Goal: Information Seeking & Learning: Compare options

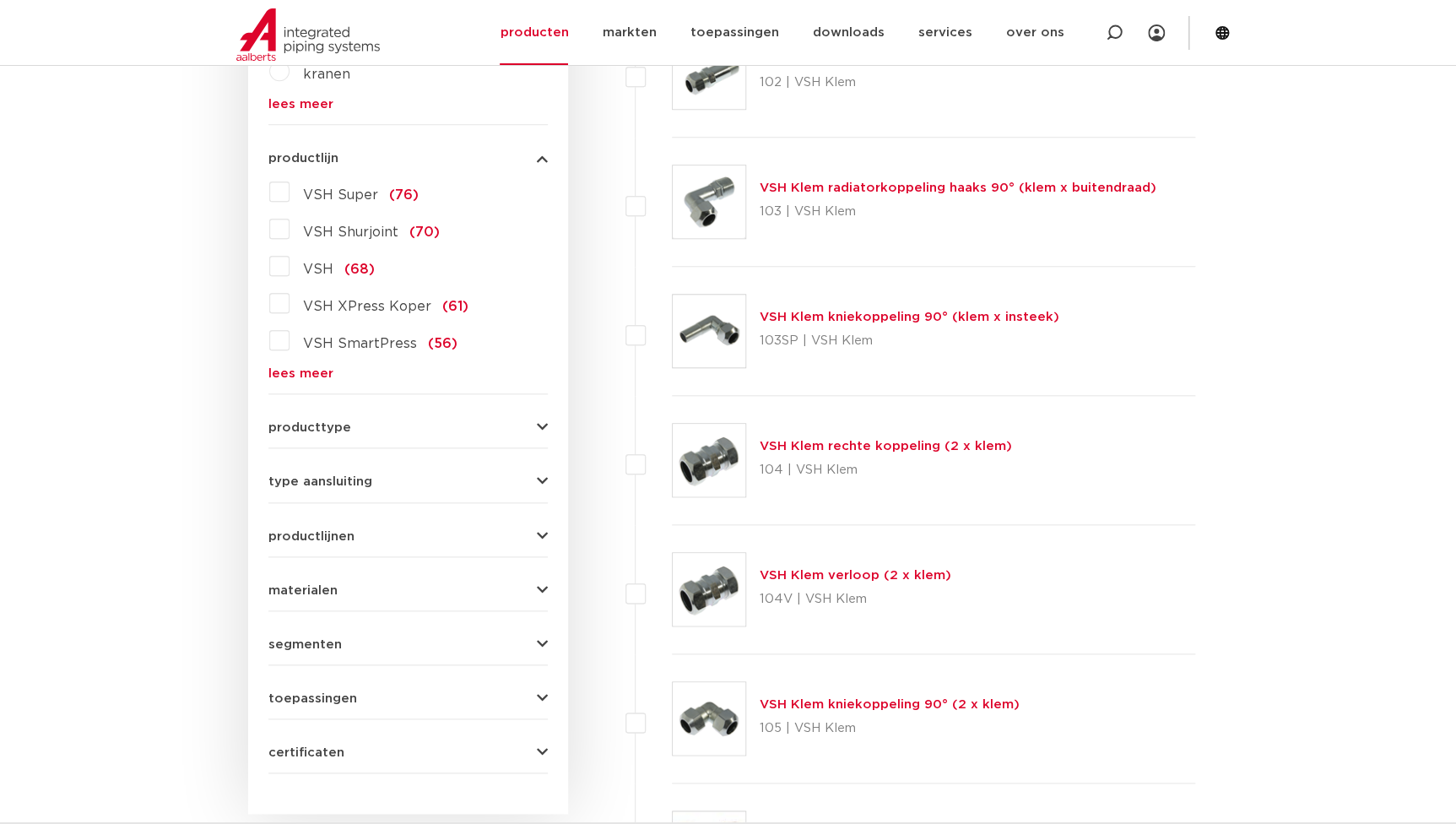
scroll to position [689, 0]
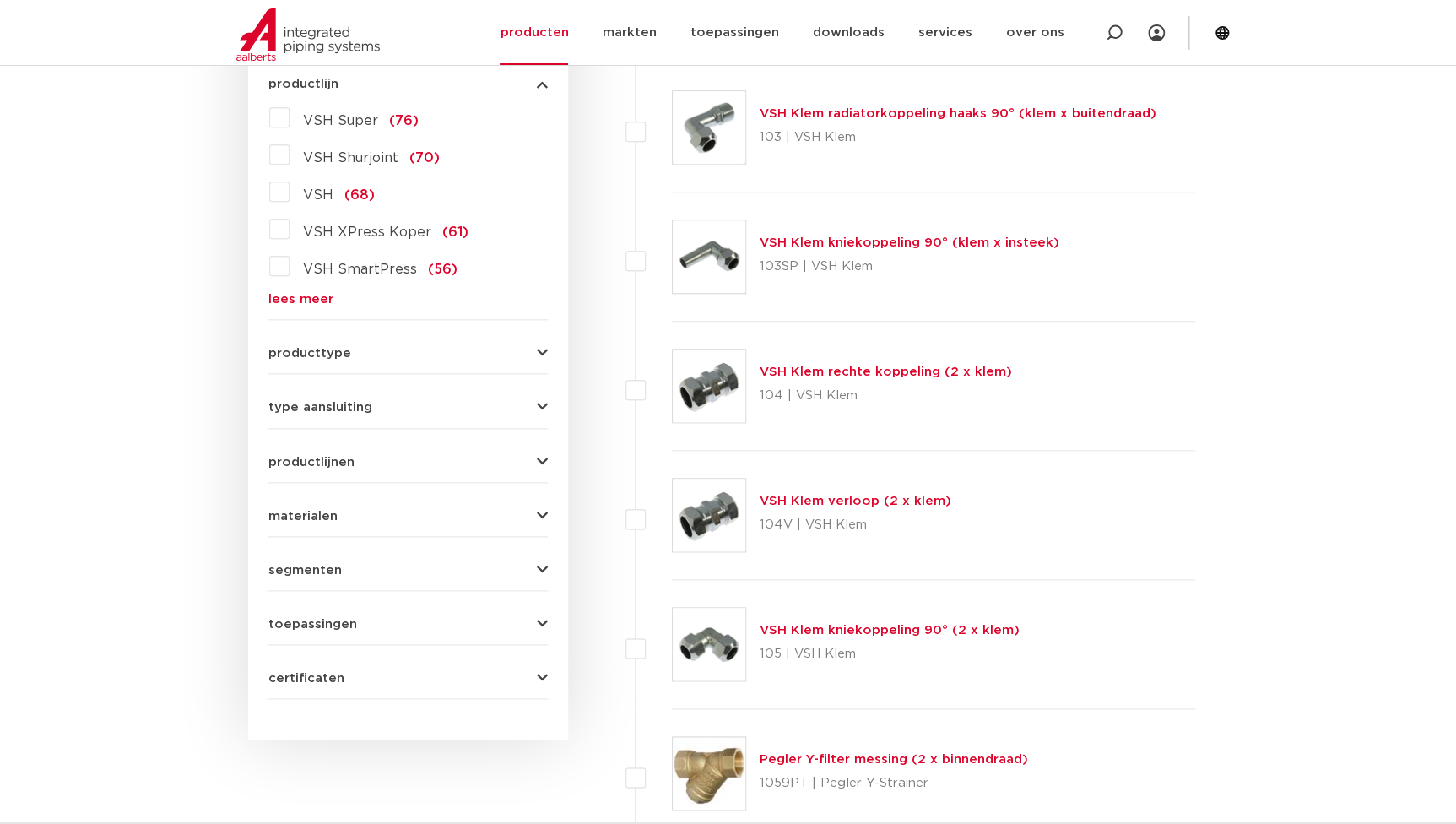
click at [286, 296] on link "lees meer" at bounding box center [408, 299] width 280 height 13
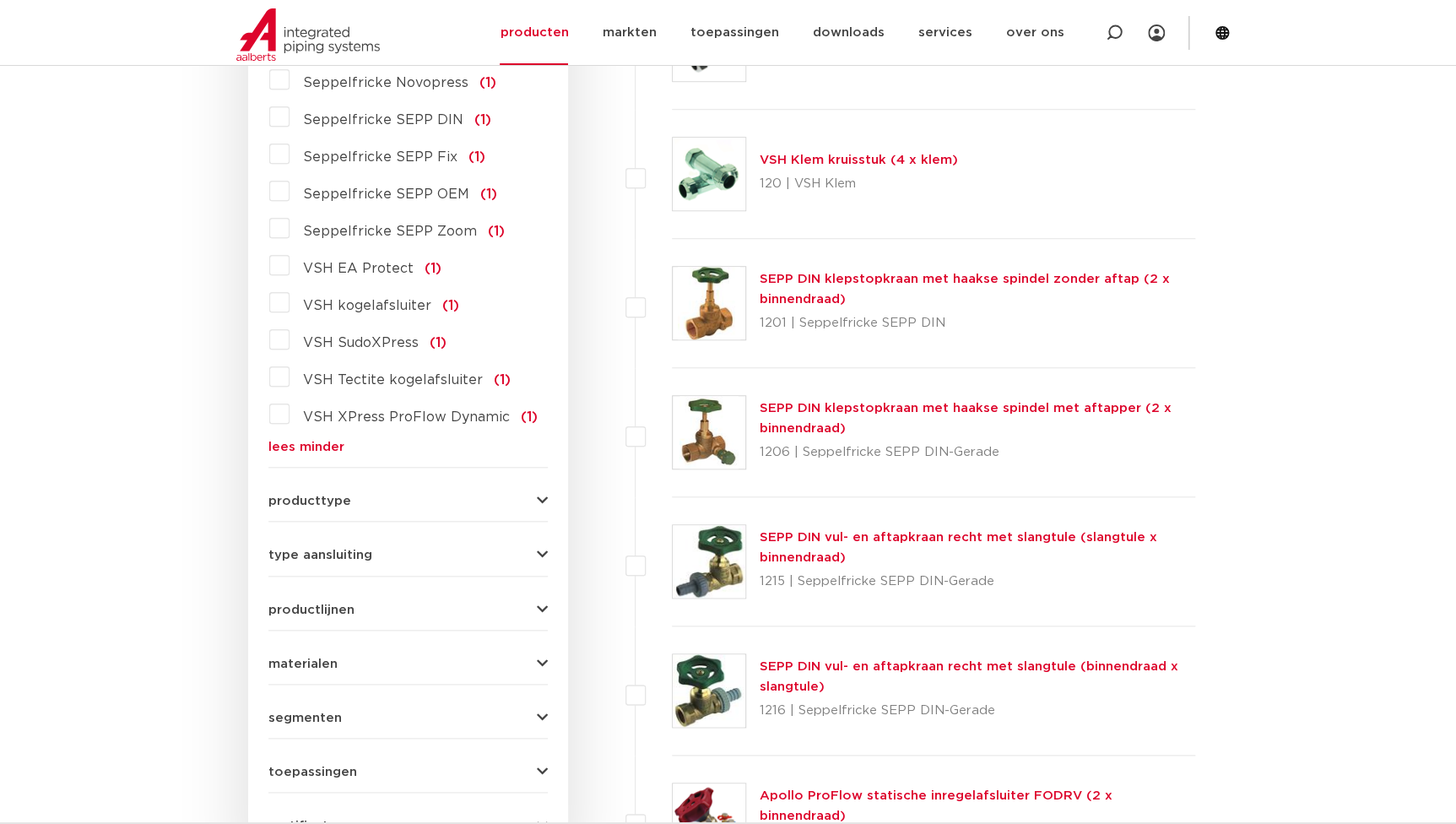
scroll to position [3990, 0]
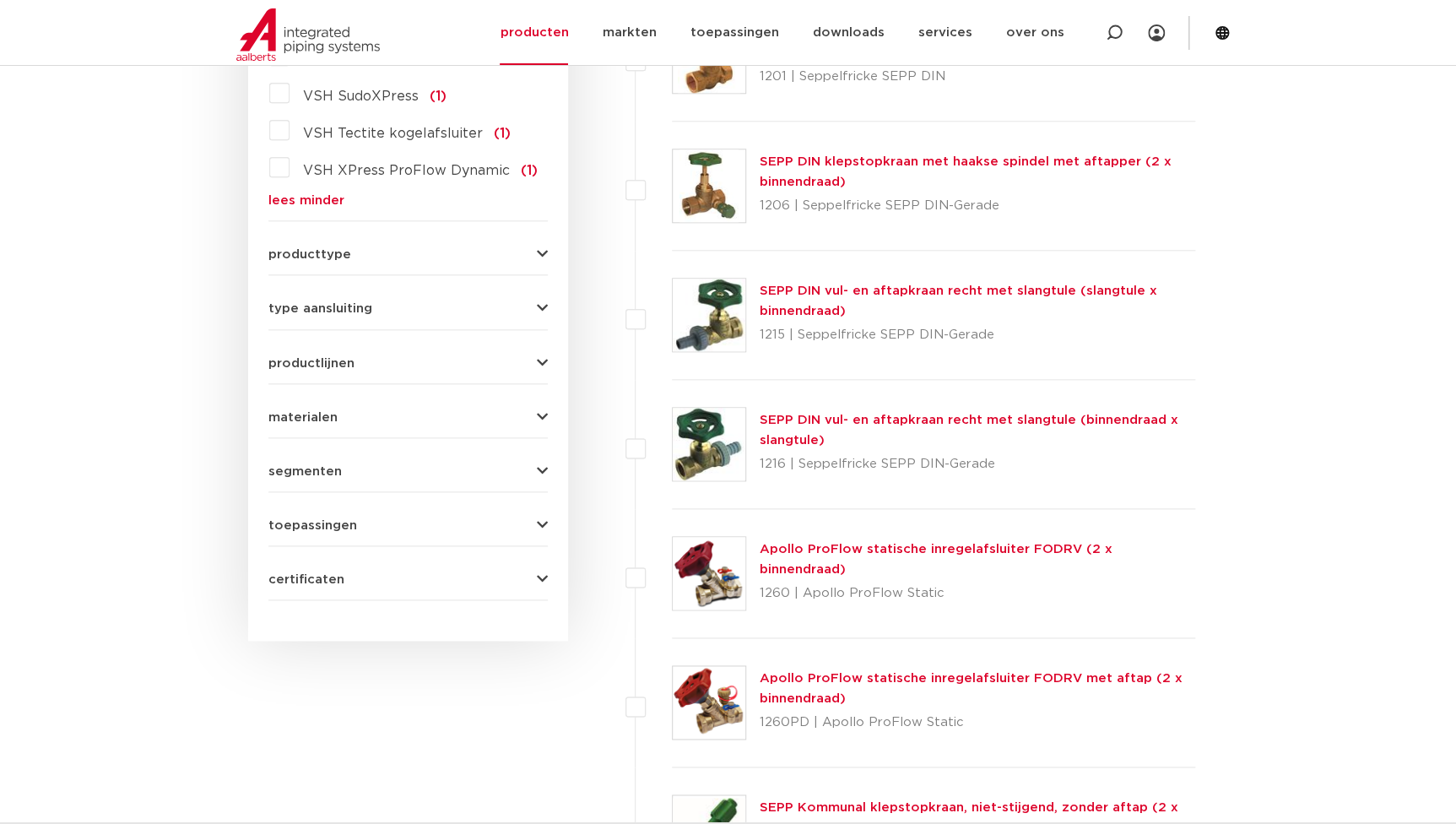
click at [347, 398] on div "materialen messing (587) roestvaststaal (229) staal (193) koper (108) kunststof…" at bounding box center [408, 411] width 280 height 26
click at [326, 412] on span "materialen" at bounding box center [303, 417] width 69 height 13
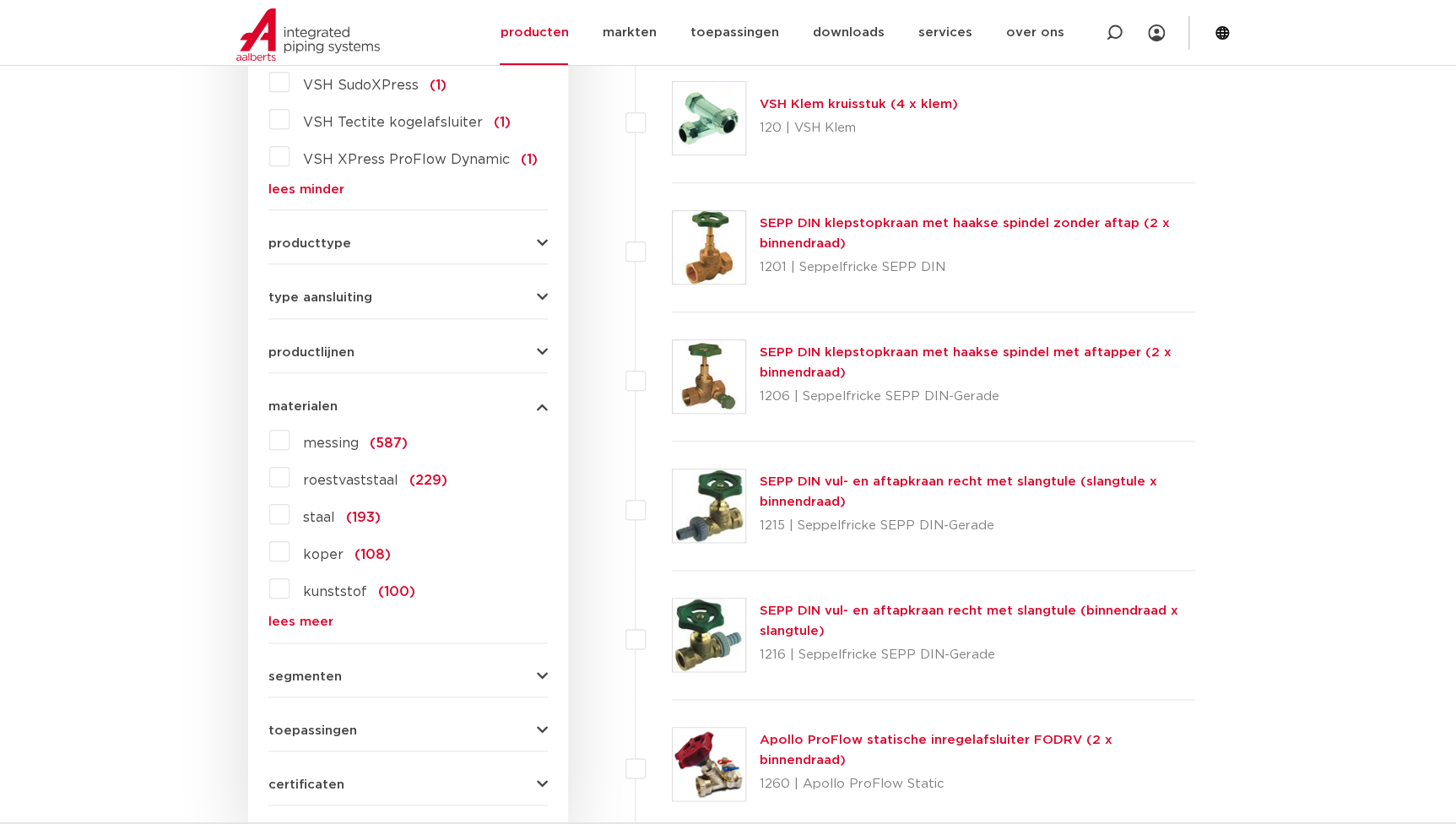
scroll to position [3775, 0]
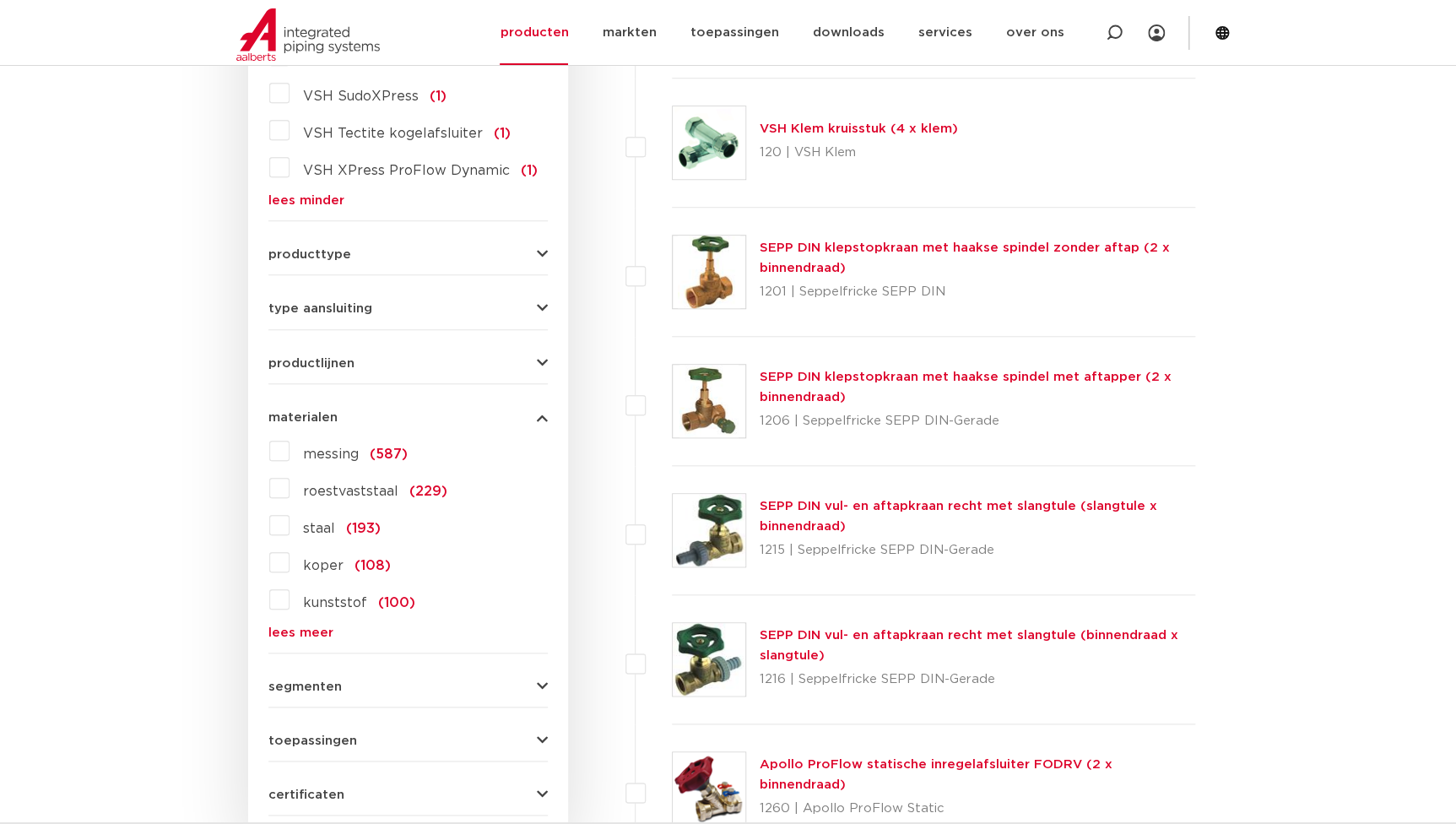
click at [329, 559] on span "koper" at bounding box center [322, 566] width 41 height 14
click at [0, 0] on input "koper (108)" at bounding box center [0, 0] width 0 height 0
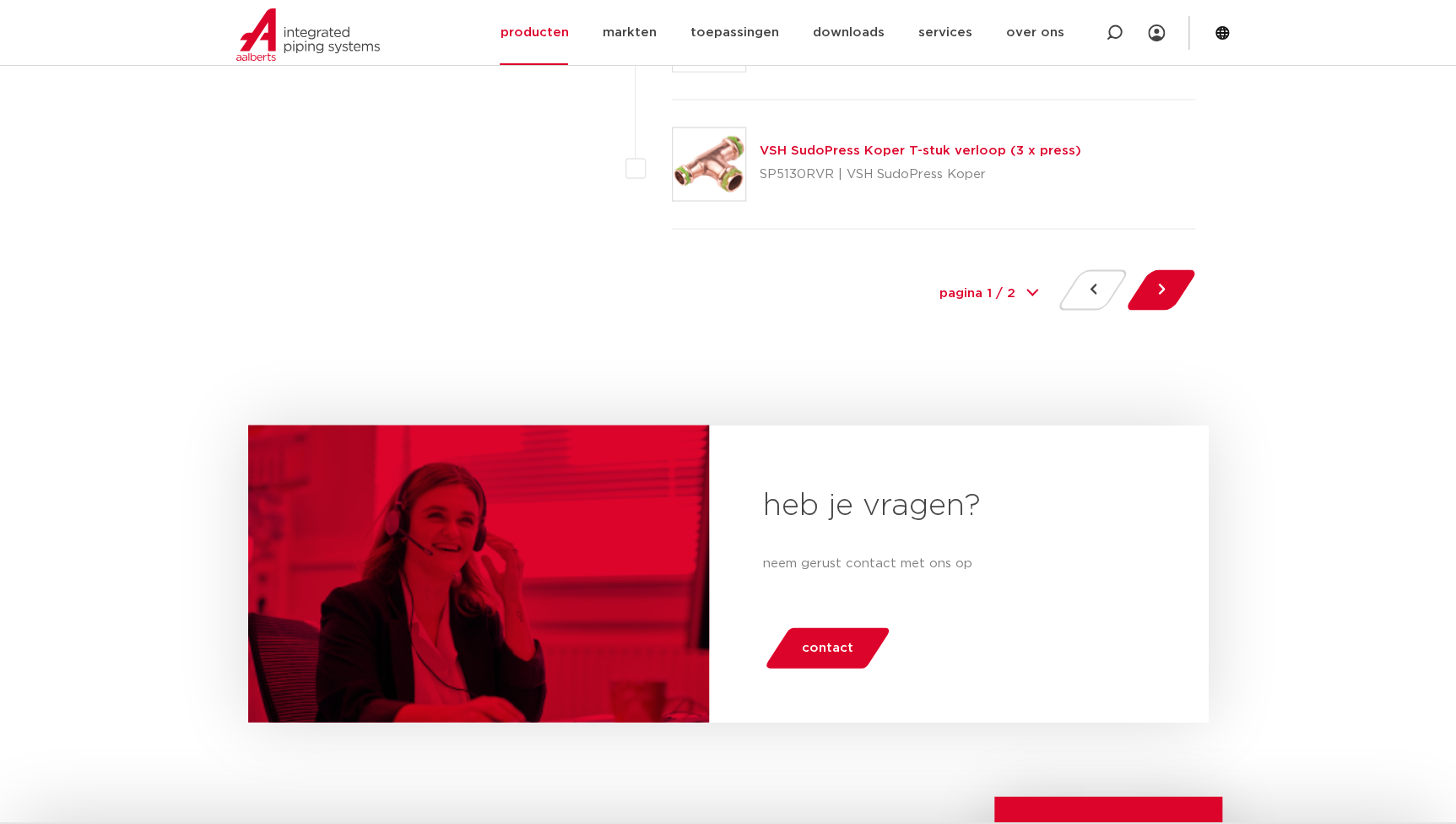
scroll to position [7620, 0]
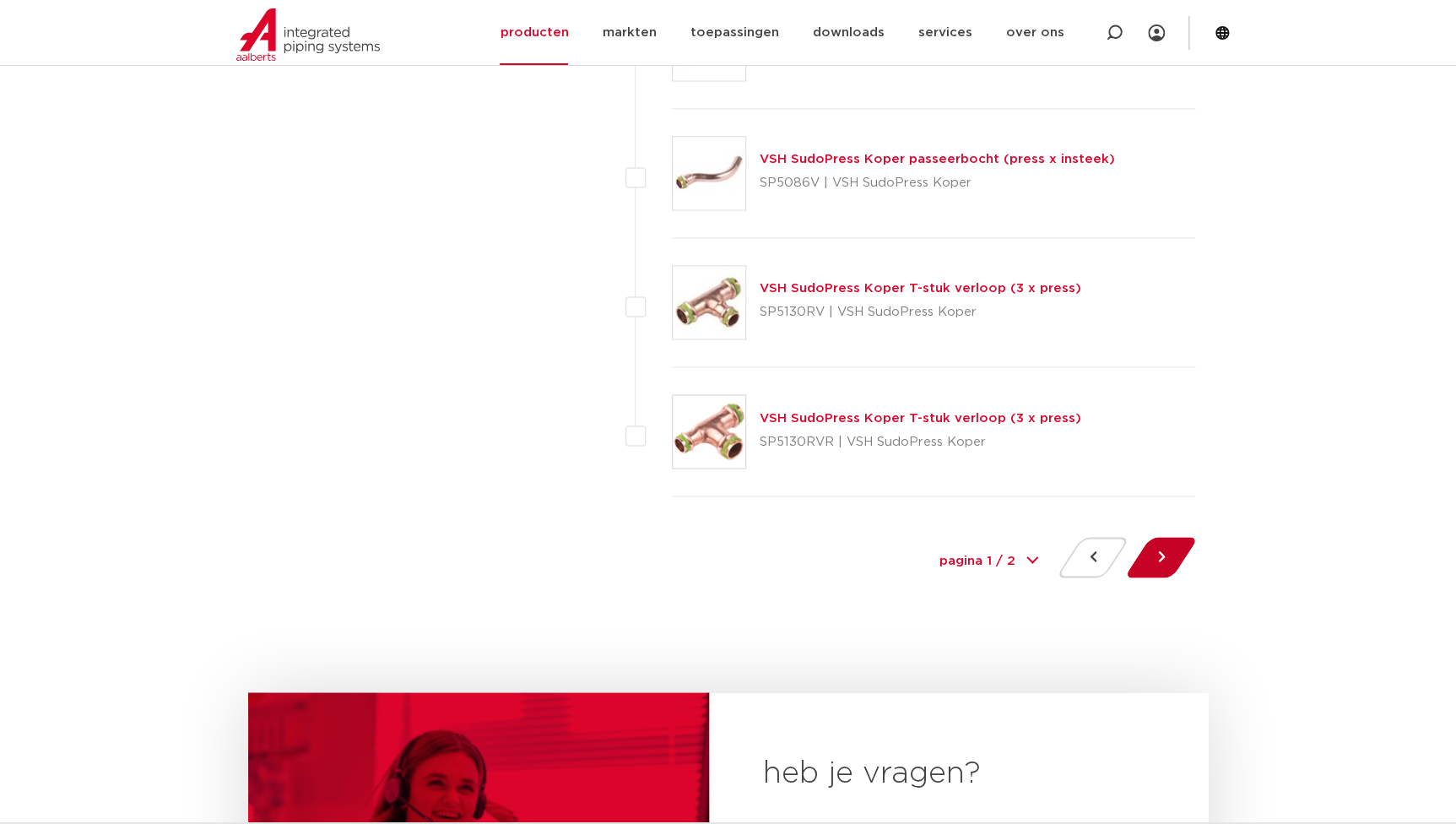
click at [1150, 556] on button at bounding box center [1161, 557] width 48 height 41
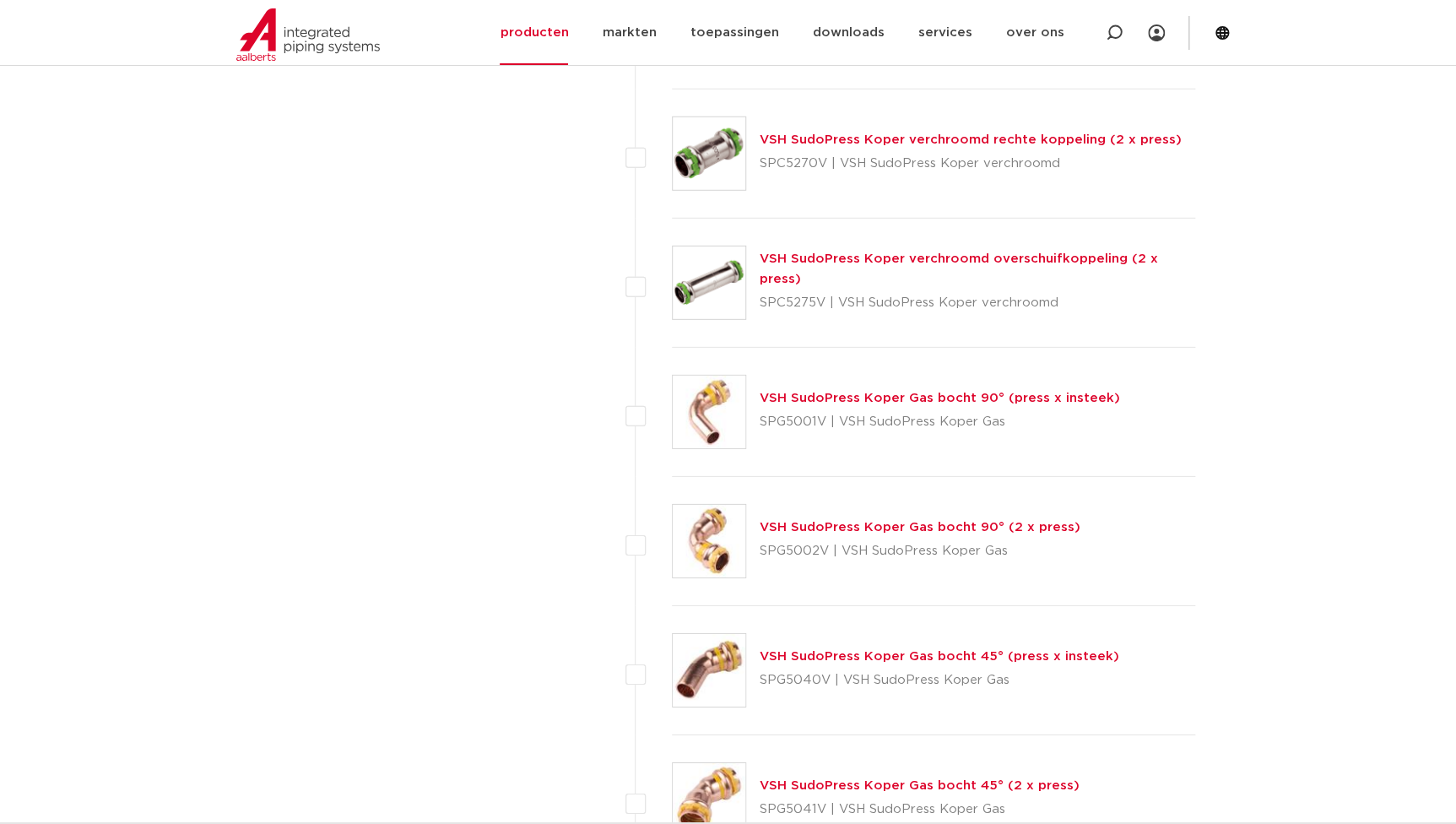
scroll to position [2226, 0]
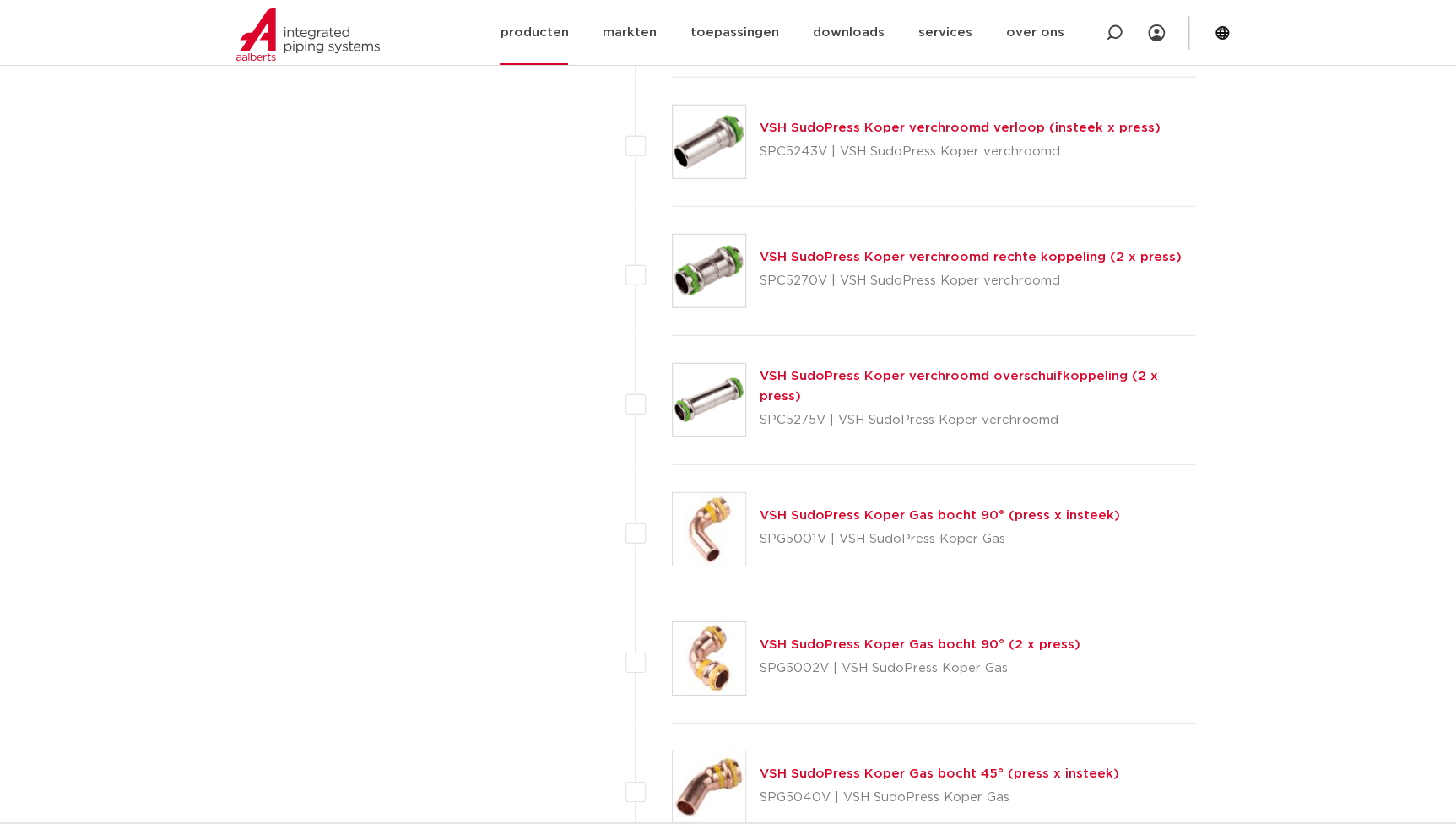
click at [534, 30] on link "producten" at bounding box center [533, 33] width 68 height 65
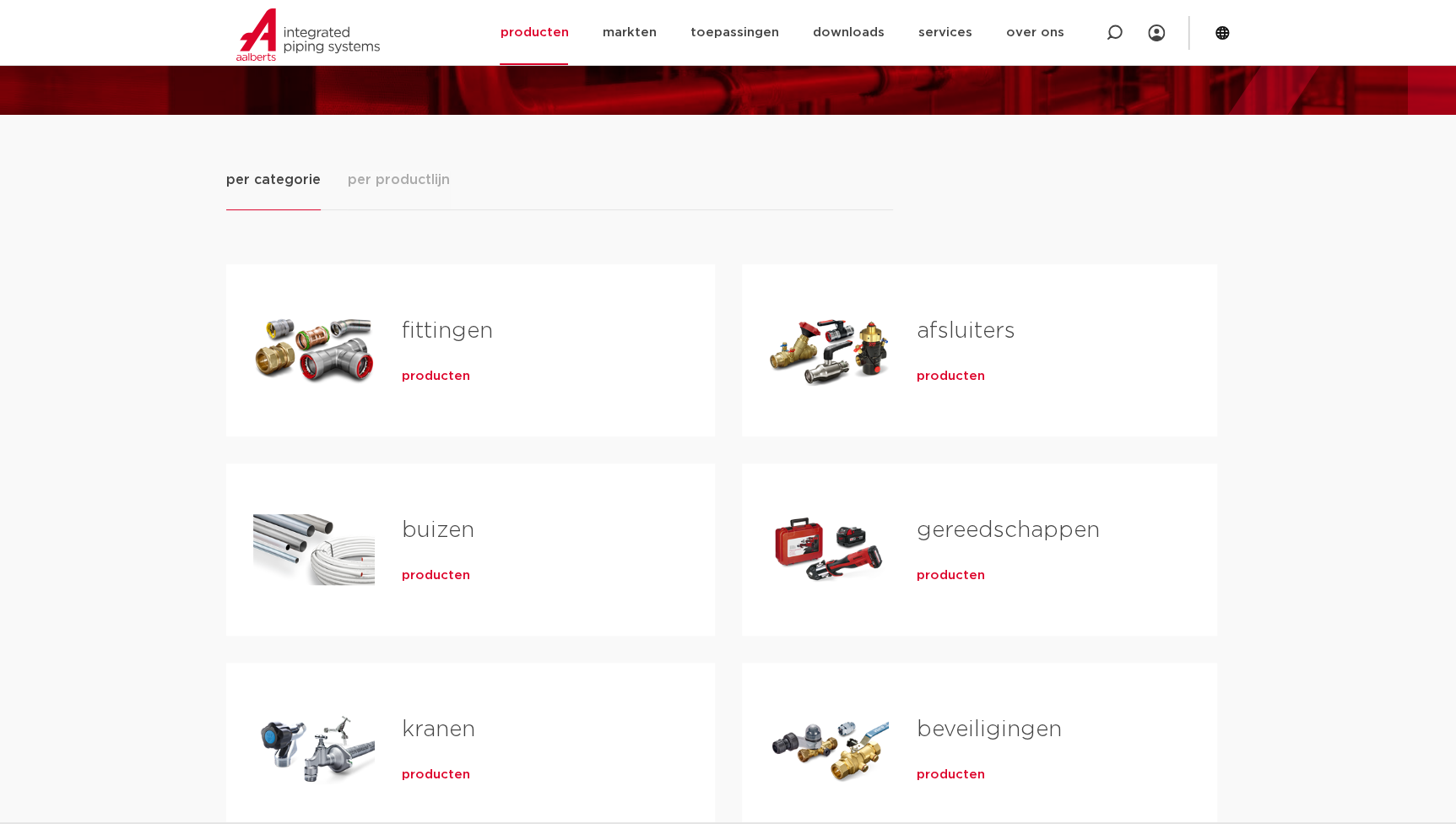
scroll to position [152, 0]
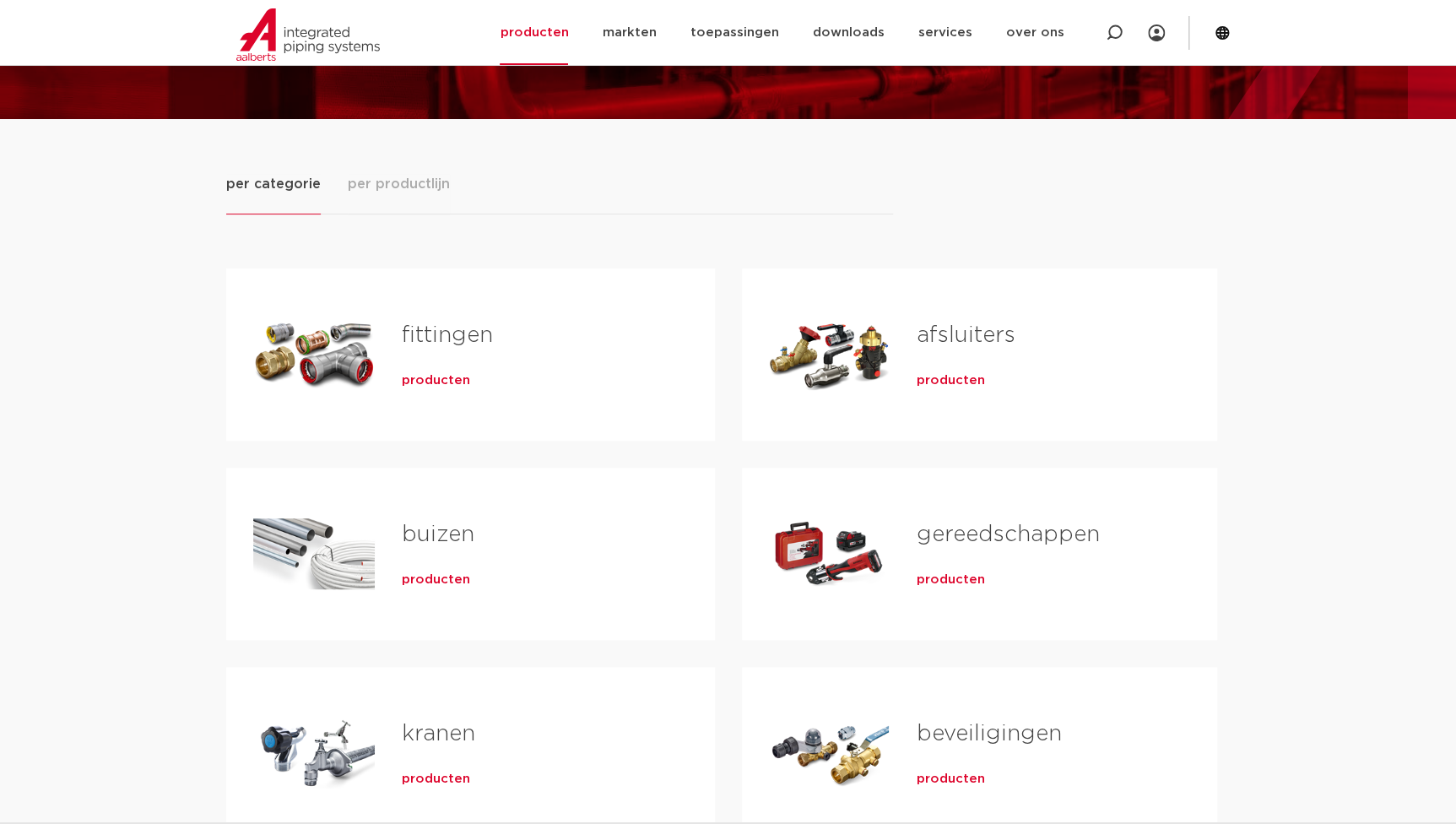
click at [458, 384] on span "producten" at bounding box center [435, 380] width 68 height 17
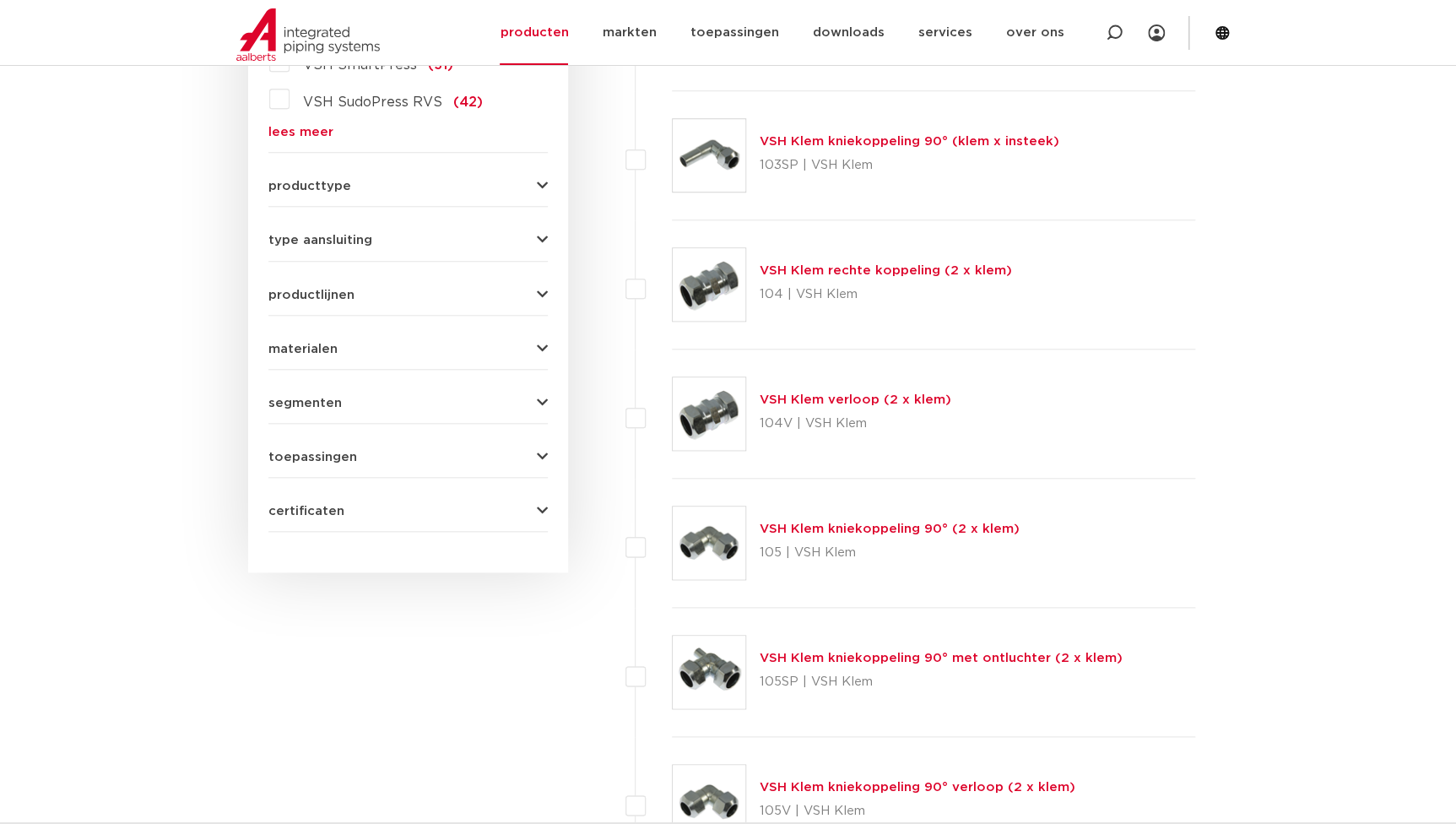
scroll to position [460, 0]
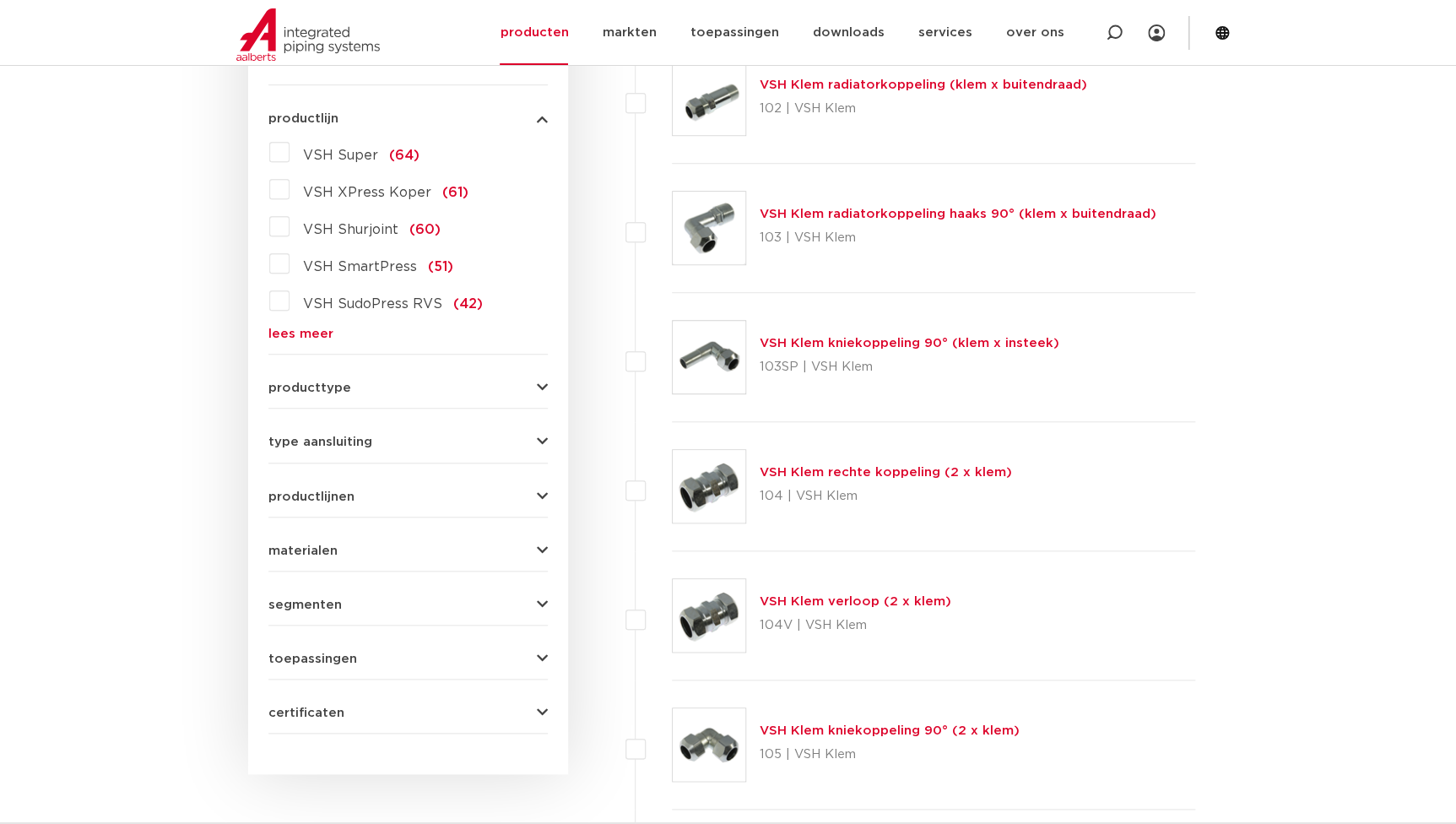
click at [315, 334] on link "lees meer" at bounding box center [408, 333] width 280 height 13
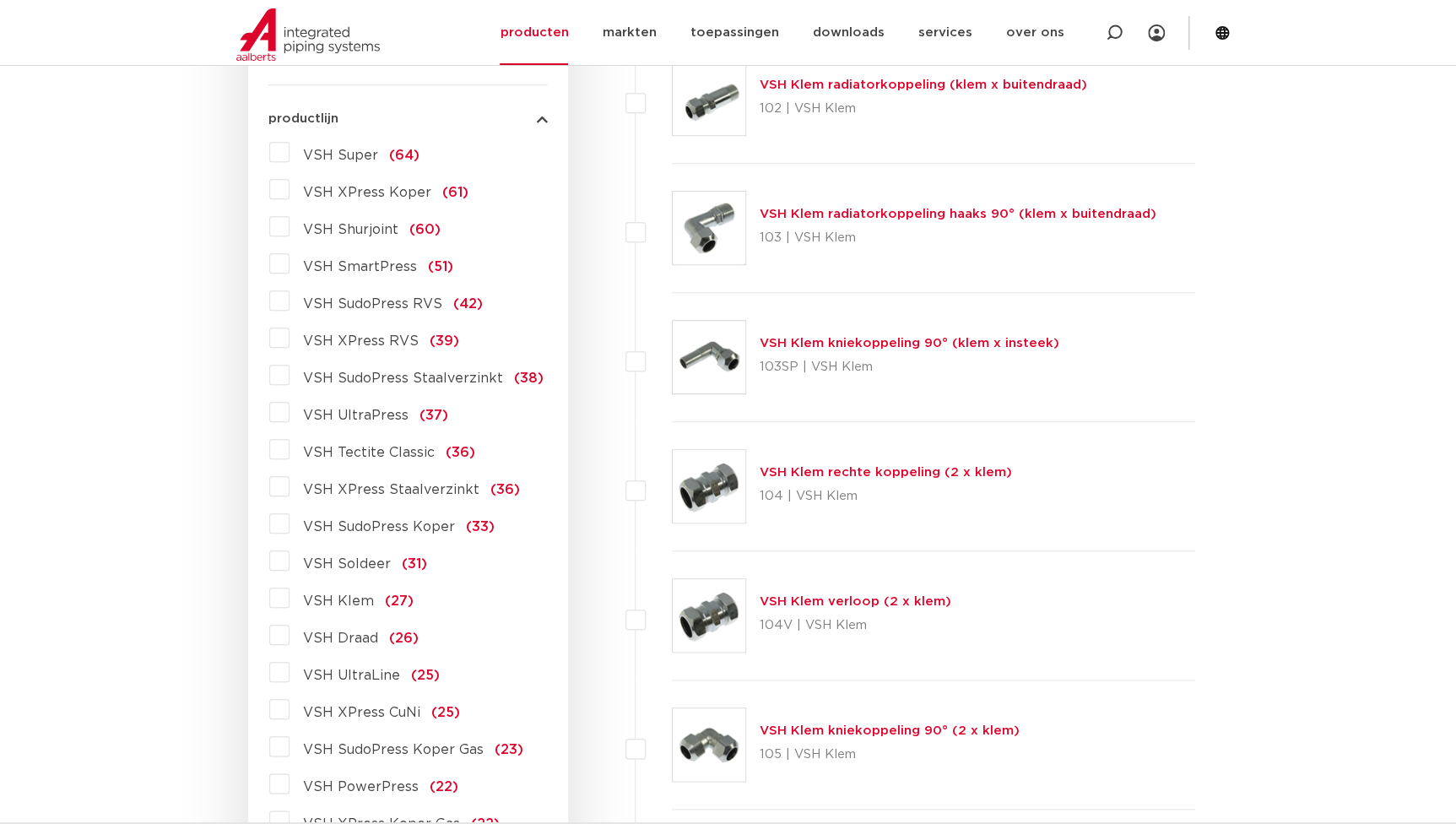
click at [371, 195] on span "VSH XPress Koper" at bounding box center [367, 193] width 129 height 14
click at [0, 0] on input "VSH XPress Koper (61)" at bounding box center [0, 0] width 0 height 0
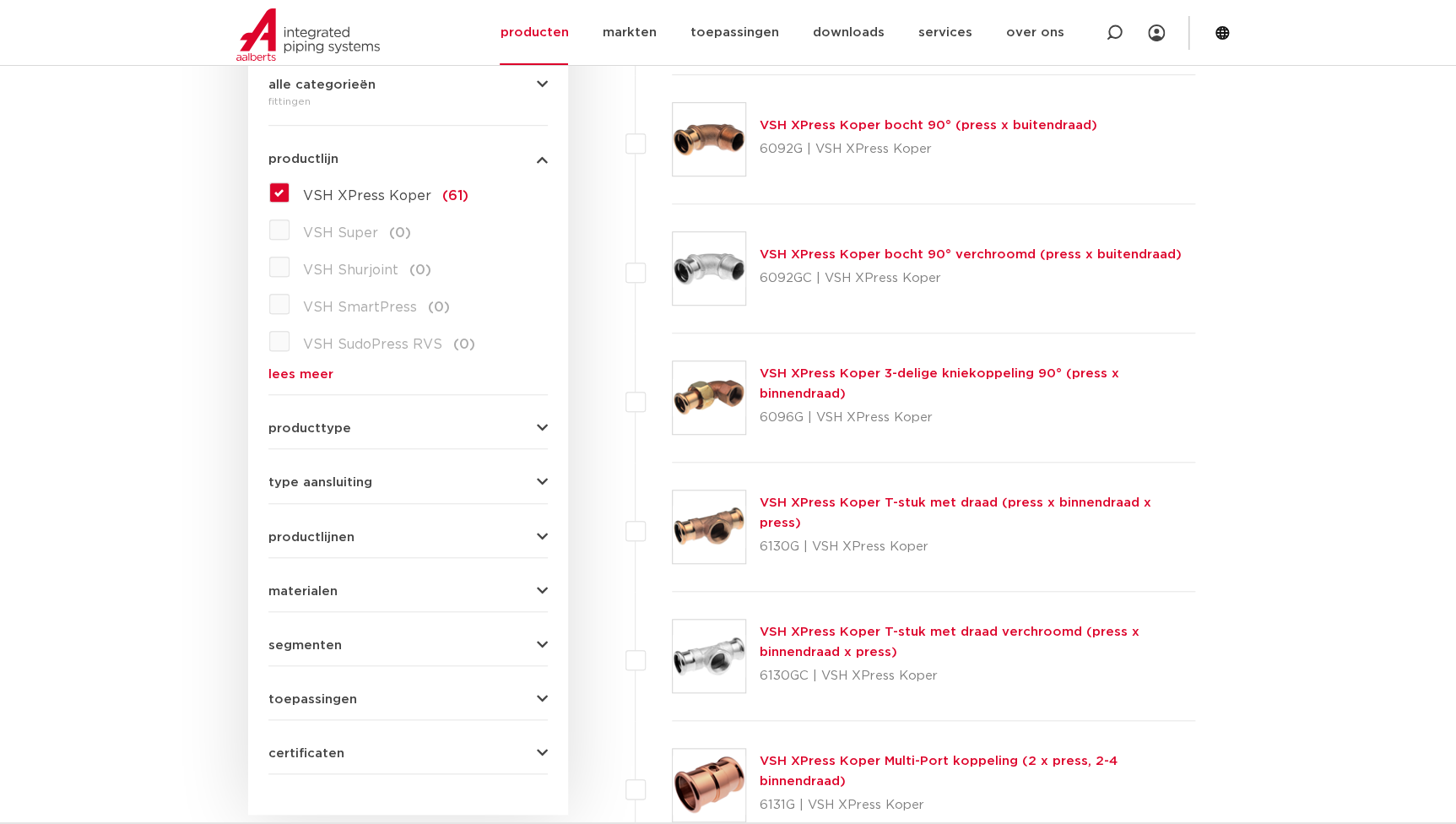
scroll to position [229, 0]
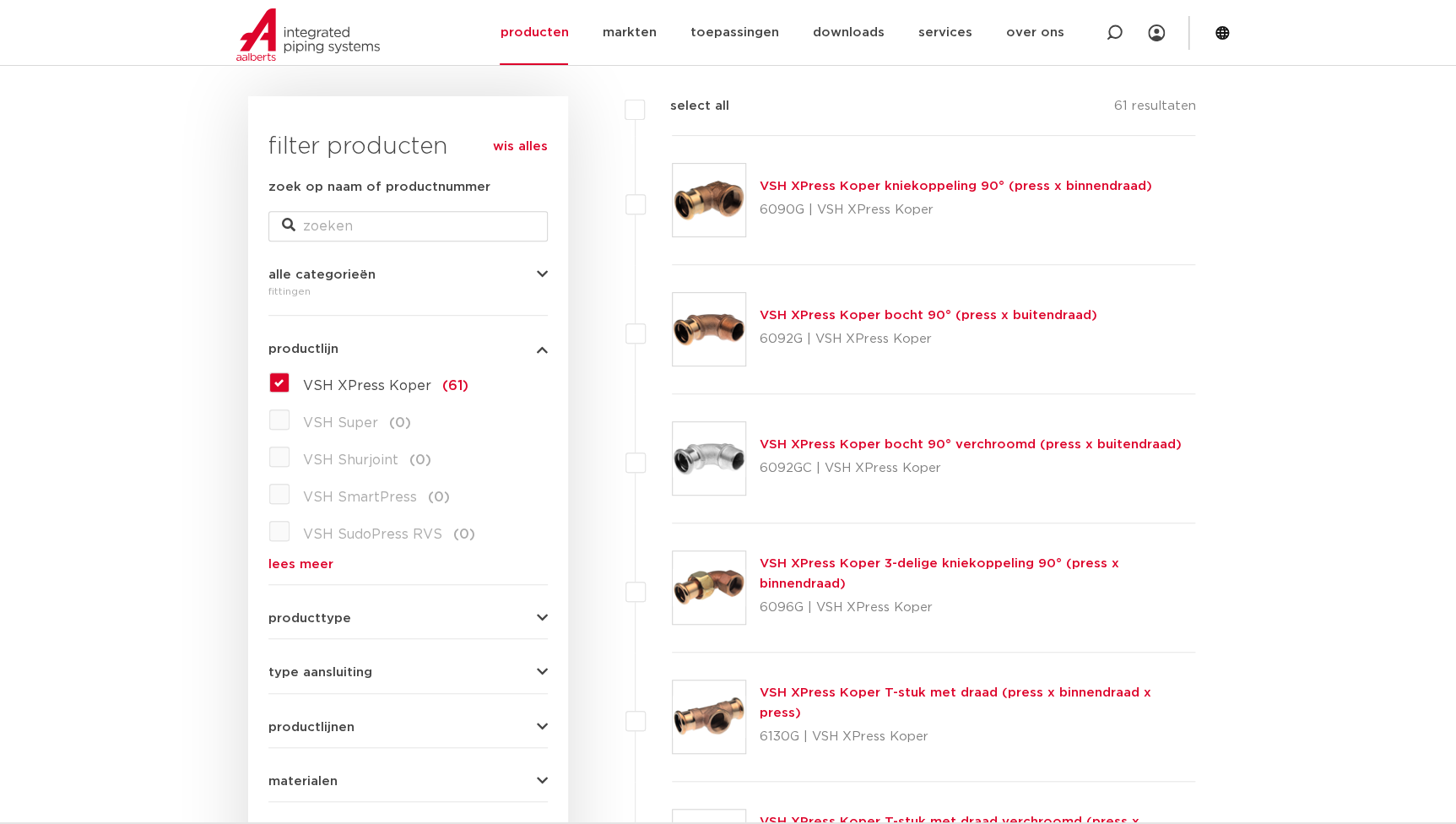
click at [876, 183] on link "VSH XPress Koper kniekoppeling 90° (press x binnendraad)" at bounding box center [956, 186] width 393 height 13
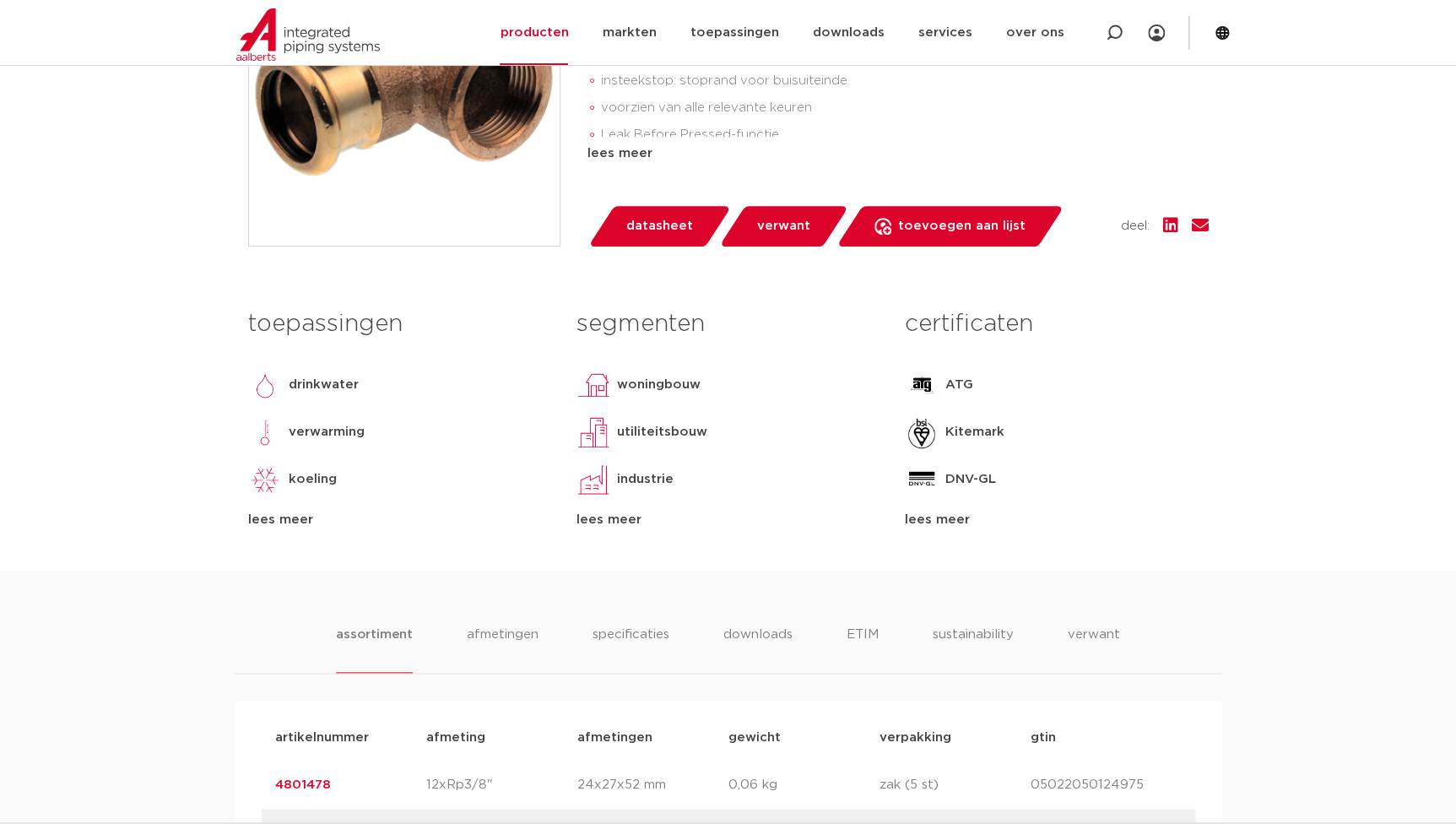
scroll to position [920, 0]
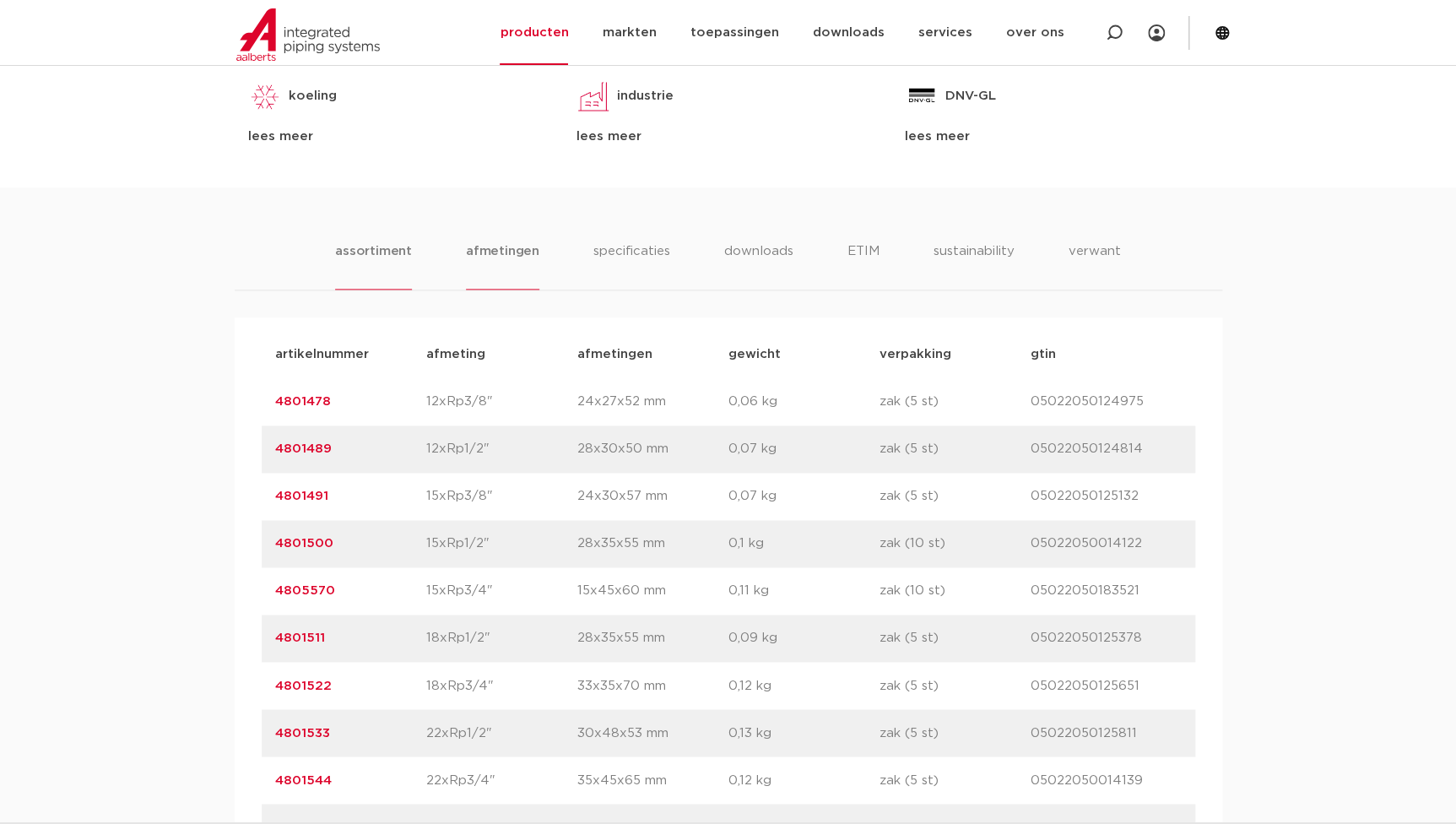
click at [495, 241] on li "afmetingen" at bounding box center [502, 265] width 73 height 48
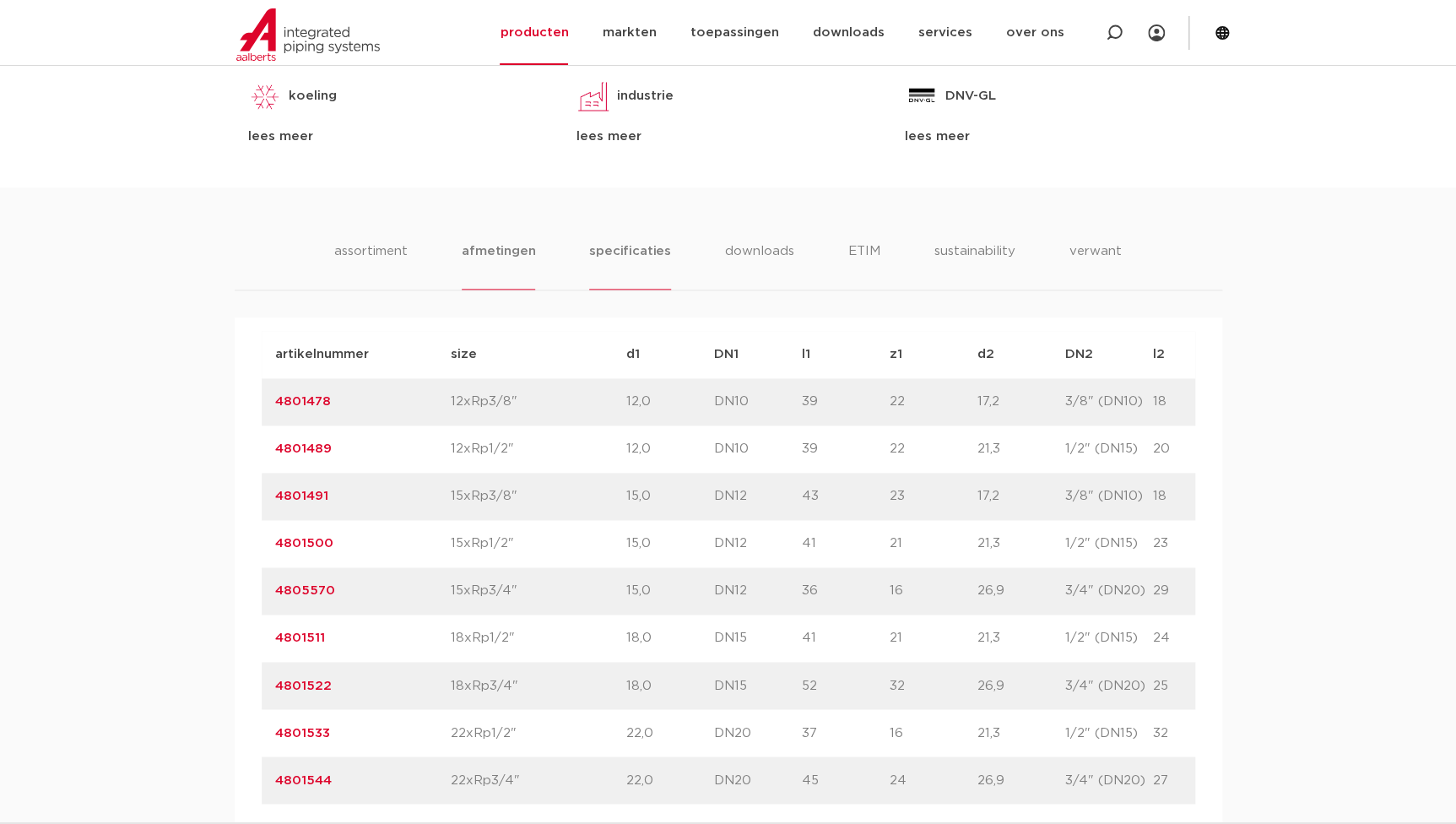
click at [625, 247] on li "specificaties" at bounding box center [630, 265] width 81 height 48
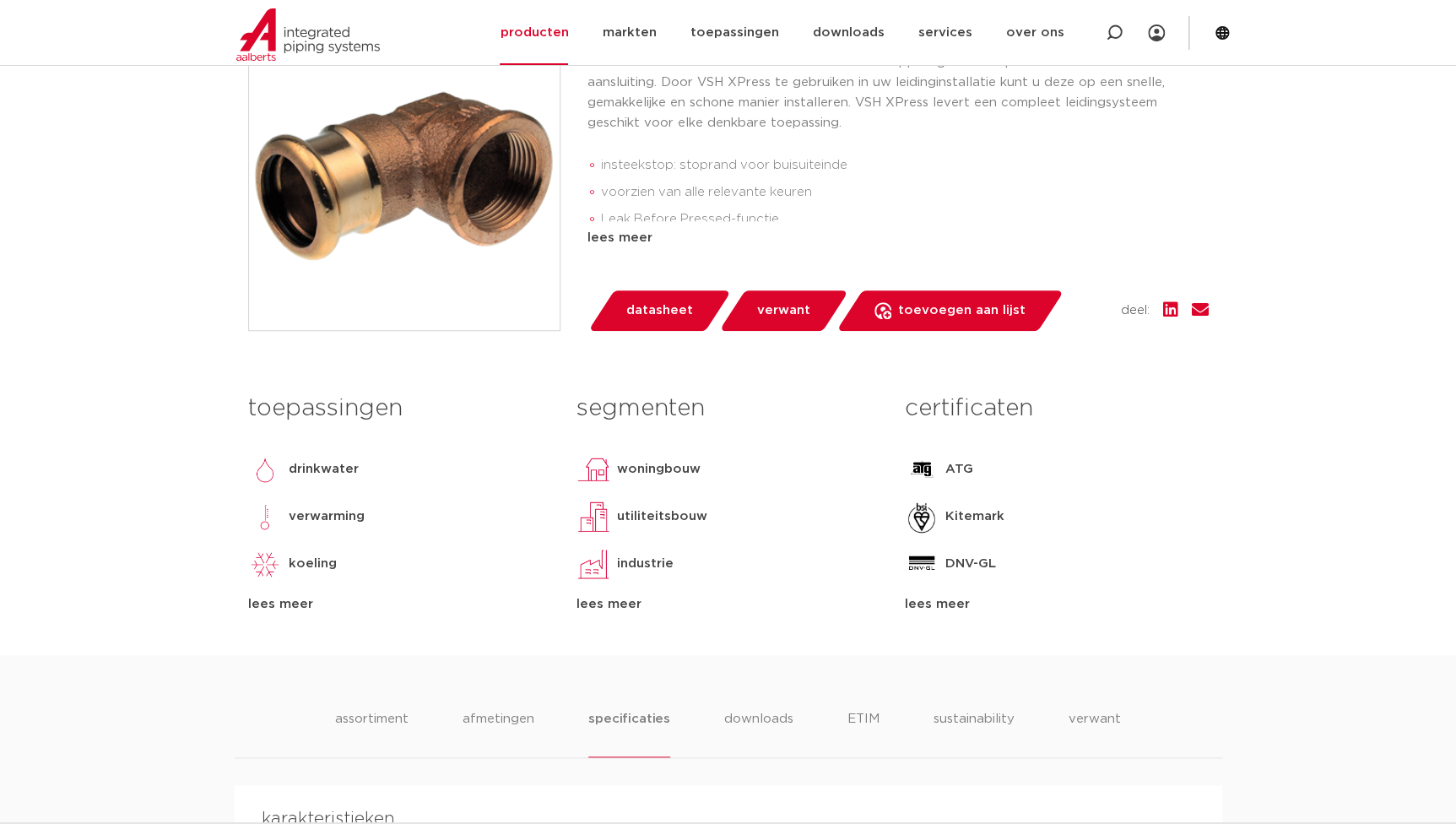
scroll to position [229, 0]
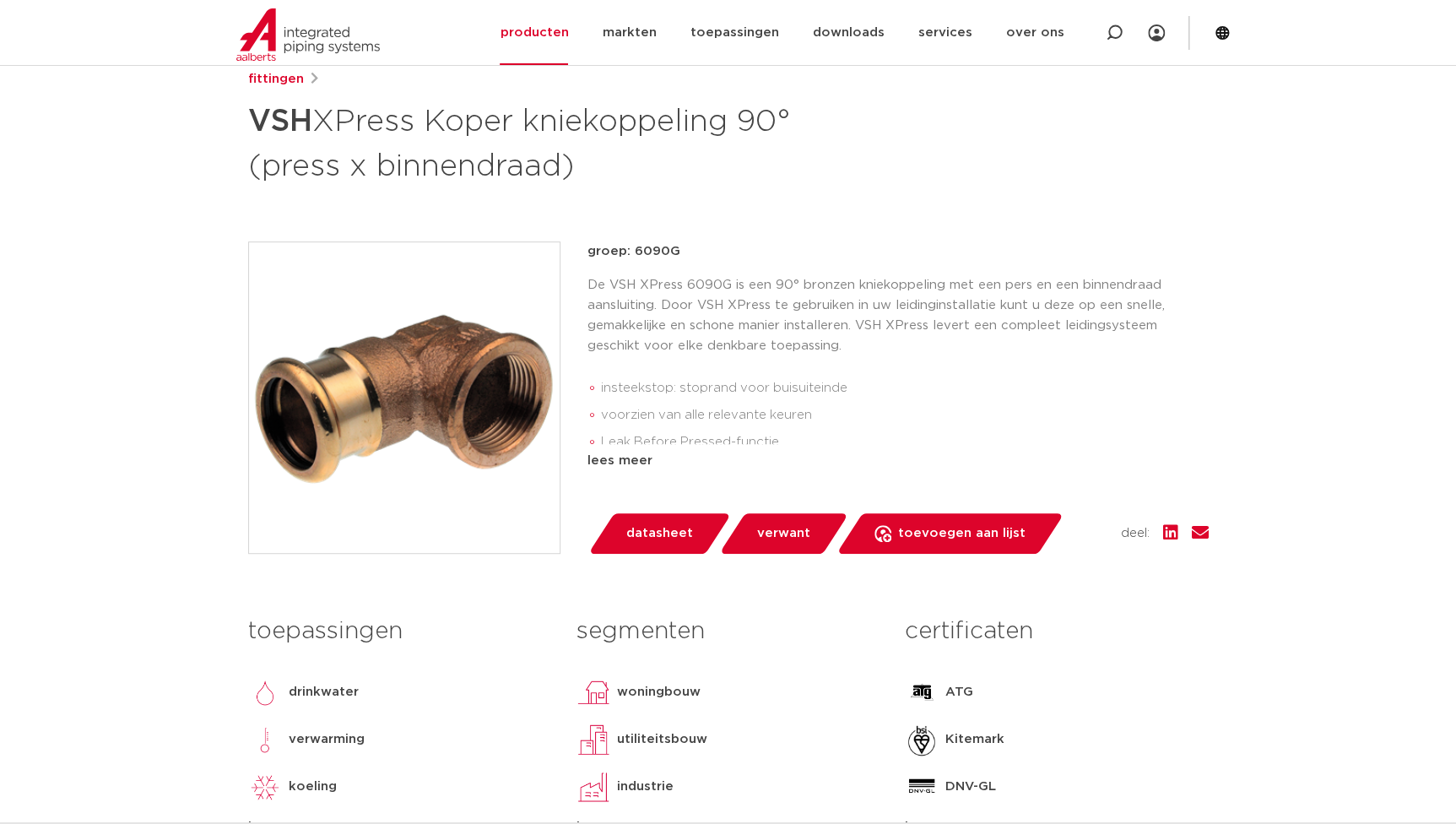
click at [624, 458] on div "lees meer" at bounding box center [898, 461] width 621 height 20
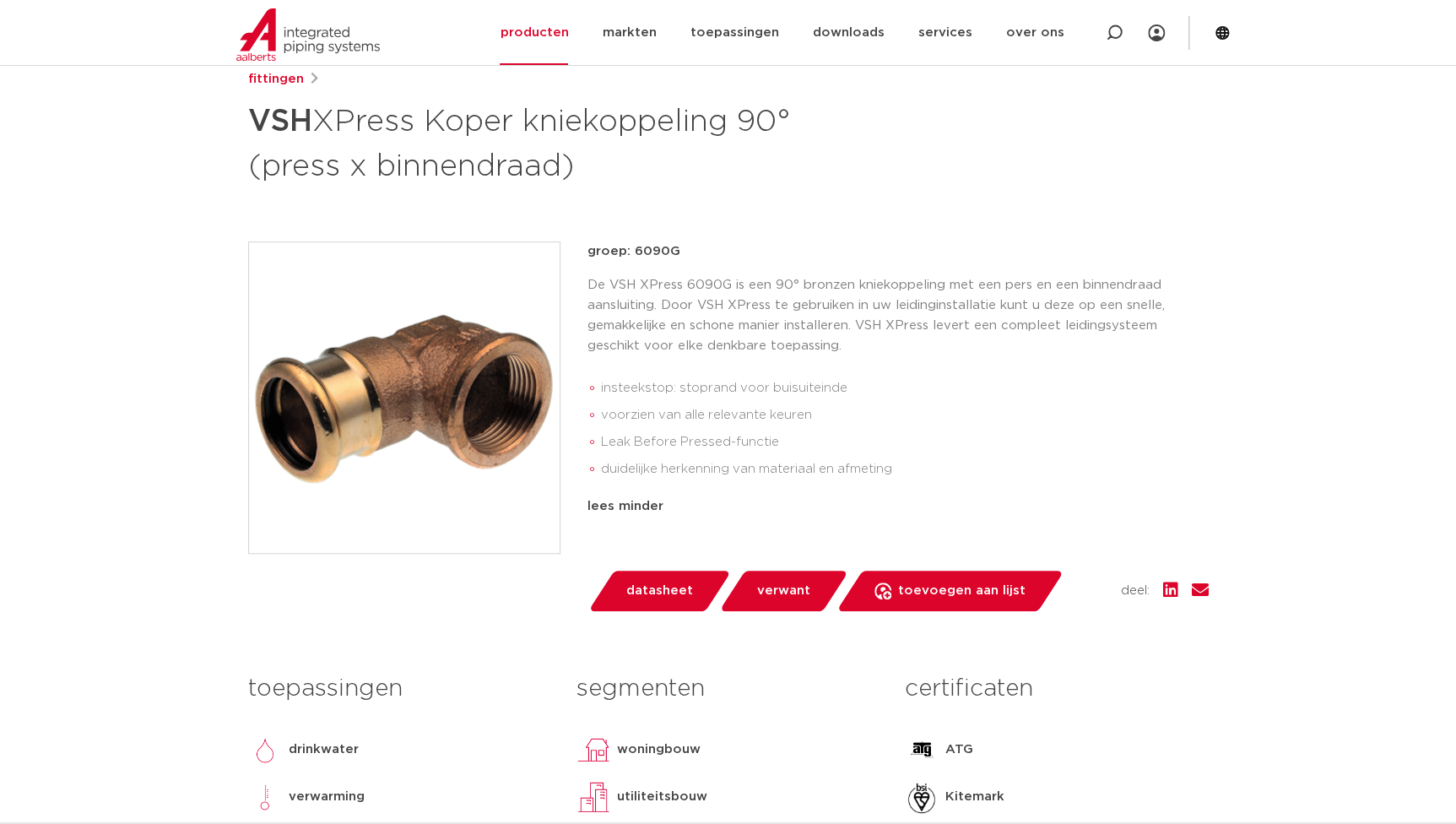
drag, startPoint x: 682, startPoint y: 245, endPoint x: 633, endPoint y: 252, distance: 49.5
click at [633, 252] on p "groep: 6090G" at bounding box center [898, 251] width 621 height 20
copy p "6090G"
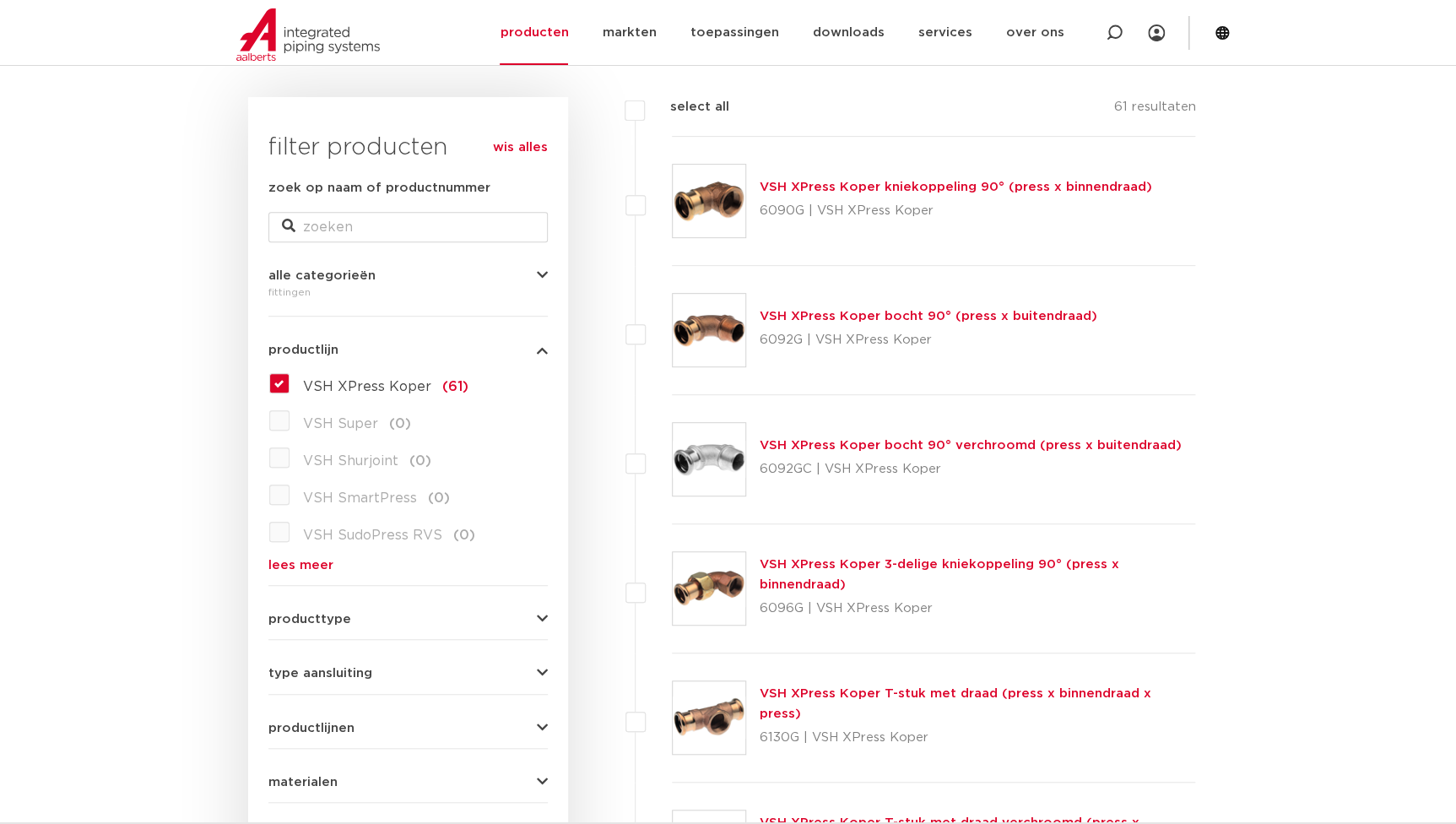
drag, startPoint x: 800, startPoint y: 337, endPoint x: 763, endPoint y: 341, distance: 37.2
click at [763, 341] on p "6092G | VSH XPress Koper" at bounding box center [928, 339] width 337 height 27
copy p "6092G"
click at [1161, 771] on div "VSH XPress Koper T-stuk met draad (press x binnendraad x press) 6130G | VSH XPr…" at bounding box center [934, 718] width 524 height 130
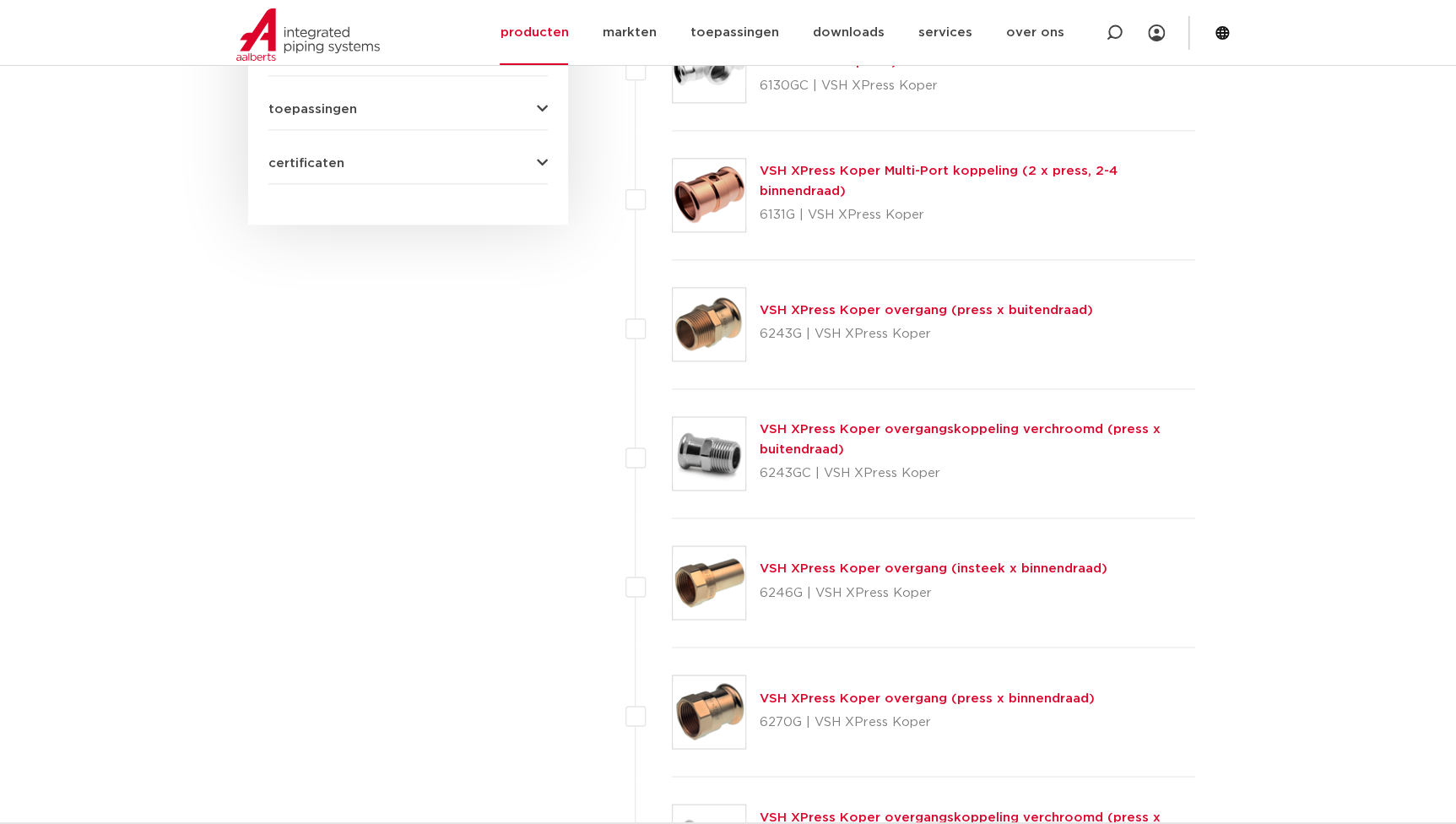
scroll to position [767, 0]
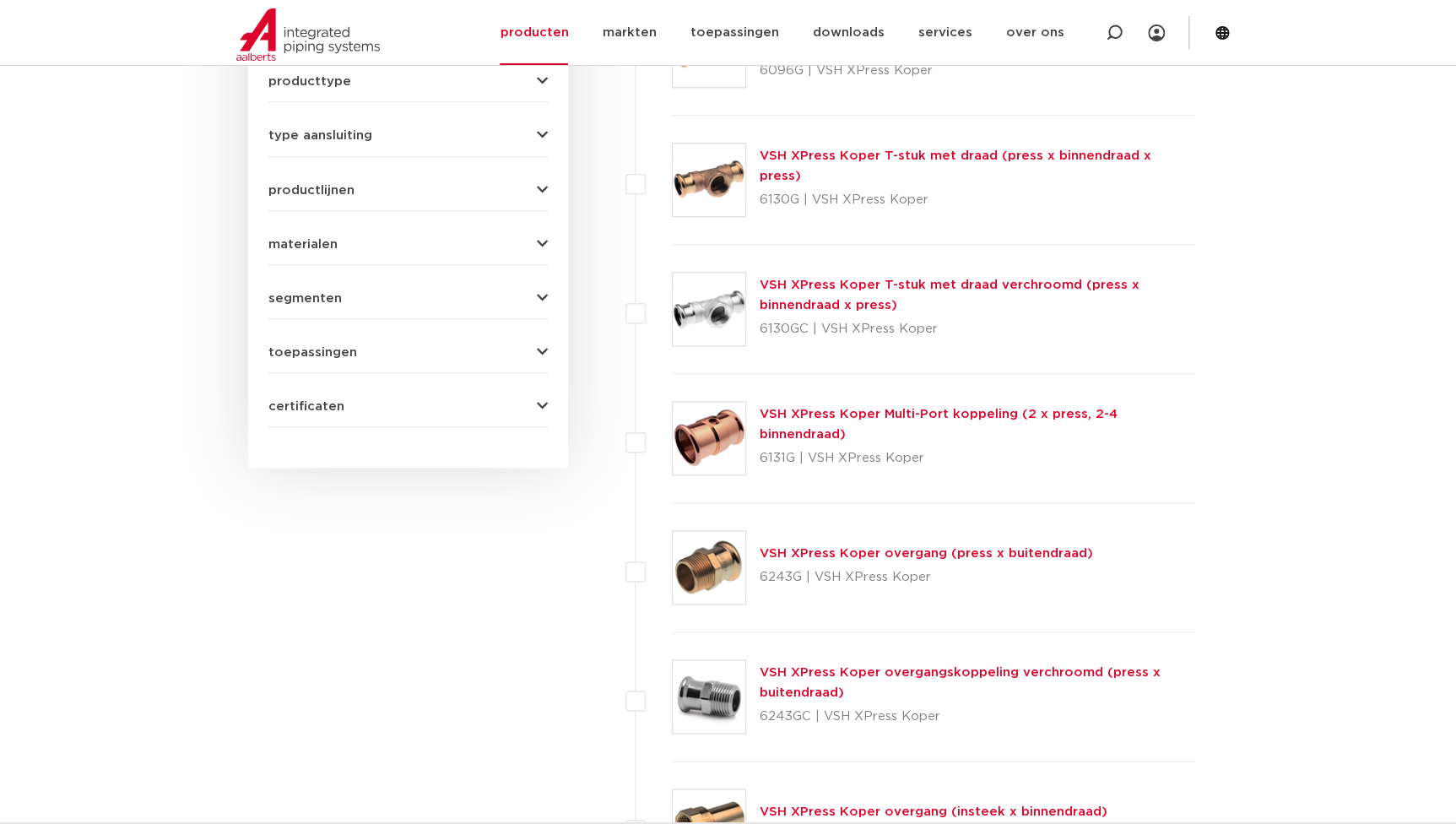
click at [851, 557] on link "VSH XPress Koper overgang (press x buitendraad)" at bounding box center [926, 553] width 333 height 13
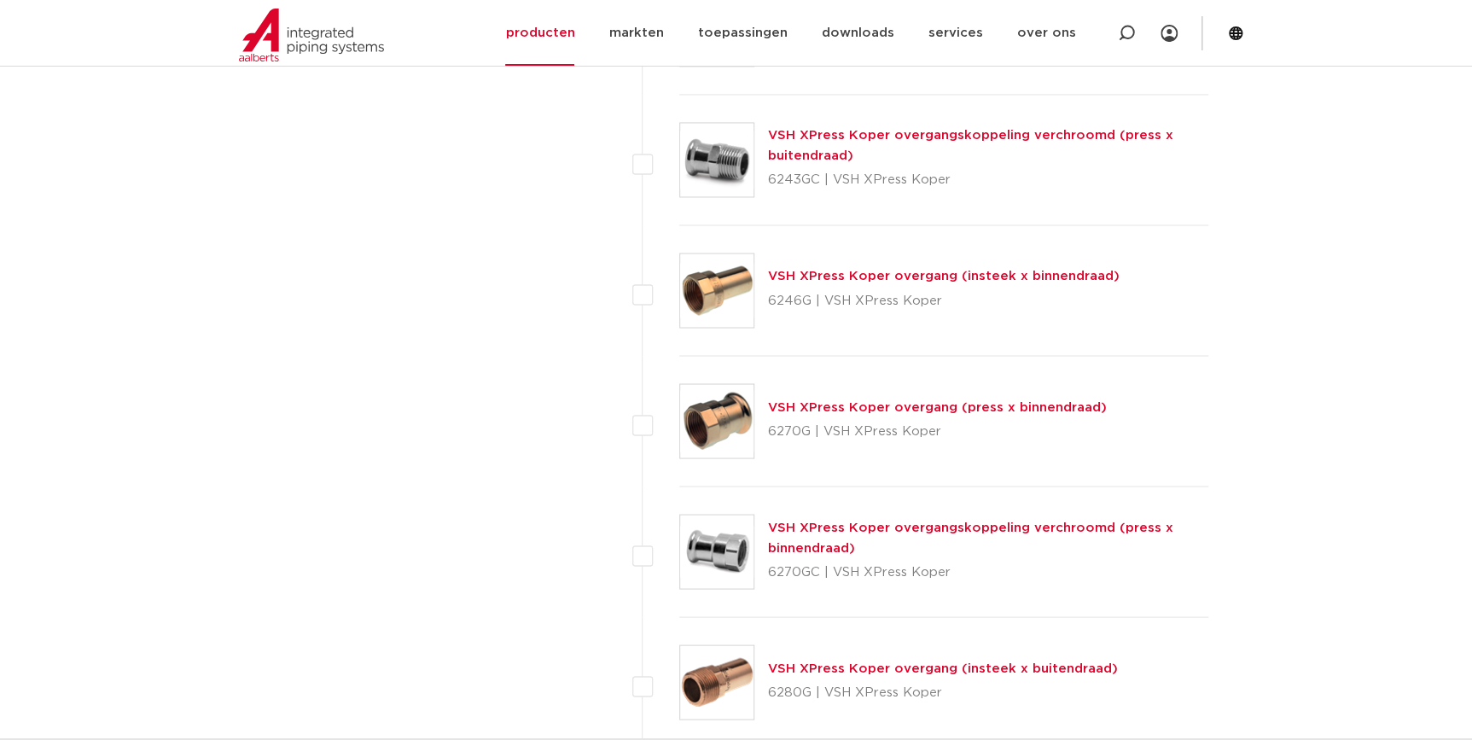
scroll to position [1162, 0]
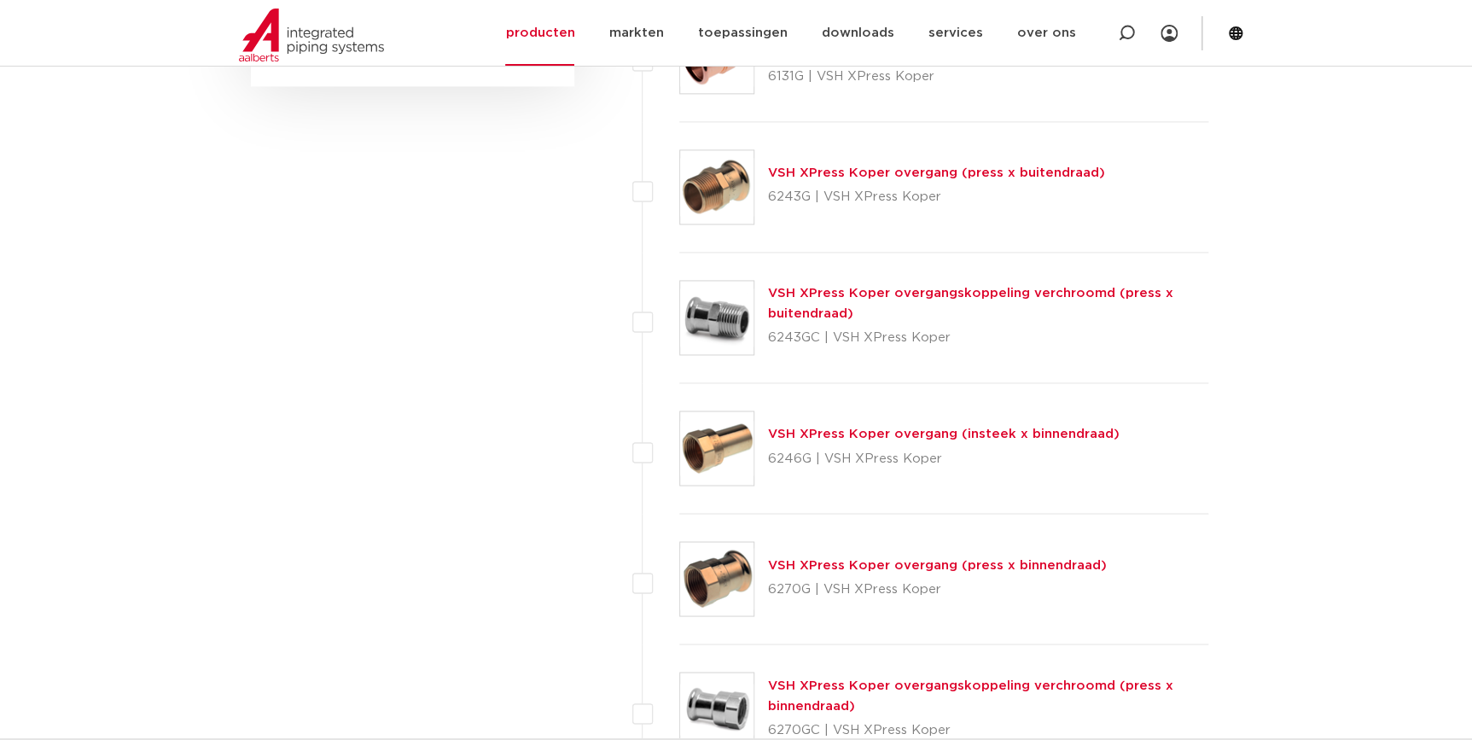
click at [931, 564] on link "VSH XPress Koper overgang (press x binnendraad)" at bounding box center [937, 564] width 339 height 13
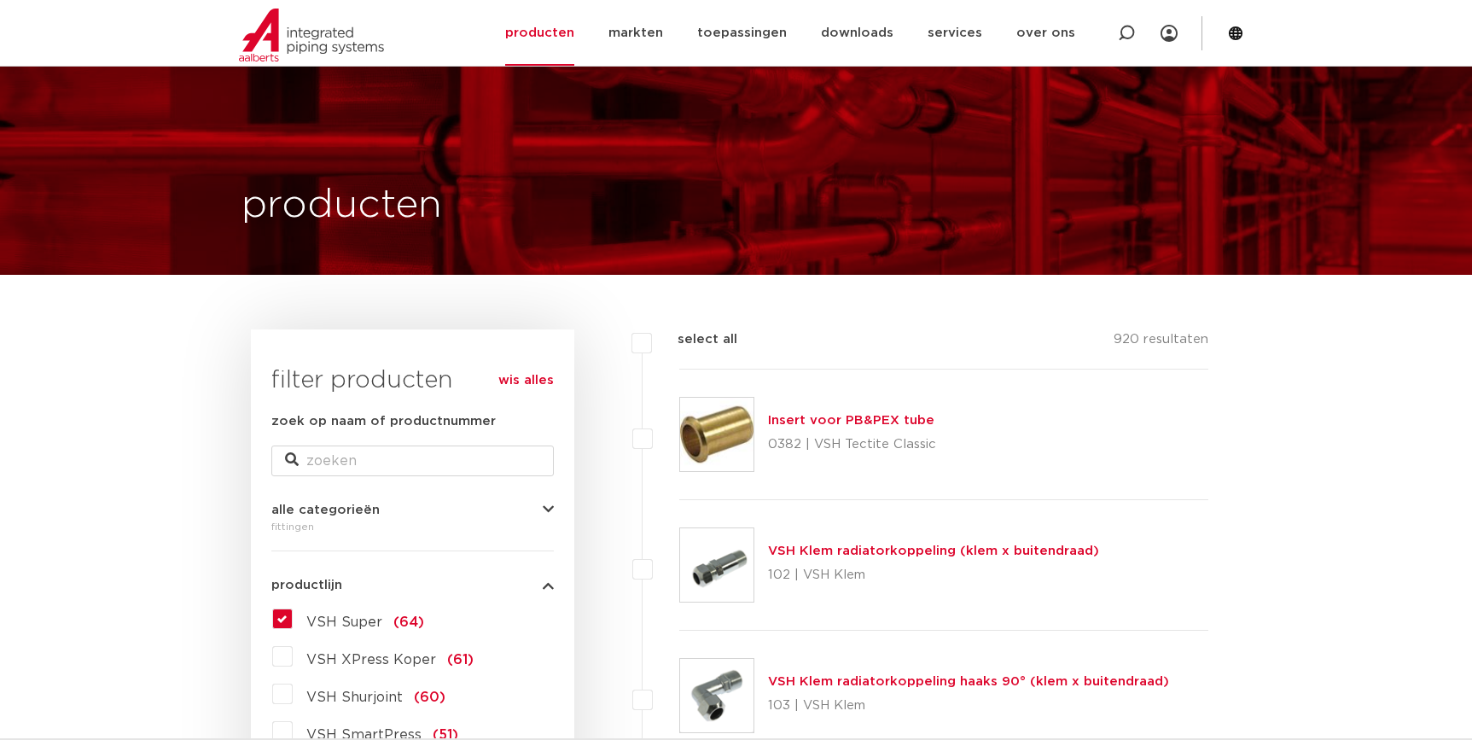
select select
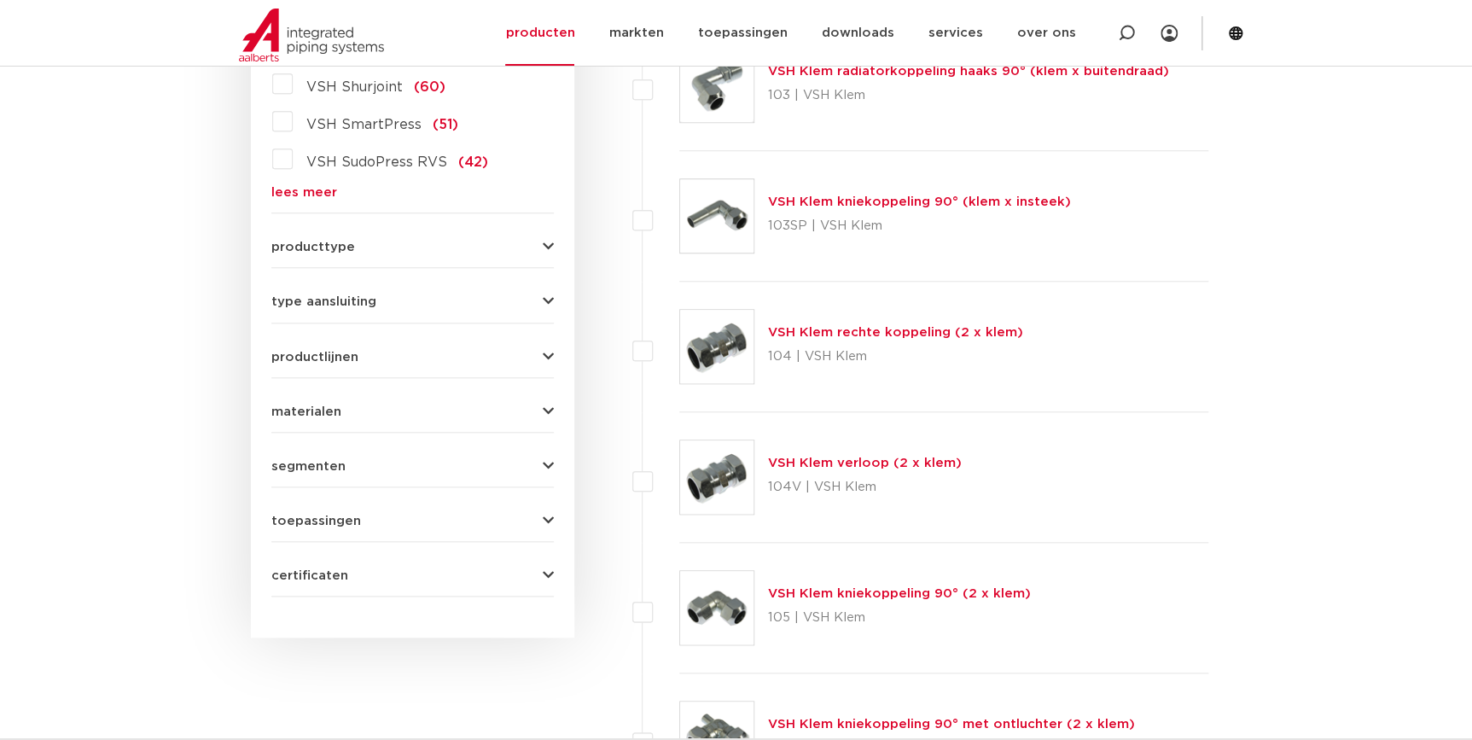
scroll to position [621, 0]
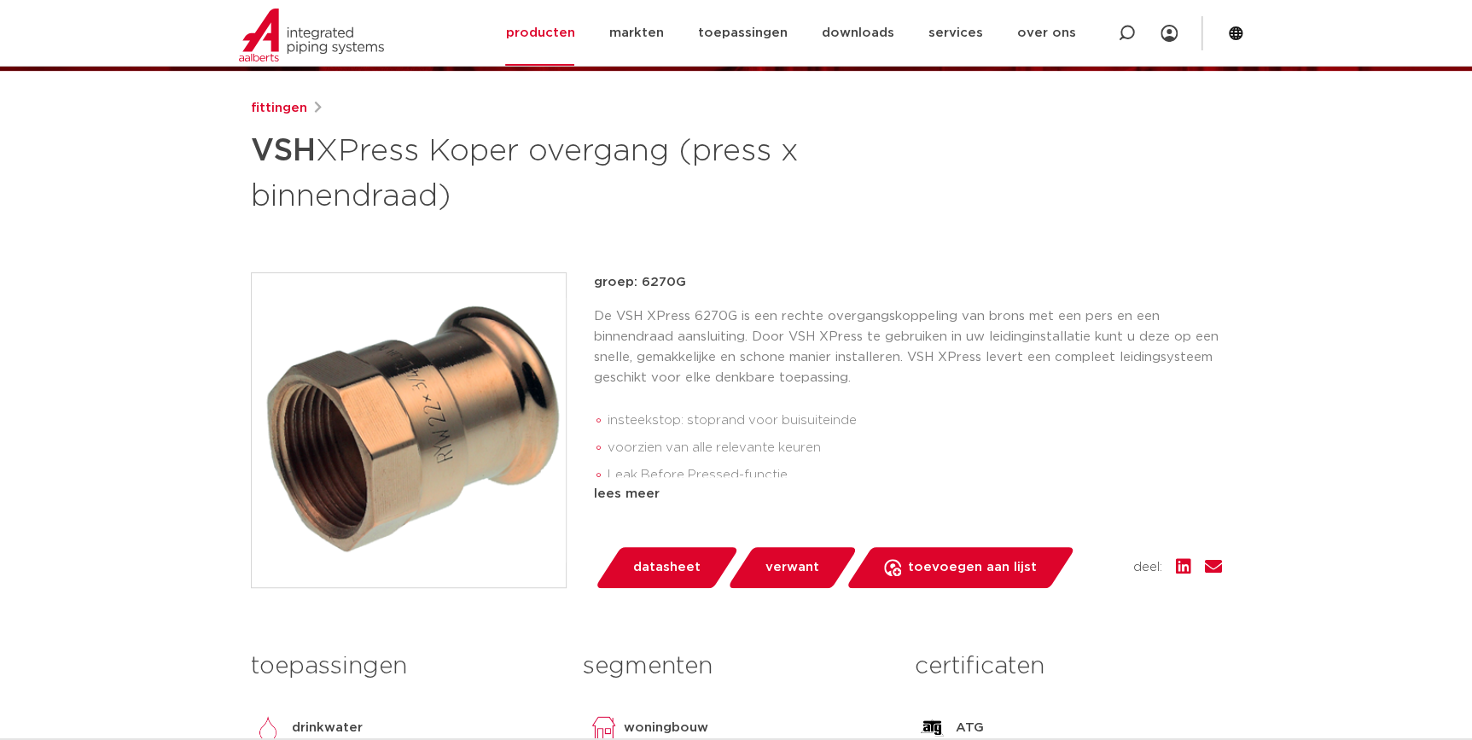
scroll to position [154, 0]
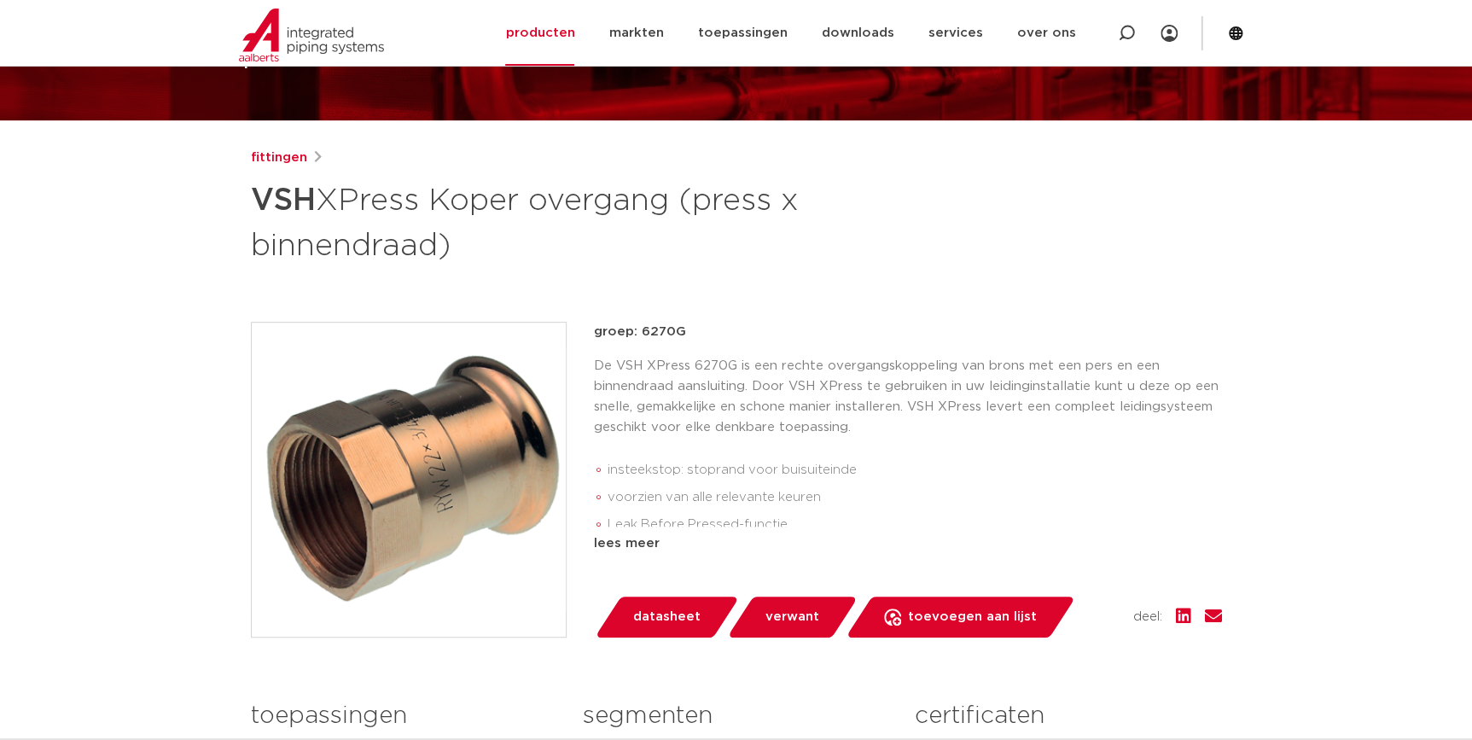
drag, startPoint x: 685, startPoint y: 330, endPoint x: 640, endPoint y: 330, distance: 45.2
click at [640, 330] on p "groep: 6270G" at bounding box center [908, 332] width 628 height 20
copy p "6270G"
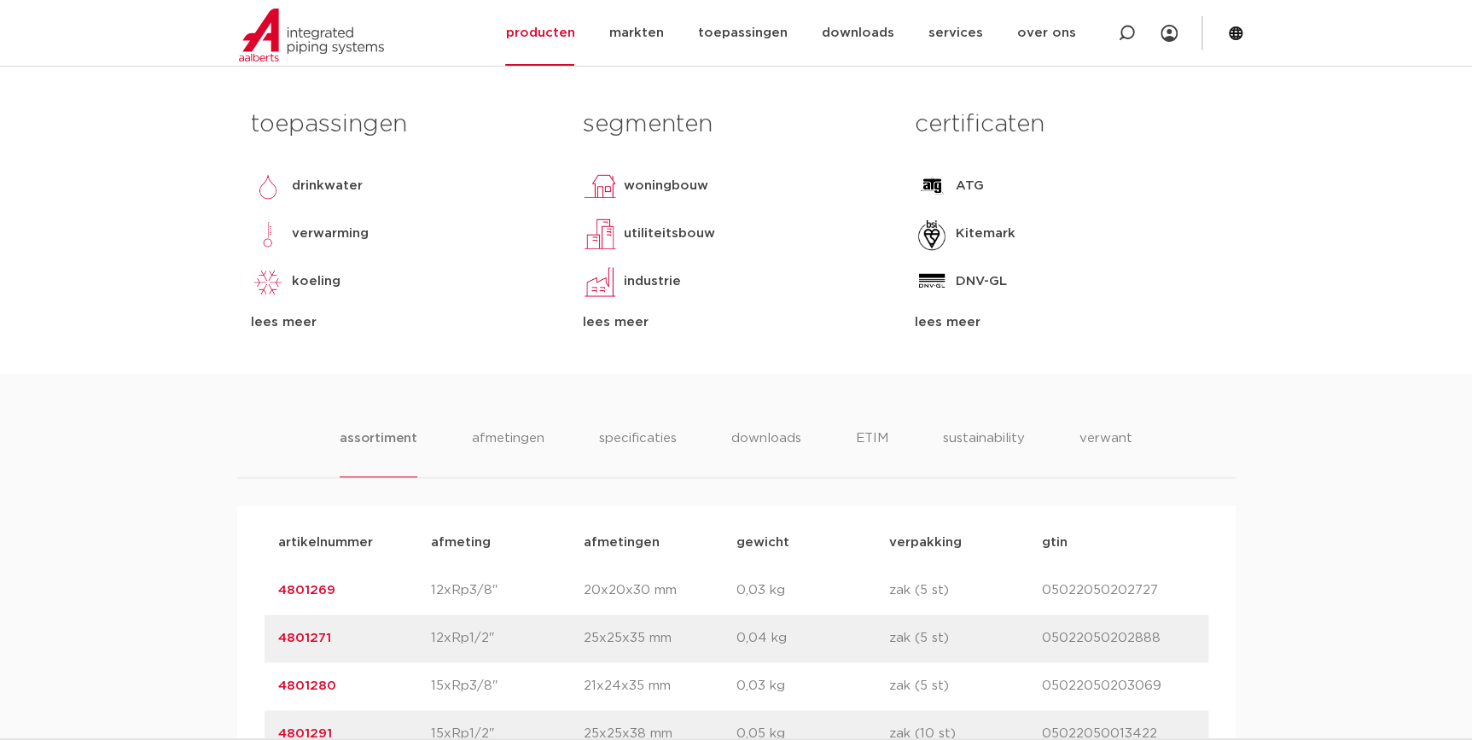
scroll to position [930, 0]
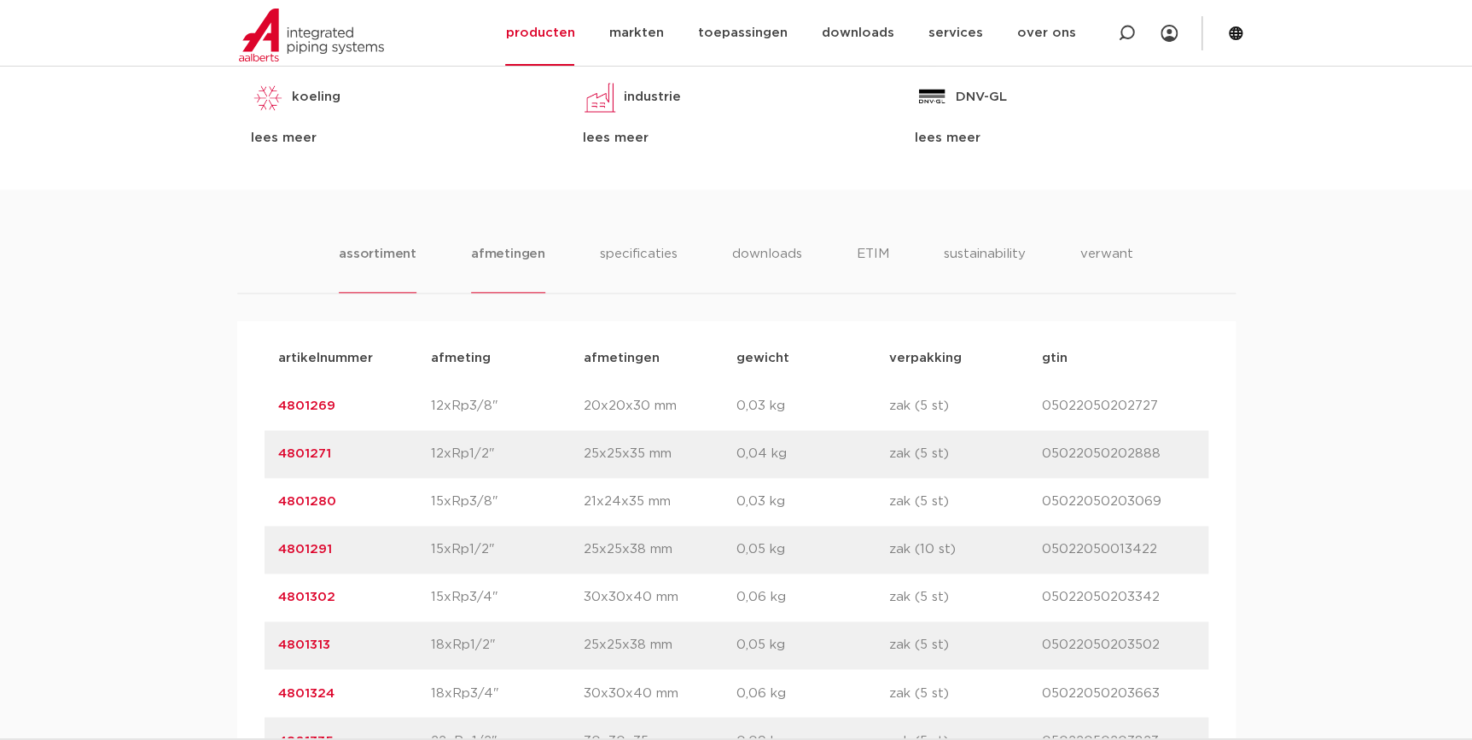
click at [510, 260] on li "afmetingen" at bounding box center [508, 268] width 74 height 49
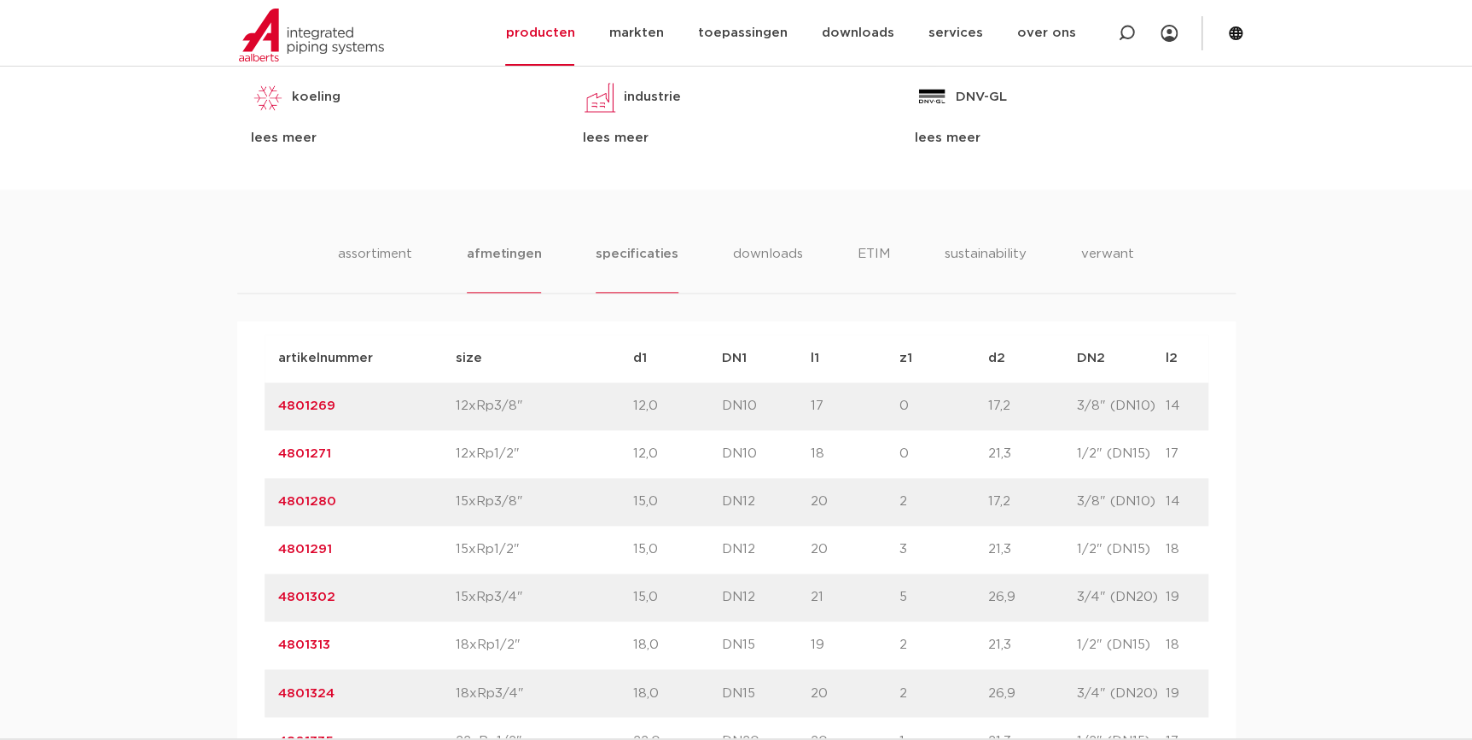
click at [644, 264] on li "specificaties" at bounding box center [637, 268] width 82 height 49
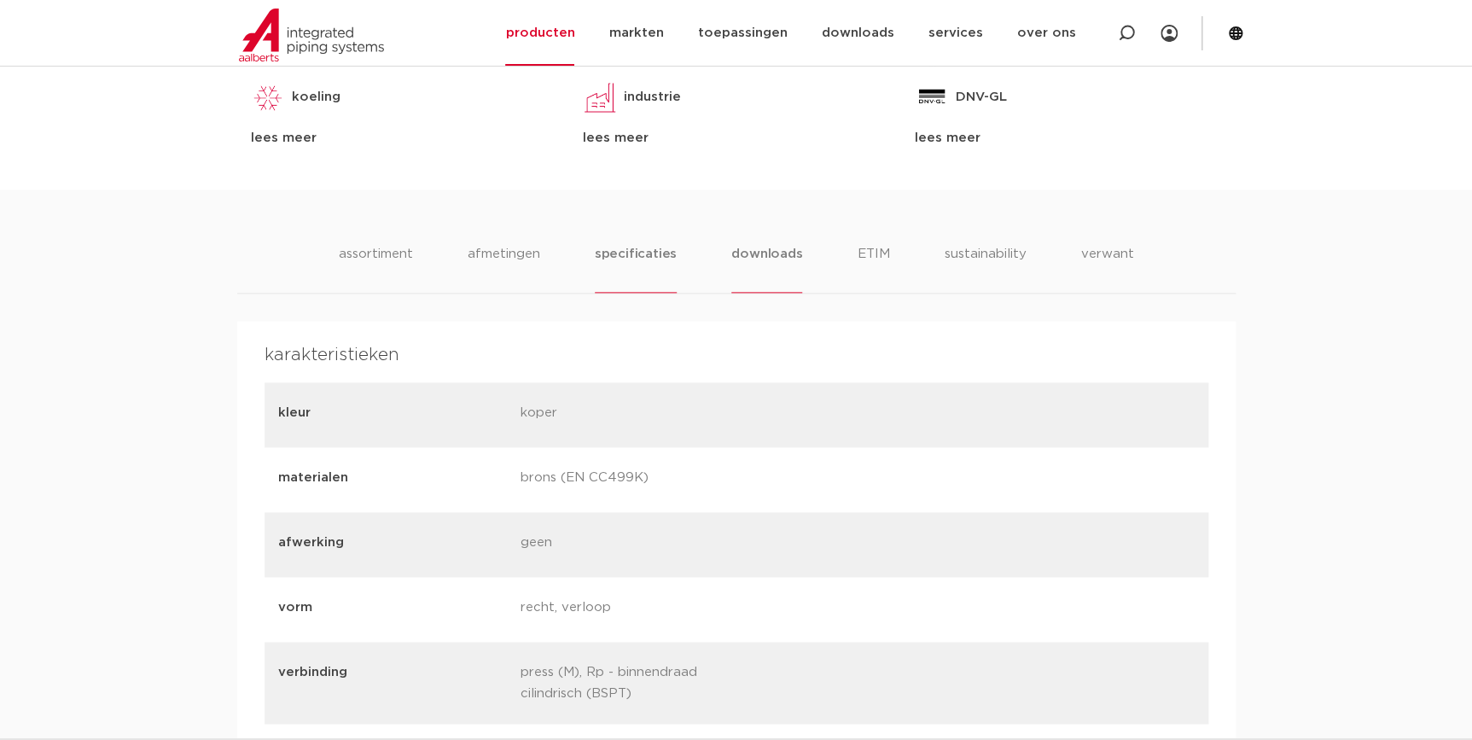
click at [779, 255] on li "downloads" at bounding box center [766, 268] width 71 height 49
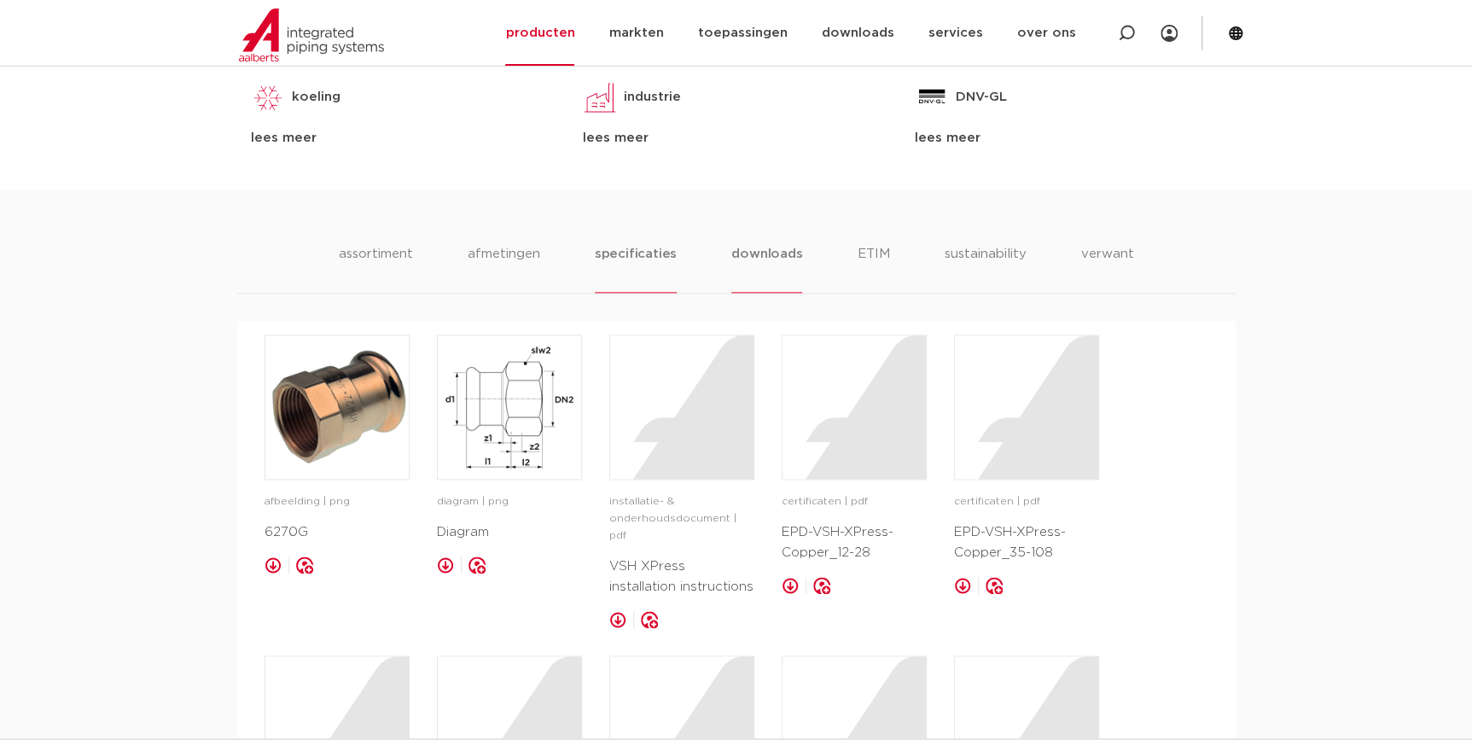
drag, startPoint x: 635, startPoint y: 258, endPoint x: 644, endPoint y: 254, distance: 9.5
click at [637, 256] on li "specificaties" at bounding box center [636, 268] width 82 height 49
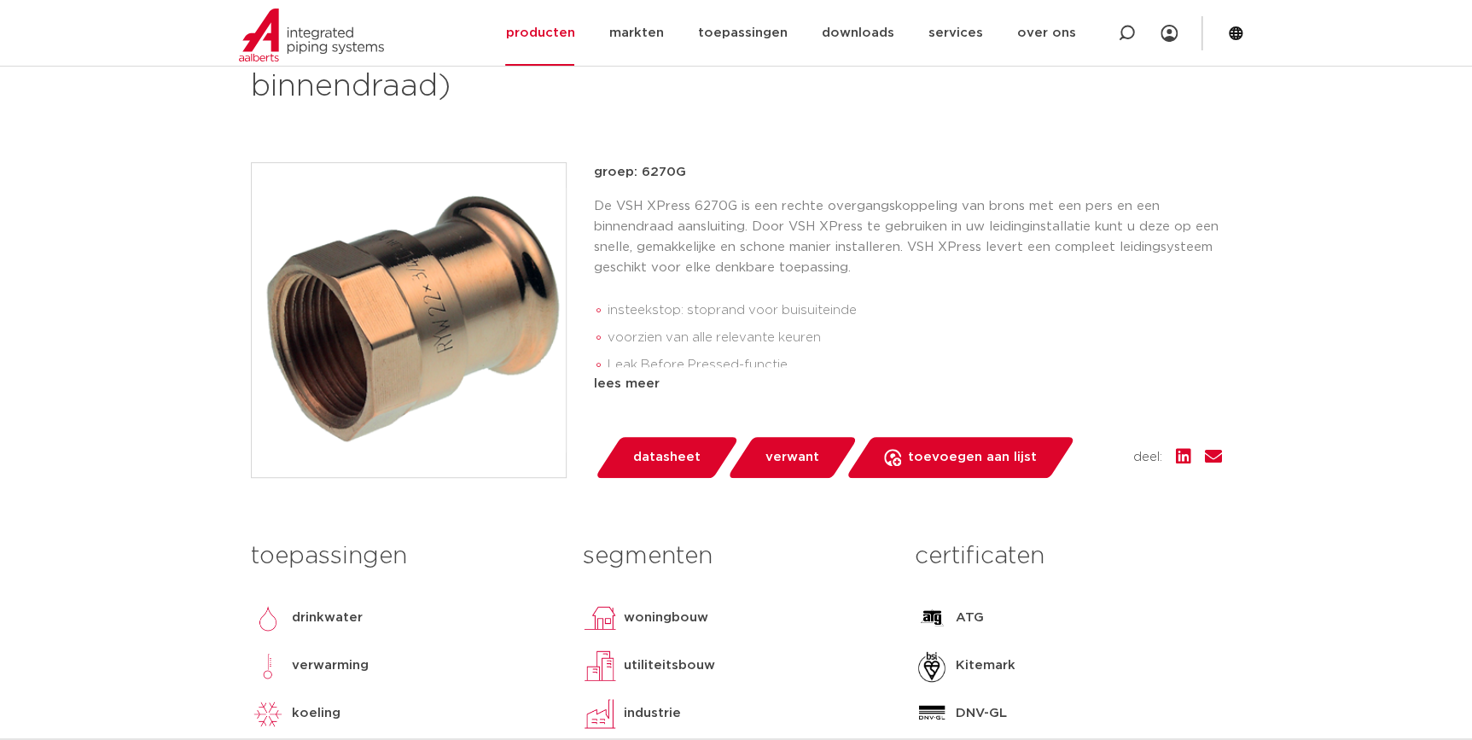
scroll to position [77, 0]
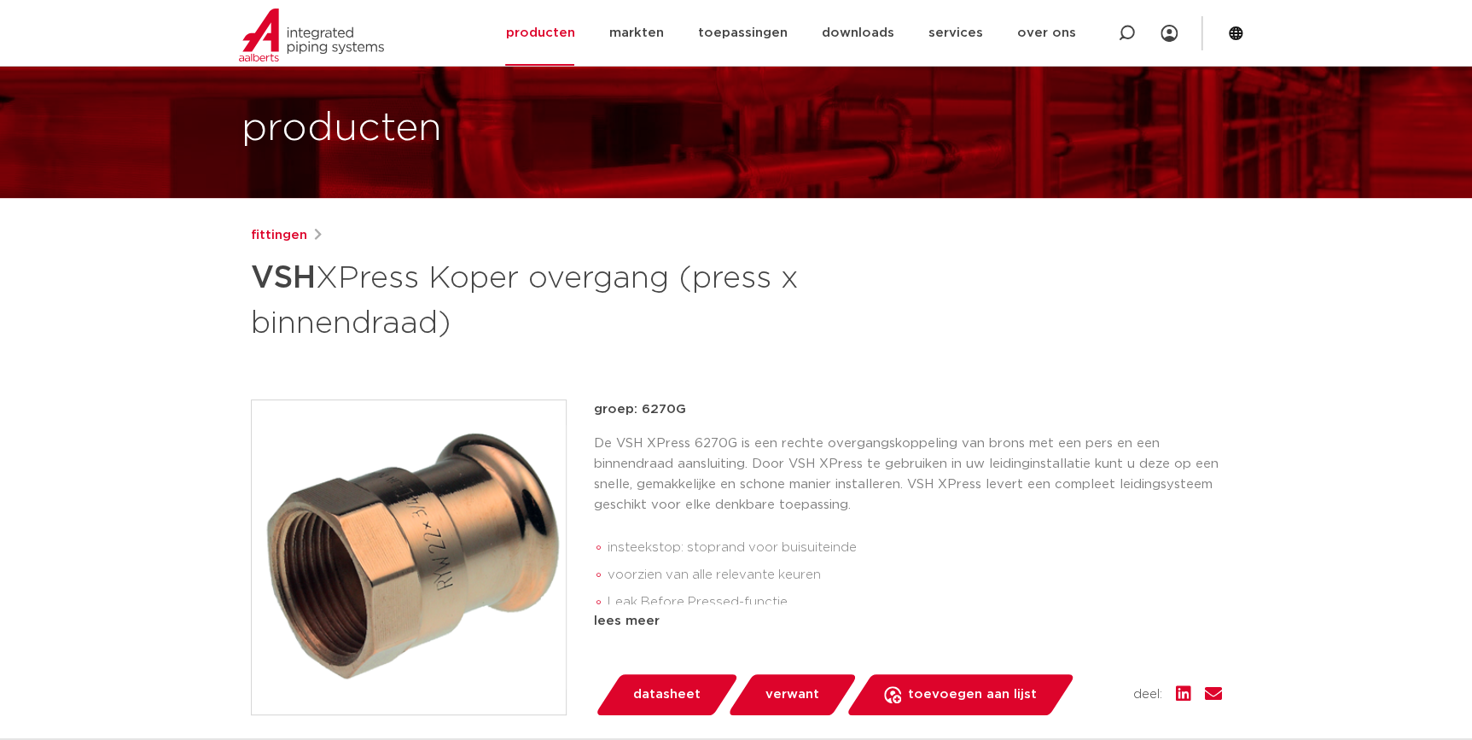
drag, startPoint x: 682, startPoint y: 410, endPoint x: 641, endPoint y: 412, distance: 41.0
click at [641, 412] on p "groep: 6270G" at bounding box center [908, 409] width 628 height 20
copy p "6270G"
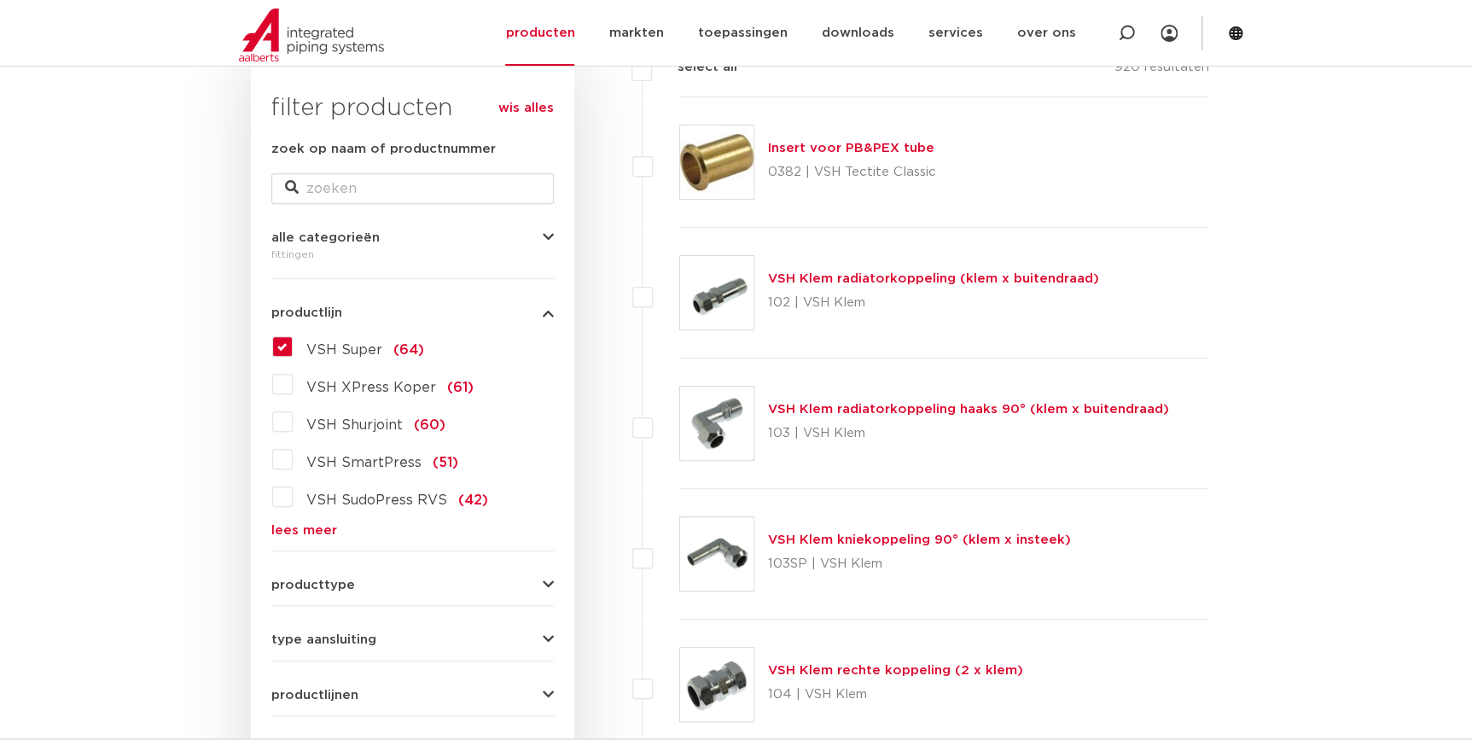
scroll to position [310, 0]
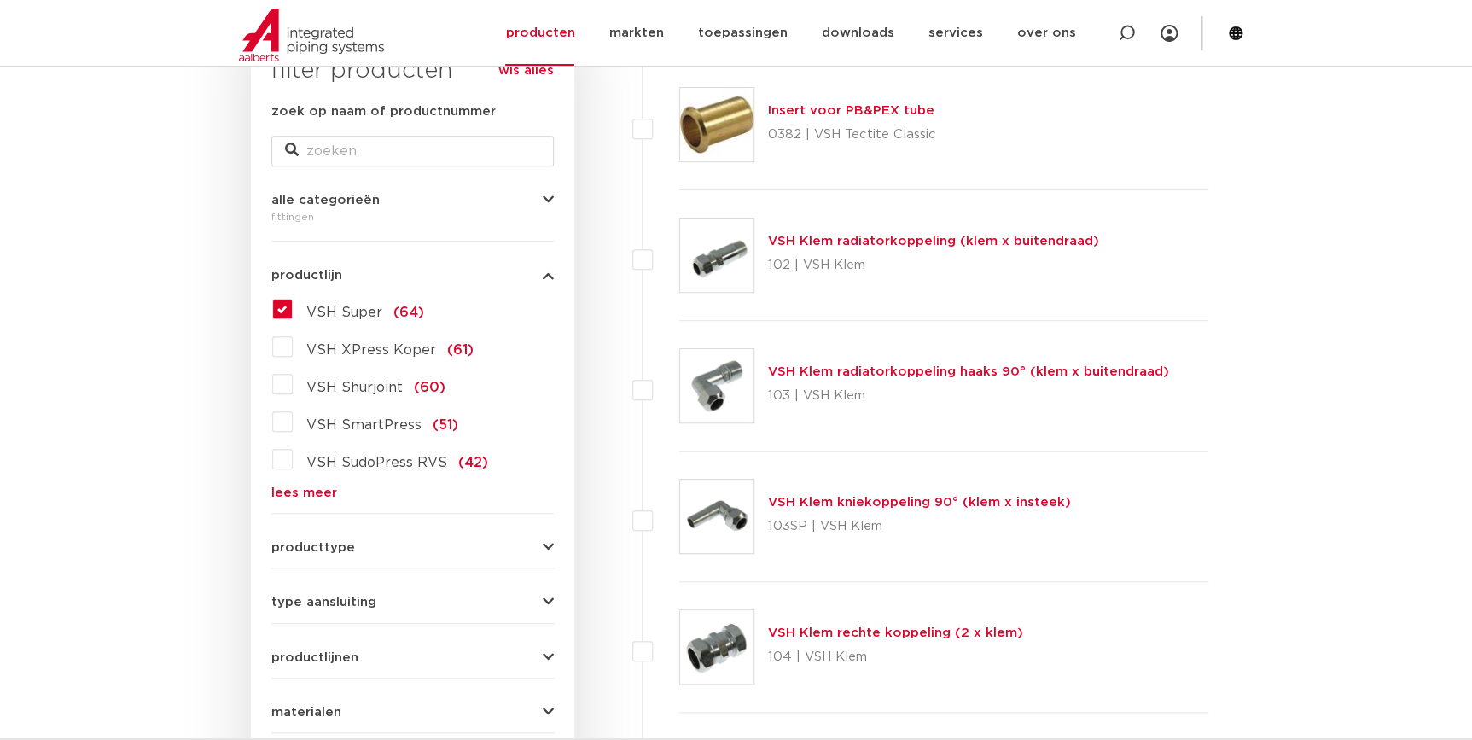
click at [293, 309] on label "VSH Super (64)" at bounding box center [358, 308] width 131 height 27
click at [0, 0] on input "VSH Super (64)" at bounding box center [0, 0] width 0 height 0
click at [318, 489] on link "lees meer" at bounding box center [412, 493] width 283 height 13
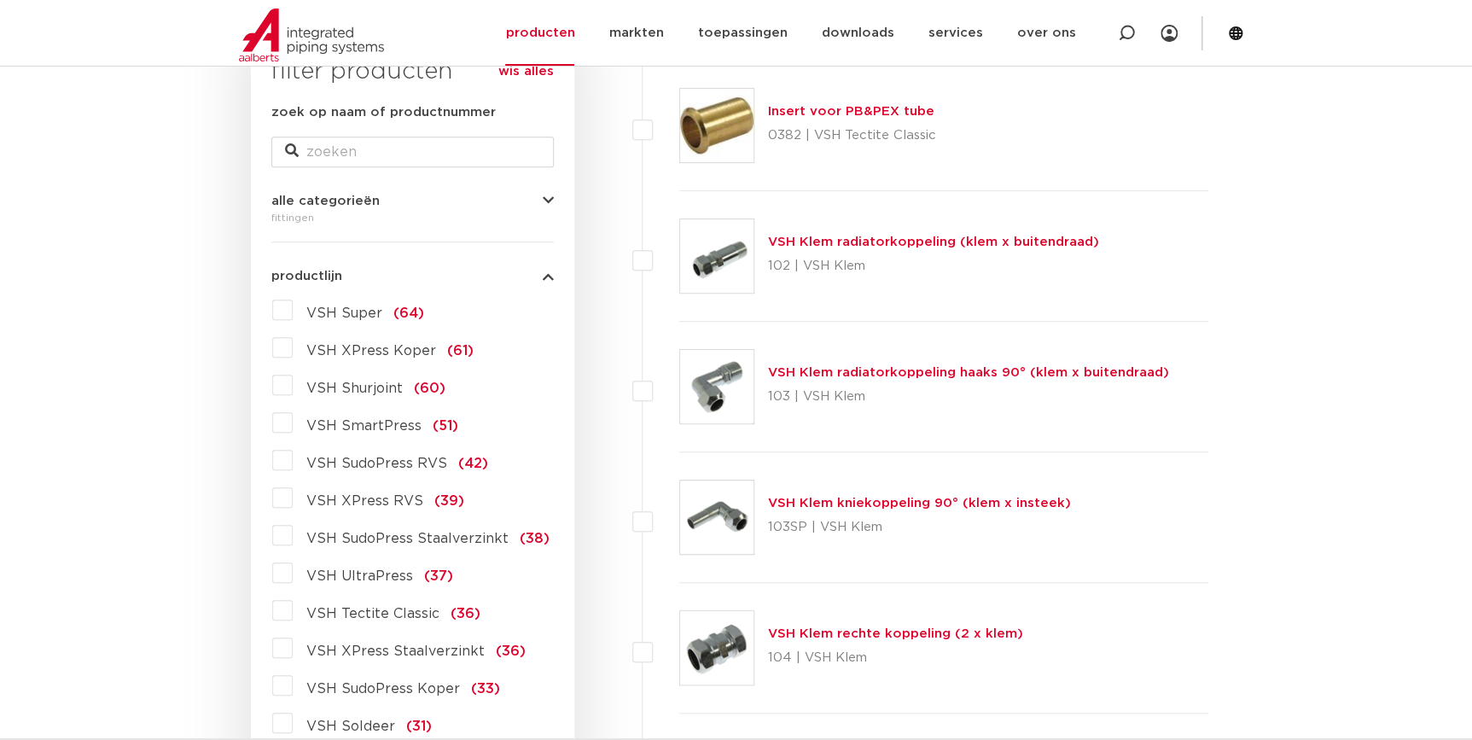
click at [392, 347] on span "VSH XPress Koper" at bounding box center [371, 351] width 130 height 14
click at [0, 0] on input "VSH XPress Koper (61)" at bounding box center [0, 0] width 0 height 0
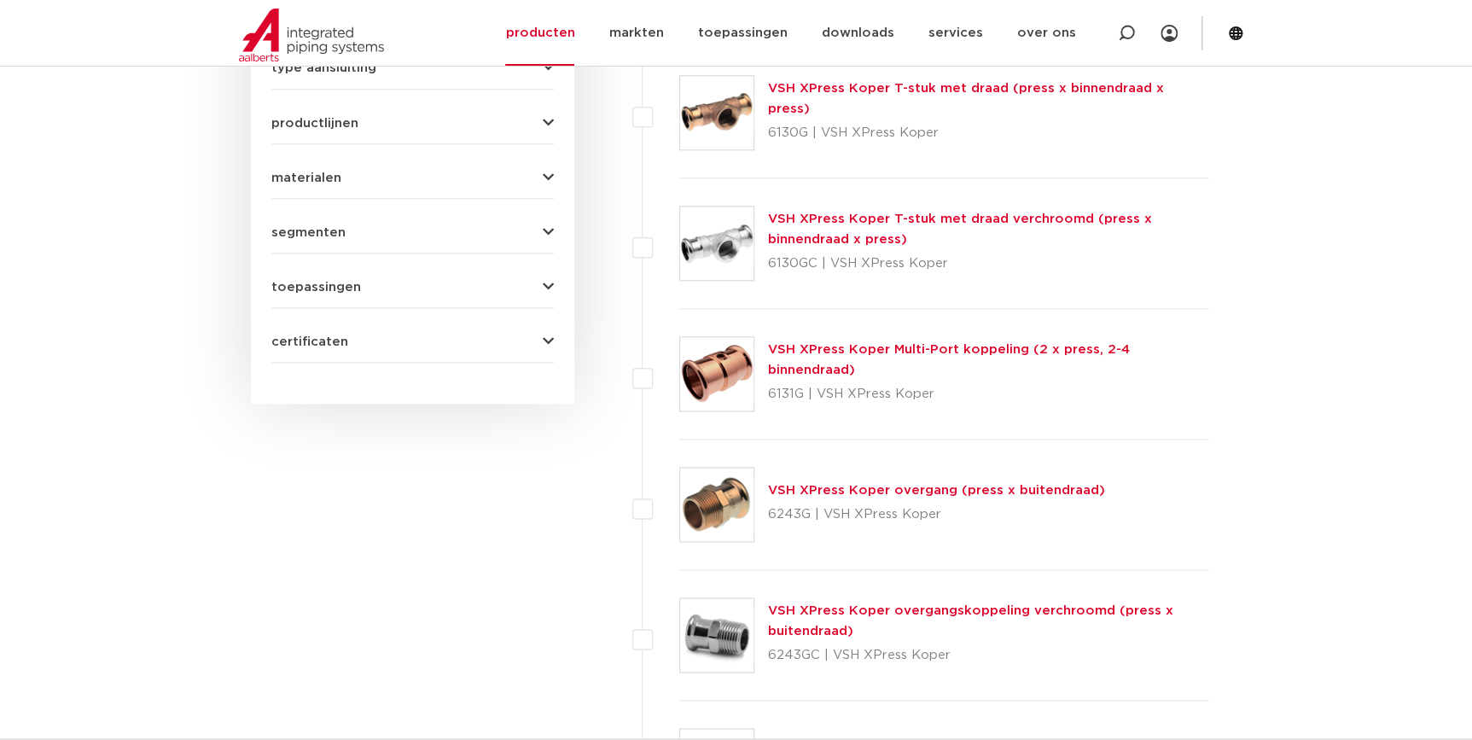
scroll to position [852, 0]
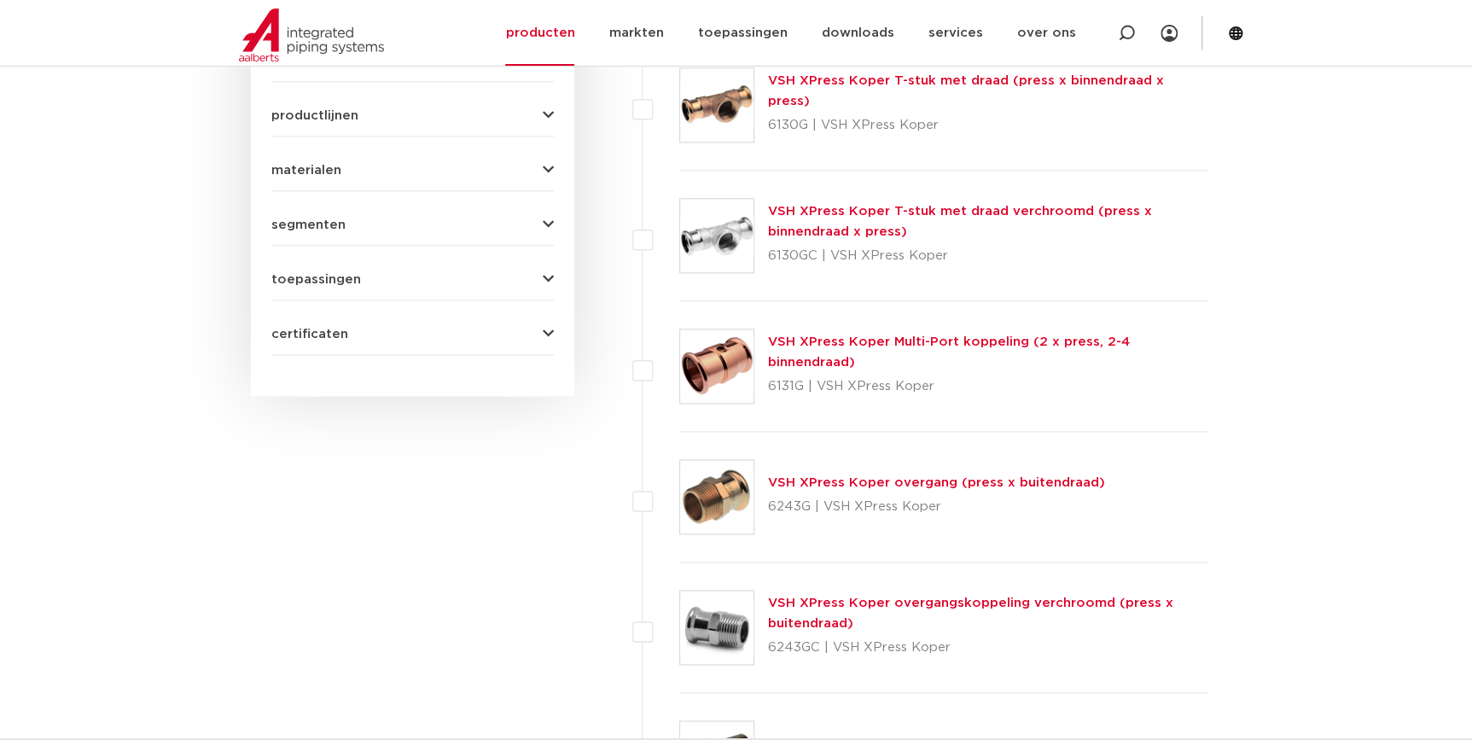
click at [945, 486] on link "VSH XPress Koper overgang (press x buitendraad)" at bounding box center [936, 482] width 337 height 13
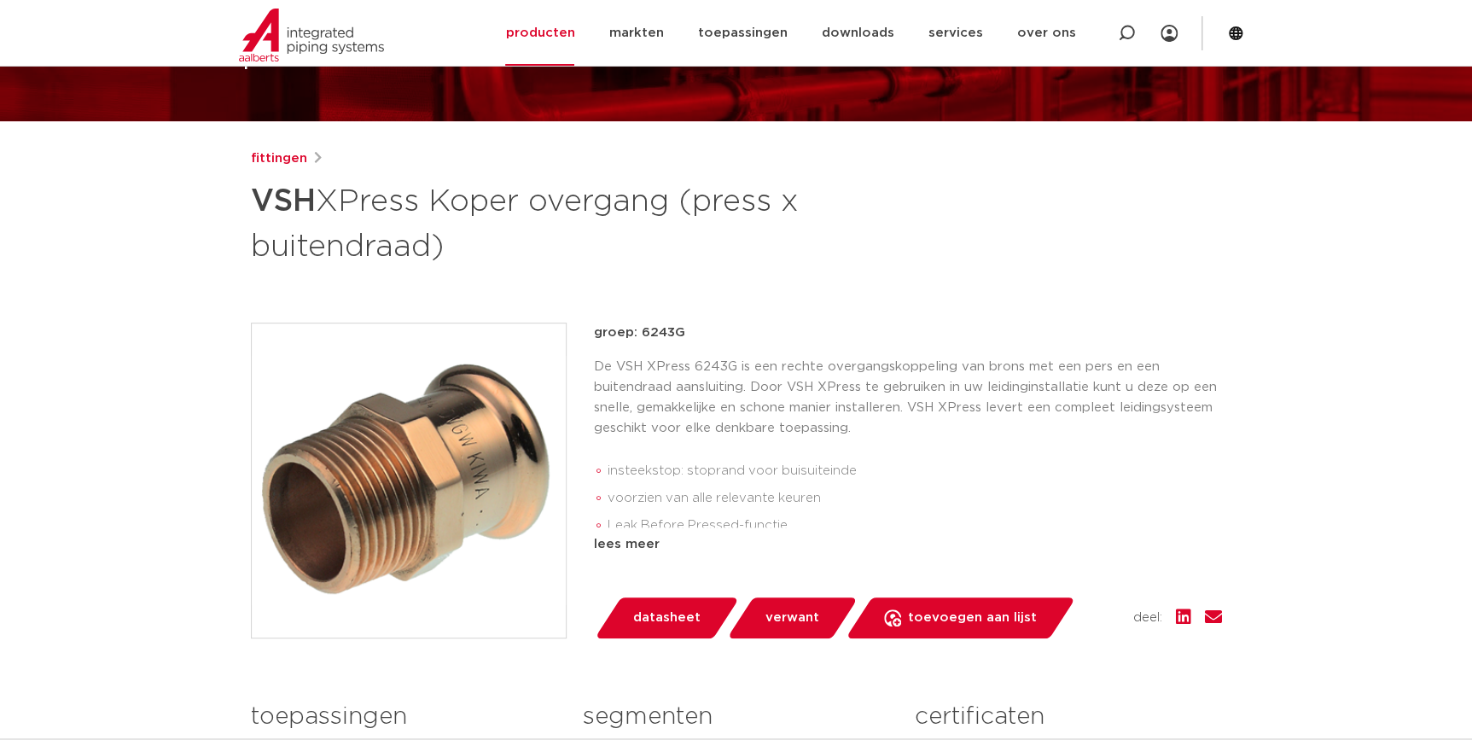
scroll to position [154, 0]
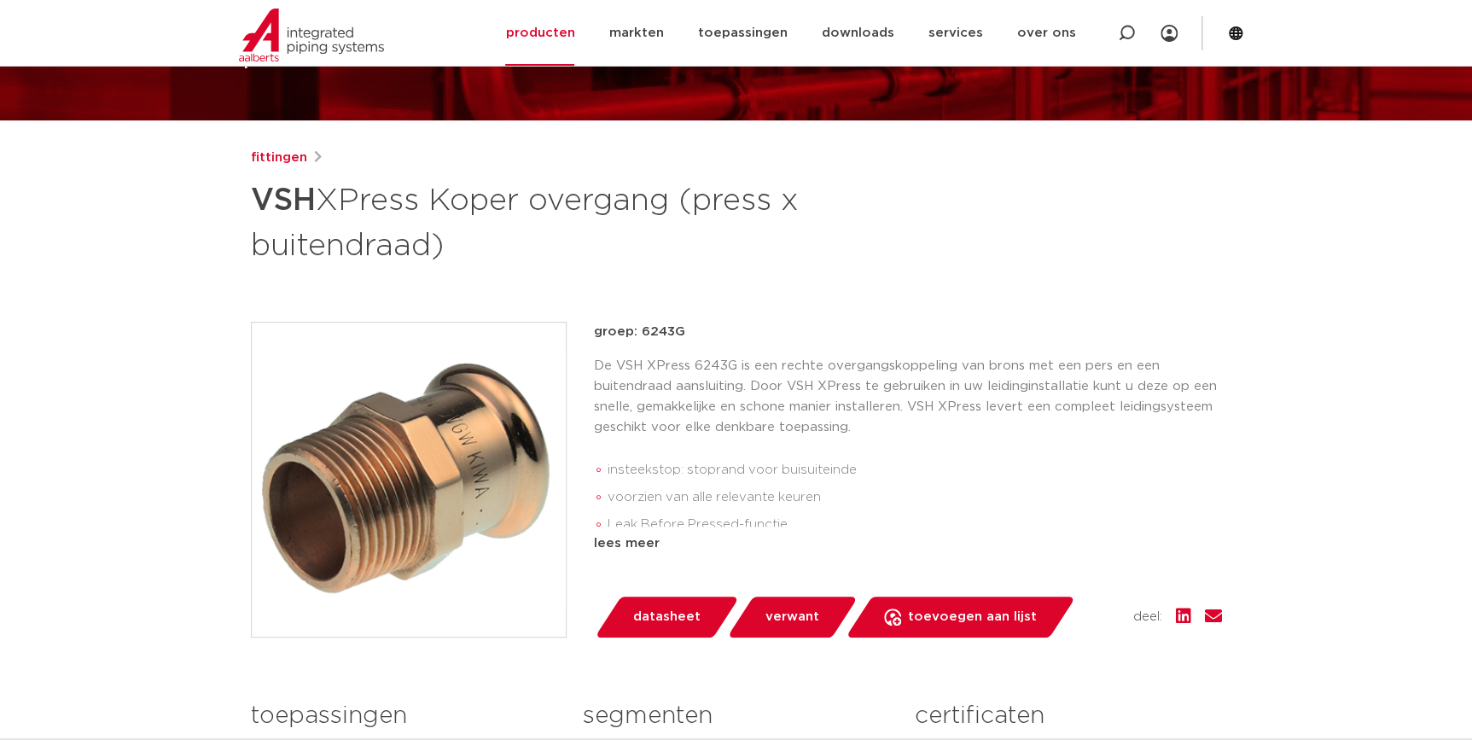
drag, startPoint x: 685, startPoint y: 335, endPoint x: 643, endPoint y: 339, distance: 42.8
click at [643, 339] on p "groep: 6243G" at bounding box center [908, 332] width 628 height 20
copy p "6243G"
click at [483, 233] on h1 "VSH XPress Koper overgang (press x buitendraad)" at bounding box center [571, 221] width 641 height 92
click at [434, 246] on h1 "VSH XPress Koper overgang (press x buitendraad)" at bounding box center [571, 221] width 641 height 92
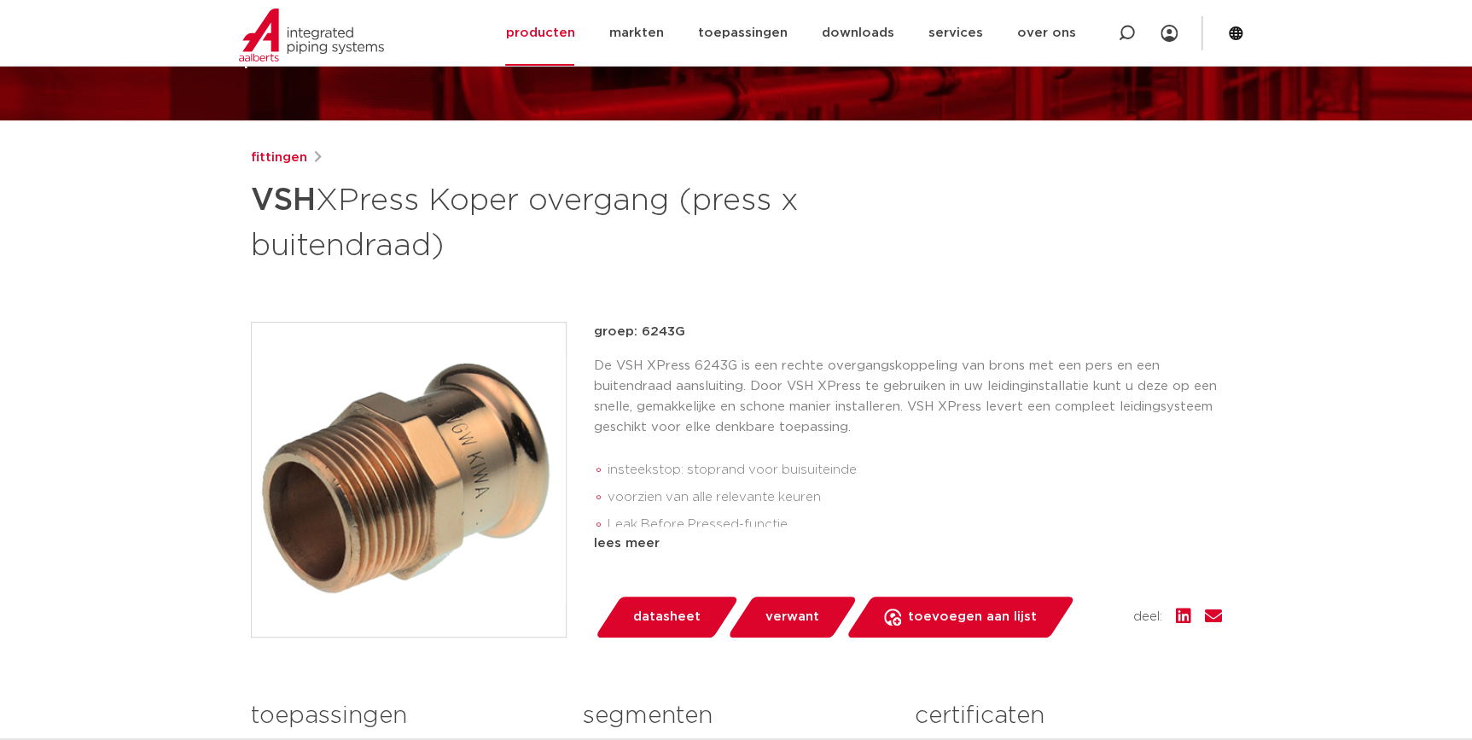
drag, startPoint x: 681, startPoint y: 328, endPoint x: 641, endPoint y: 340, distance: 41.9
click at [641, 340] on p "groep: 6243G" at bounding box center [908, 332] width 628 height 20
copy p "6243G"
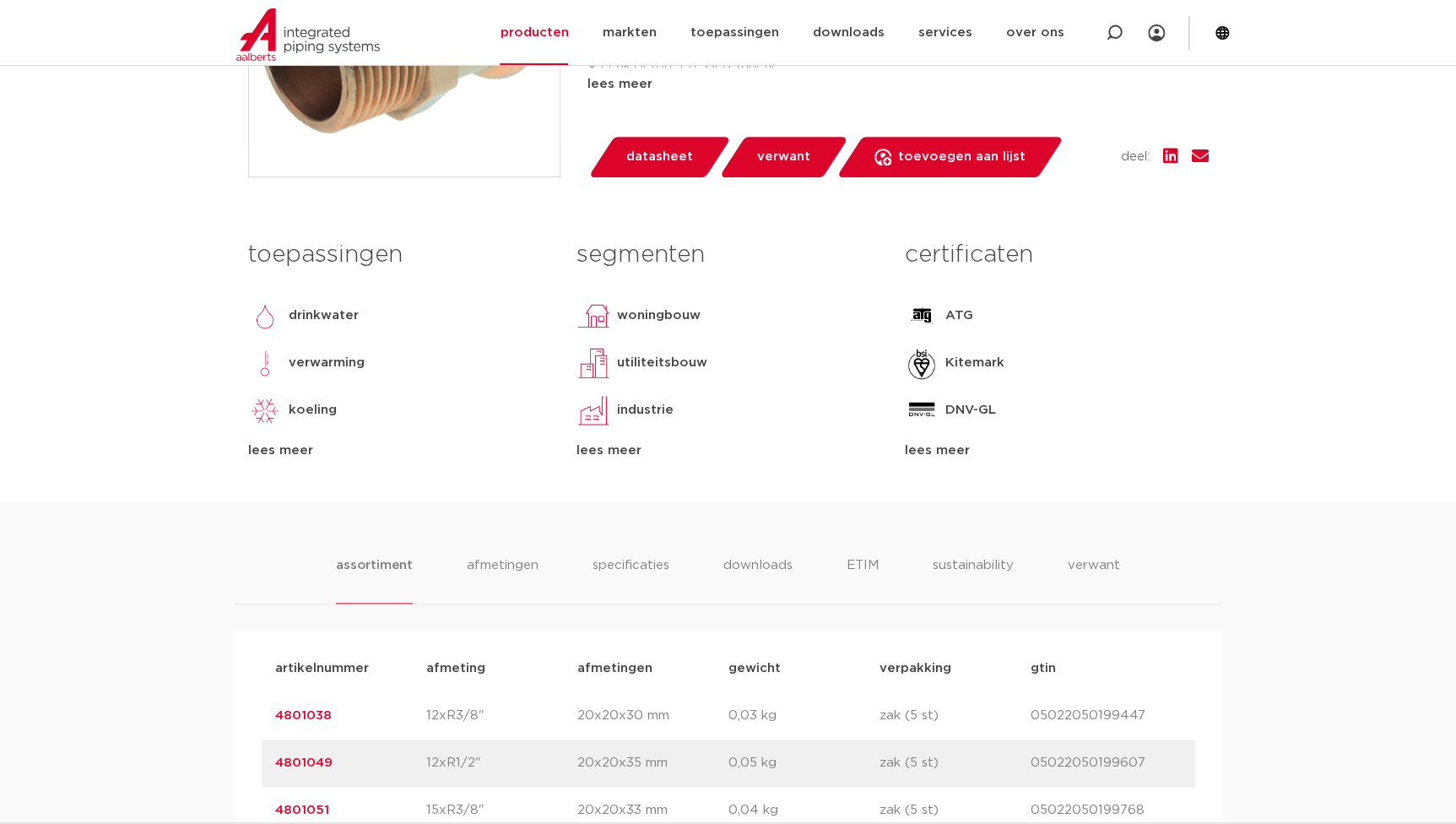
scroll to position [768, 0]
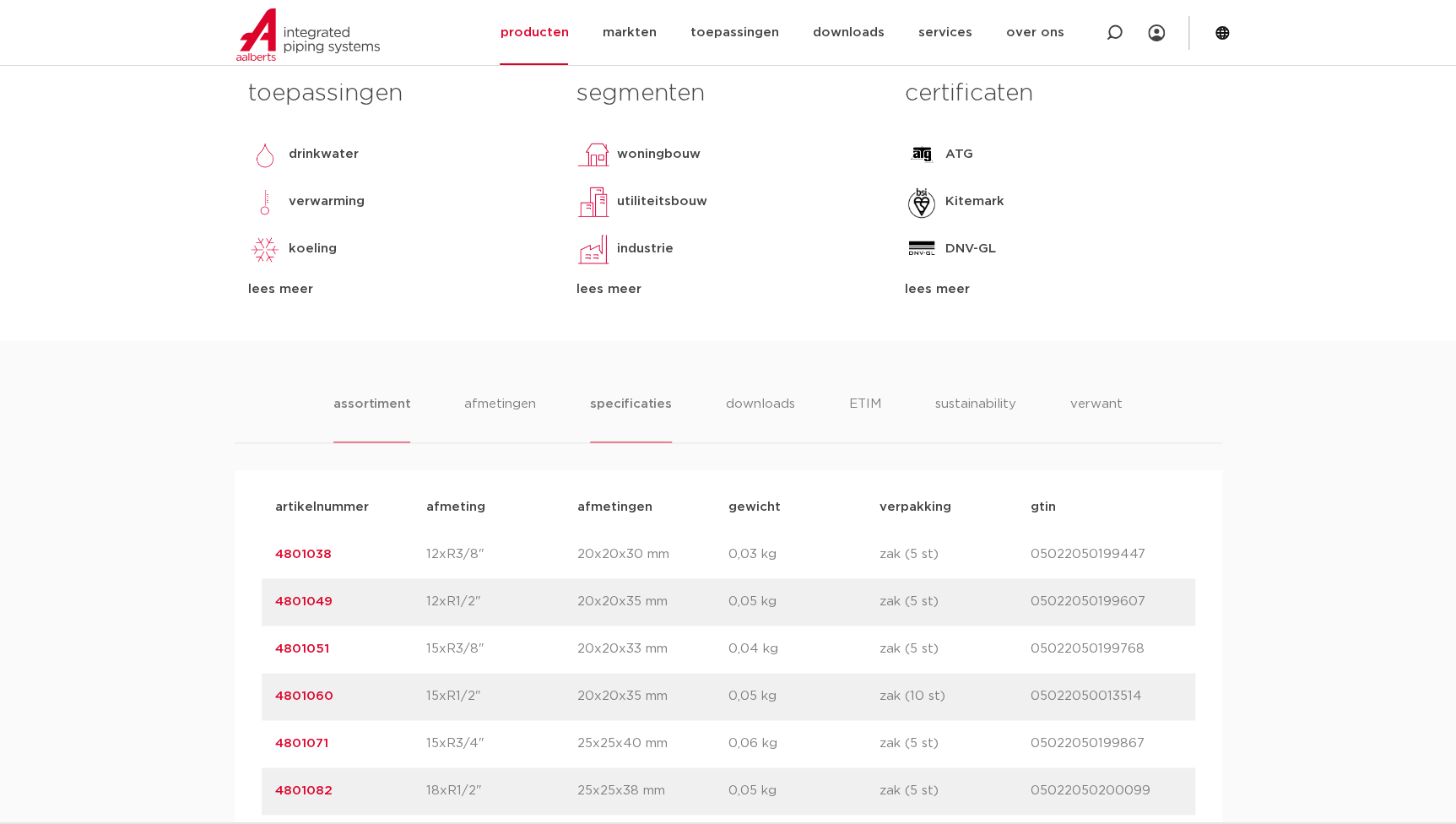
click at [647, 408] on li "specificaties" at bounding box center [631, 418] width 81 height 48
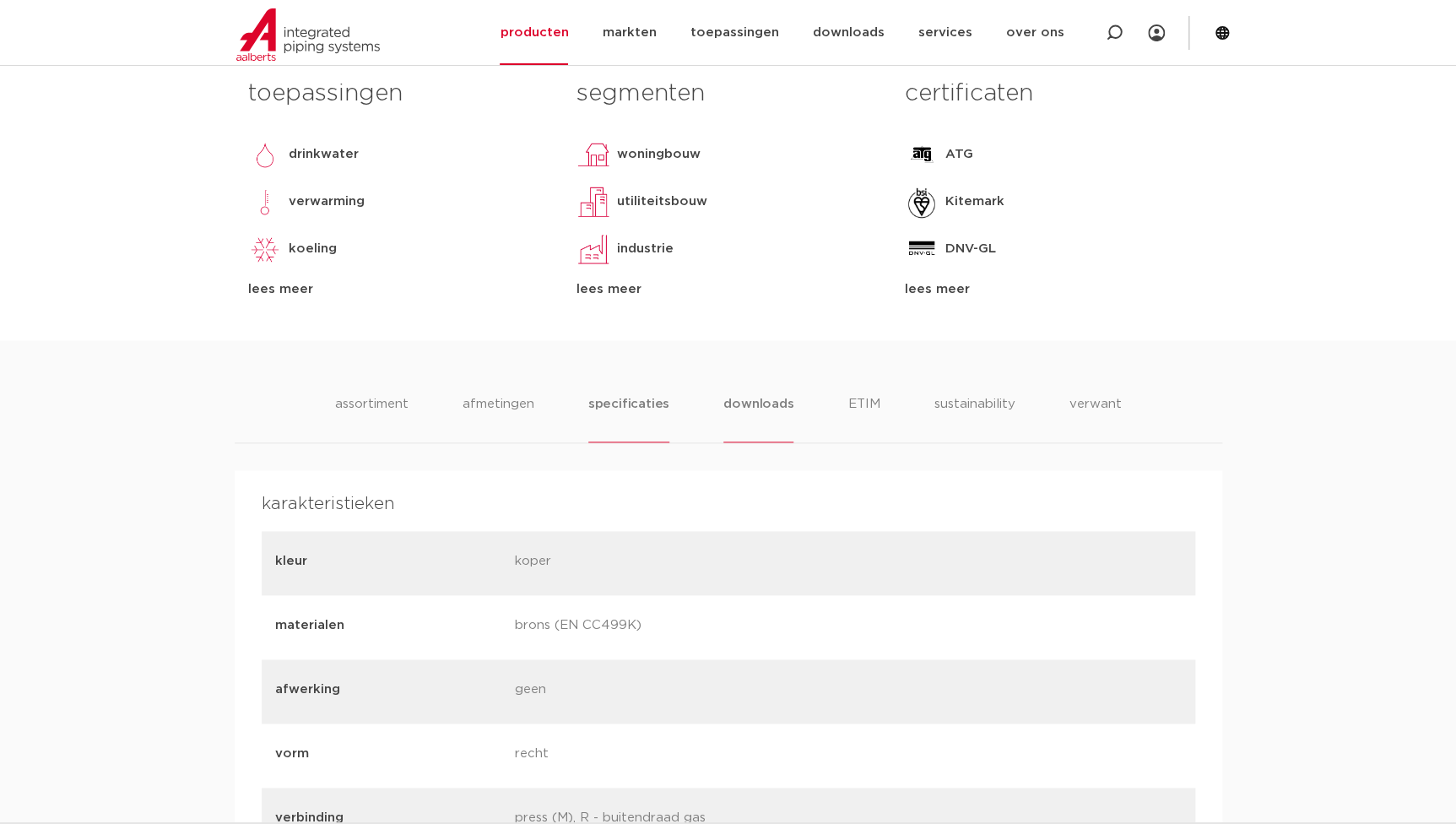
click at [735, 398] on li "downloads" at bounding box center [758, 418] width 70 height 48
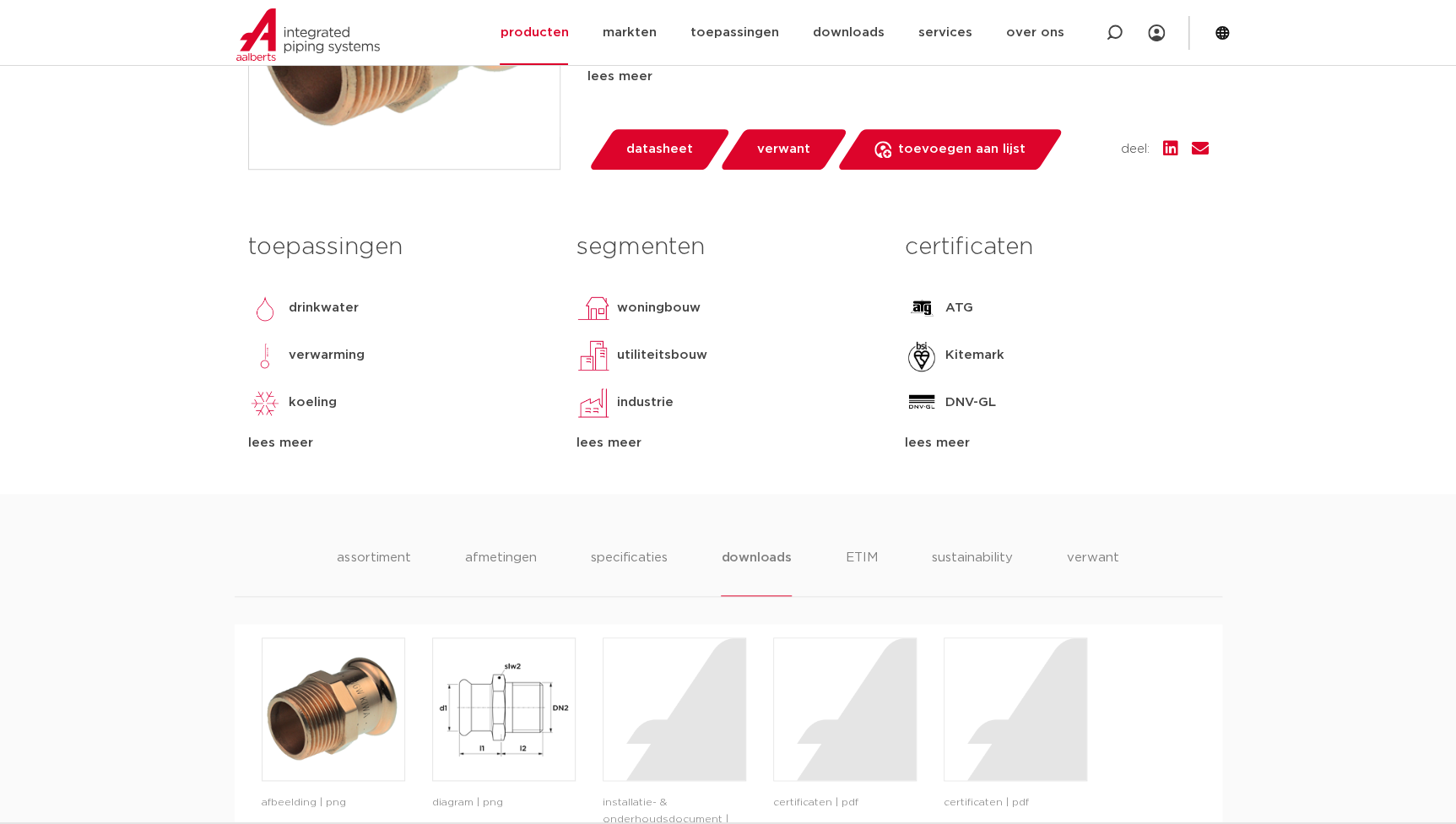
scroll to position [690, 0]
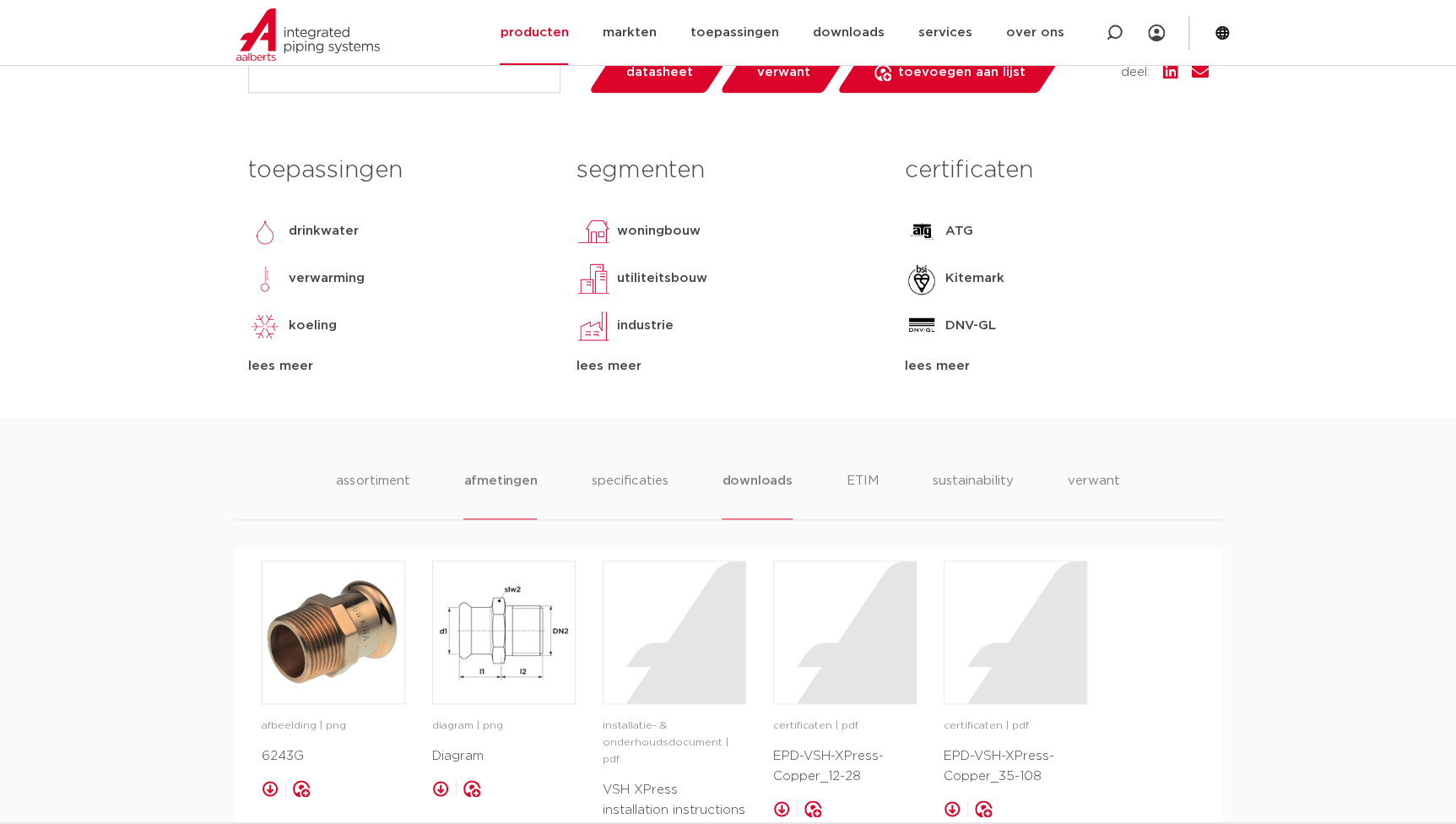
click at [481, 487] on li "afmetingen" at bounding box center [500, 495] width 73 height 48
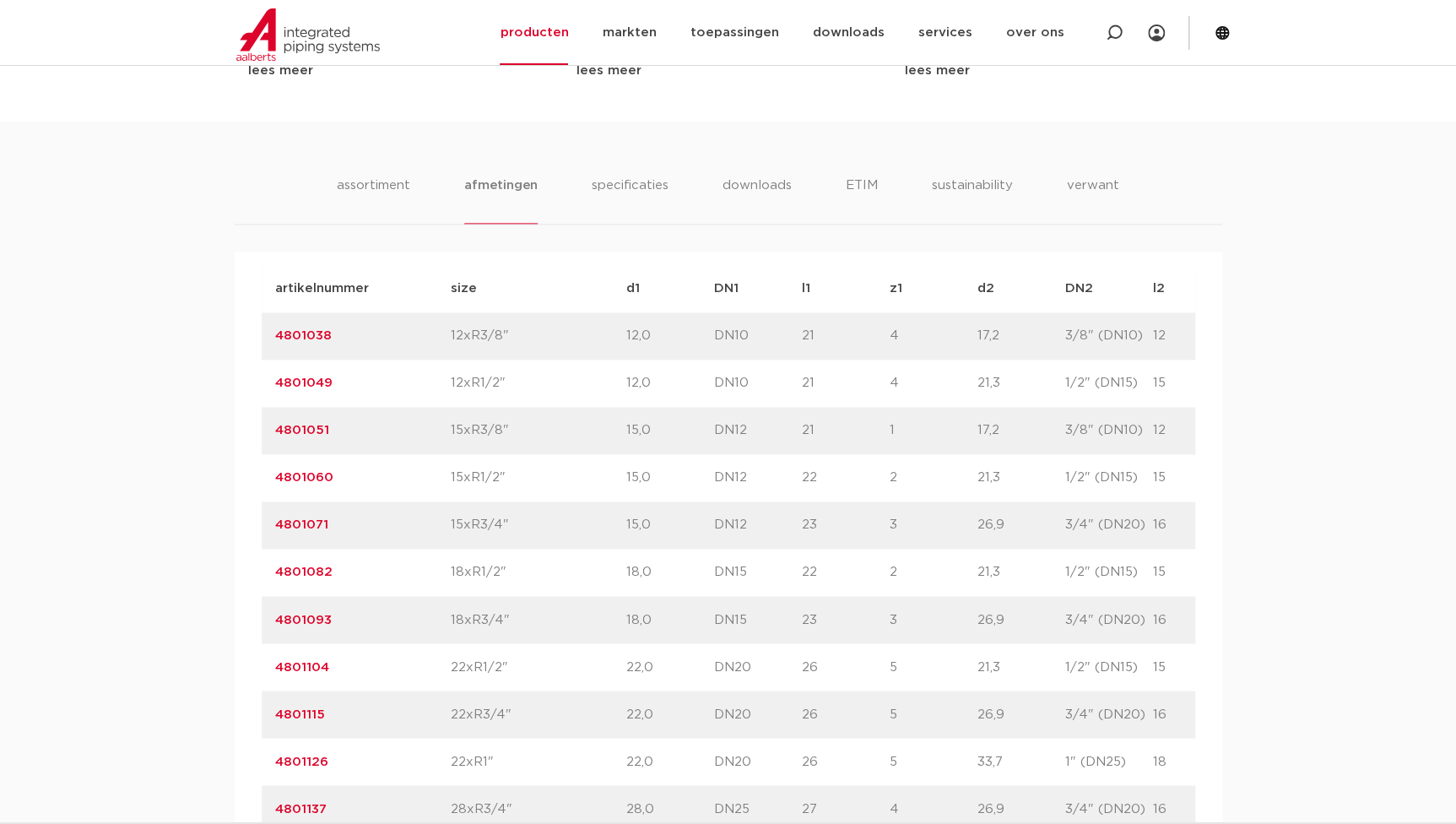
scroll to position [1228, 0]
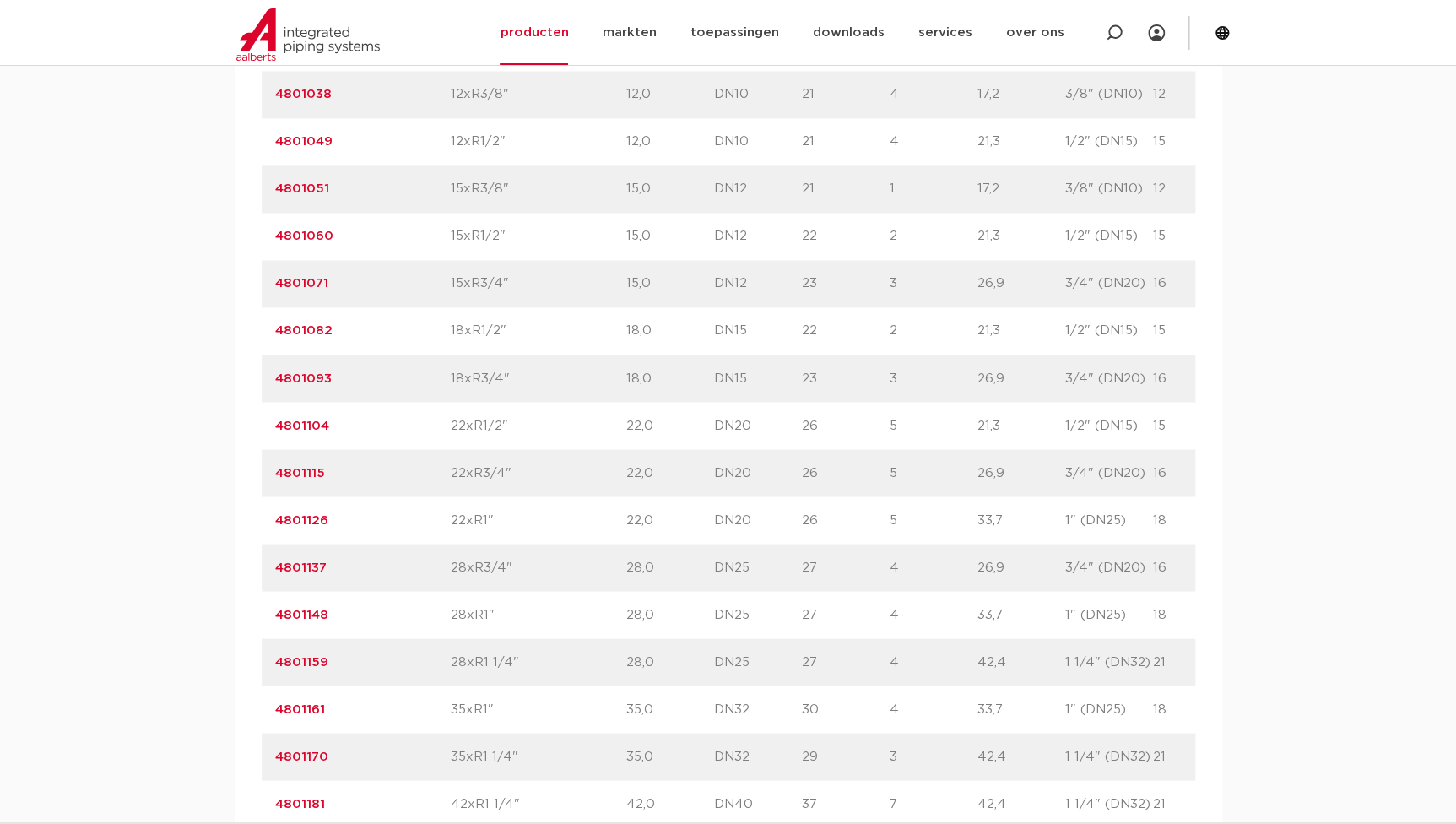
drag, startPoint x: 341, startPoint y: 612, endPoint x: 179, endPoint y: 602, distance: 162.3
copy link "4801148"
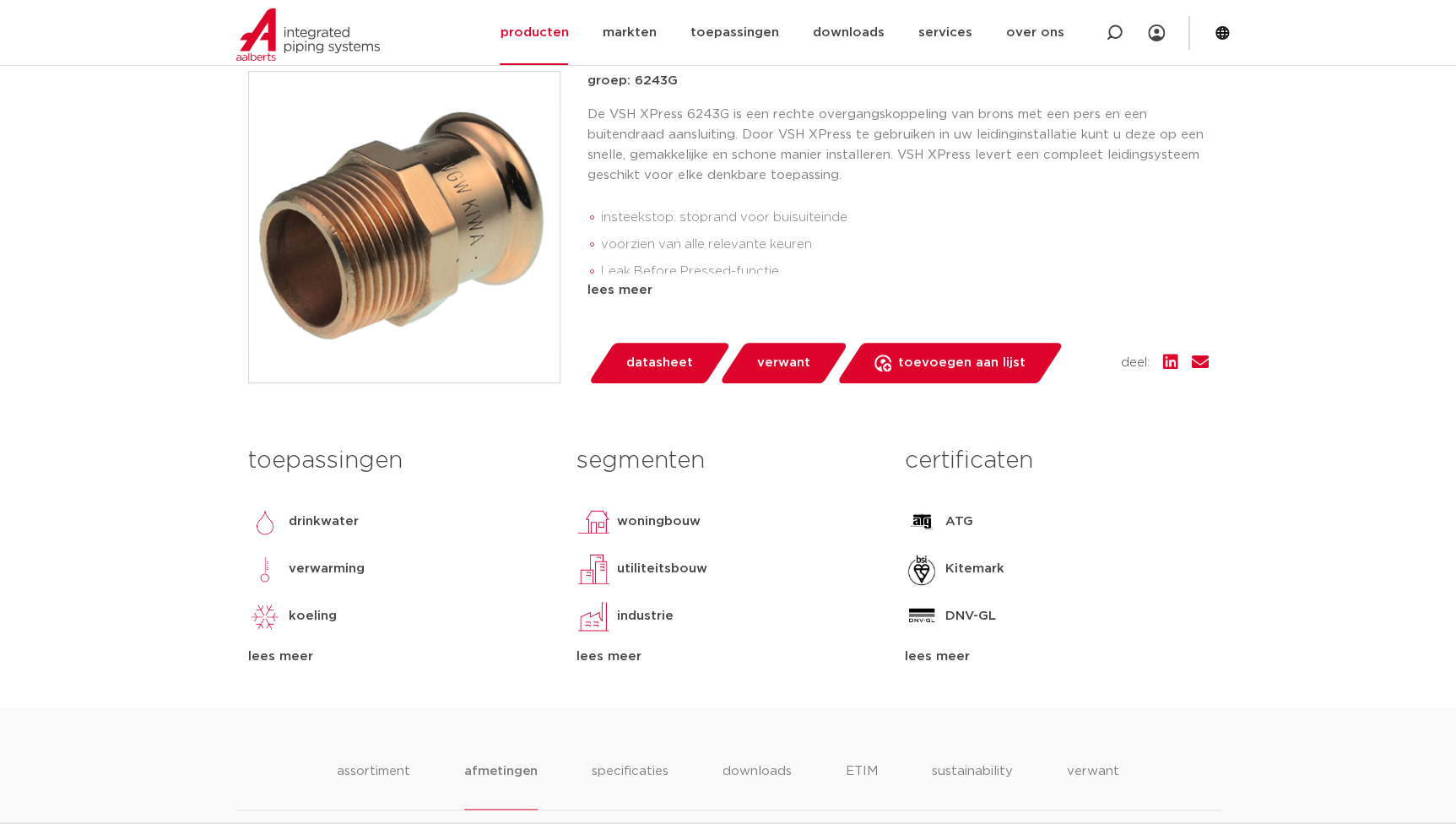
scroll to position [152, 0]
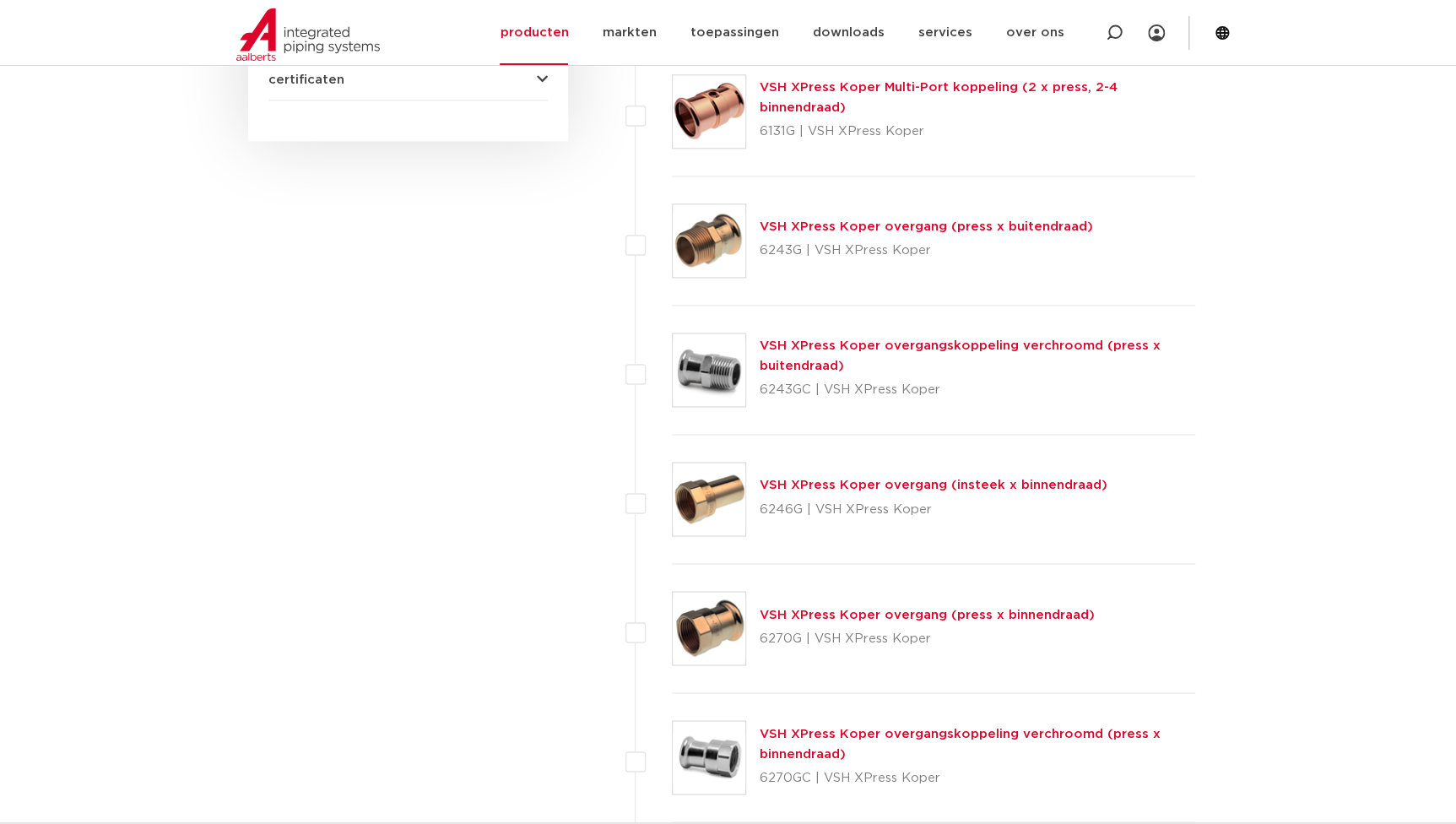
scroll to position [1227, 0]
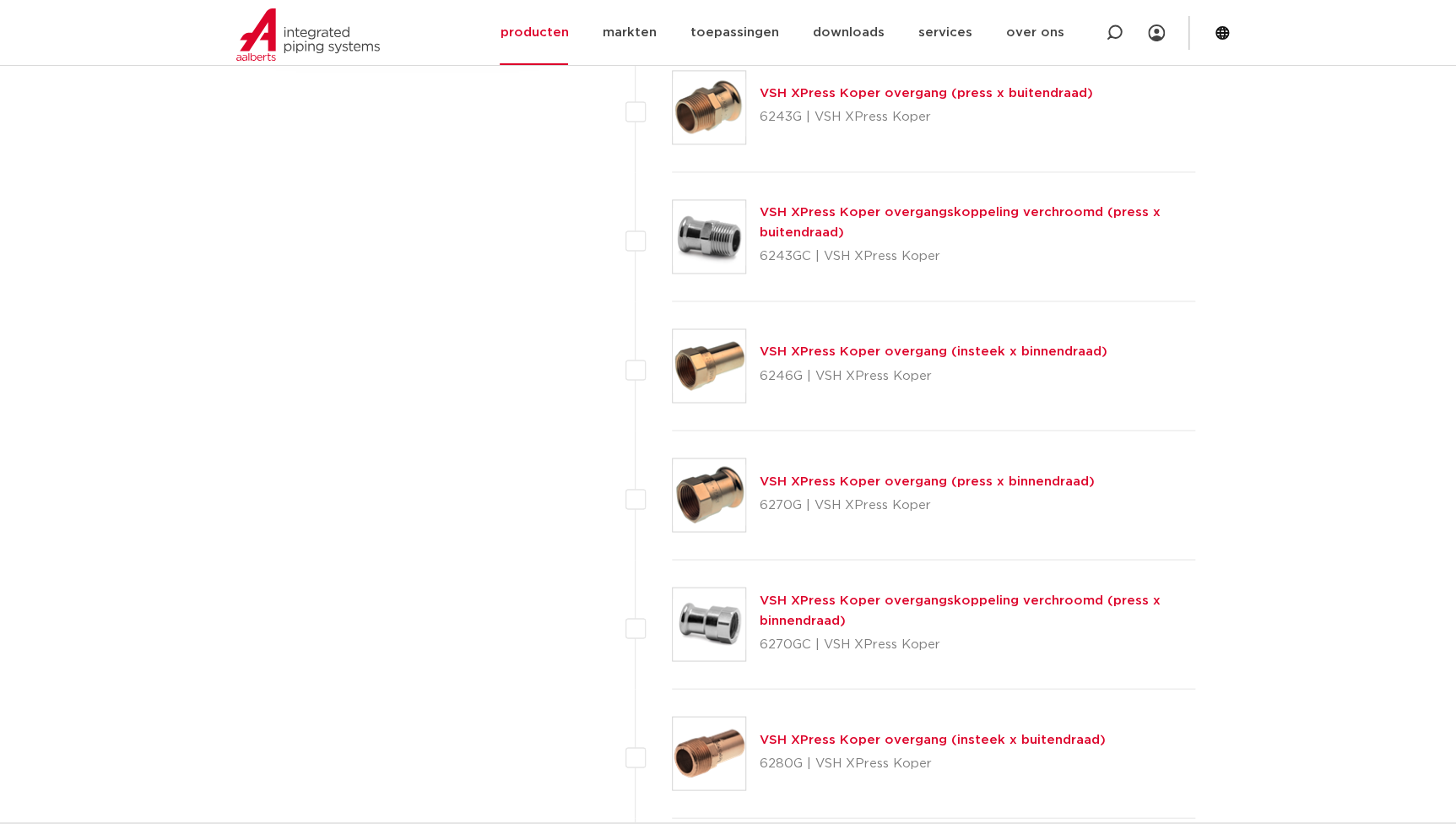
click at [816, 476] on link "VSH XPress Koper overgang (press x binnendraad)" at bounding box center [927, 481] width 335 height 13
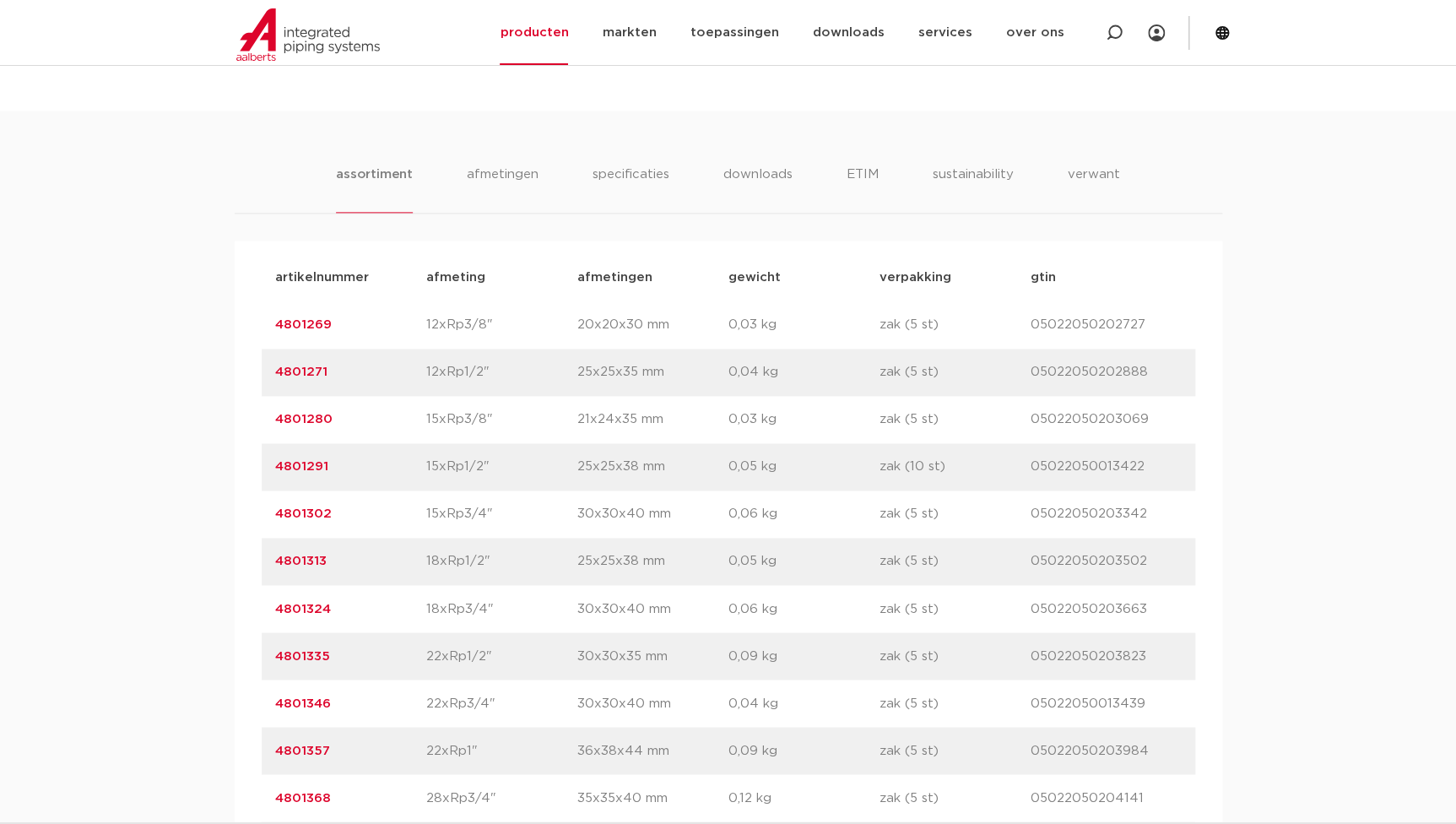
scroll to position [1305, 0]
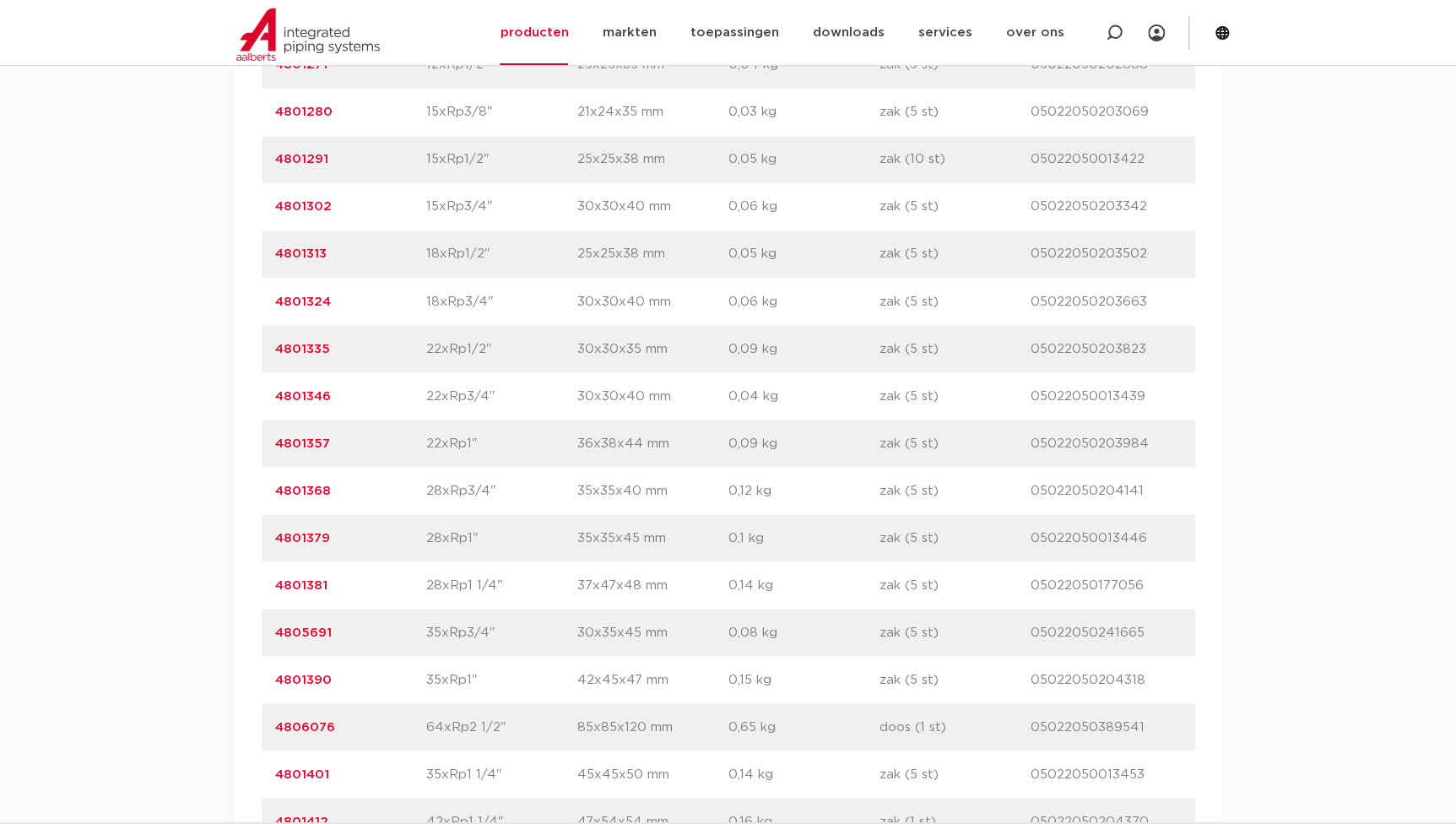
drag, startPoint x: 341, startPoint y: 542, endPoint x: 241, endPoint y: 534, distance: 100.3
click at [241, 534] on div "artikelnummer afmeting afmetingen gewicht verpakking gtin artikelnummer 4801269…" at bounding box center [728, 443] width 988 height 1020
copy link "4801379"
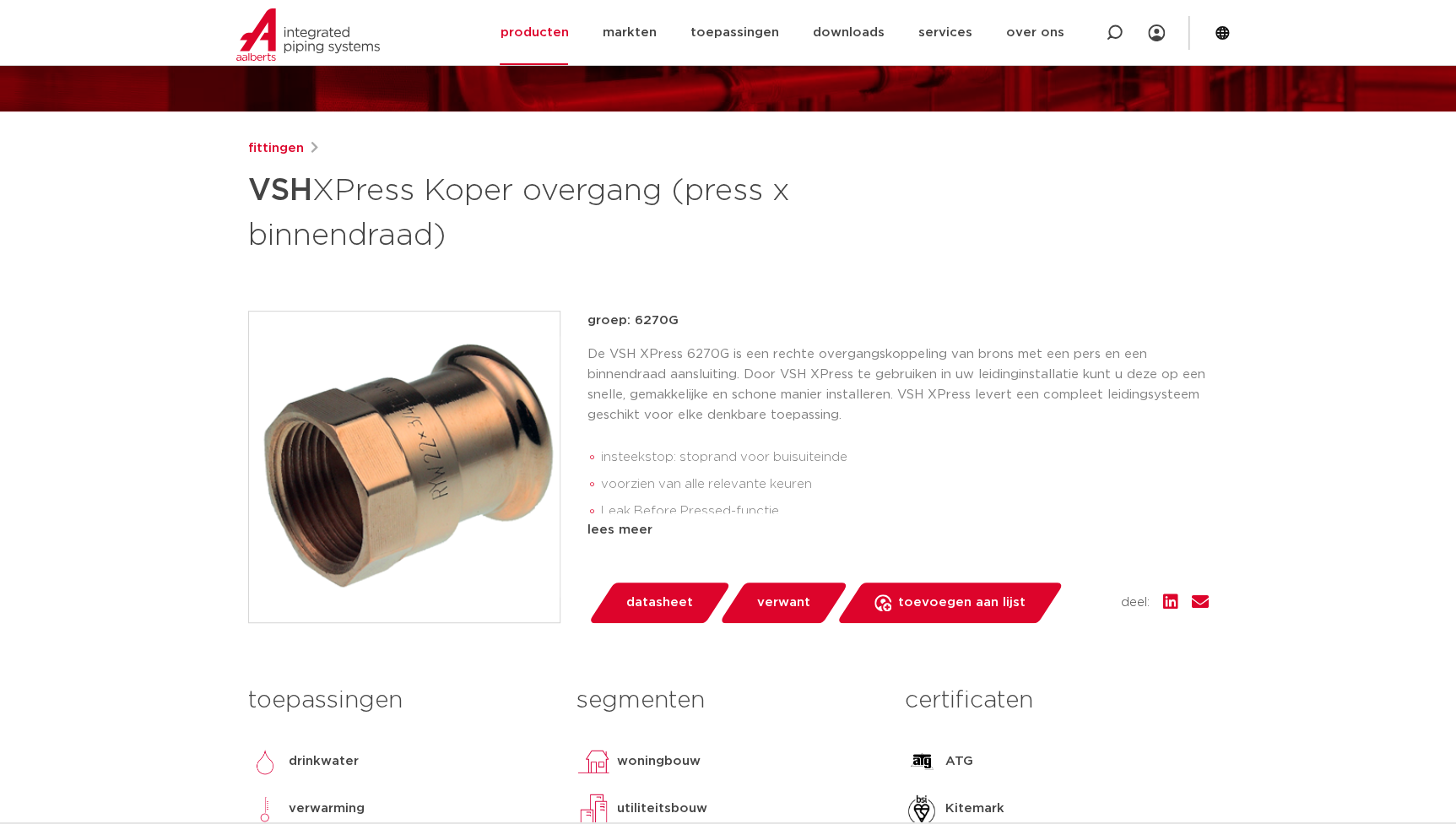
scroll to position [76, 0]
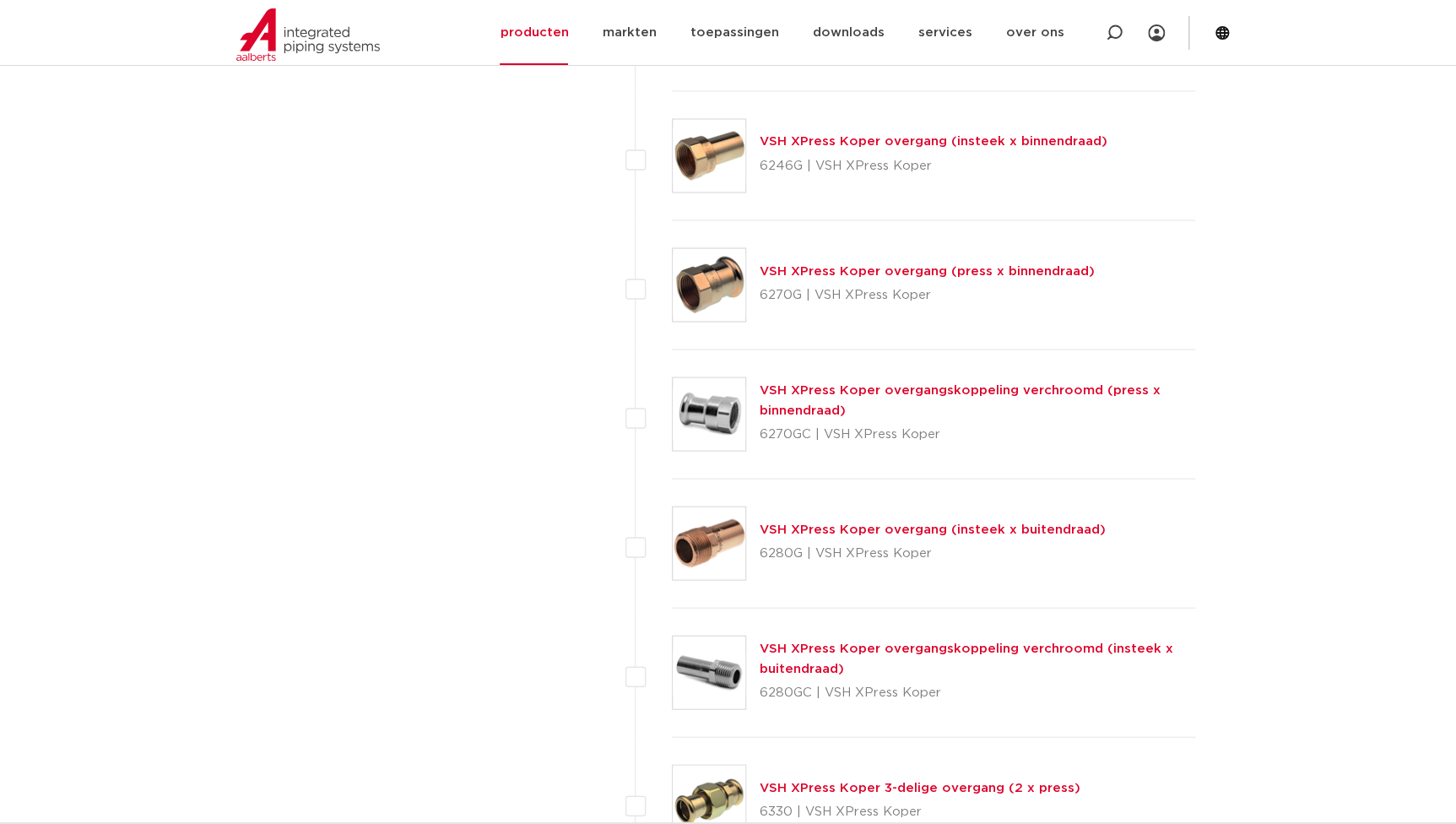
scroll to position [1226, 0]
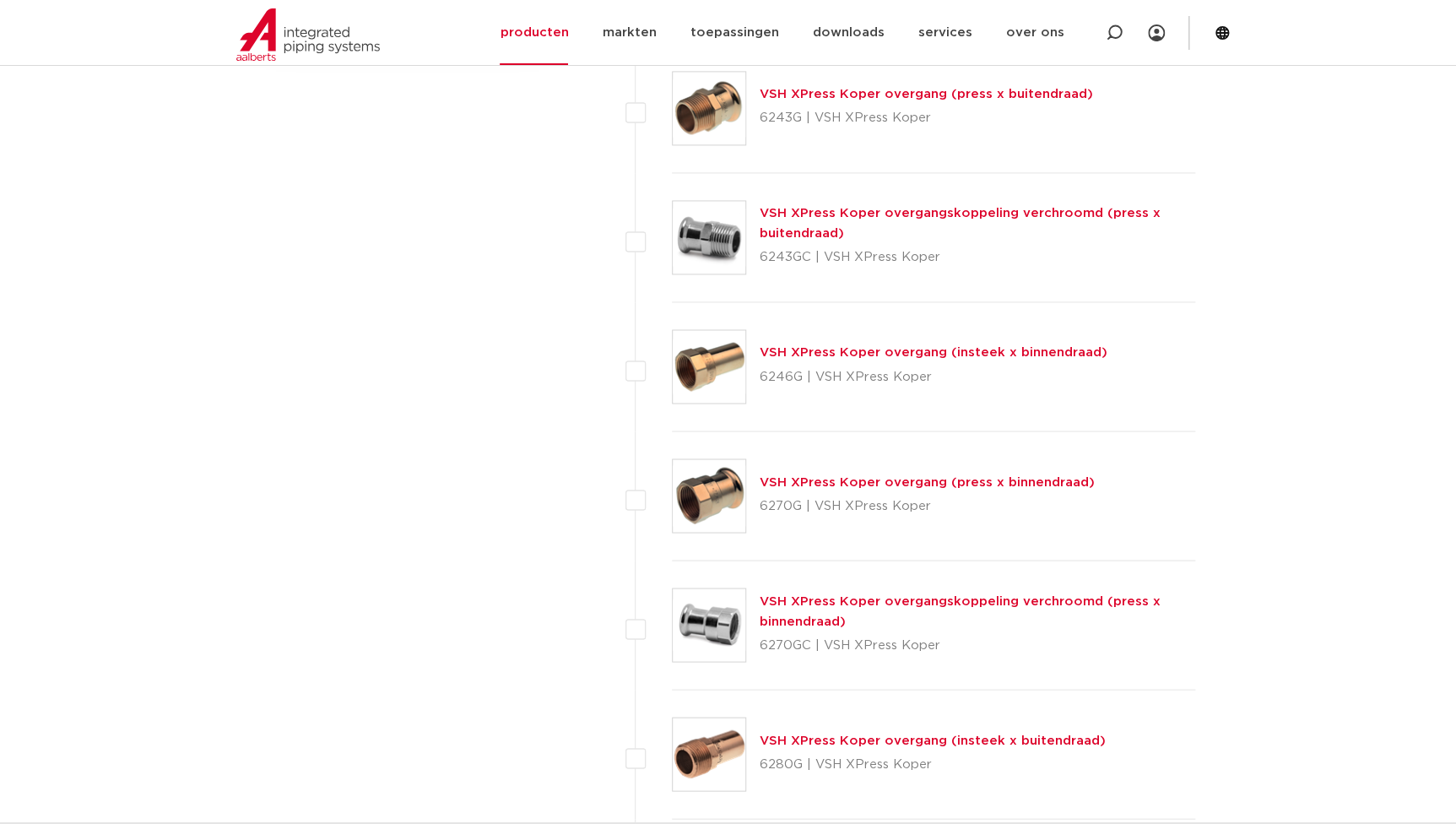
click at [794, 481] on link "VSH XPress Koper overgang (press x binnendraad)" at bounding box center [927, 482] width 335 height 13
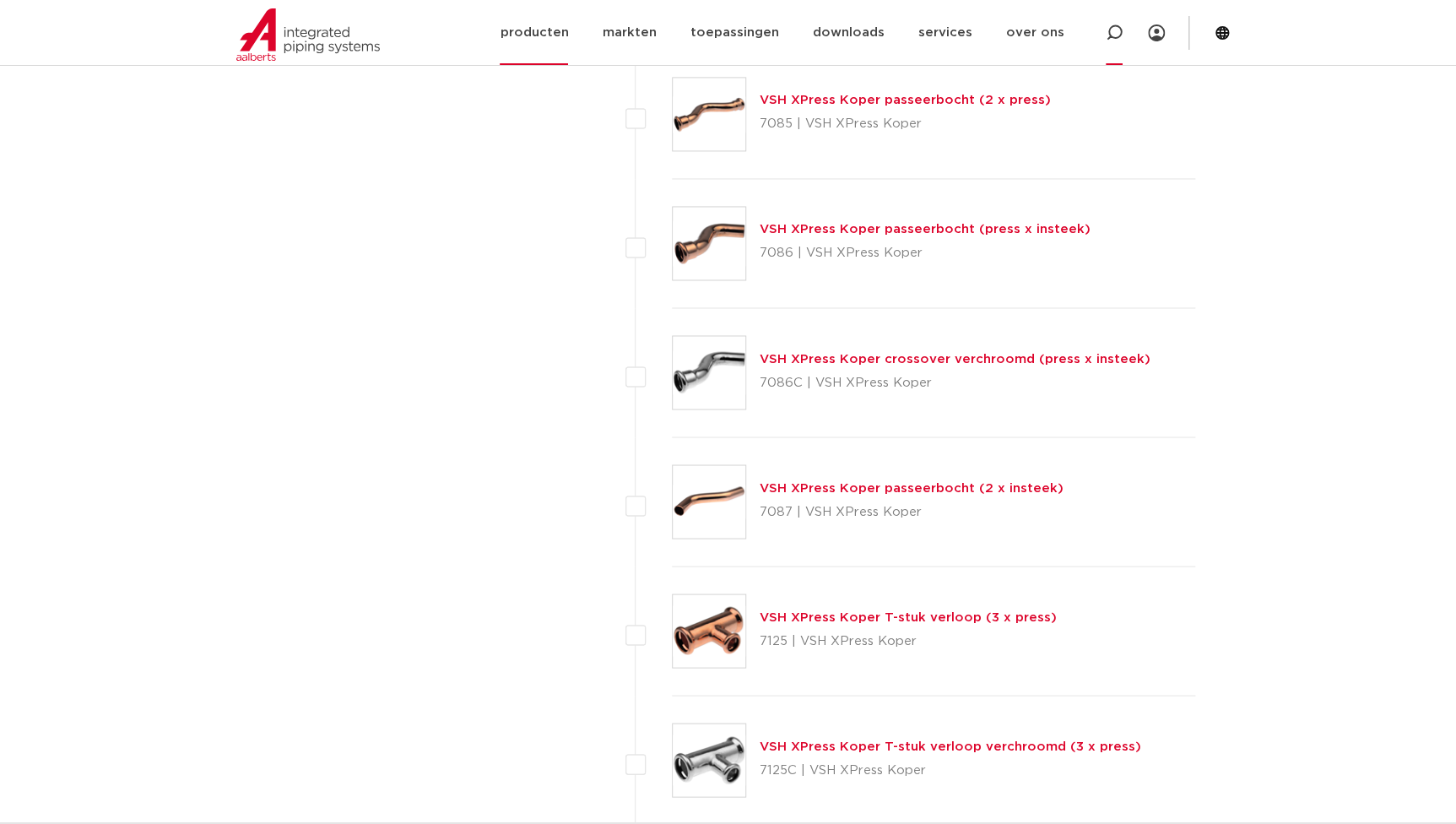
click at [1106, 30] on icon at bounding box center [1114, 33] width 17 height 17
paste input "6270G"
drag, startPoint x: 729, startPoint y: 27, endPoint x: 192, endPoint y: 26, distance: 537.0
click at [227, 35] on div "Zoeken 6270G NIEUW: myIPS is beschikbaar meer info sluiten producten markten to…" at bounding box center [729, 33] width 1005 height 65
type input "SP6270GV"
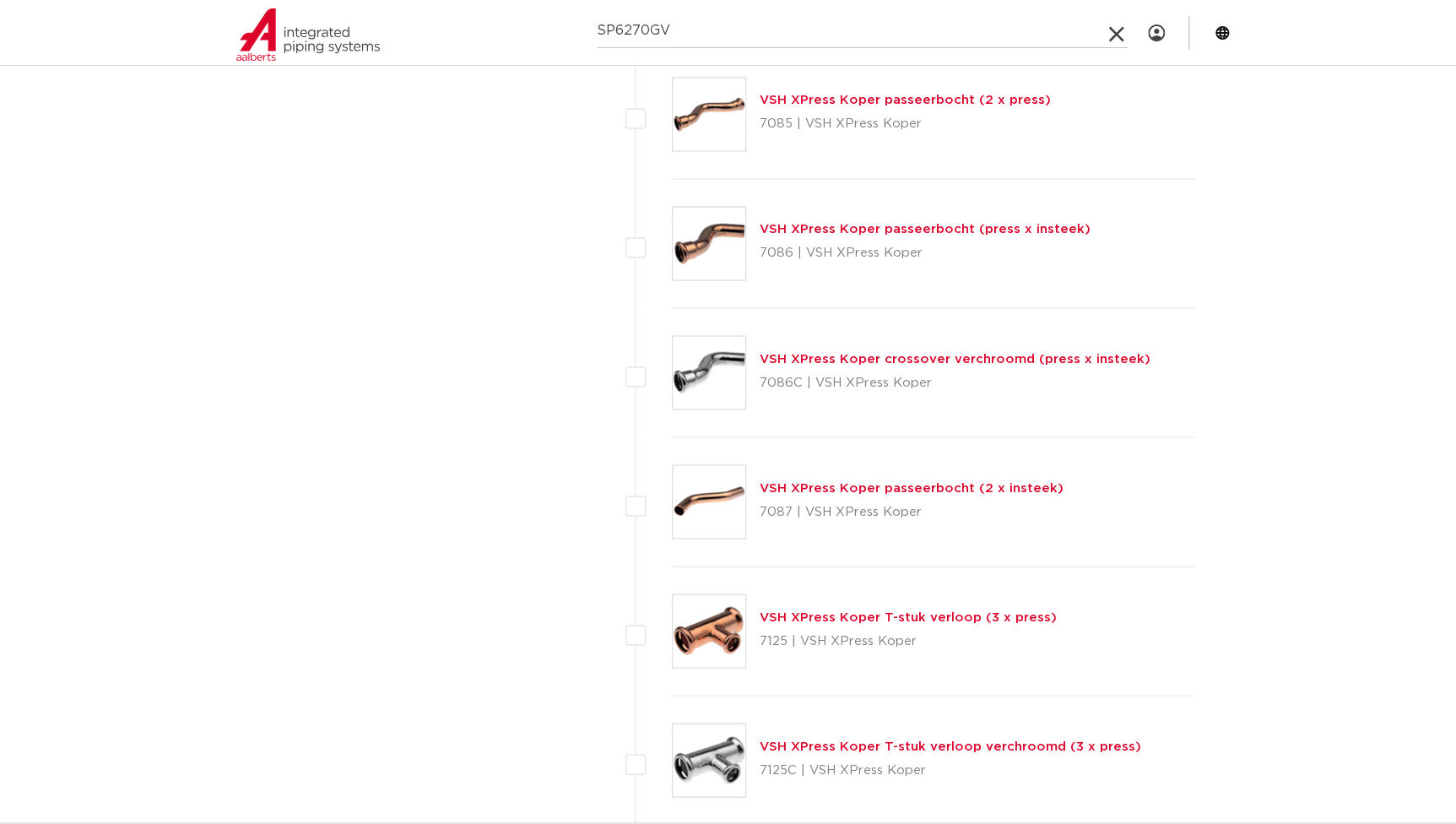
click button "Zoeken" at bounding box center [0, 0] width 0 height 0
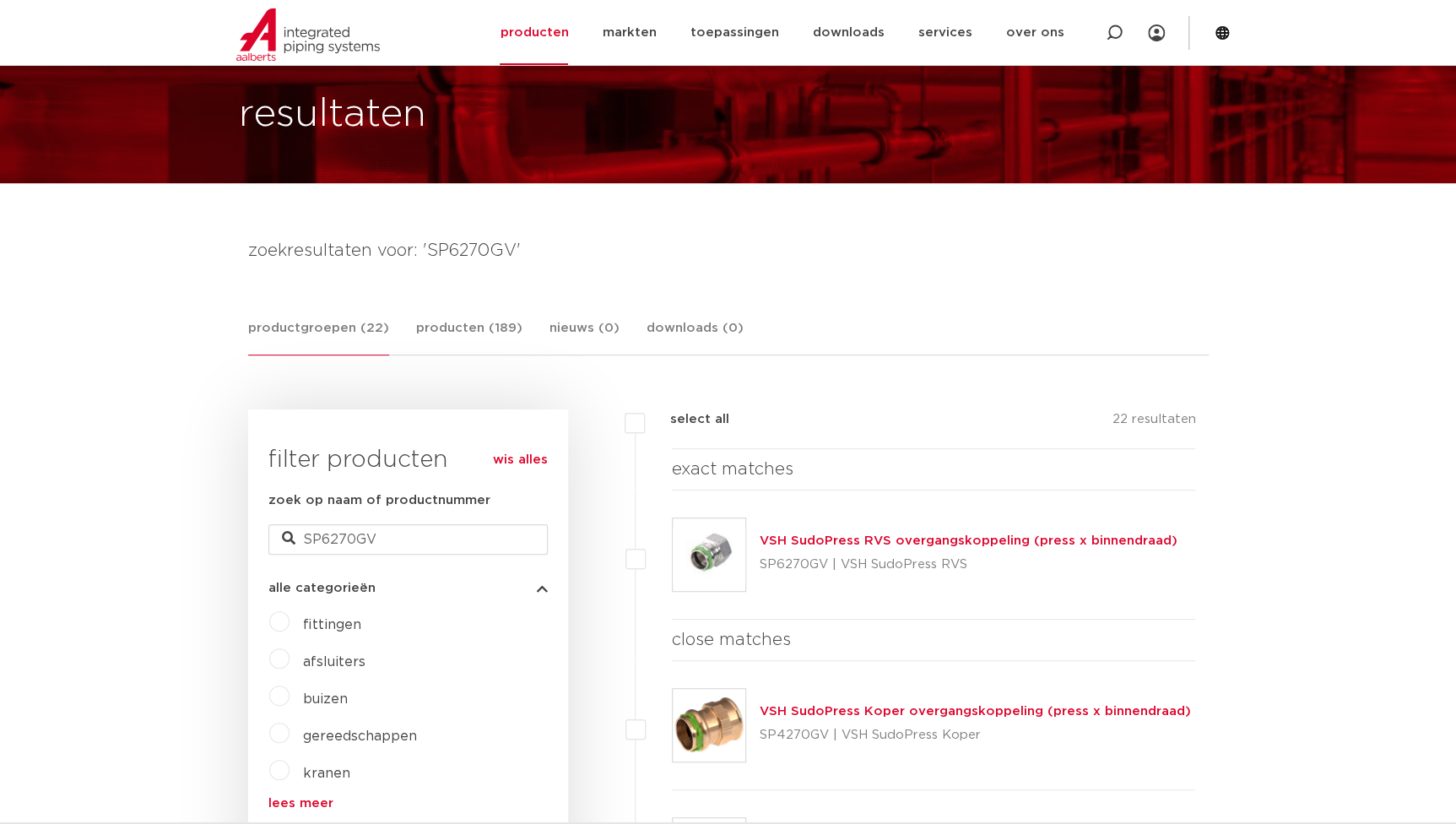
scroll to position [52, 0]
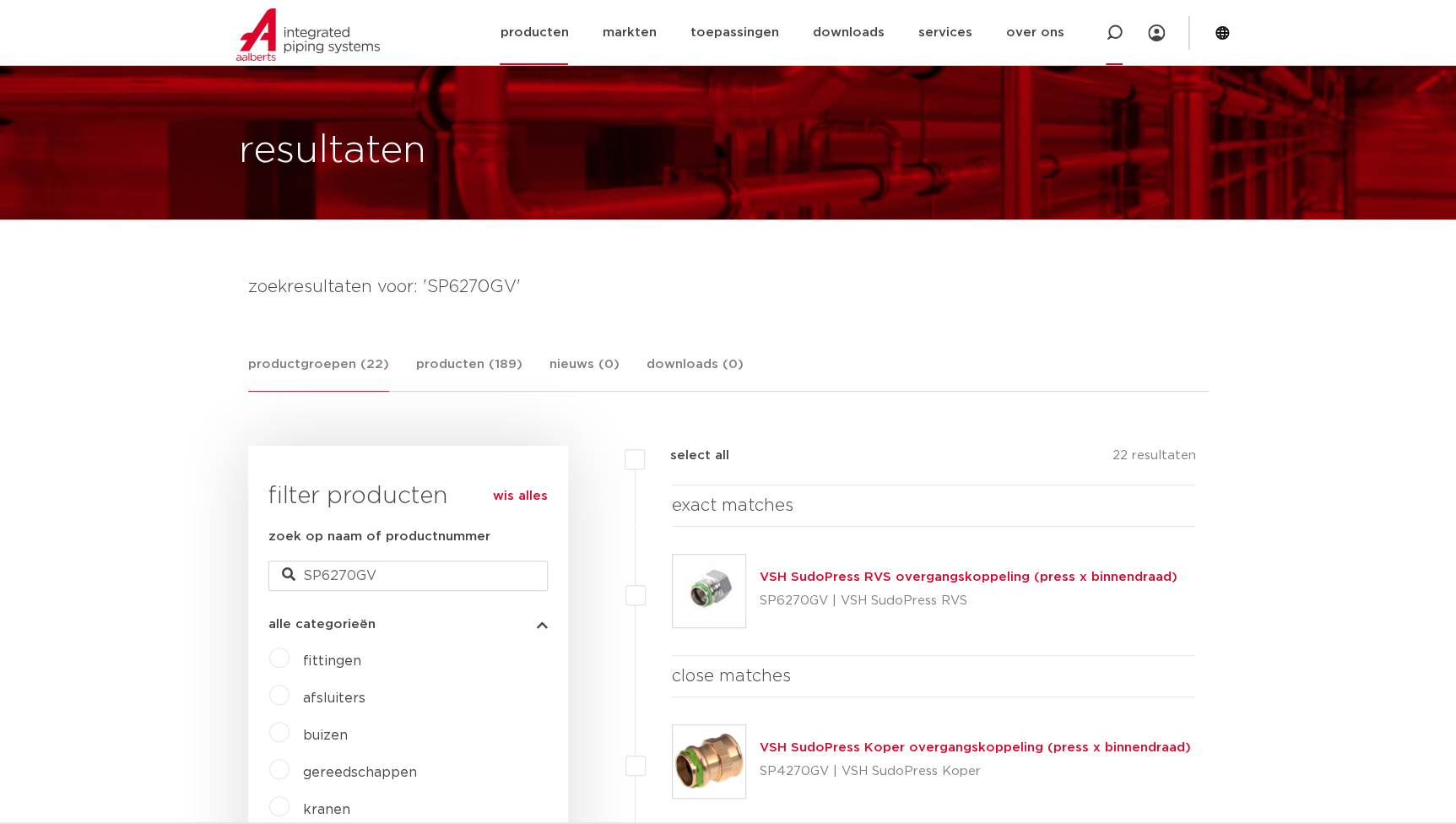
click at [1114, 32] on icon at bounding box center [1114, 33] width 17 height 17
type input "G6270G"
click button "Zoeken" at bounding box center [0, 0] width 0 height 0
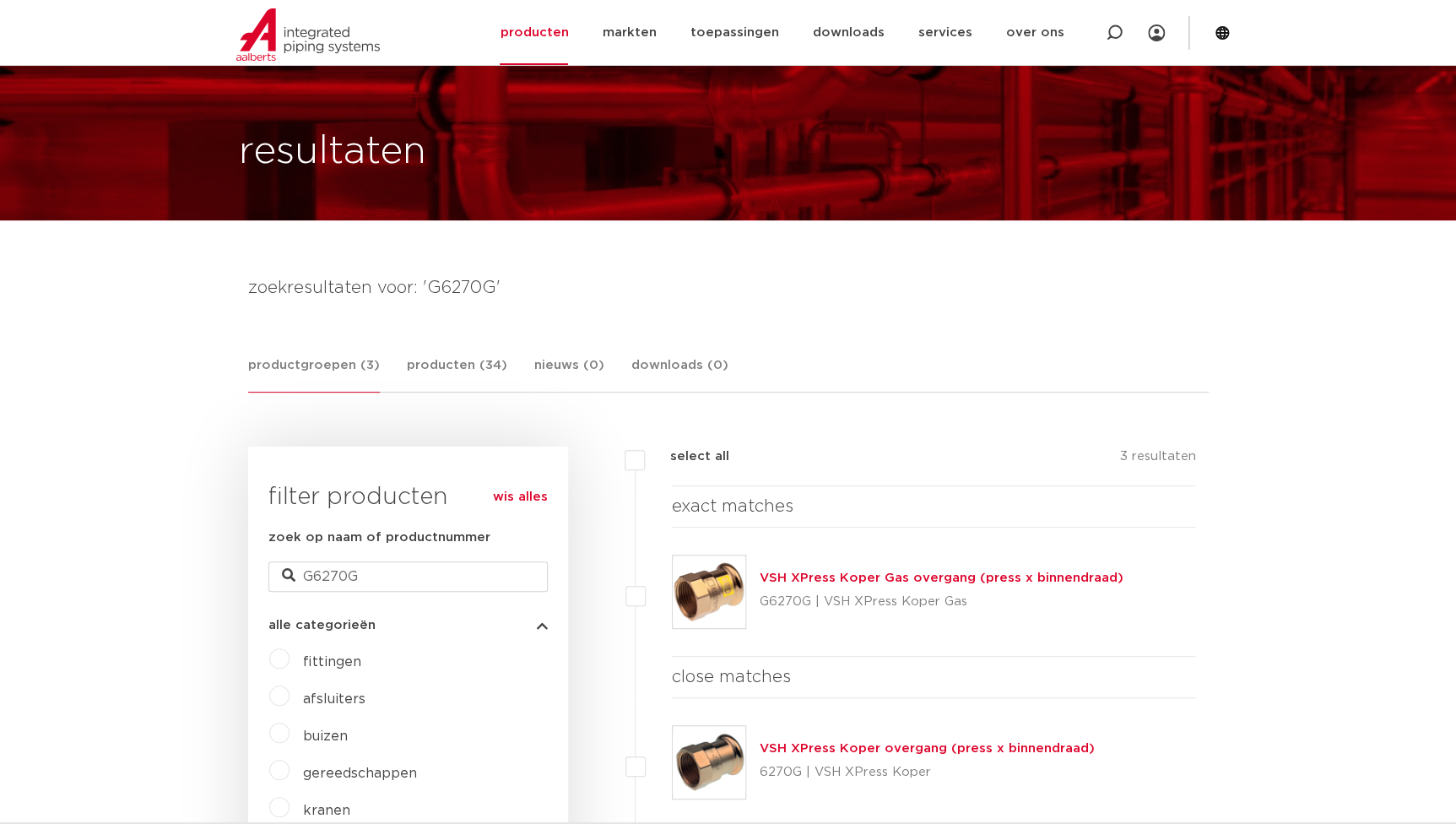
click at [818, 577] on link "VSH XPress Koper Gas overgang (press x binnendraad)" at bounding box center [942, 578] width 364 height 13
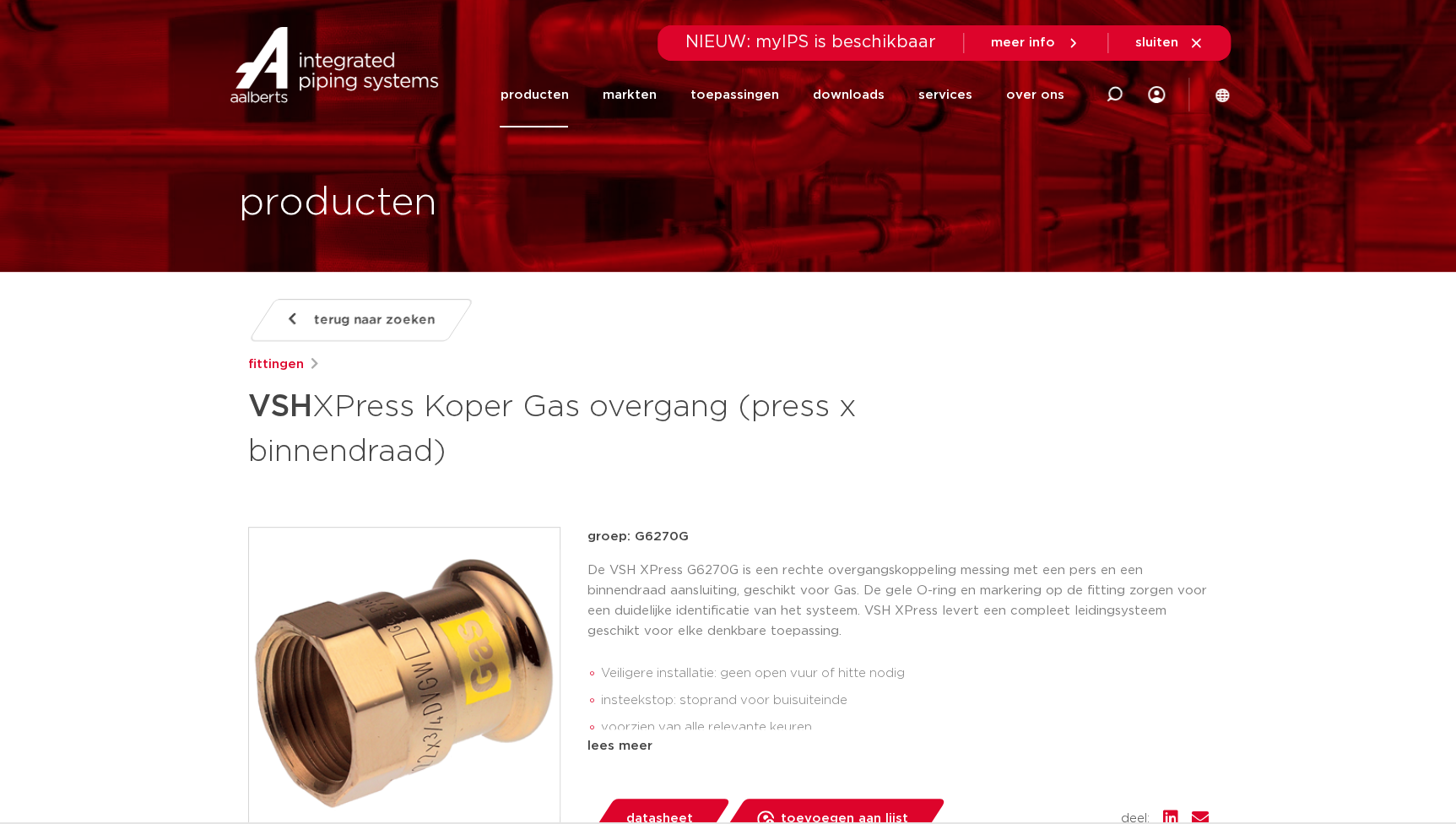
scroll to position [76, 0]
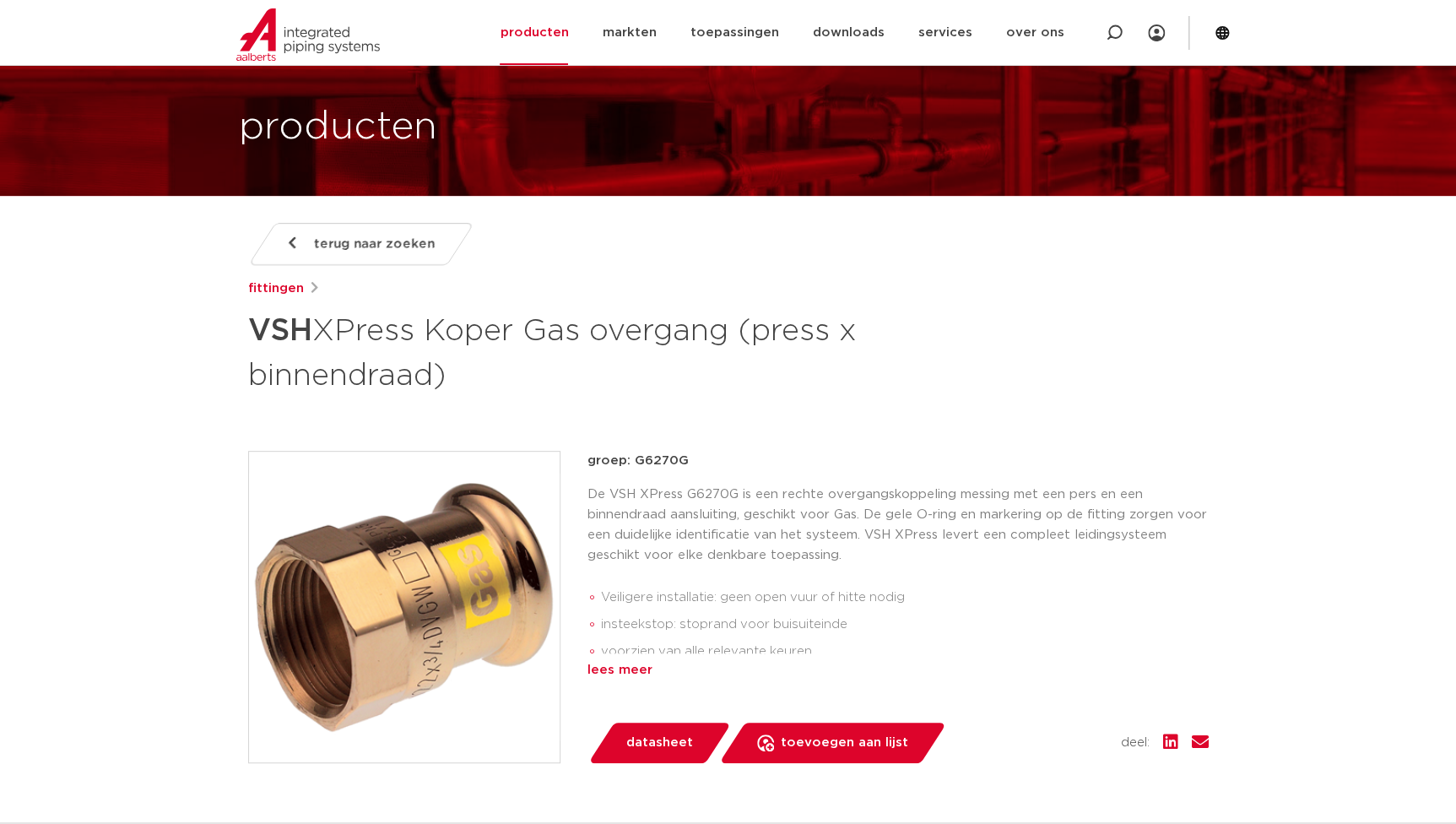
click at [589, 670] on div "lees meer" at bounding box center [898, 670] width 621 height 20
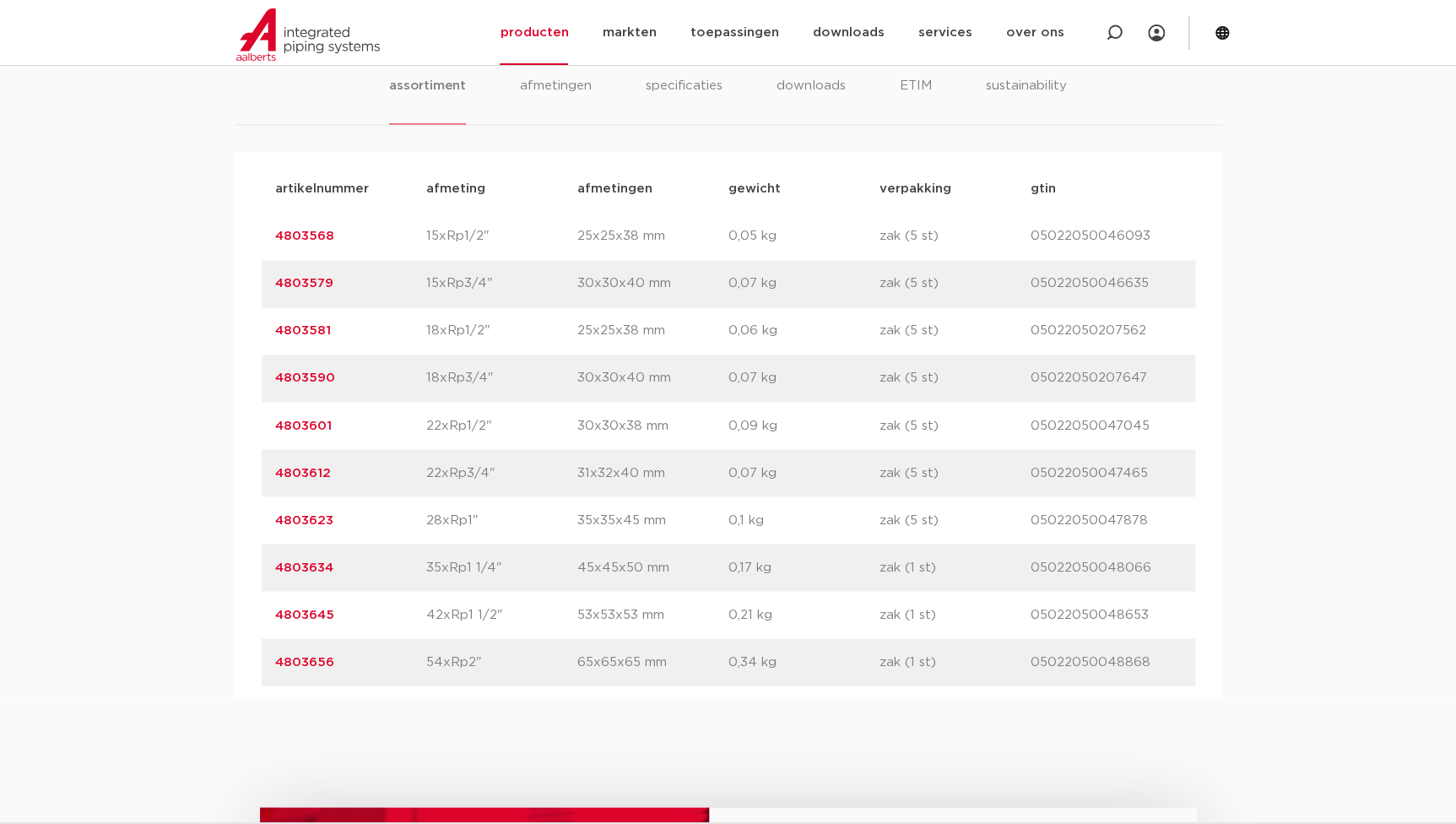
scroll to position [920, 0]
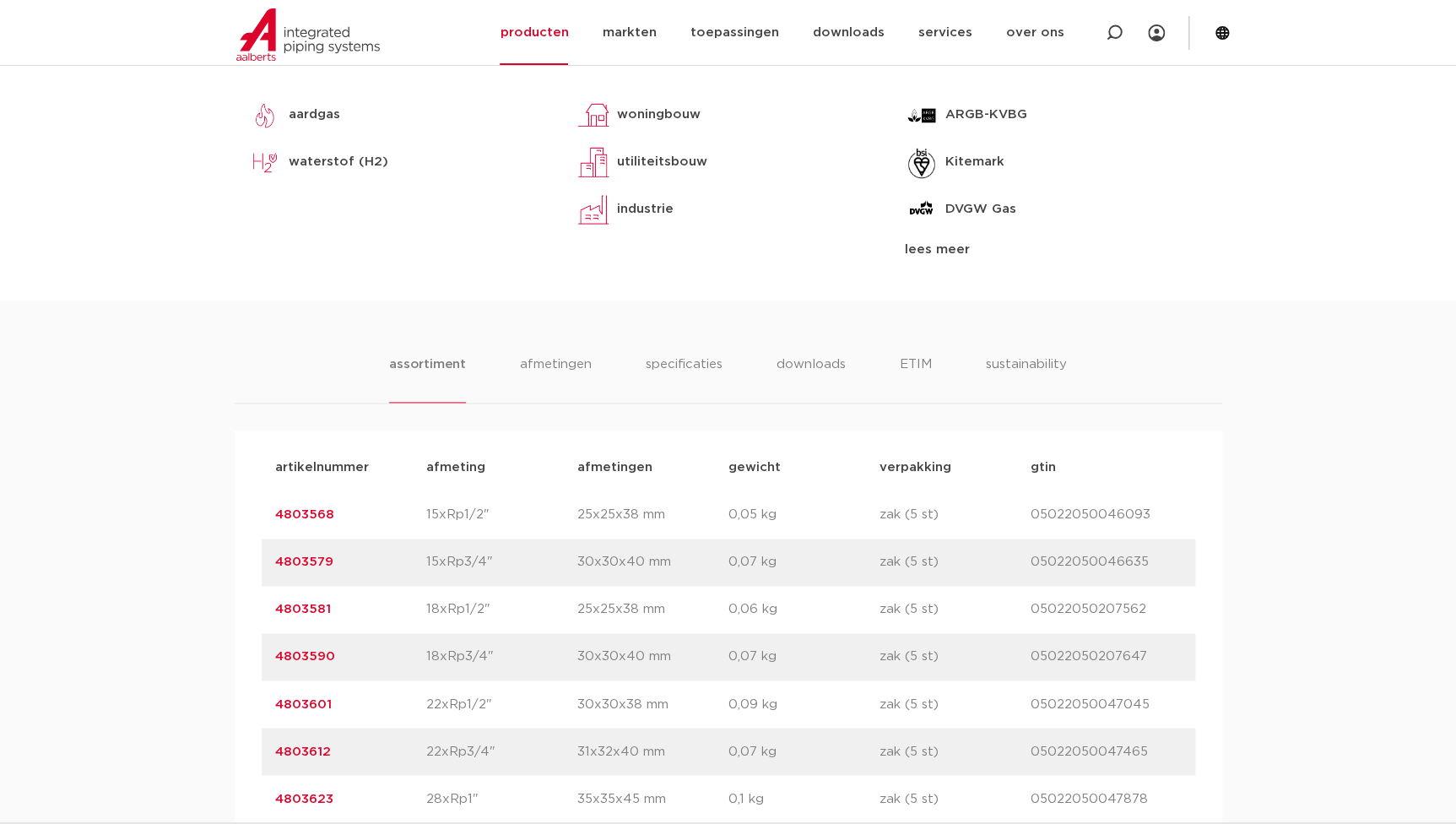
click at [927, 251] on div "lees meer" at bounding box center [1056, 249] width 303 height 20
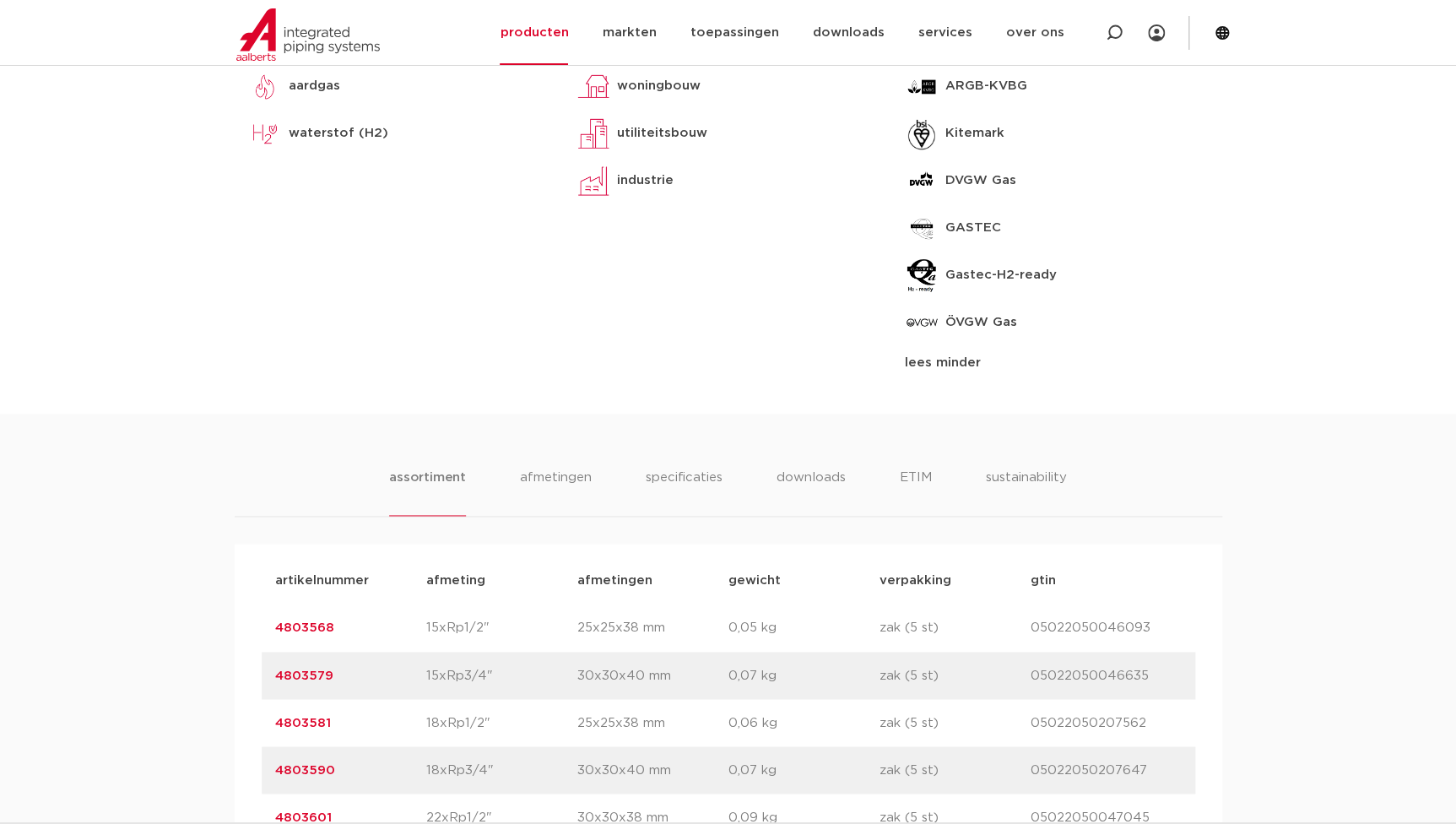
scroll to position [997, 0]
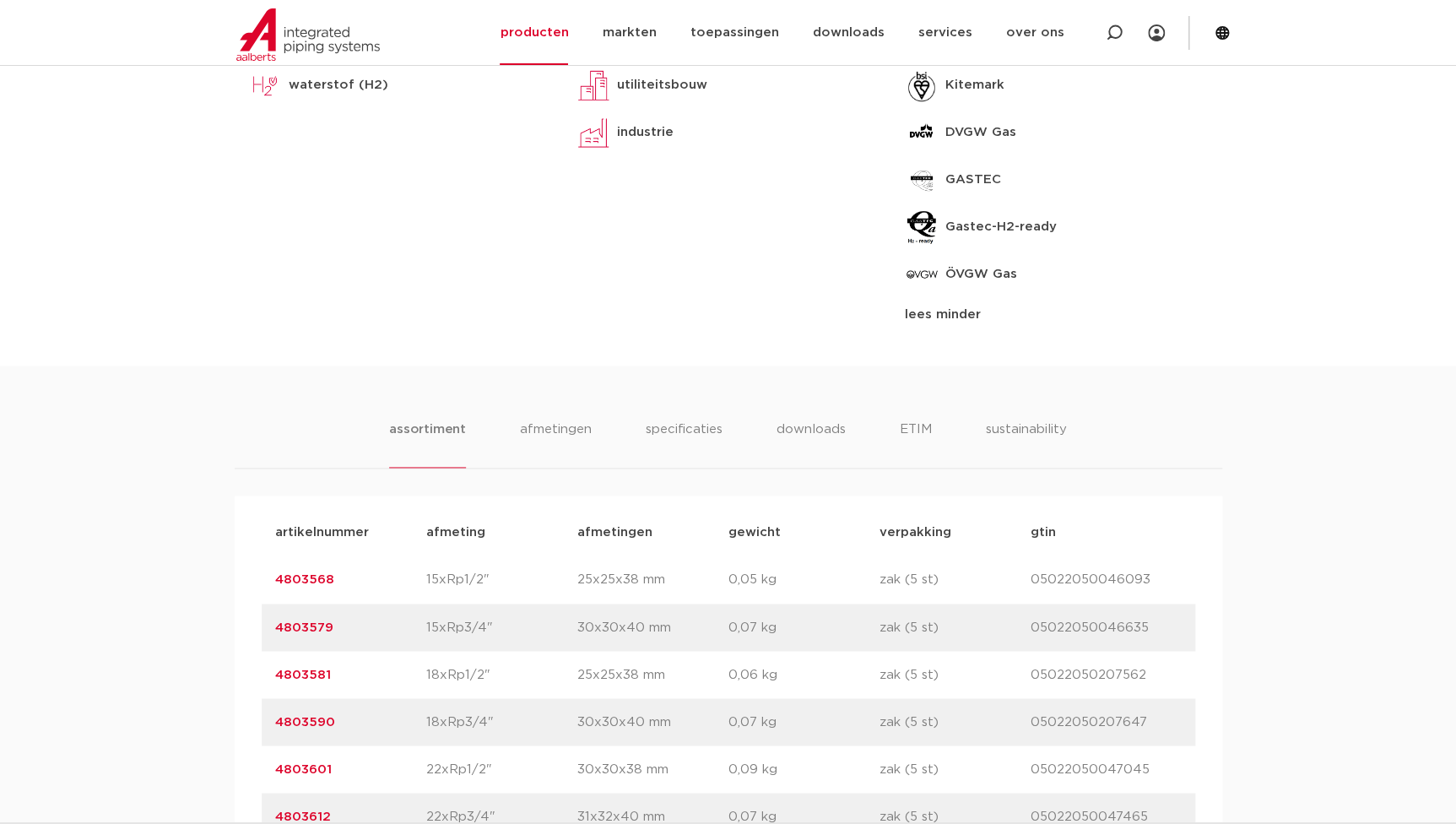
drag, startPoint x: 912, startPoint y: 424, endPoint x: 902, endPoint y: 473, distance: 50.0
click at [914, 422] on li "ETIM" at bounding box center [916, 443] width 32 height 48
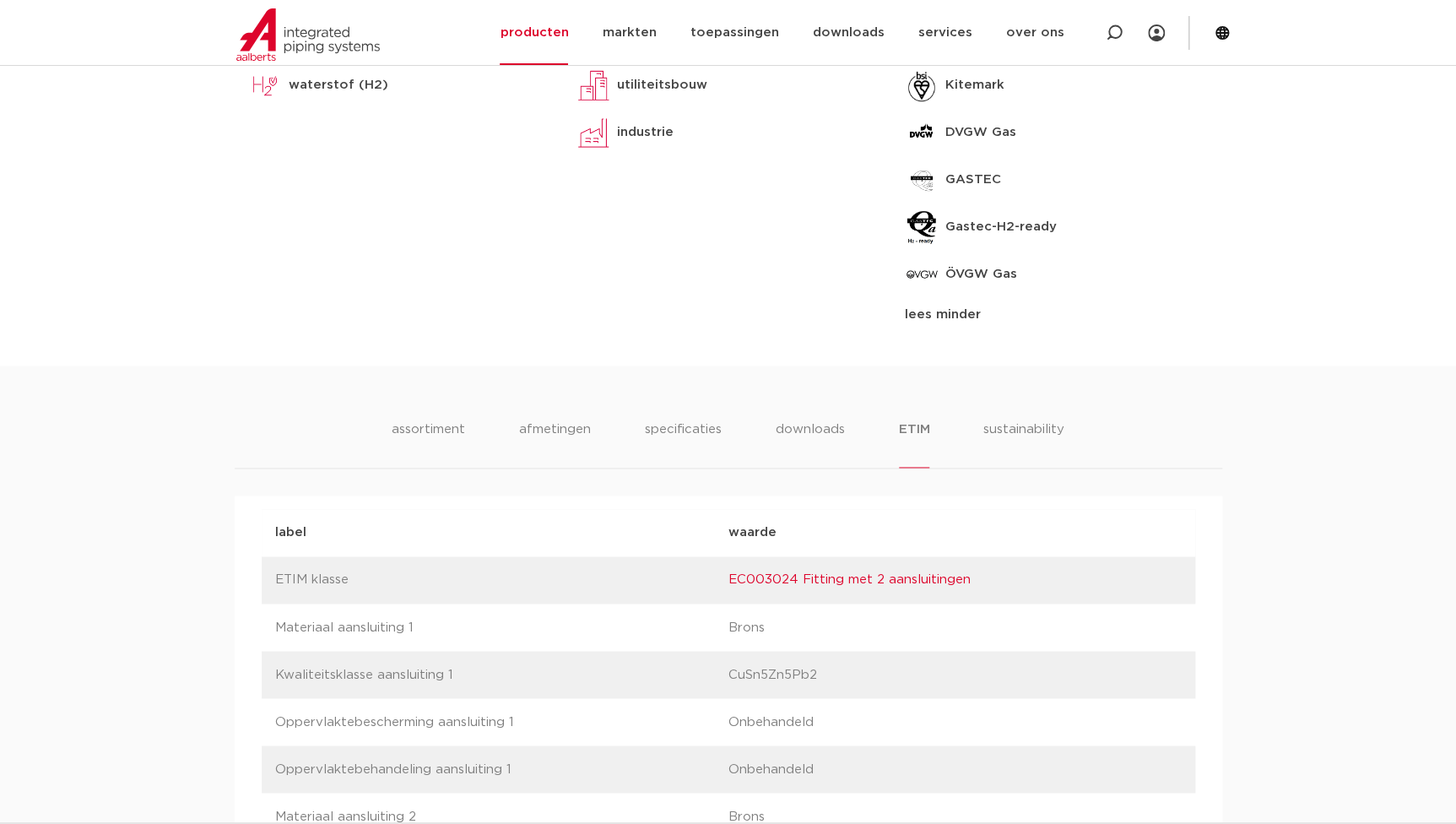
click at [454, 419] on li "assortiment" at bounding box center [428, 443] width 77 height 48
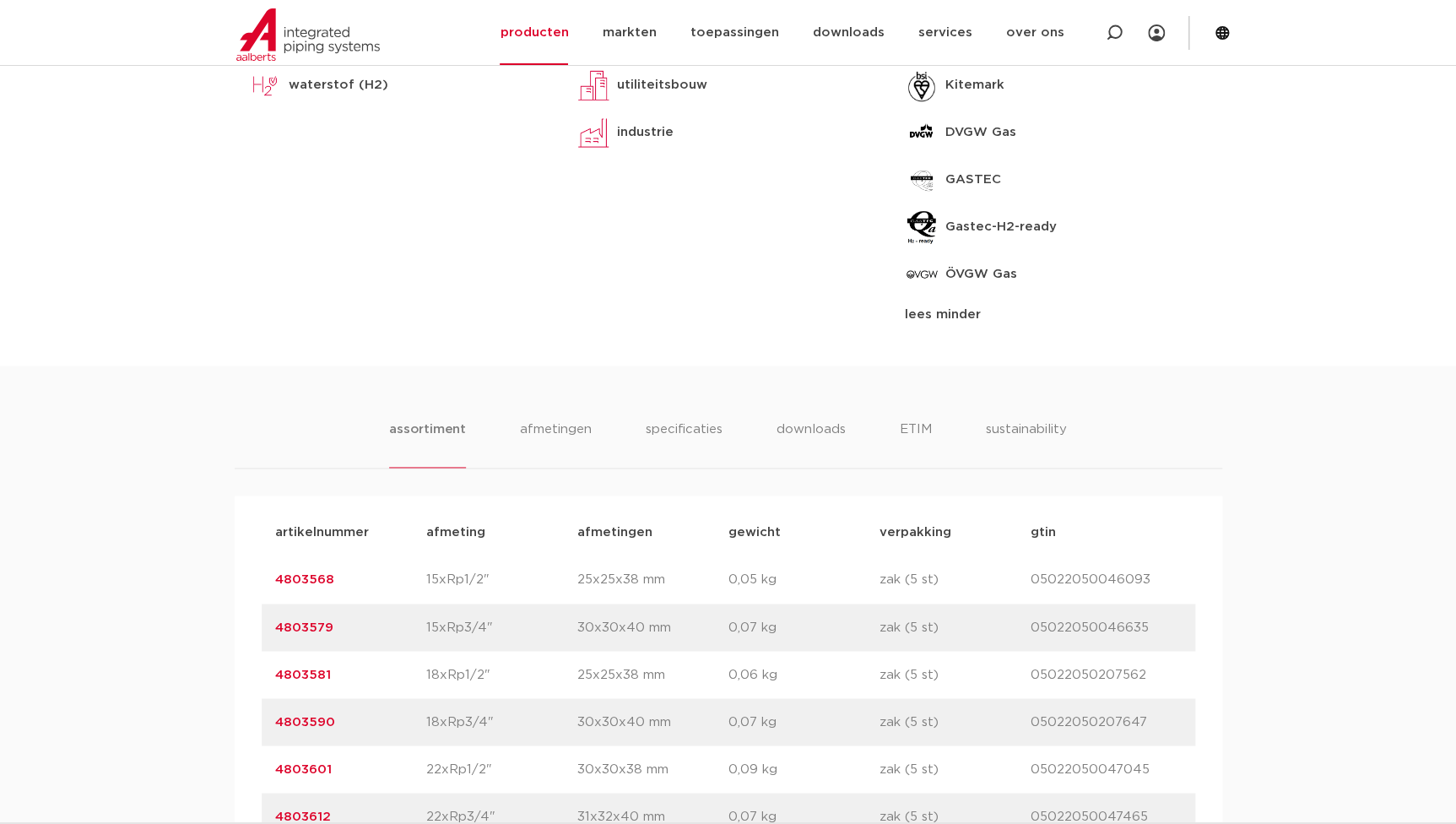
click at [517, 415] on div "assortiment afmetingen specificaties downloads ETIM sustainability assortiment …" at bounding box center [728, 704] width 1456 height 678
click at [539, 423] on li "afmetingen" at bounding box center [556, 443] width 73 height 48
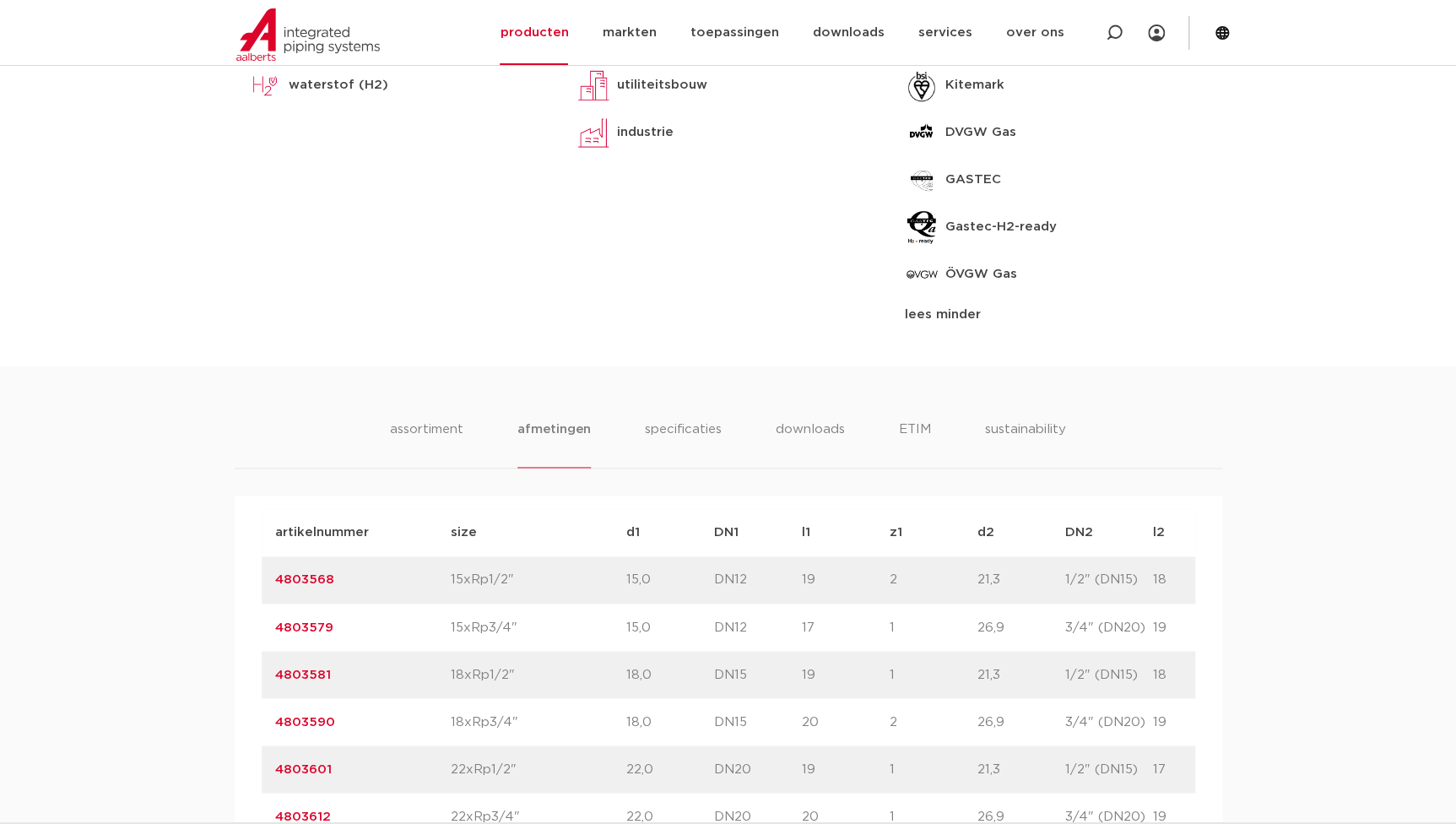
click at [701, 439] on li "specificaties" at bounding box center [683, 443] width 81 height 48
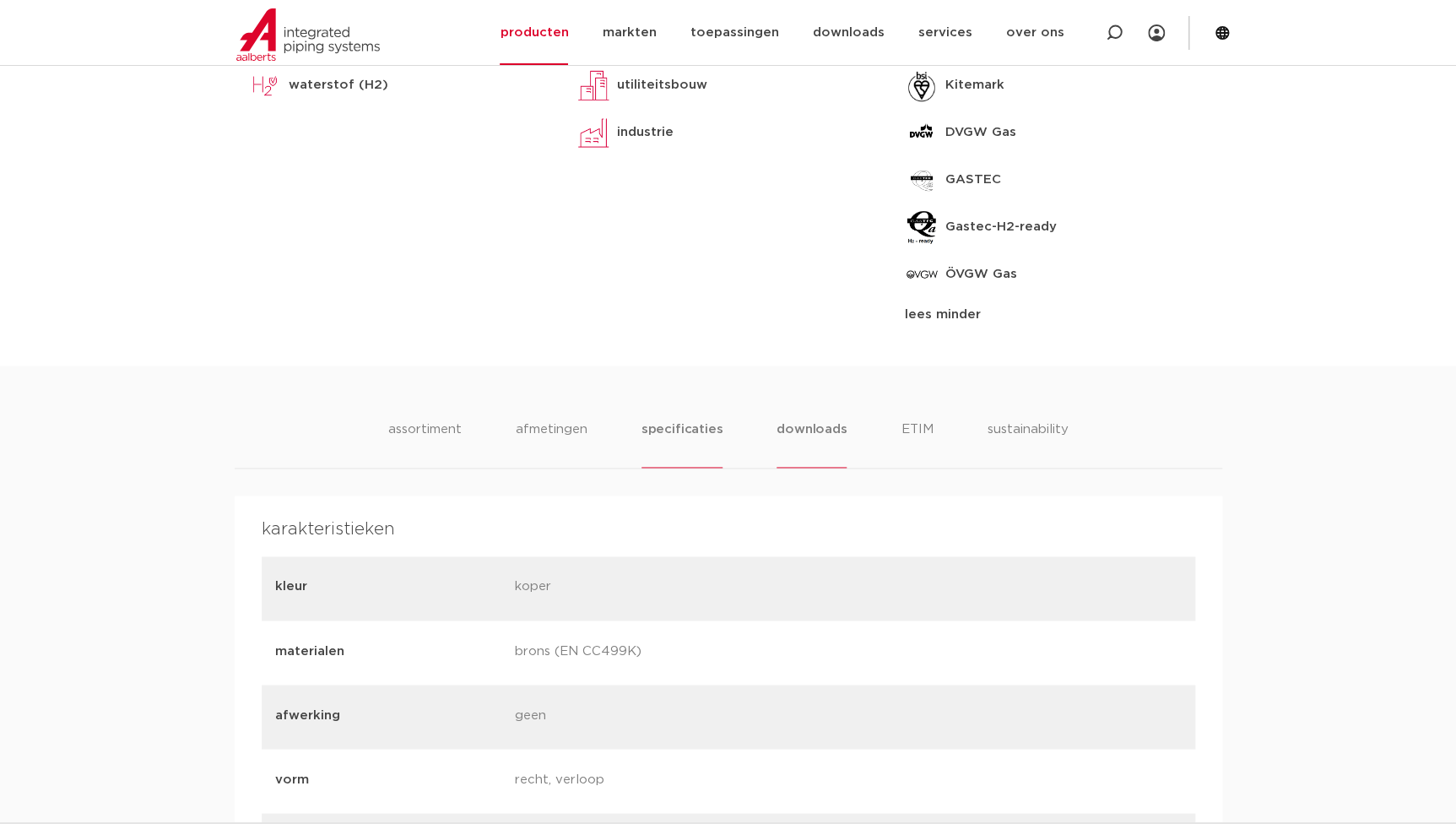
click at [810, 423] on li "downloads" at bounding box center [811, 443] width 70 height 48
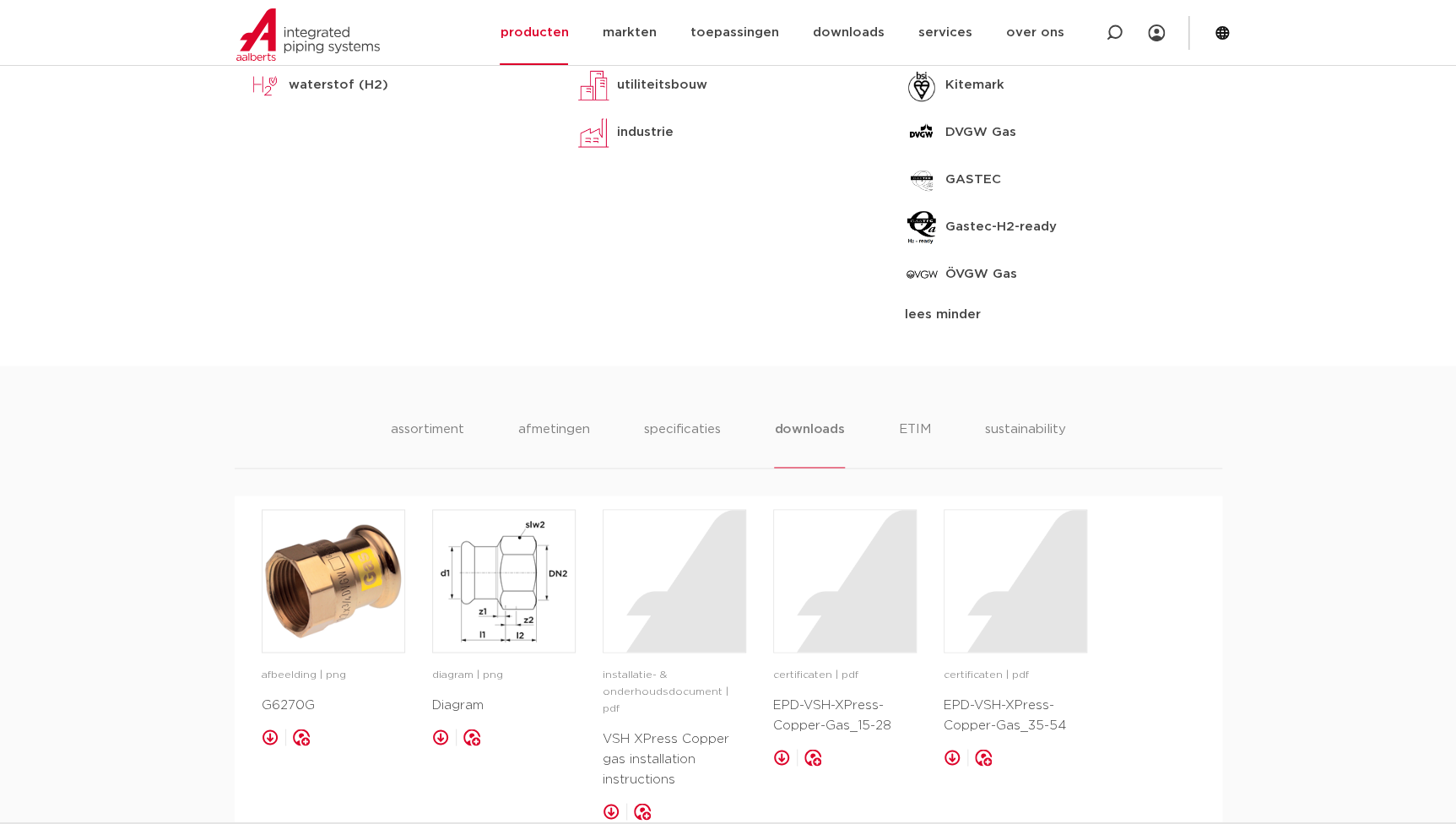
click at [913, 429] on li "ETIM" at bounding box center [915, 443] width 31 height 48
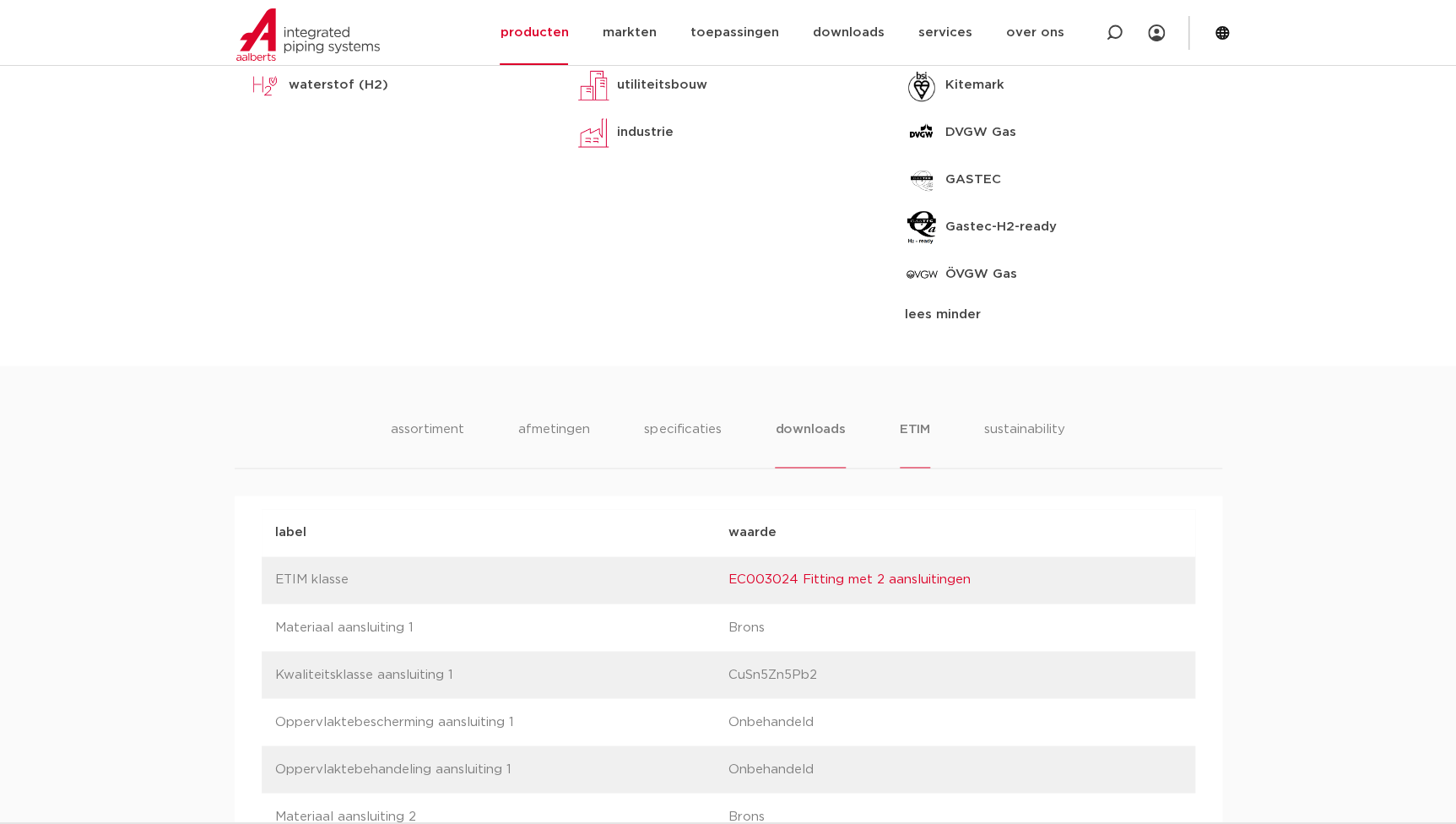
drag, startPoint x: 762, startPoint y: 373, endPoint x: 797, endPoint y: 421, distance: 59.4
click at [797, 421] on li "downloads" at bounding box center [810, 443] width 70 height 48
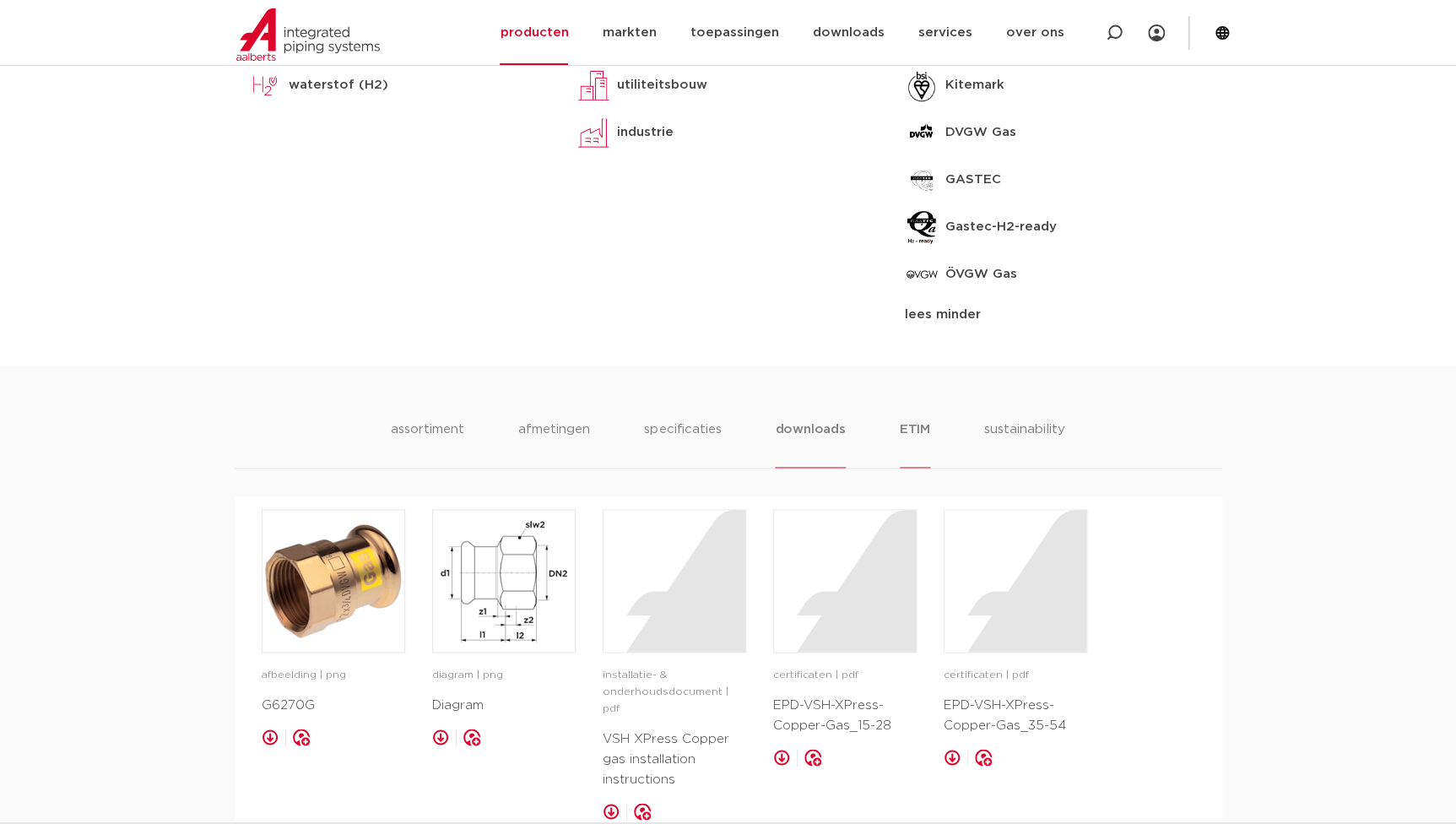
click at [900, 421] on li "ETIM" at bounding box center [915, 443] width 31 height 48
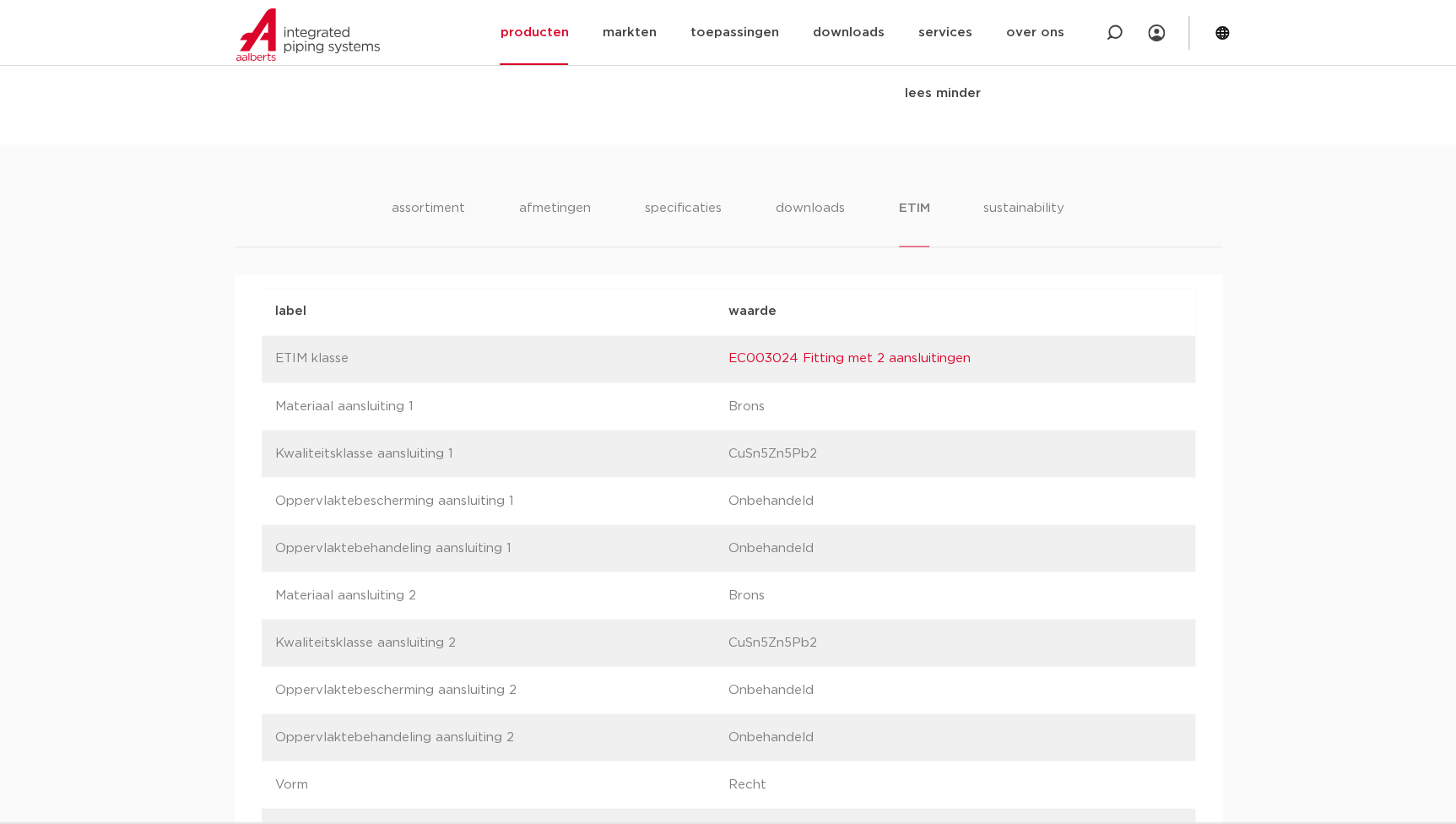
scroll to position [1228, 0]
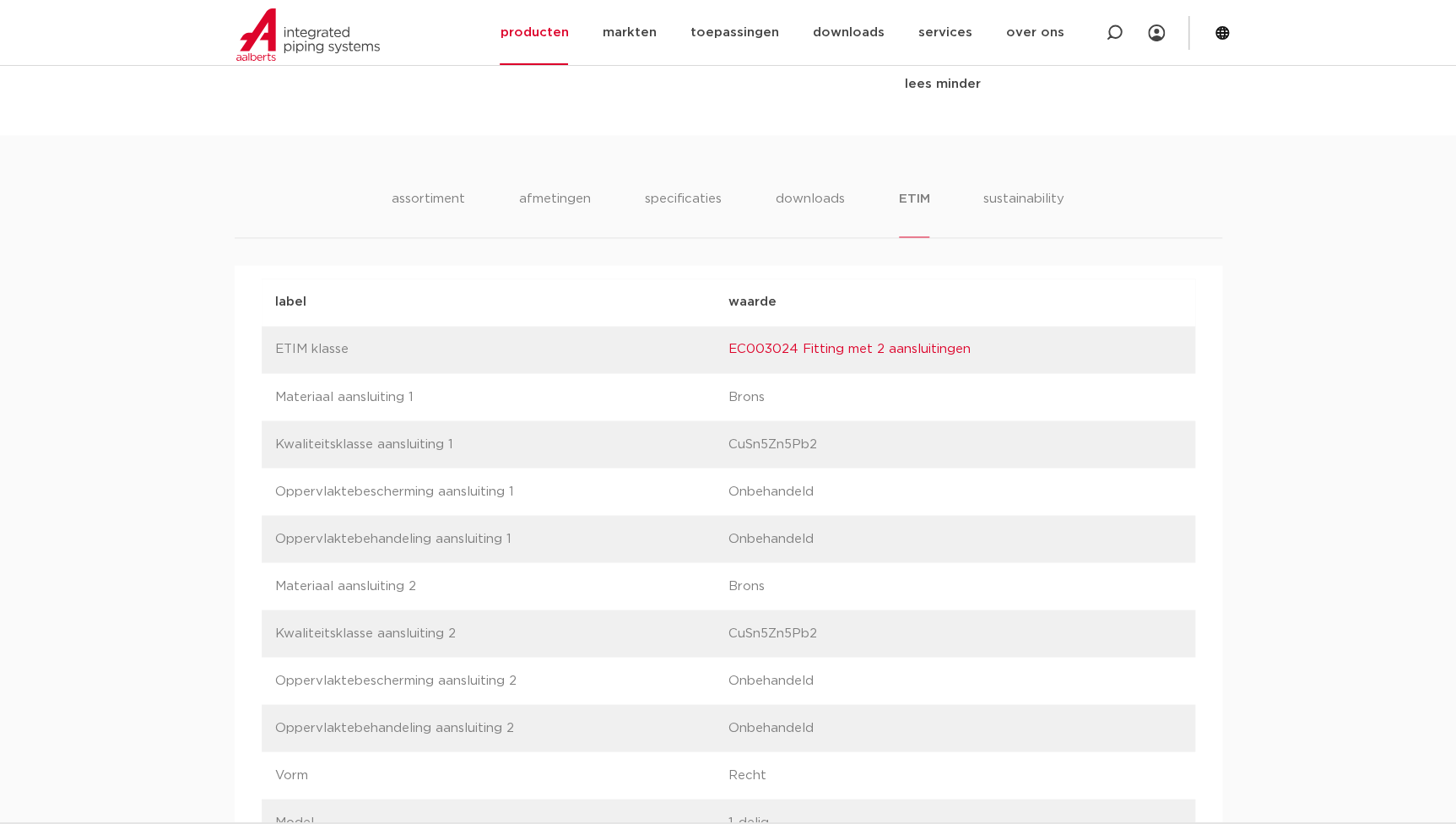
click at [827, 441] on p "CuSn5Zn5Pb2" at bounding box center [956, 444] width 453 height 20
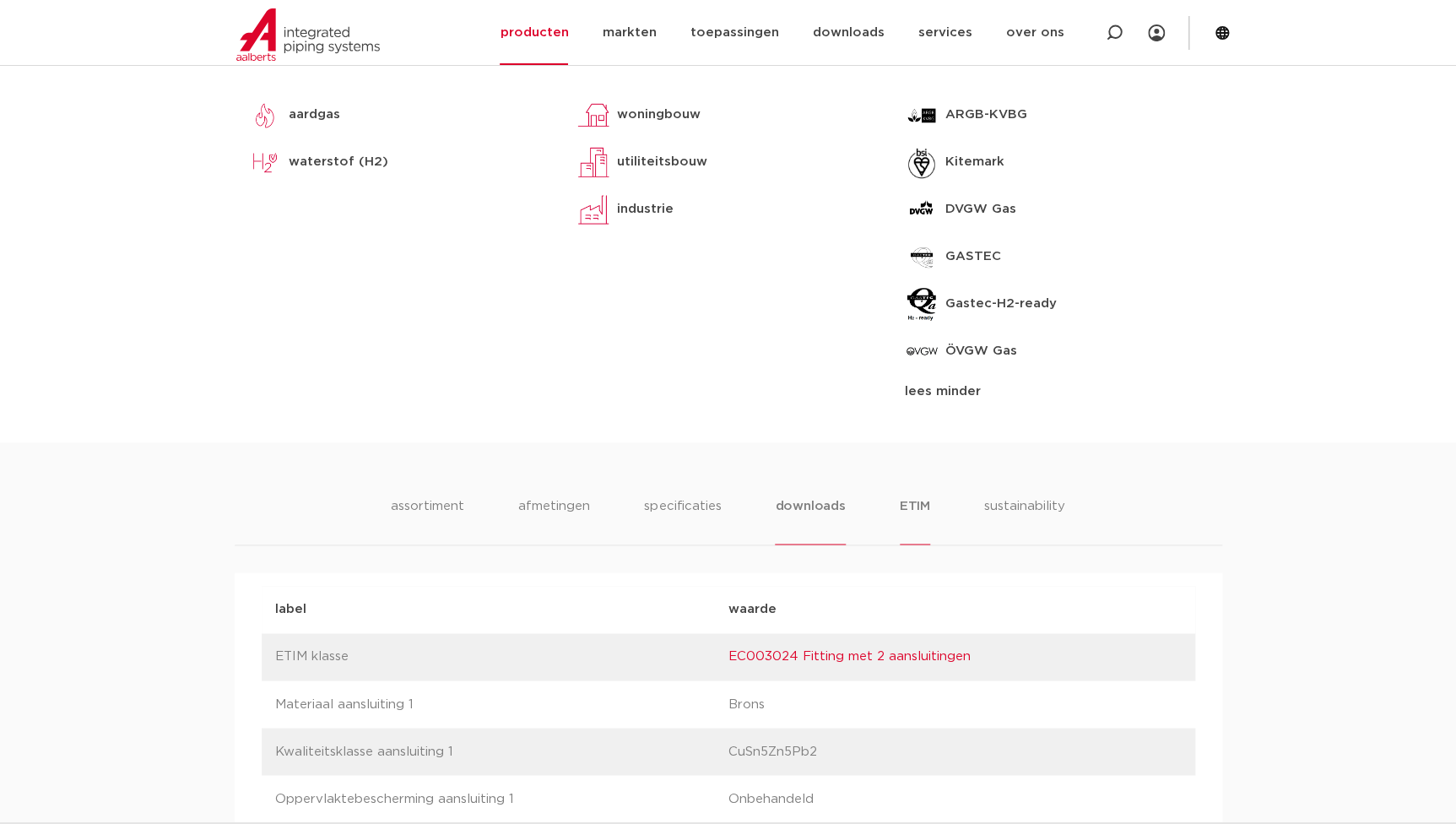
click at [799, 506] on li "downloads" at bounding box center [810, 520] width 70 height 48
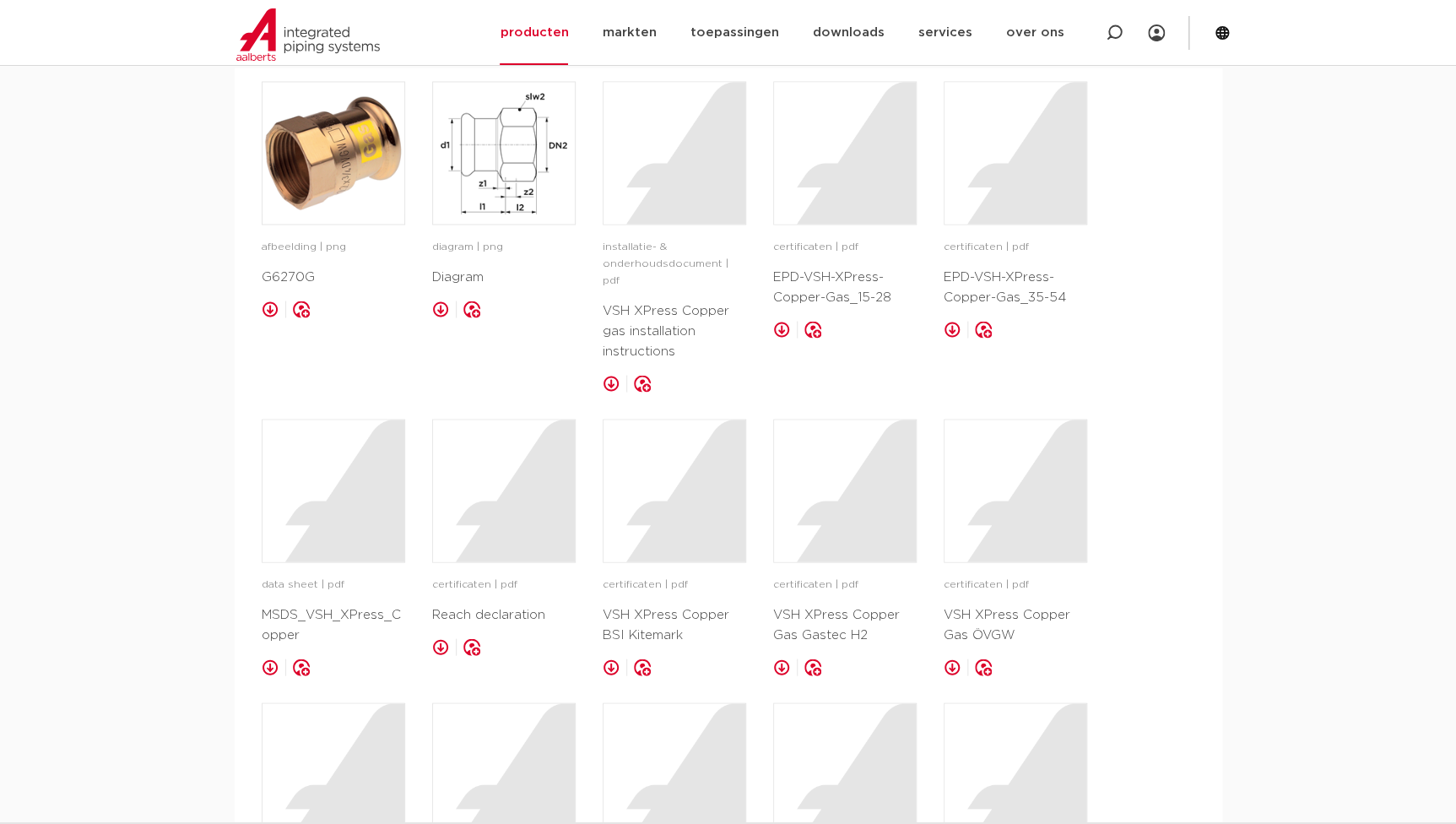
scroll to position [1611, 0]
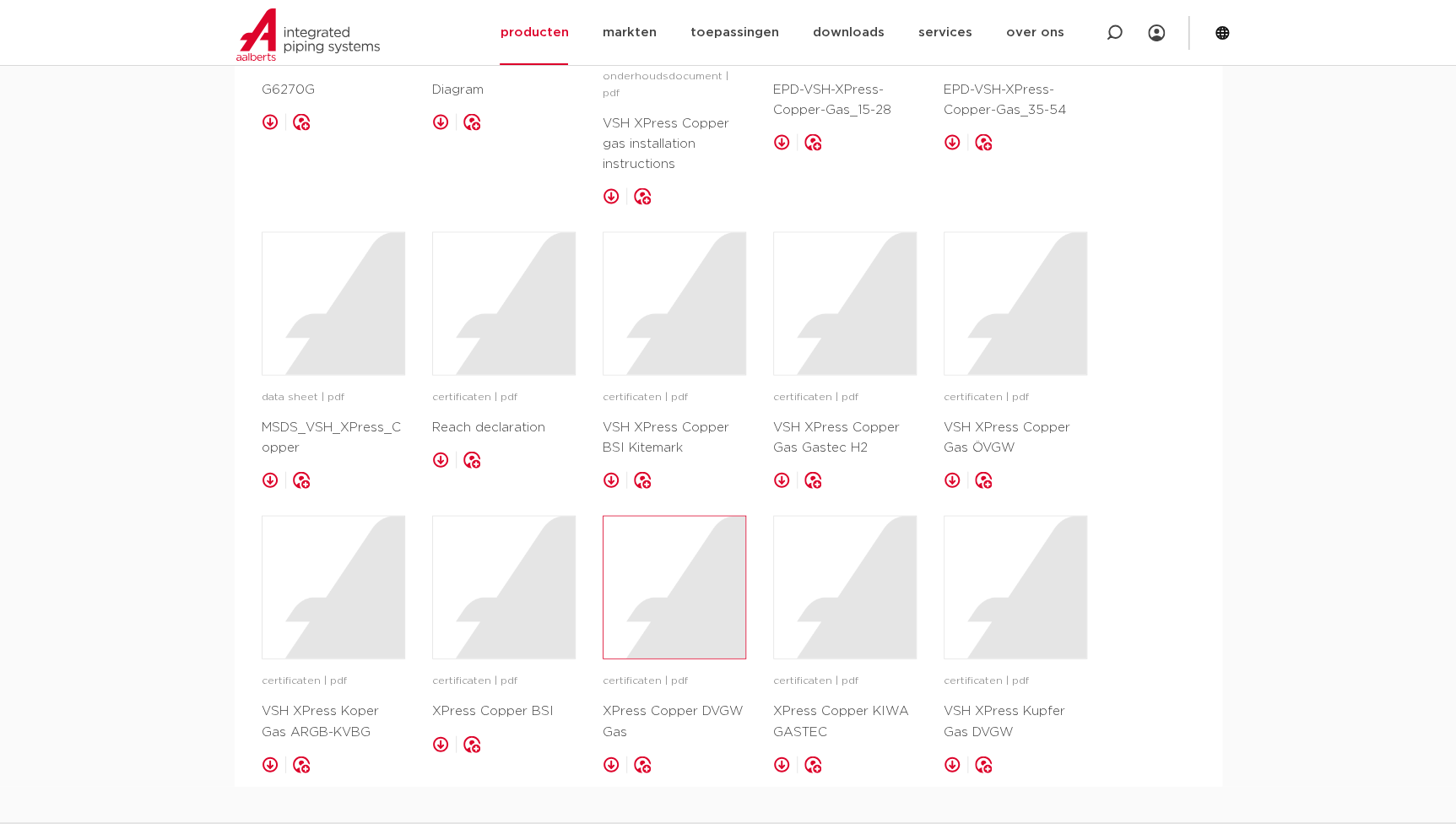
click at [698, 615] on div at bounding box center [674, 587] width 141 height 141
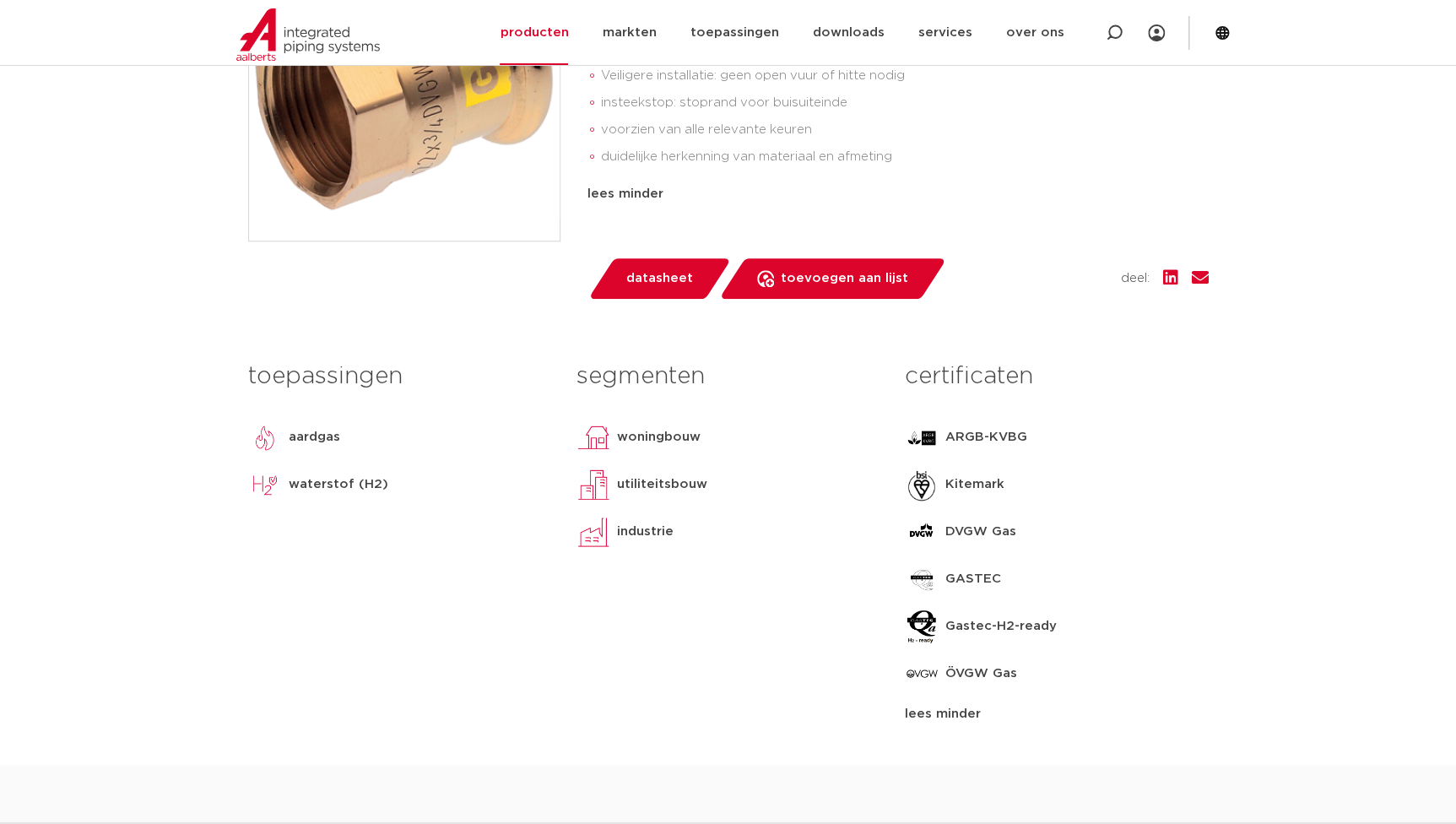
scroll to position [460, 0]
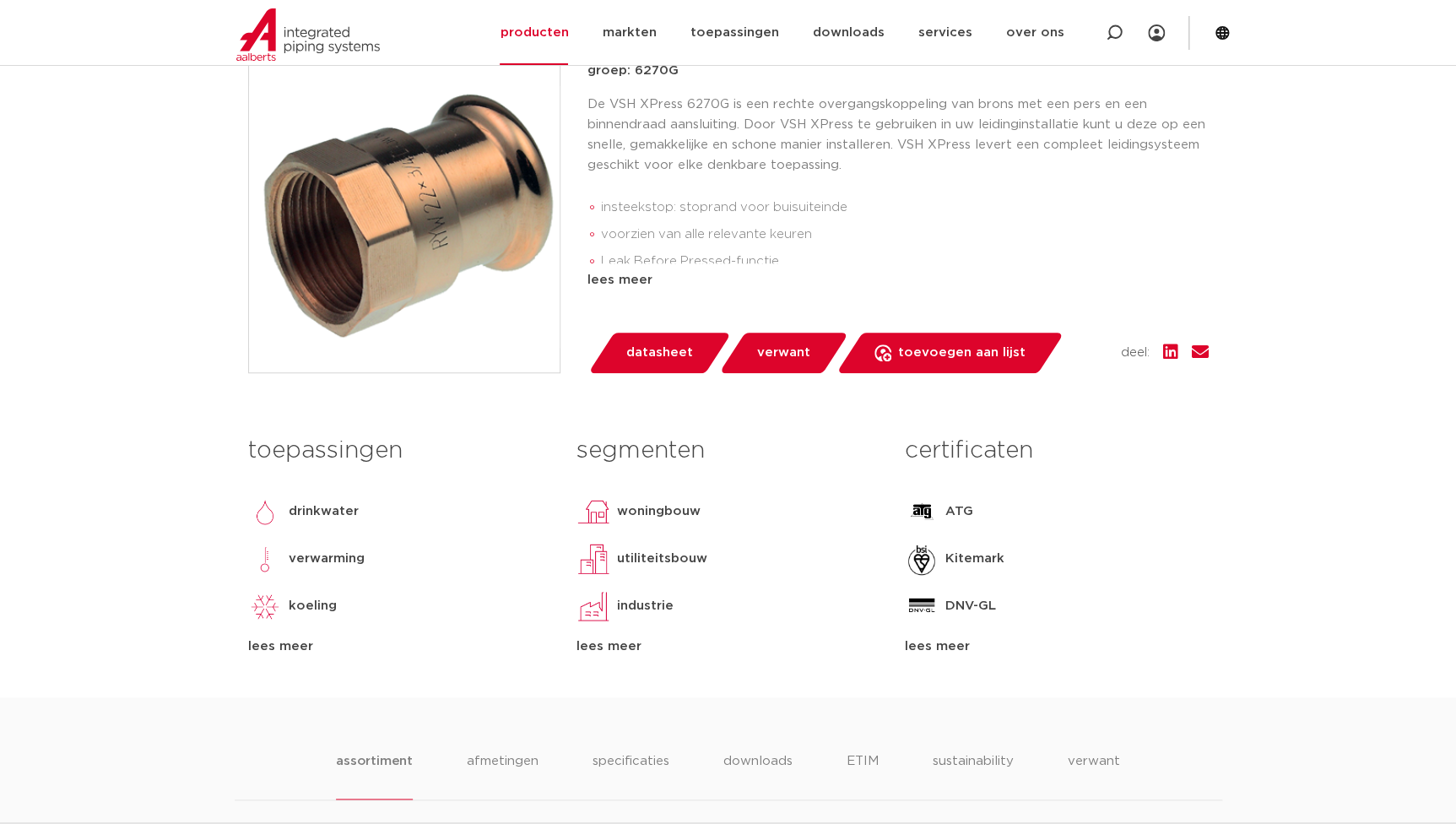
scroll to position [614, 0]
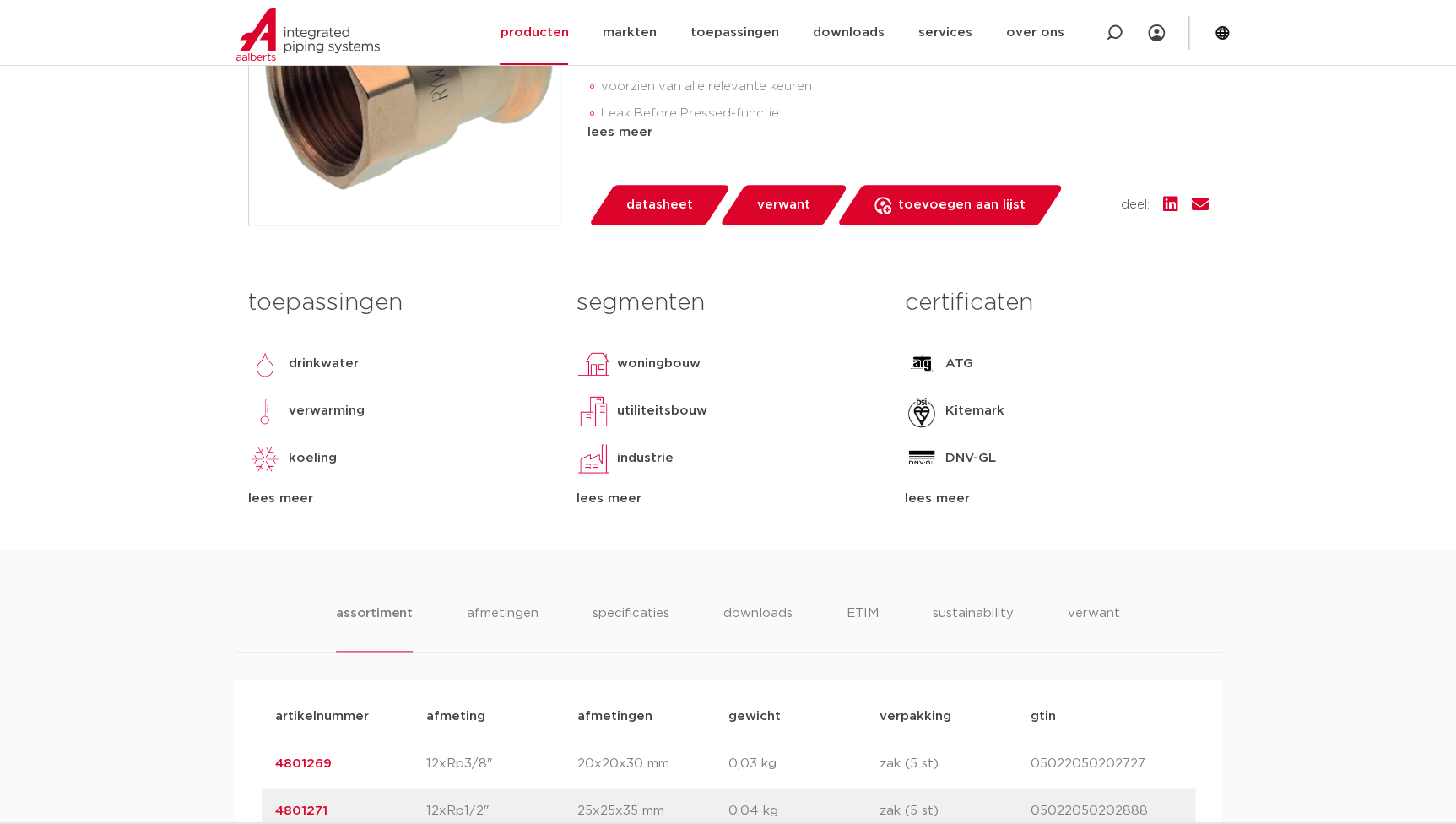
click at [914, 490] on div "lees meer" at bounding box center [1056, 499] width 303 height 20
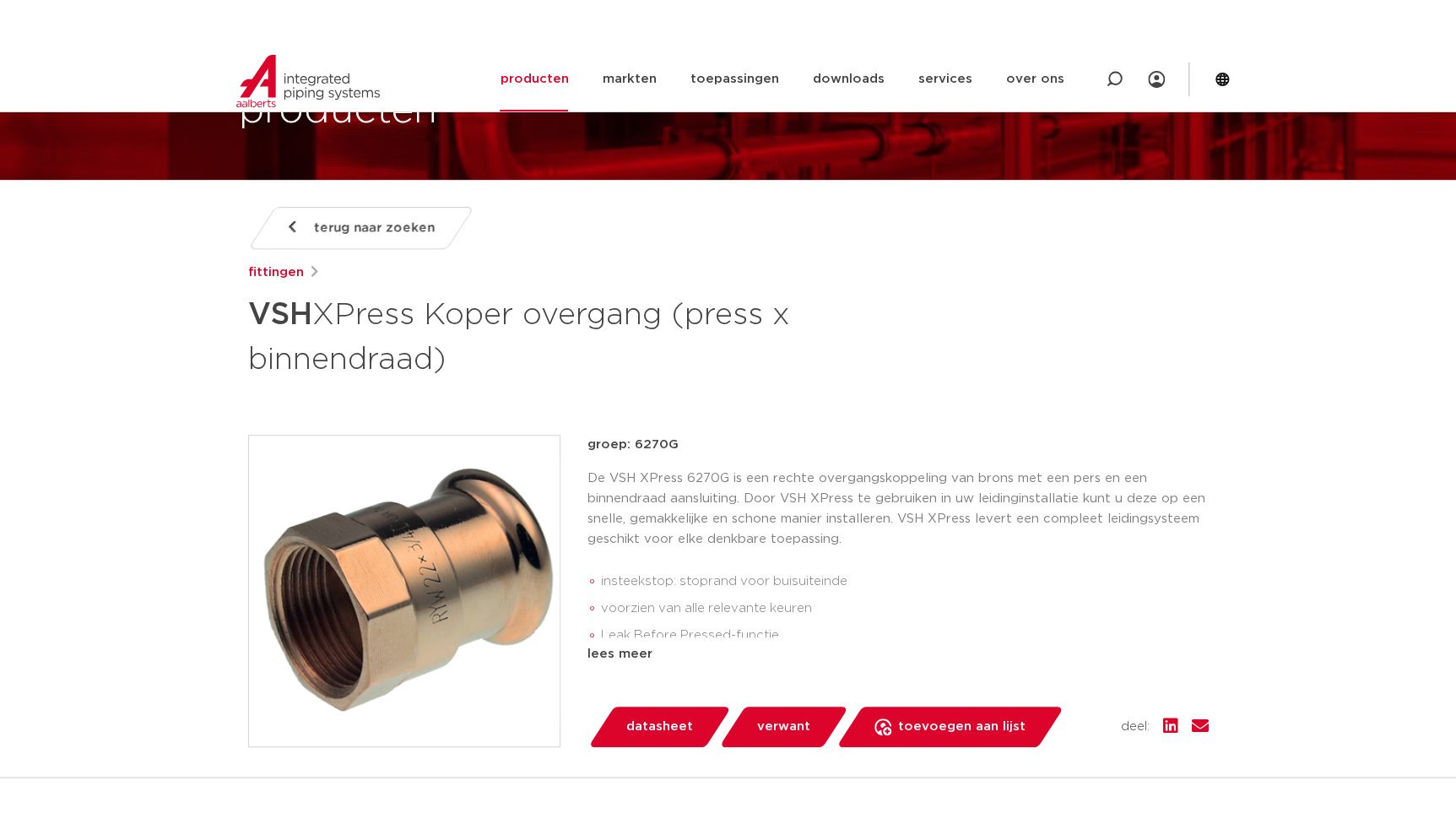
scroll to position [307, 0]
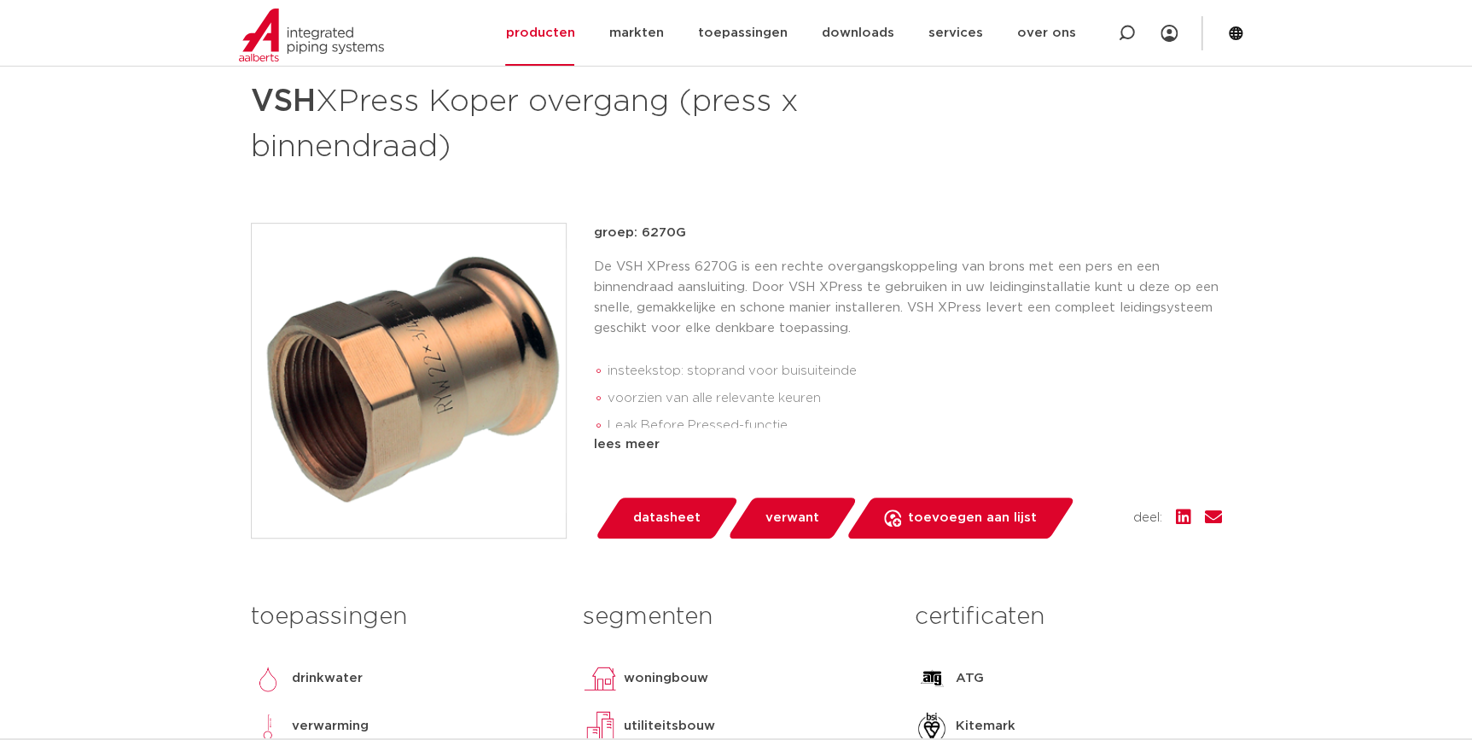
drag, startPoint x: 669, startPoint y: 233, endPoint x: 643, endPoint y: 236, distance: 26.6
click at [643, 236] on p "groep: 6270G" at bounding box center [908, 233] width 628 height 20
copy p "6270G"
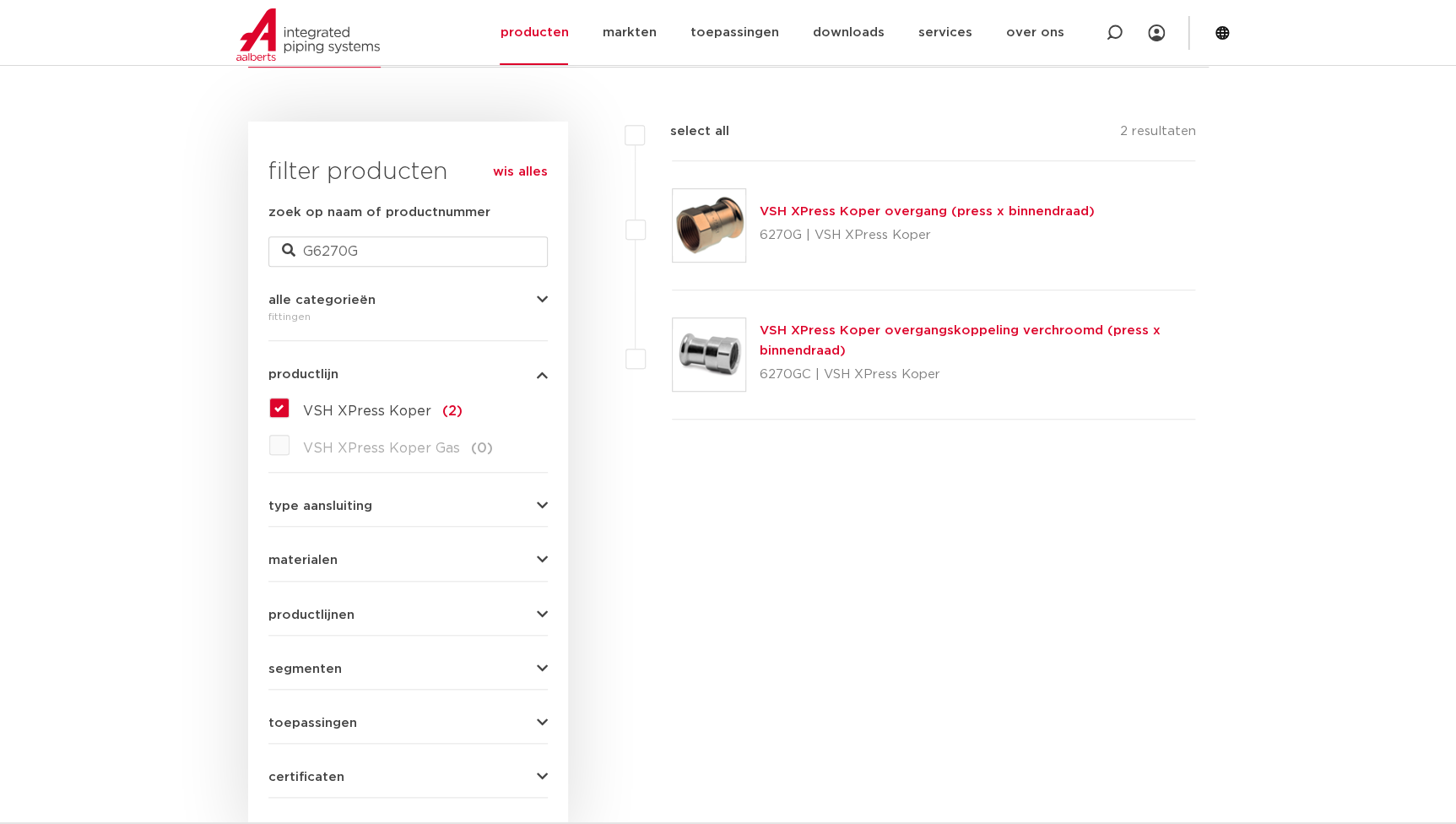
scroll to position [151, 0]
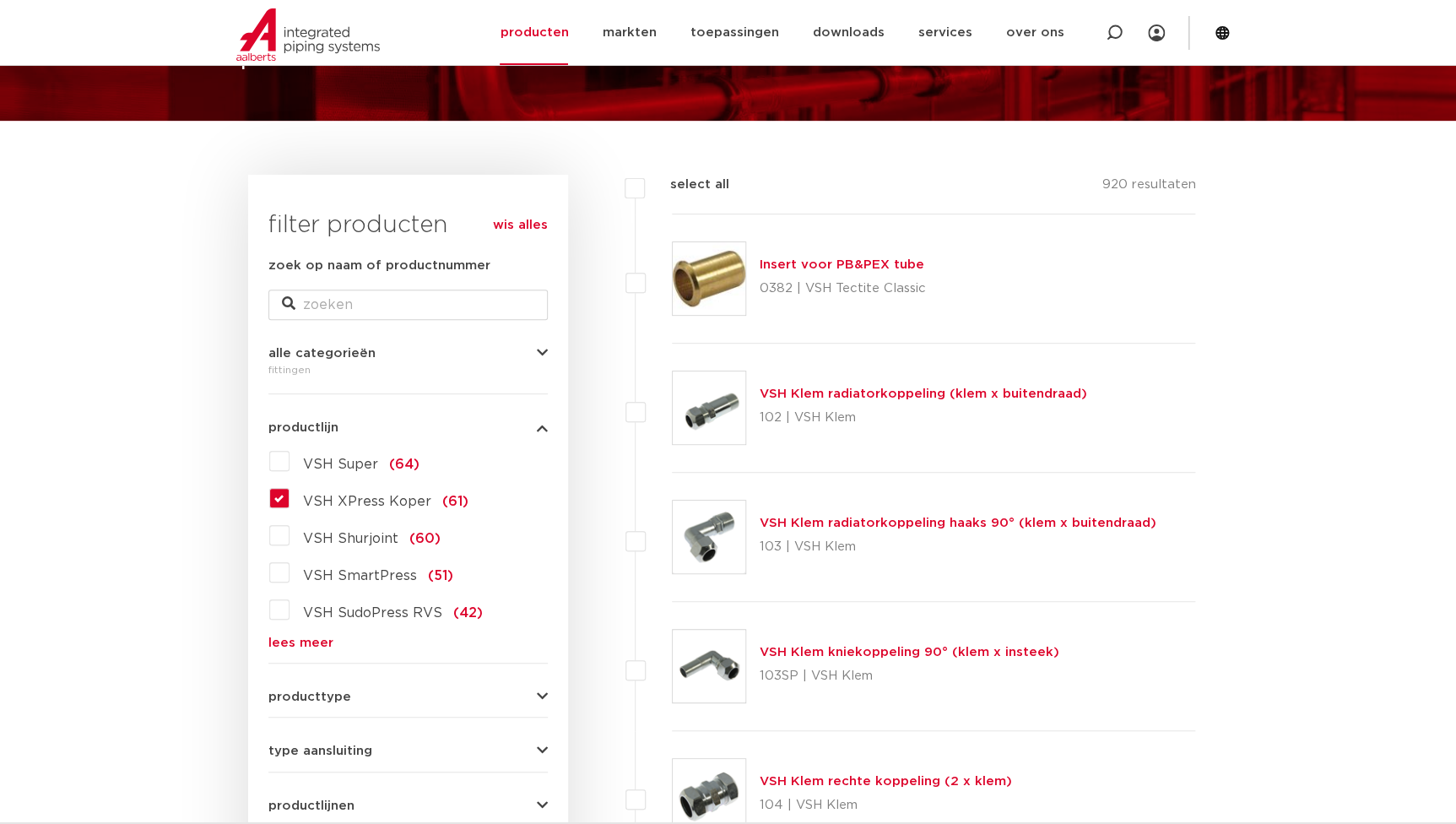
click at [262, 495] on div "wis alles filter producten zoek op naam of productnummer alle categorieën [GEOG…" at bounding box center [408, 629] width 319 height 908
click at [268, 495] on div "VSH Super (64) VSH XPress Koper (61) VSH Shurjoint (60) VSH SmartPress (51) VSH…" at bounding box center [408, 548] width 280 height 202
click at [290, 495] on label "VSH XPress Koper (61)" at bounding box center [379, 498] width 179 height 27
click at [0, 0] on input "VSH XPress Koper (61)" at bounding box center [0, 0] width 0 height 0
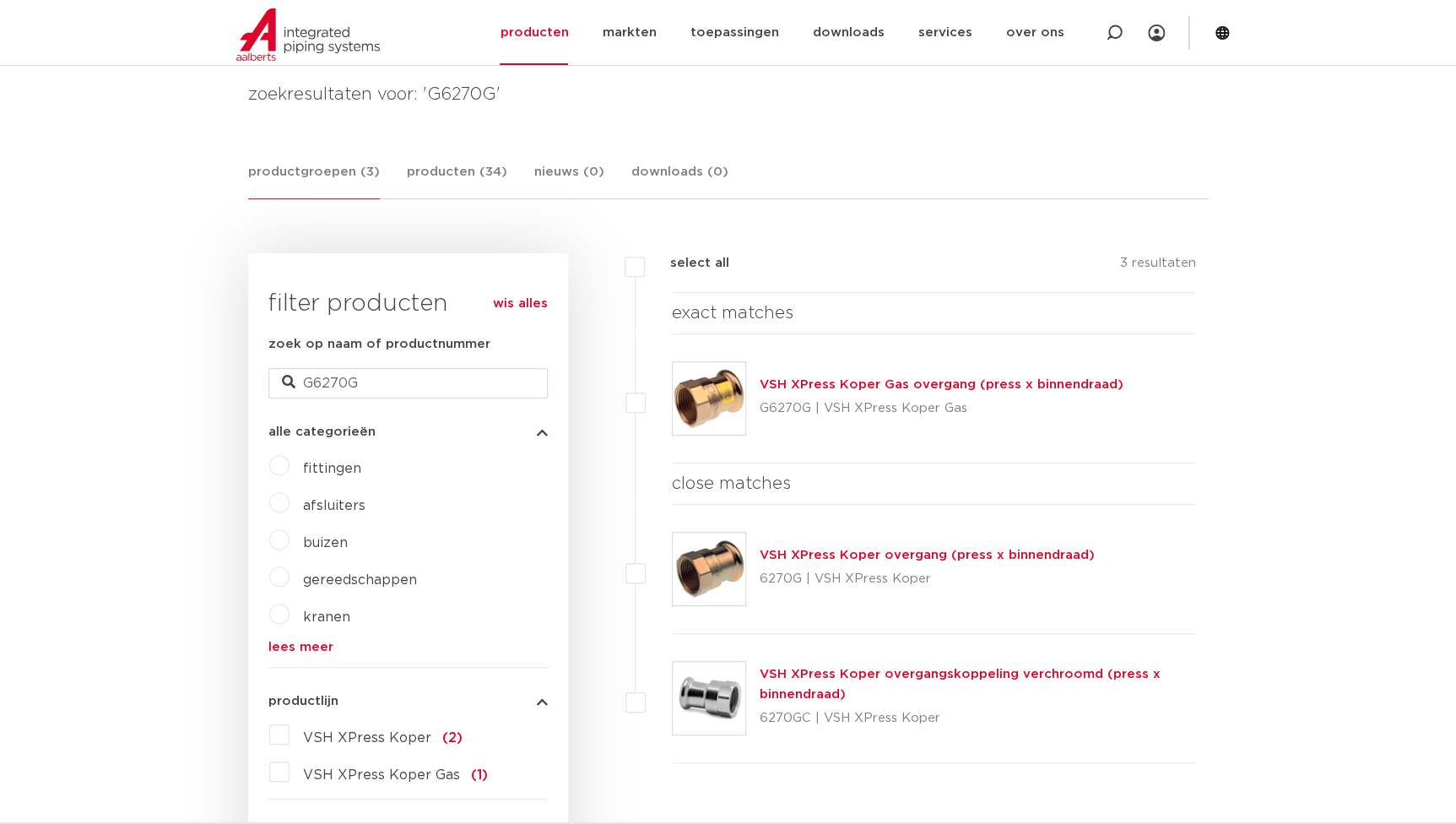
scroll to position [229, 0]
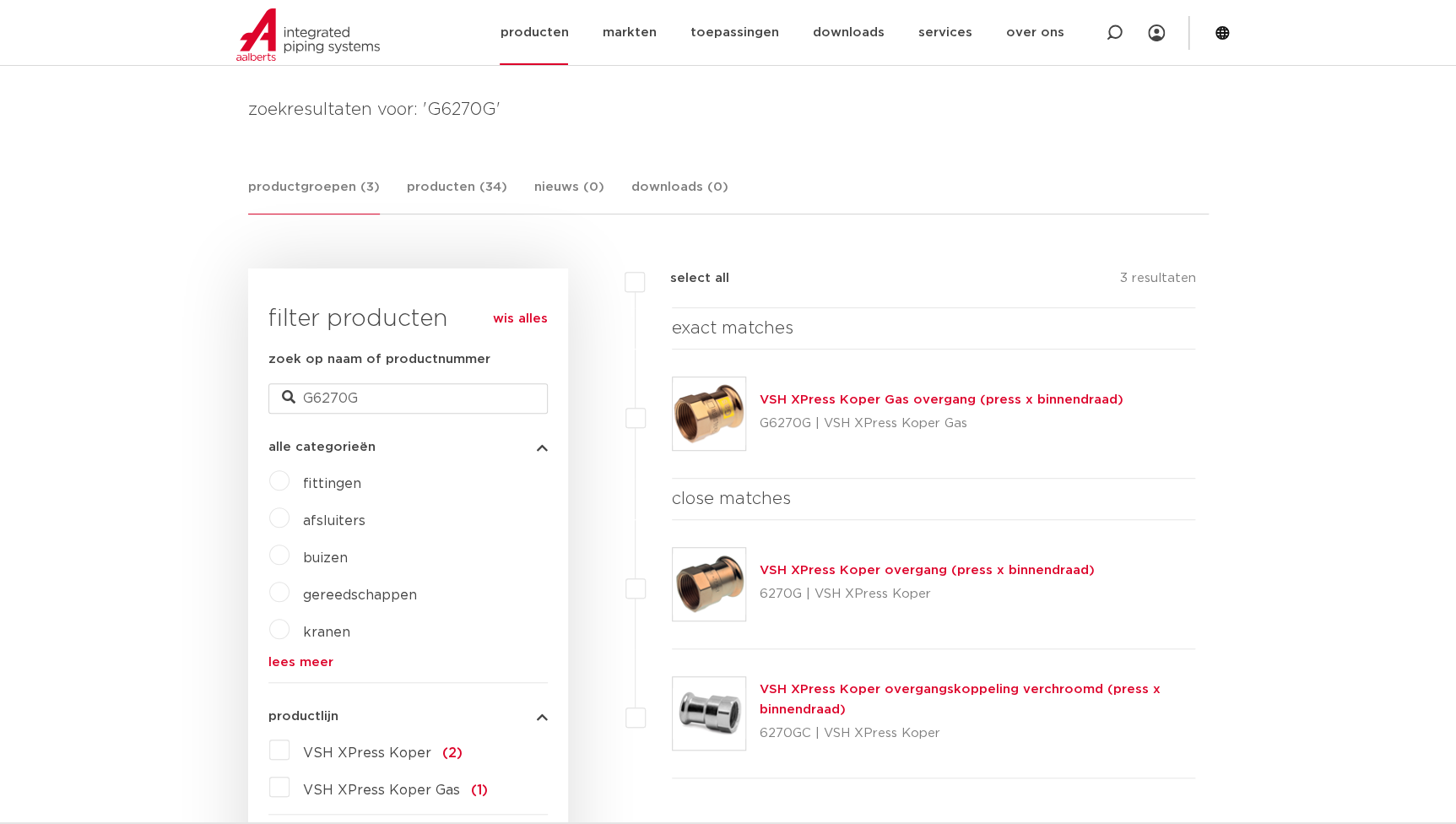
click at [566, 26] on link "producten" at bounding box center [533, 33] width 68 height 65
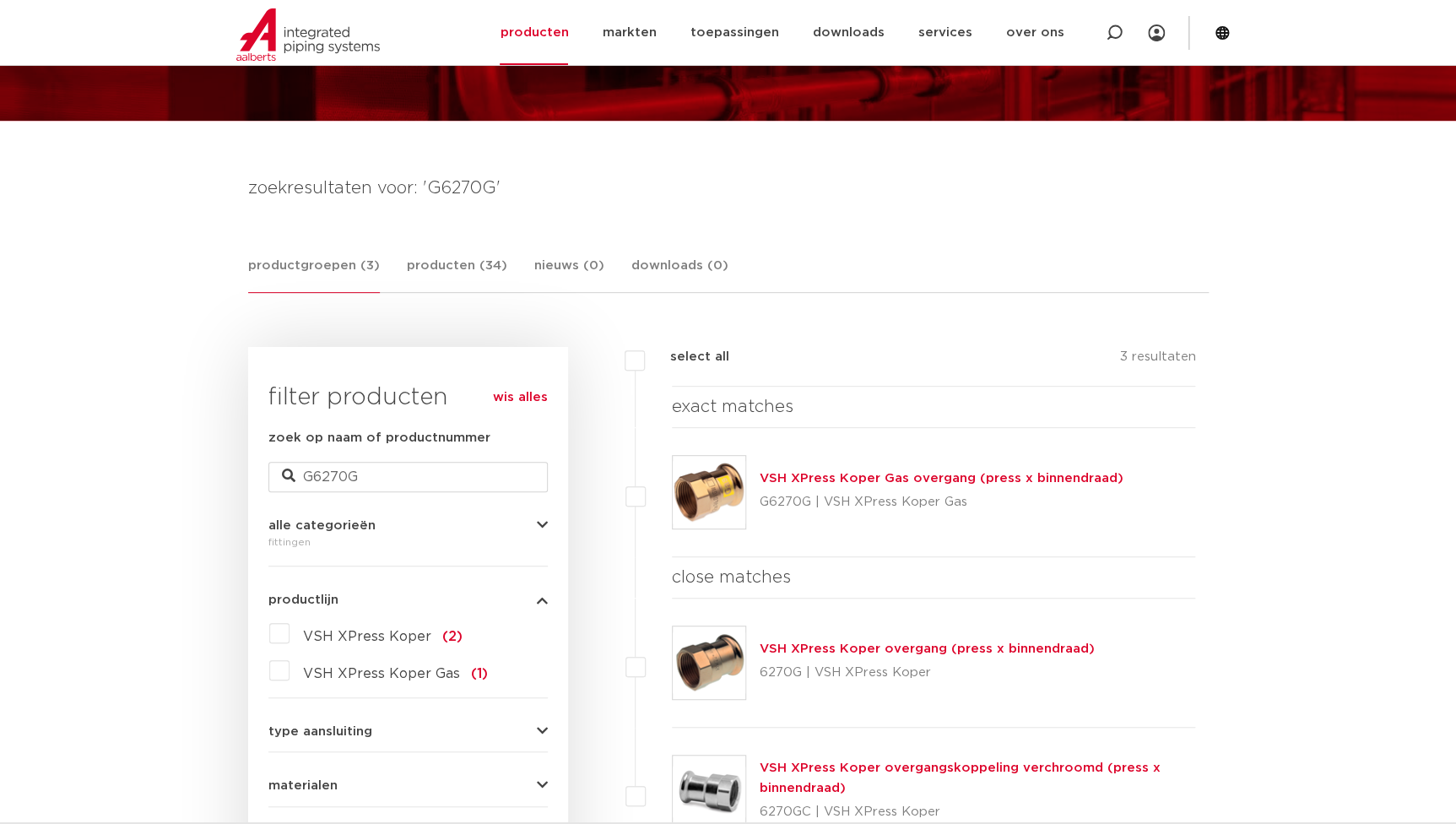
click at [344, 637] on span "VSH XPress Koper" at bounding box center [367, 637] width 129 height 14
click at [0, 0] on input "VSH XPress Koper (2)" at bounding box center [0, 0] width 0 height 0
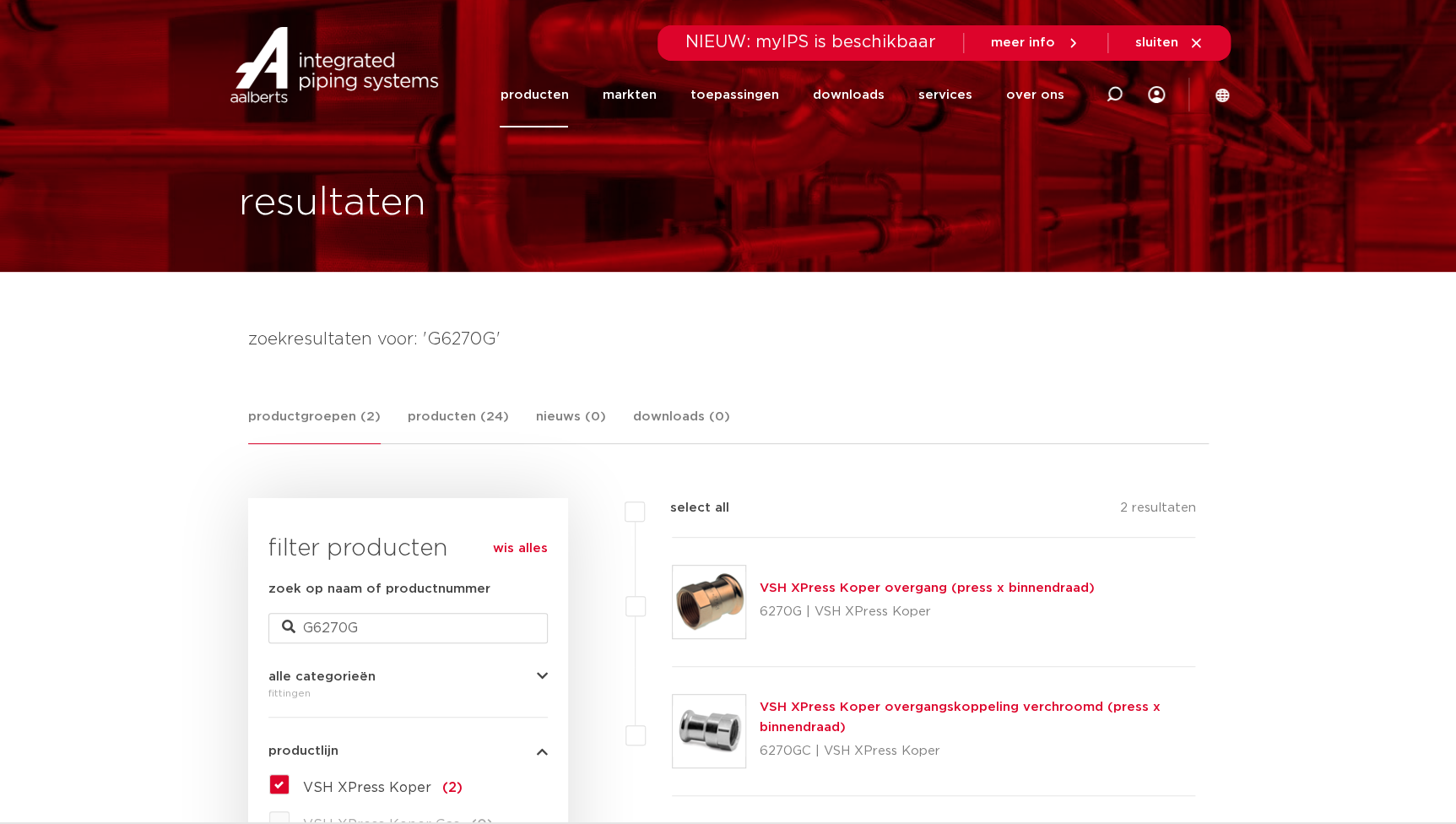
click at [564, 101] on link "producten" at bounding box center [533, 95] width 68 height 65
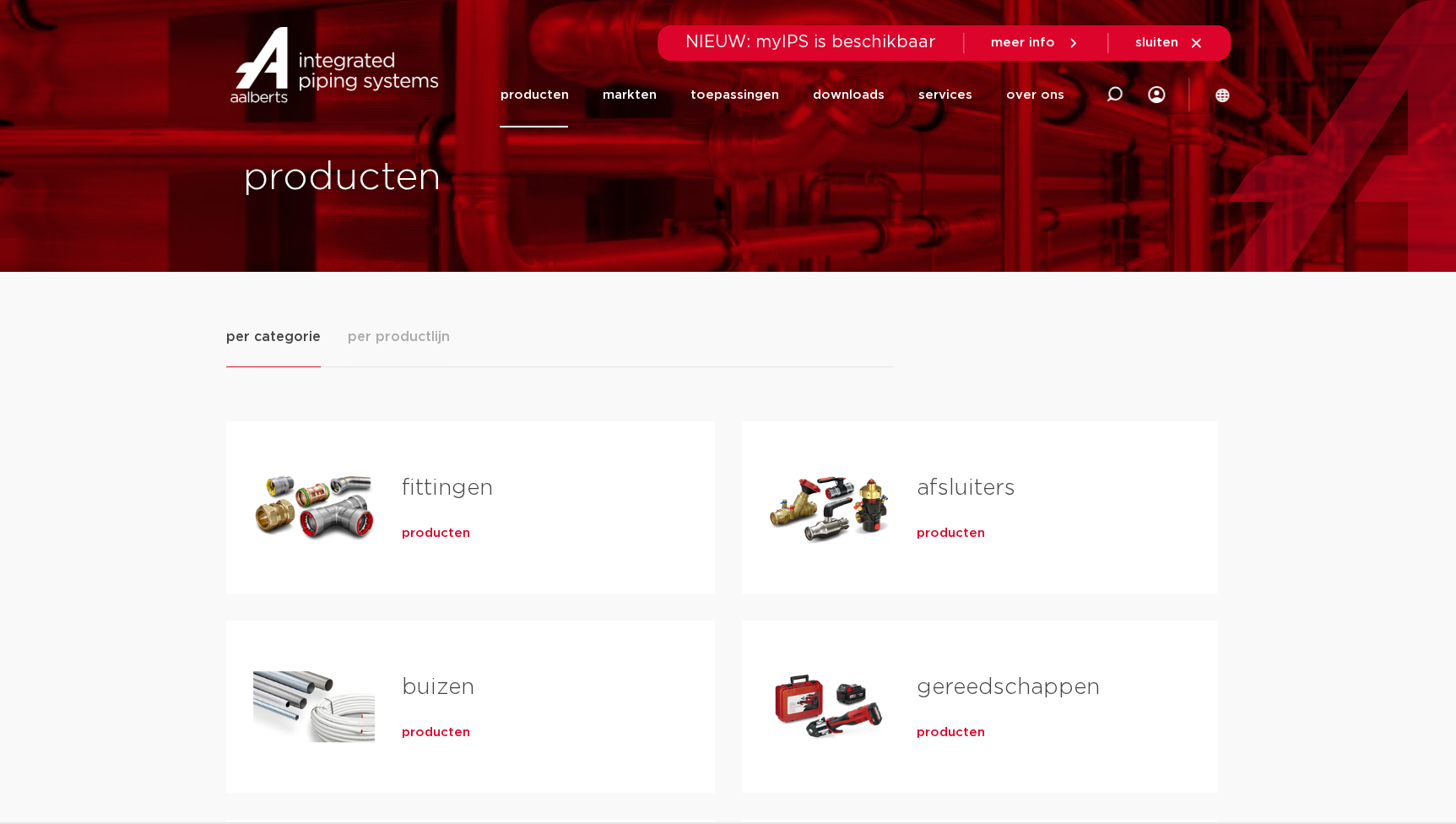
click at [384, 510] on div "fittingen producten" at bounding box center [531, 506] width 314 height 118
click at [423, 487] on link "fittingen" at bounding box center [447, 488] width 91 height 22
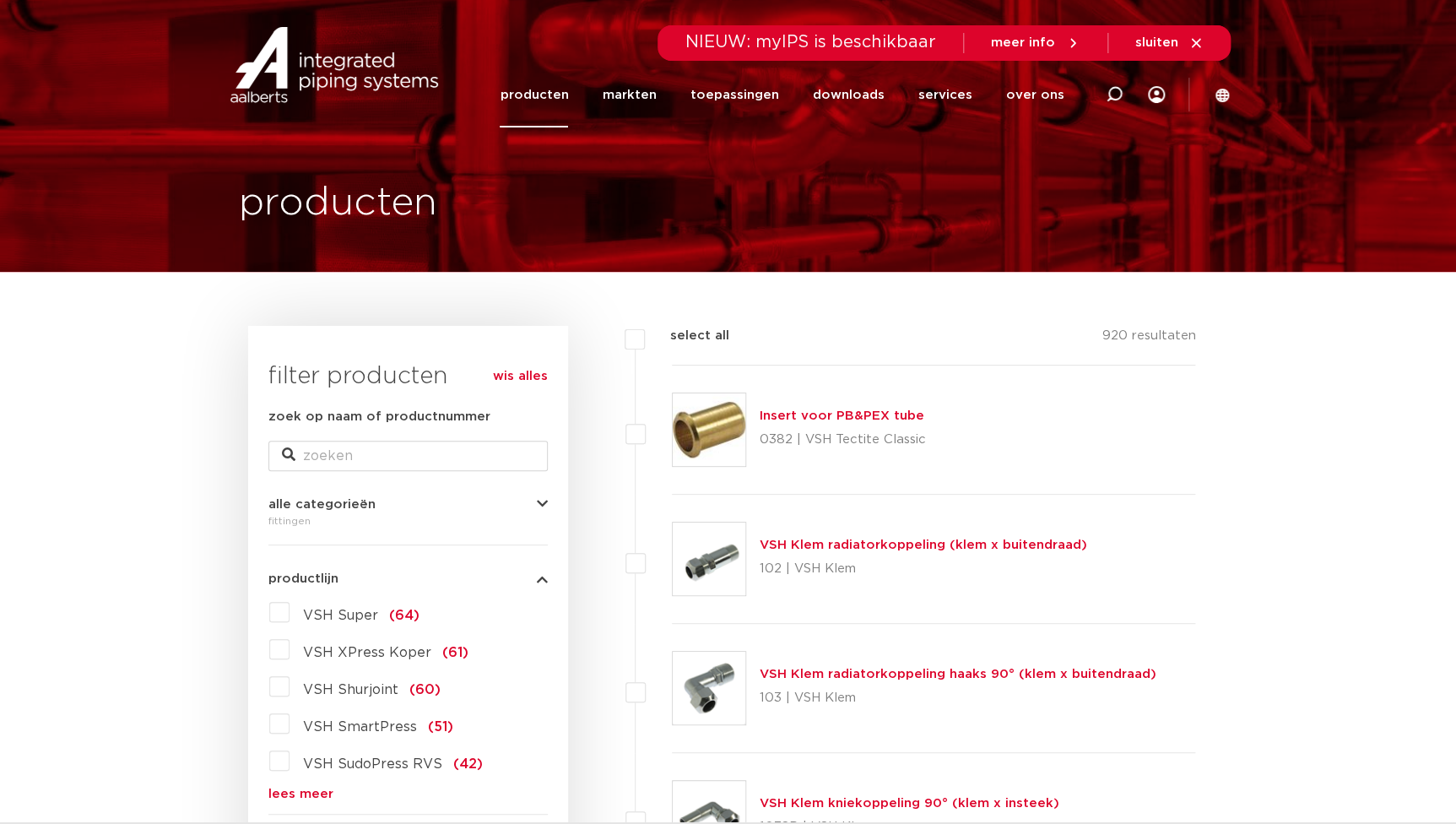
click at [332, 654] on span "VSH XPress Koper" at bounding box center [367, 653] width 129 height 14
click at [0, 0] on input "VSH XPress Koper (61)" at bounding box center [0, 0] width 0 height 0
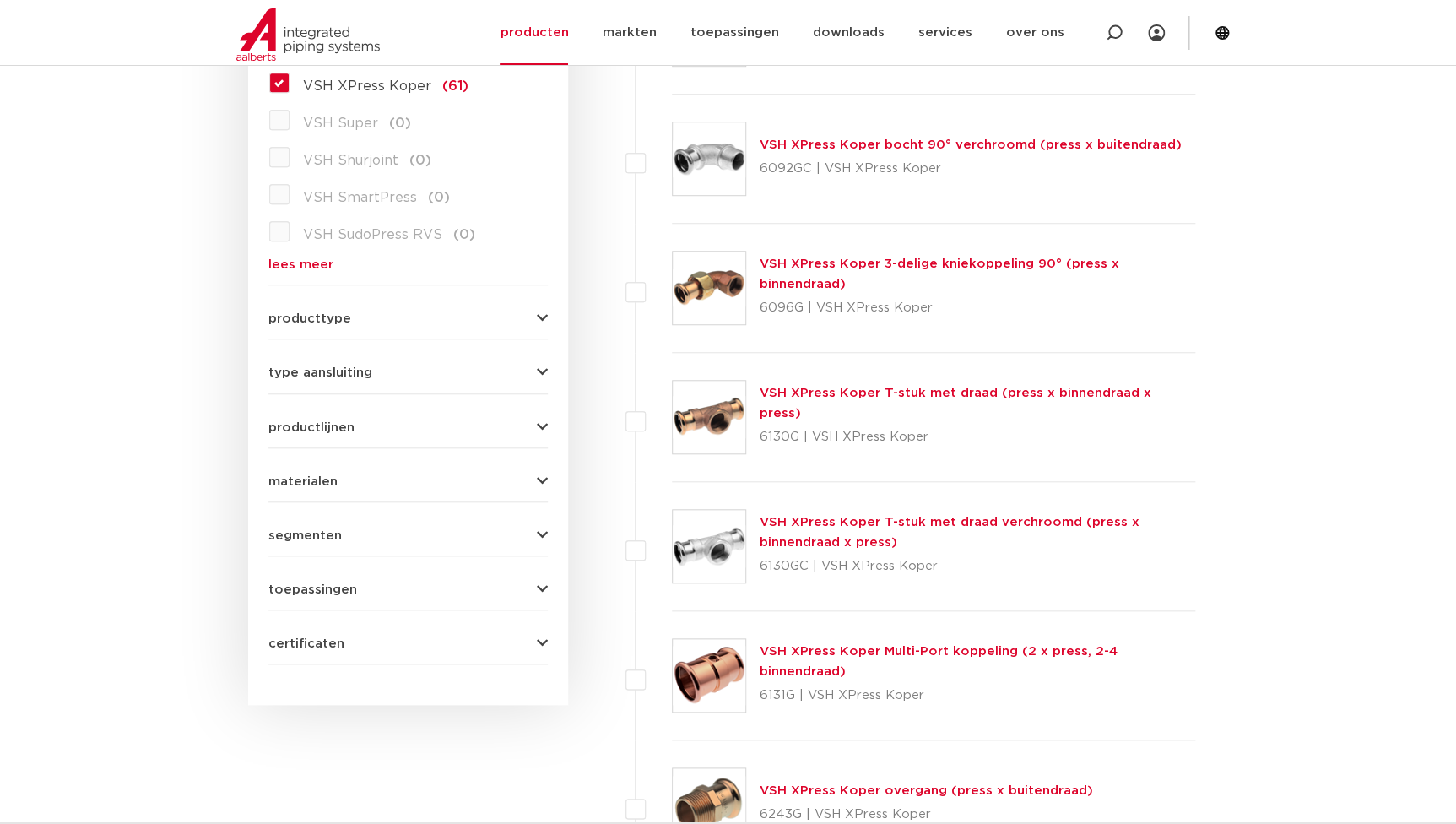
scroll to position [768, 0]
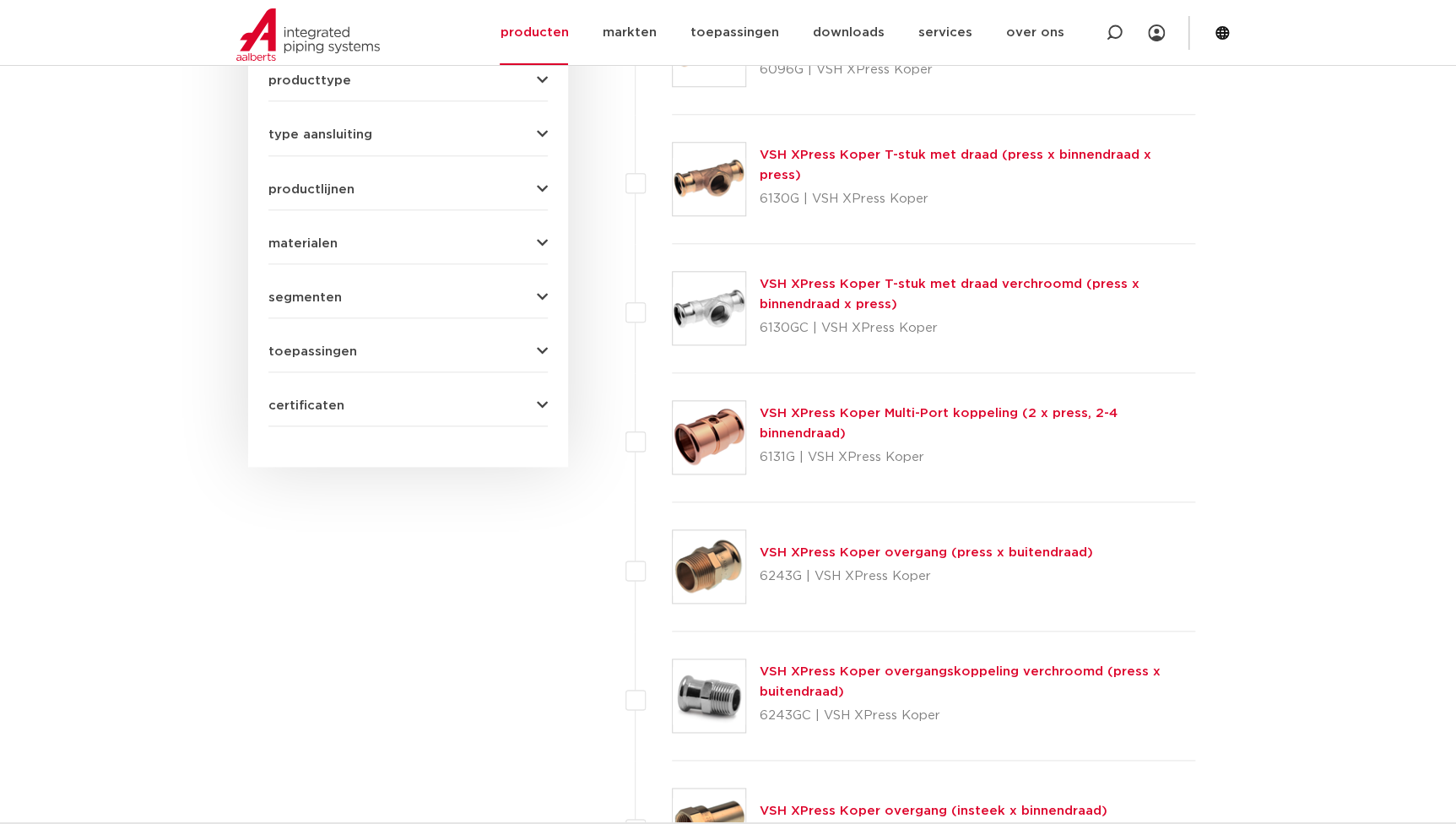
drag, startPoint x: 797, startPoint y: 576, endPoint x: 760, endPoint y: 572, distance: 37.2
click at [760, 572] on p "6243G | VSH XPress Koper" at bounding box center [926, 576] width 333 height 27
copy p "6243G"
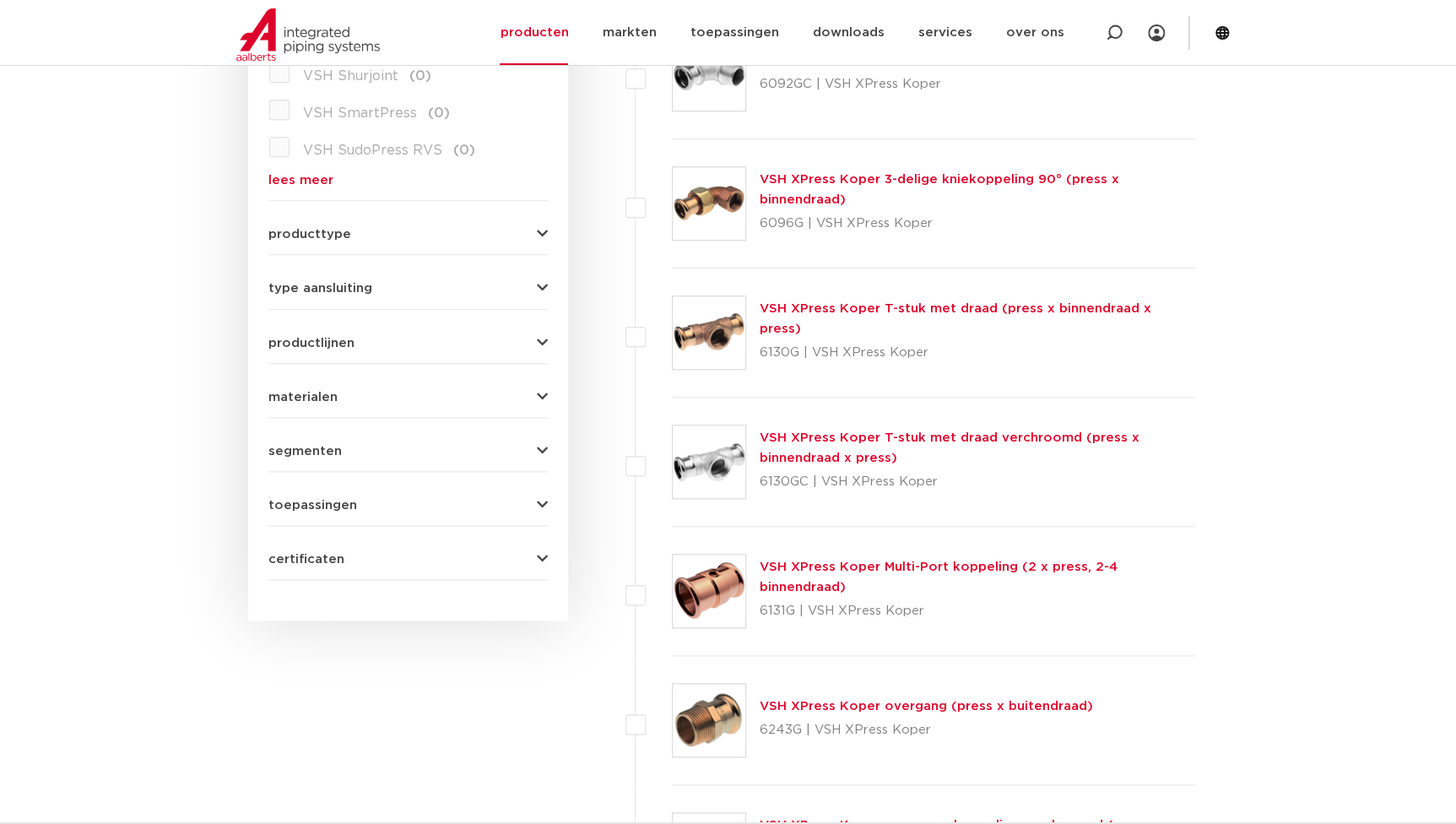
scroll to position [76, 0]
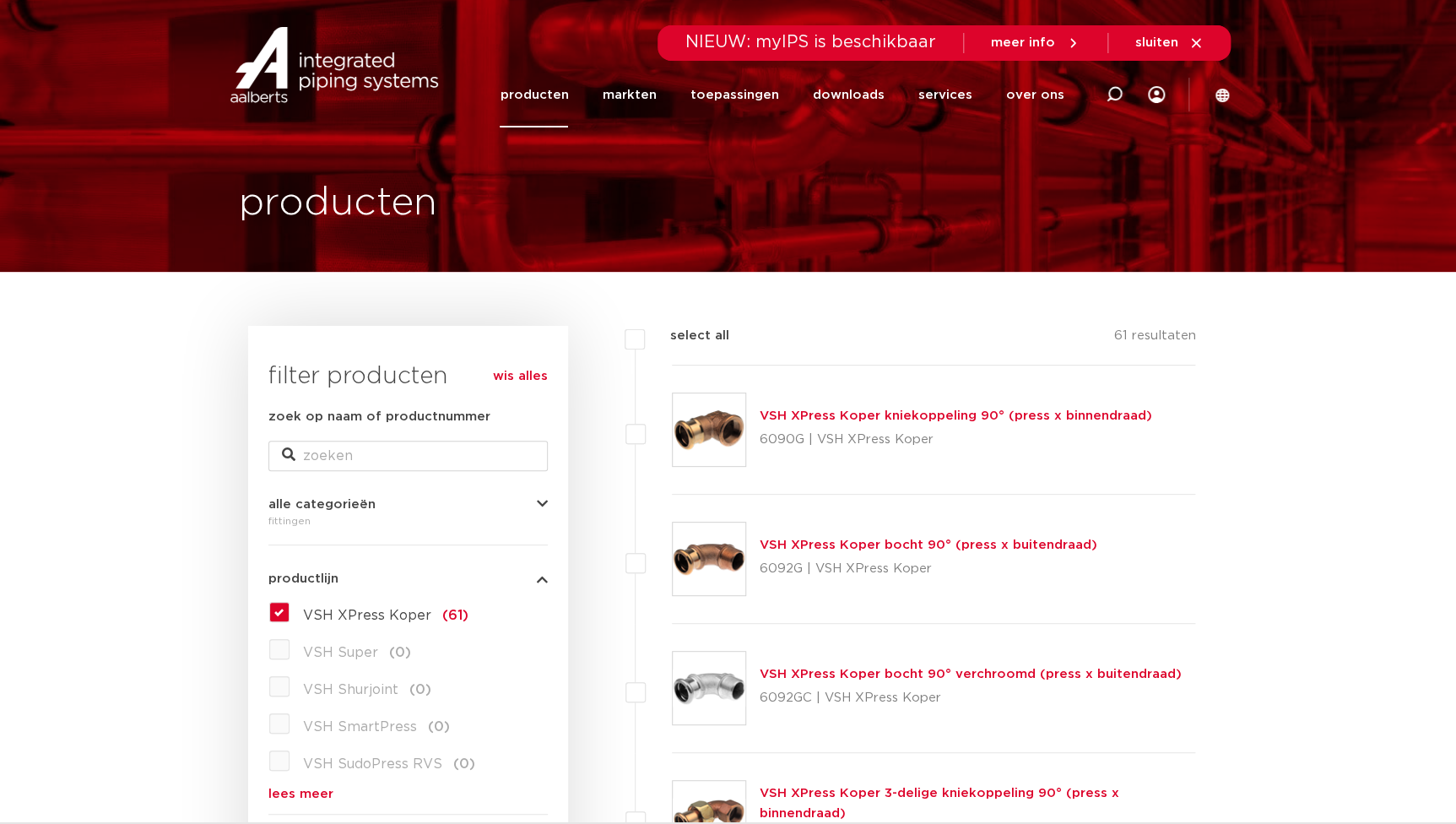
click at [552, 93] on link "producten" at bounding box center [533, 95] width 68 height 65
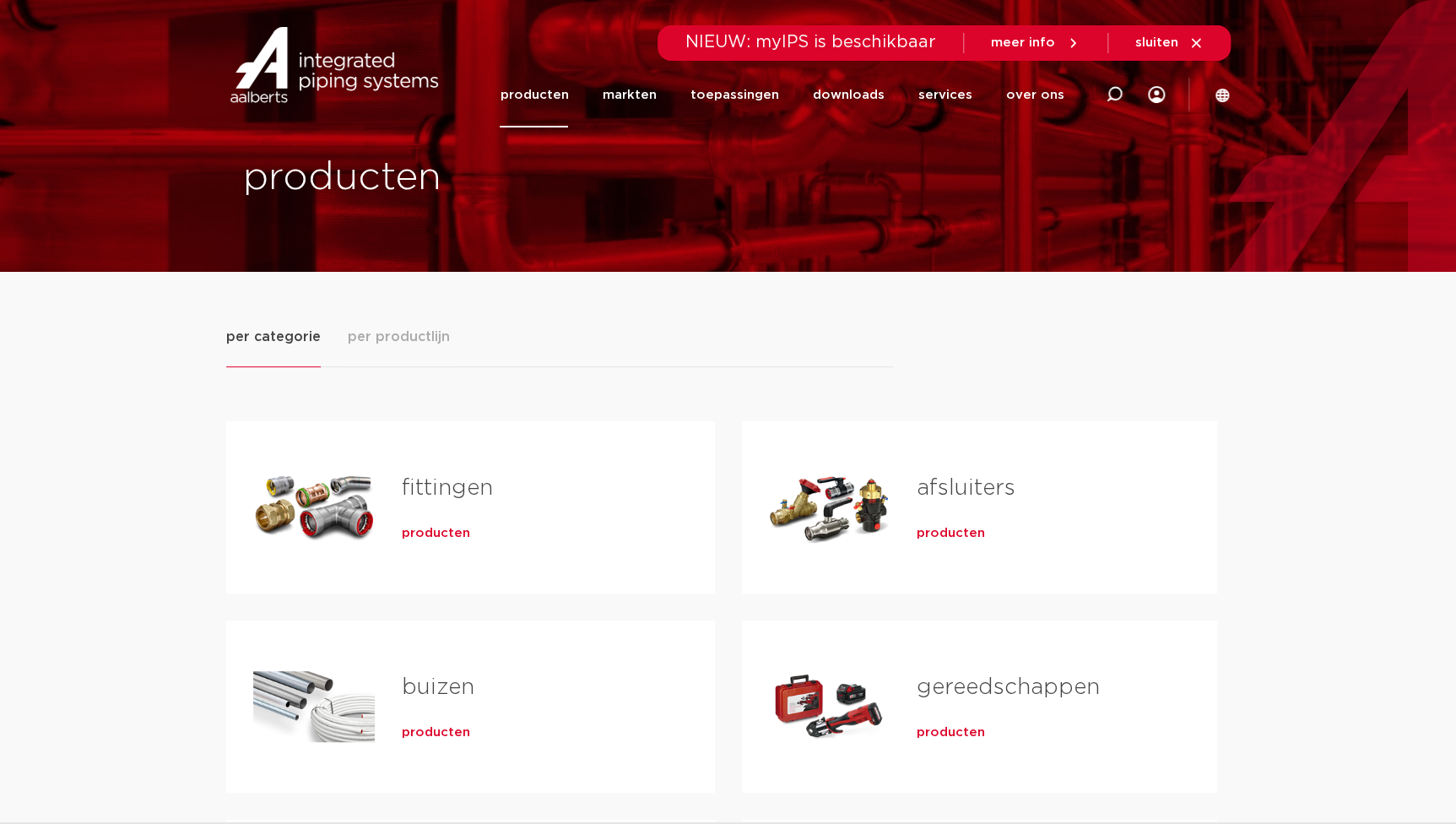
click at [417, 535] on span "producten" at bounding box center [435, 533] width 68 height 17
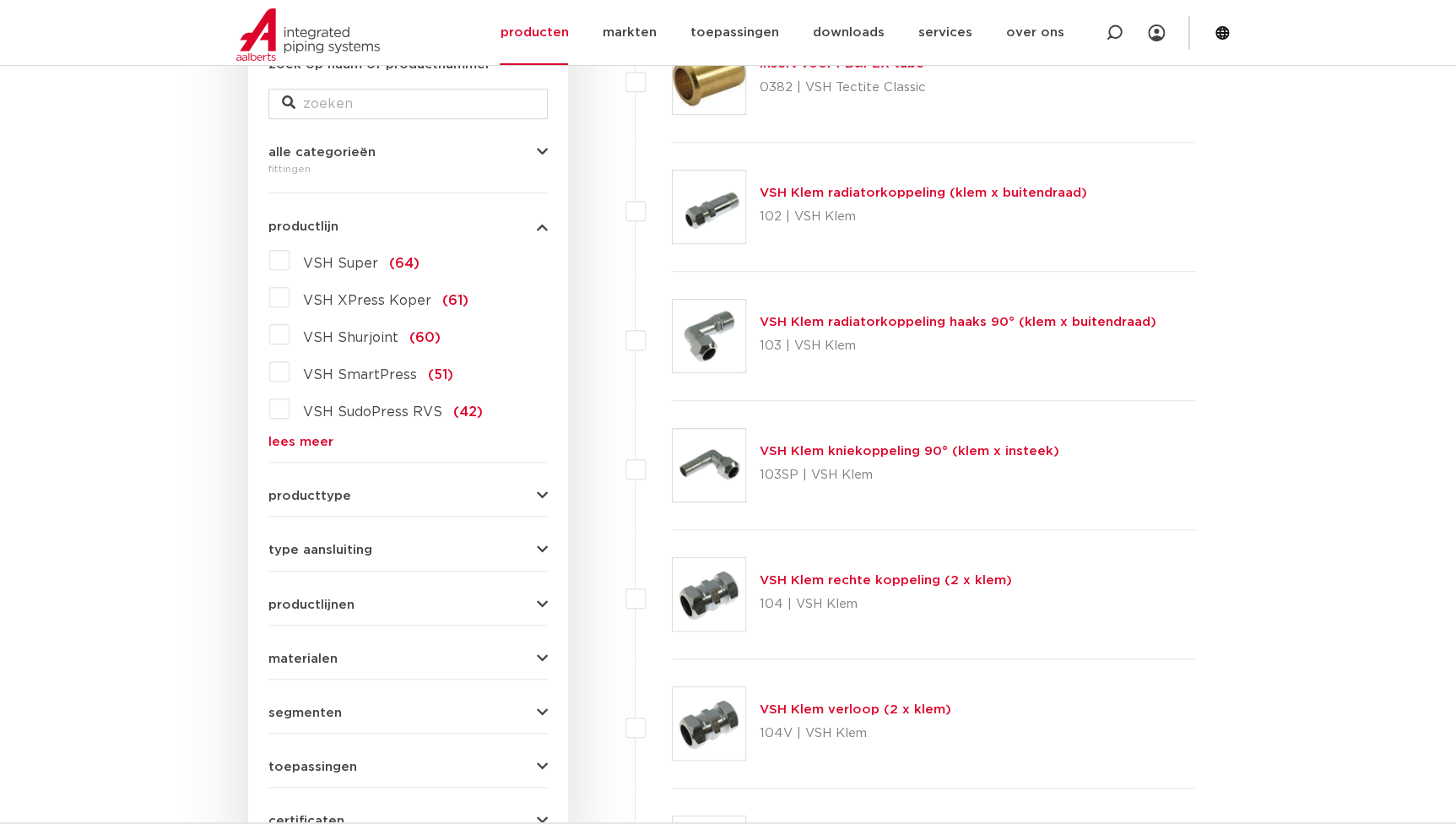
scroll to position [384, 0]
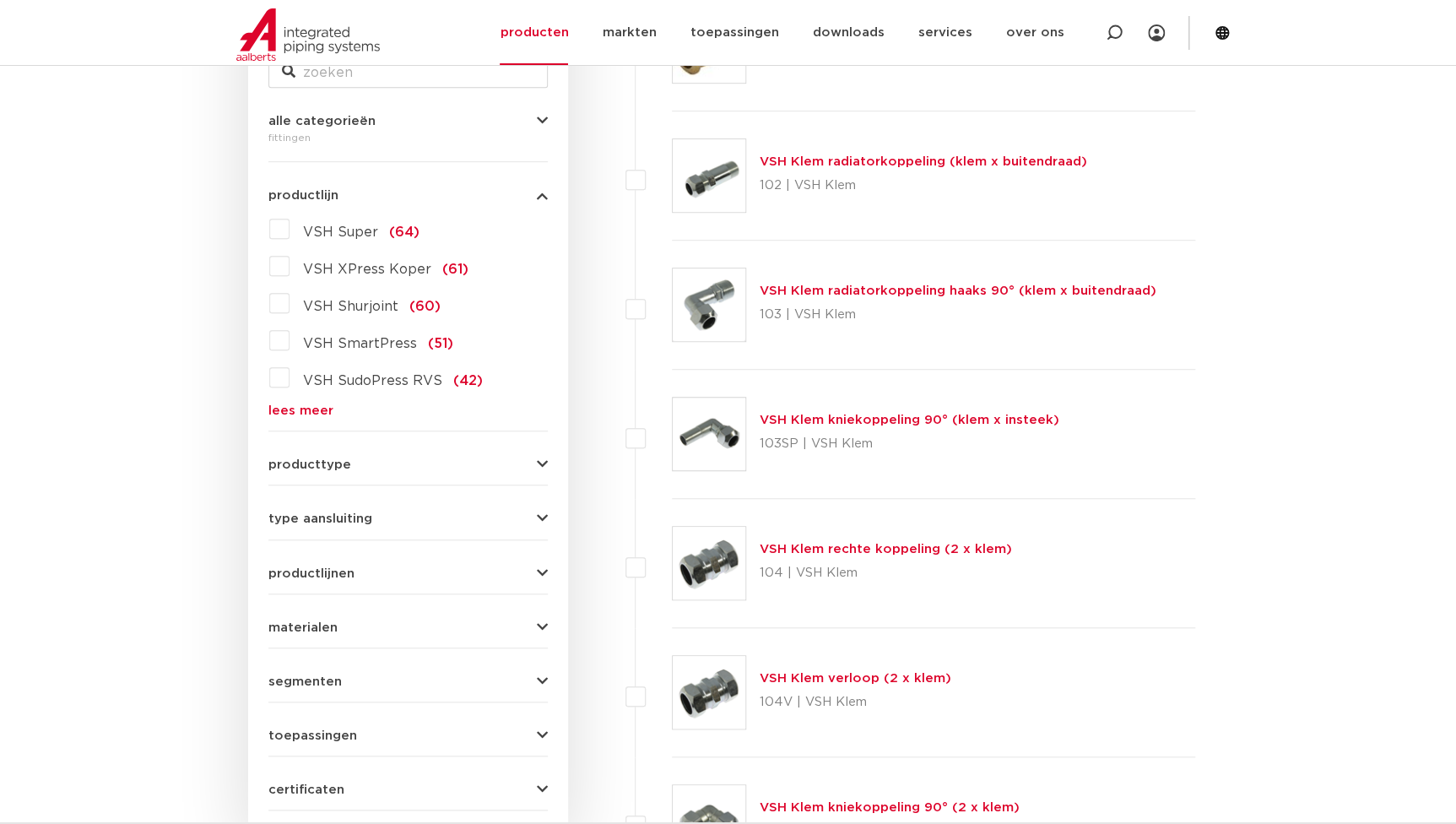
click at [292, 418] on form "zoek op naam of productnummer alle categorieën [GEOGRAPHIC_DATA] [GEOGRAPHIC_DA…" at bounding box center [408, 416] width 280 height 786
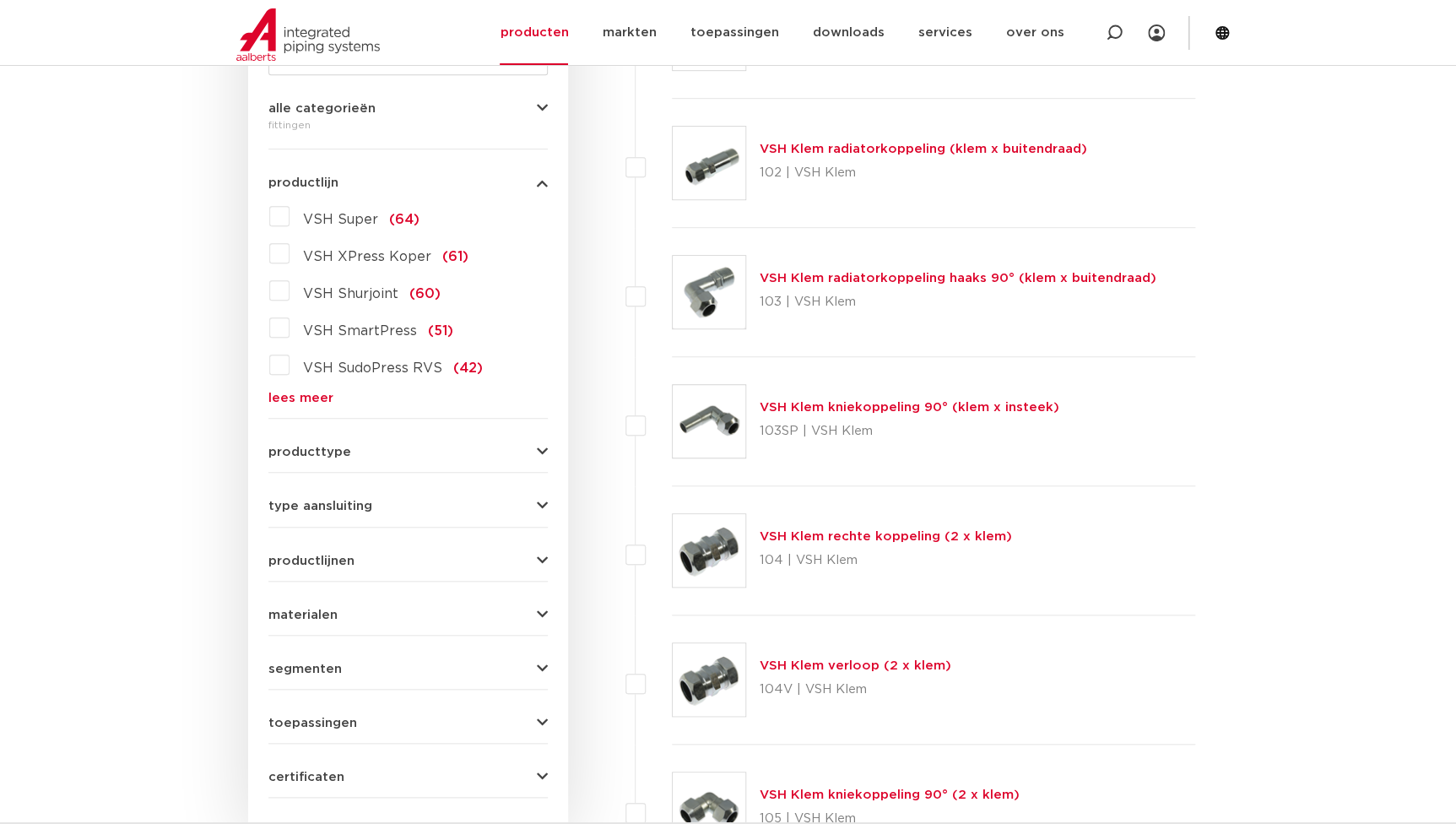
scroll to position [229, 0]
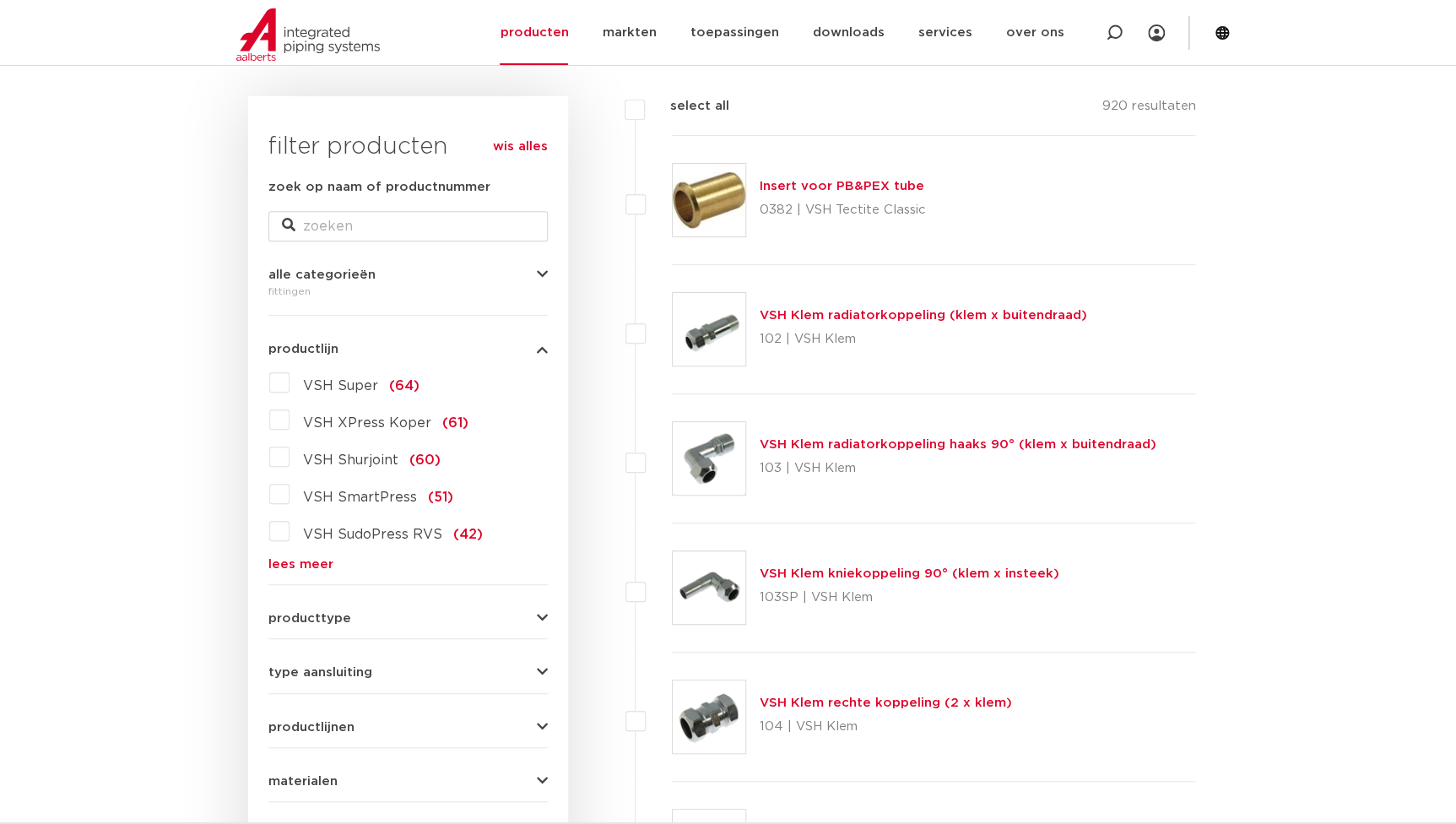
click at [290, 566] on link "lees meer" at bounding box center [408, 564] width 280 height 13
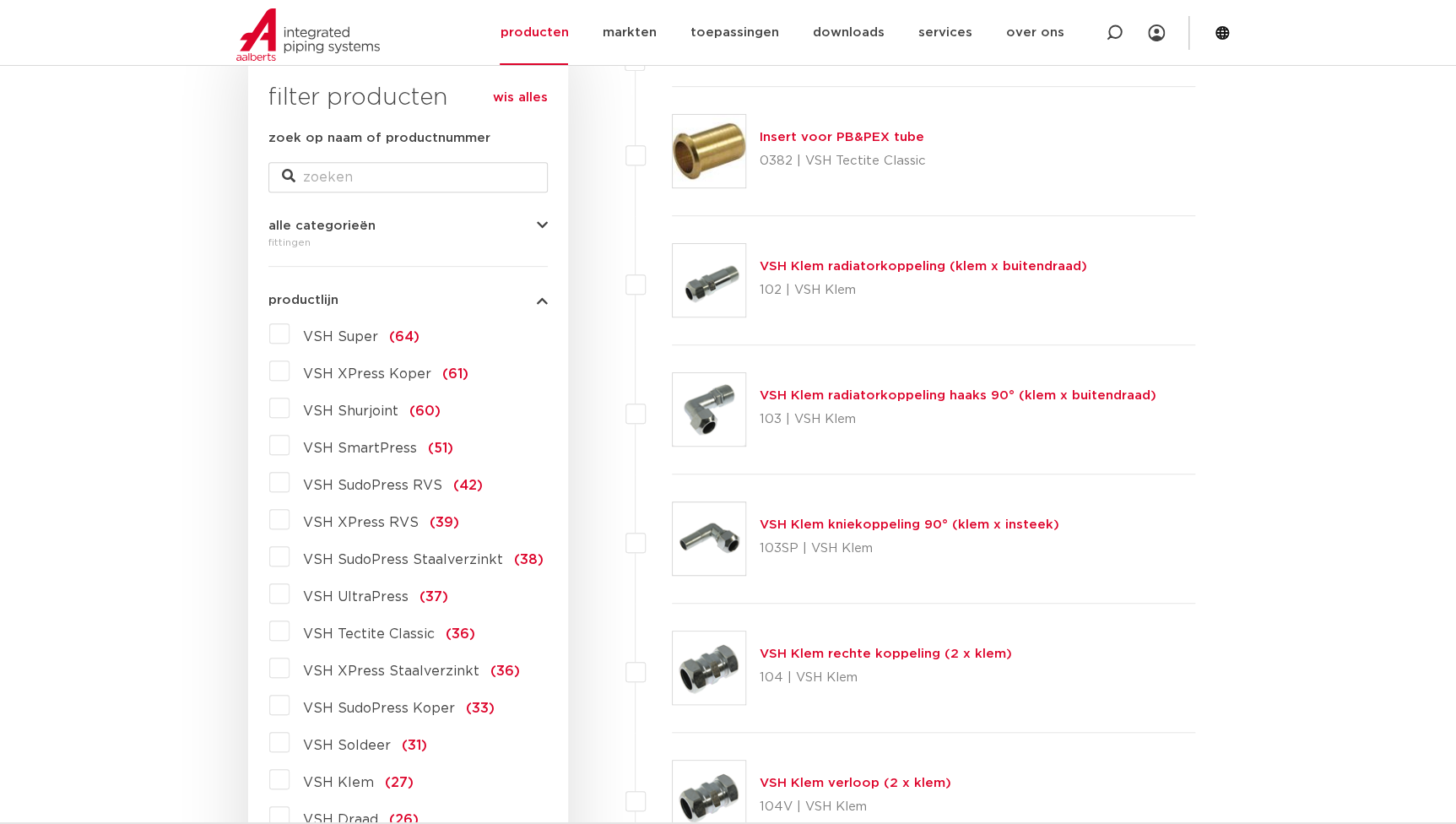
scroll to position [307, 0]
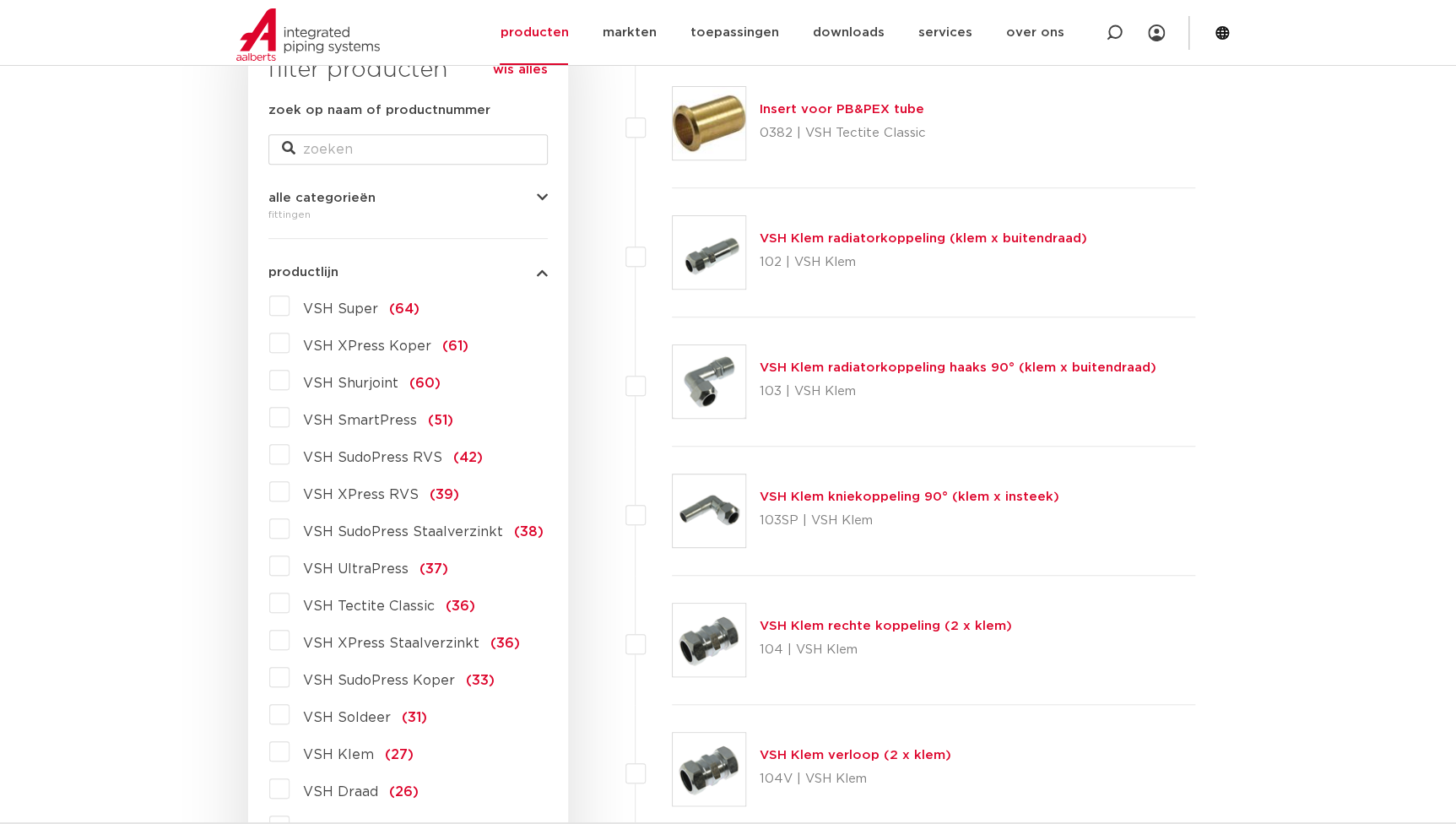
click at [377, 533] on span "VSH SudoPress Staalverzinkt" at bounding box center [403, 532] width 200 height 14
click at [0, 0] on input "VSH SudoPress Staalverzinkt (38)" at bounding box center [0, 0] width 0 height 0
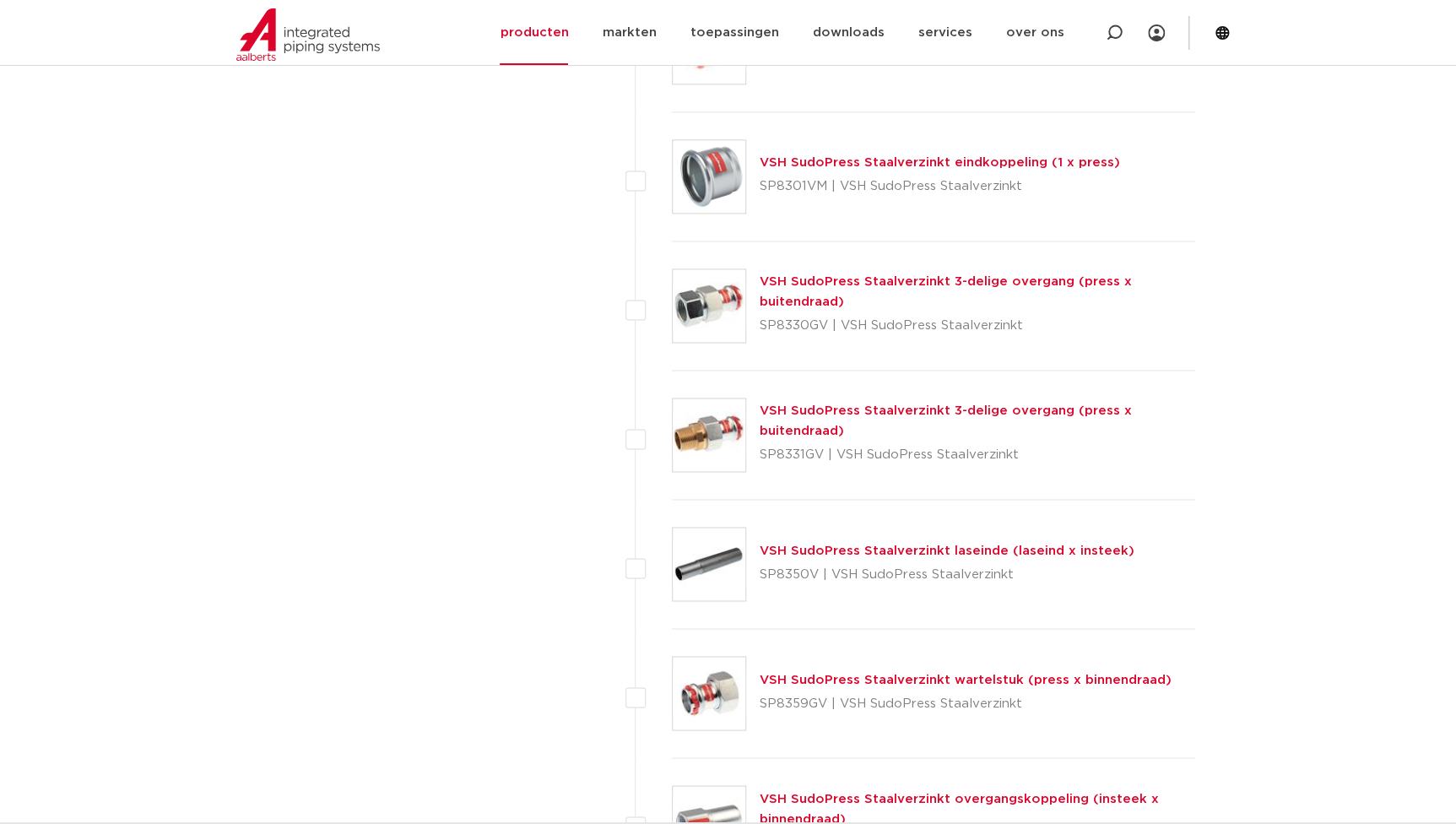
scroll to position [4298, 0]
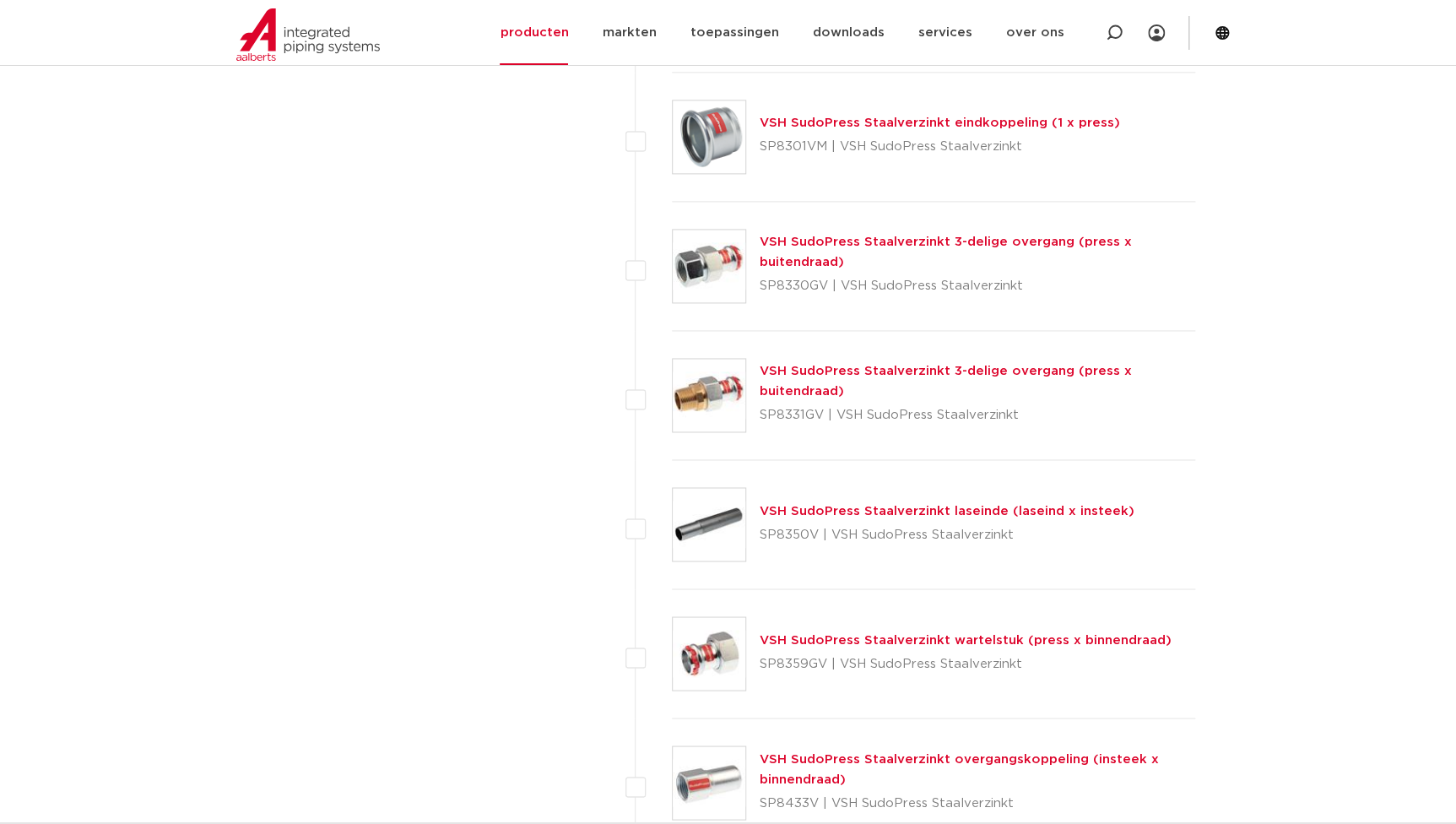
drag, startPoint x: 820, startPoint y: 412, endPoint x: 759, endPoint y: 418, distance: 61.3
click at [760, 418] on p "SP8331GV | VSH SudoPress Staalverzinkt" at bounding box center [977, 414] width 436 height 27
copy p "SP8331GV"
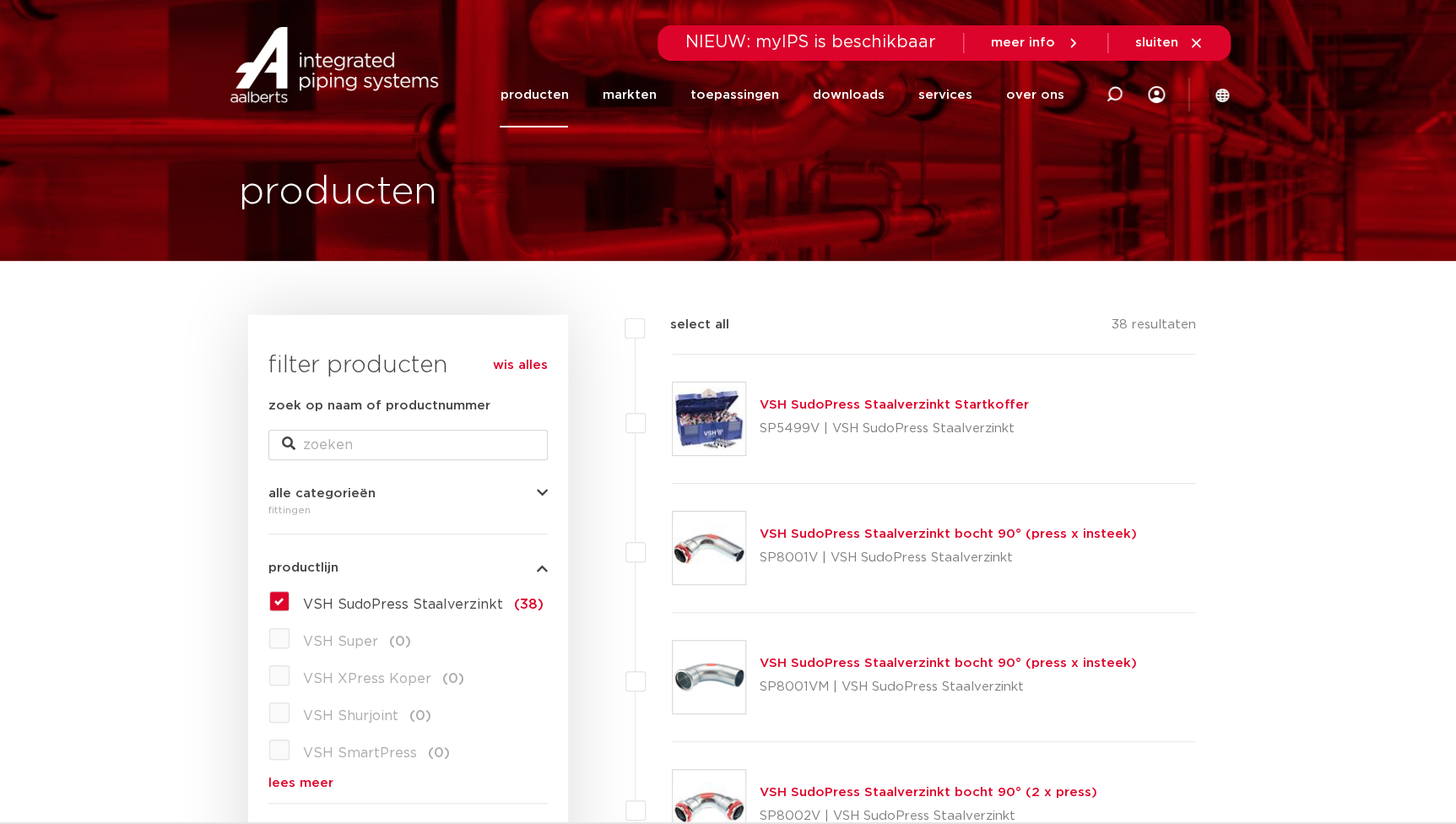
scroll to position [307, 0]
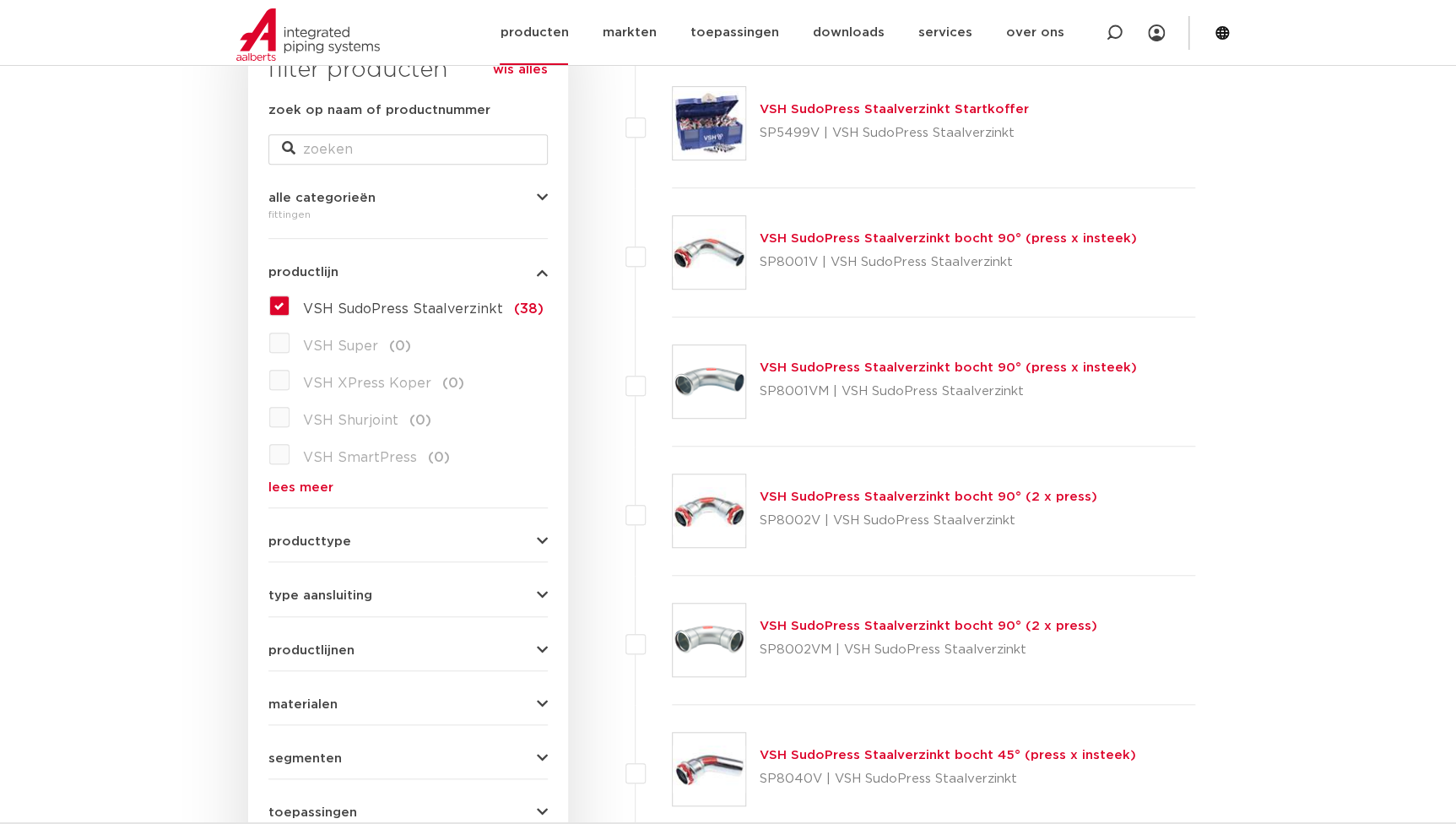
click at [586, 24] on li "producten" at bounding box center [542, 33] width 85 height 65
click at [568, 27] on link "producten" at bounding box center [533, 33] width 68 height 65
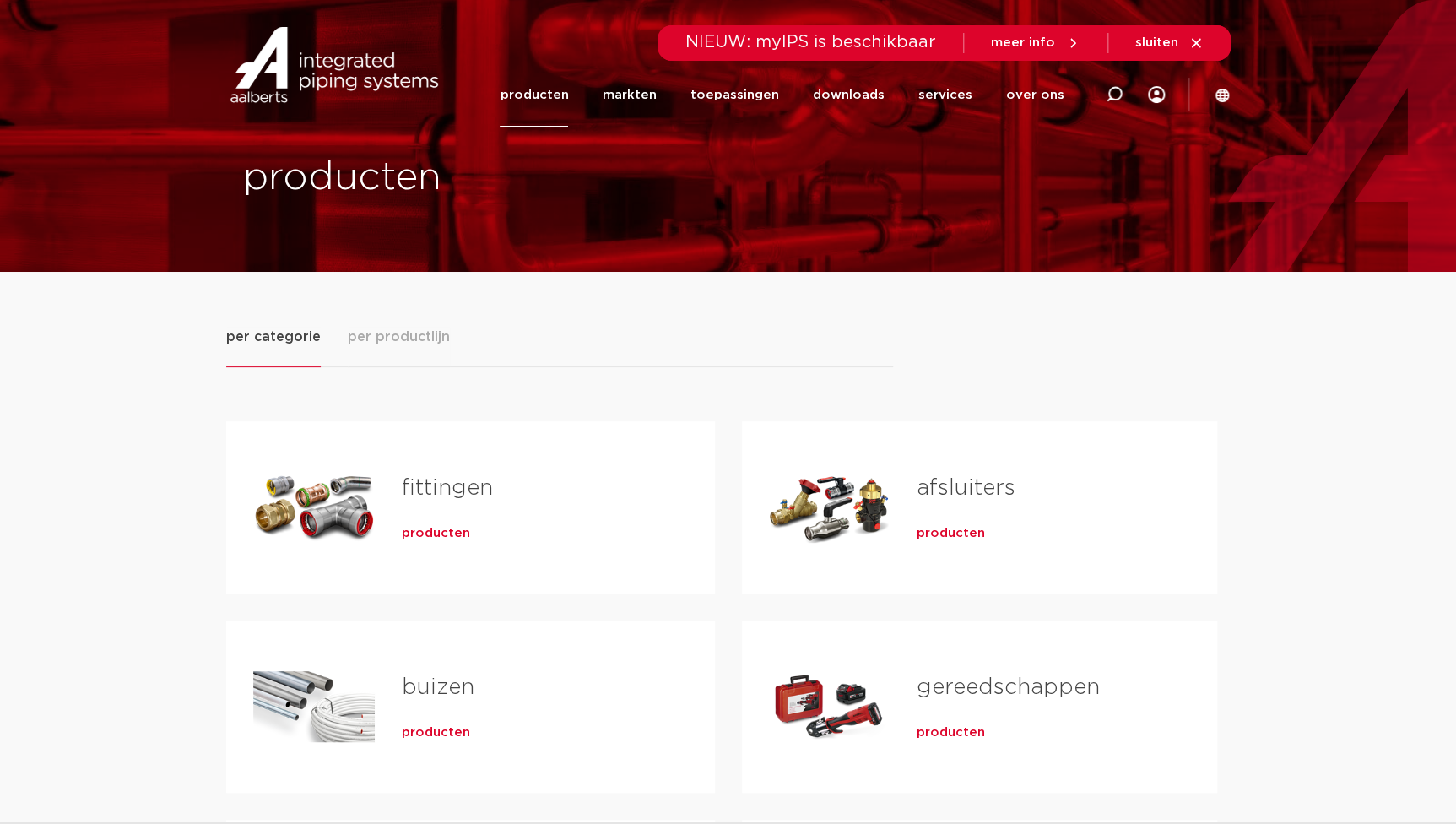
click at [427, 535] on span "producten" at bounding box center [435, 533] width 68 height 17
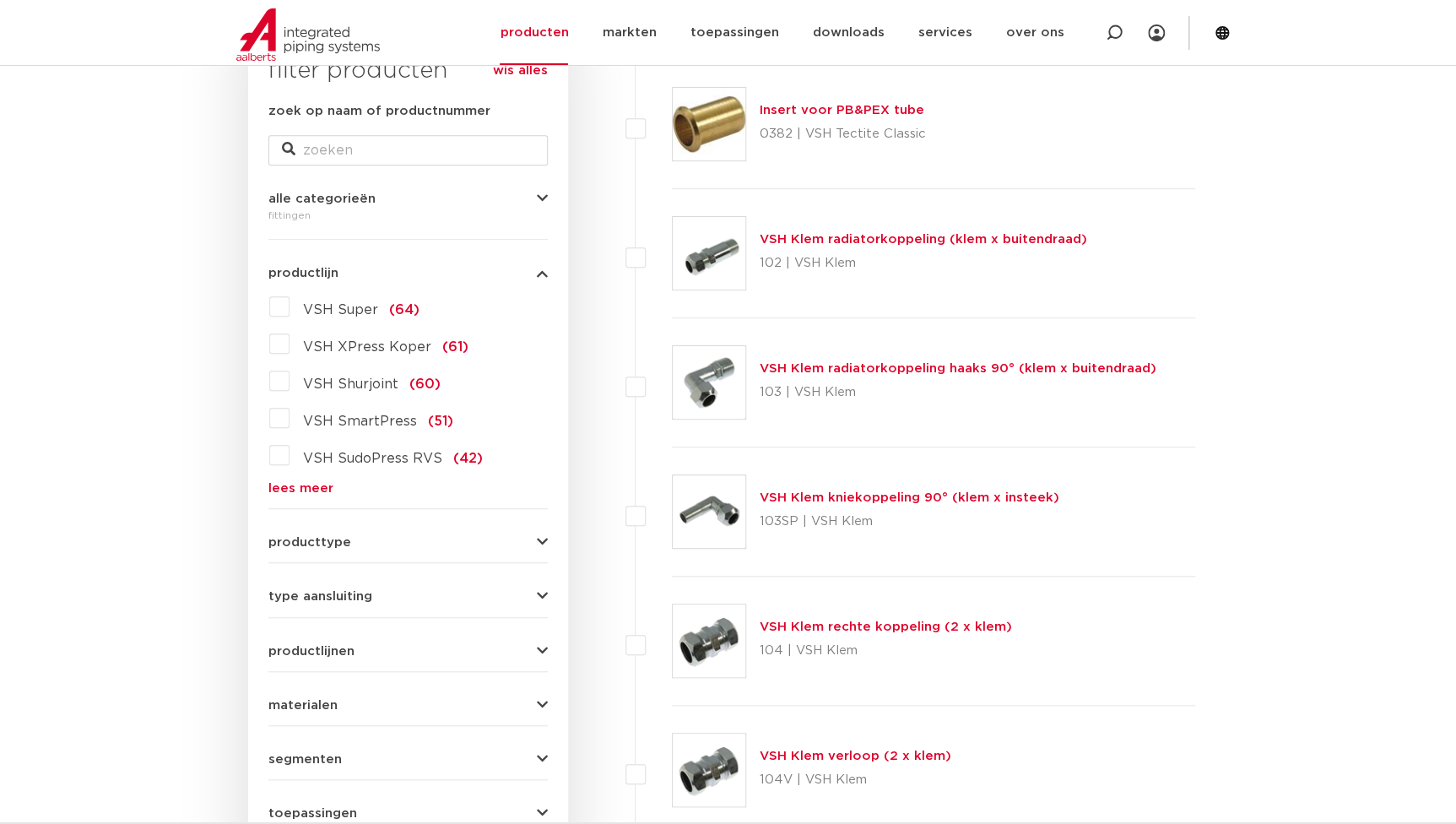
drag, startPoint x: 280, startPoint y: 488, endPoint x: 292, endPoint y: 486, distance: 12.2
click at [280, 488] on link "lees meer" at bounding box center [408, 488] width 280 height 13
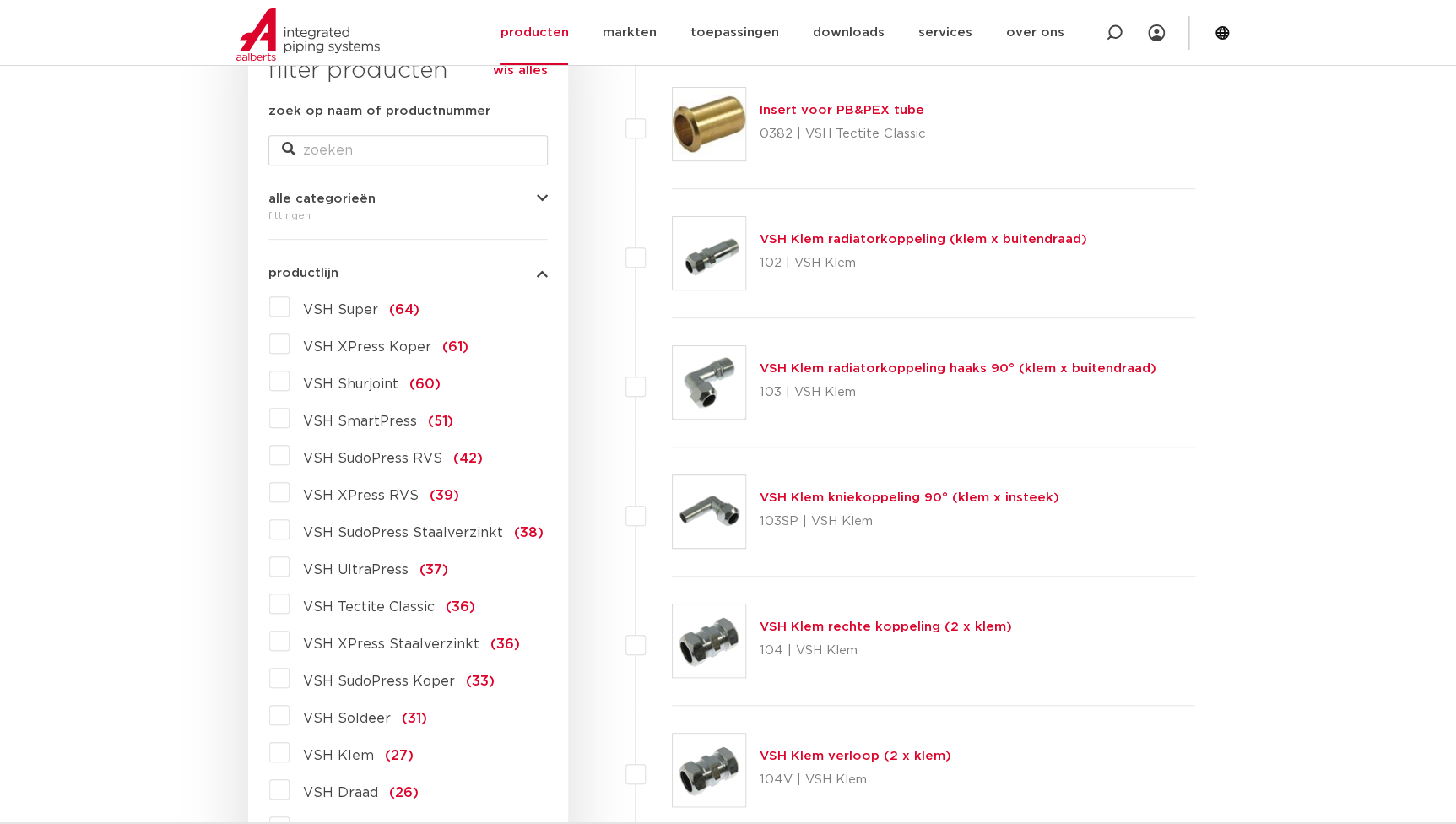
click at [353, 455] on span "VSH SudoPress RVS" at bounding box center [372, 459] width 139 height 14
click at [0, 0] on input "VSH SudoPress RVS (42)" at bounding box center [0, 0] width 0 height 0
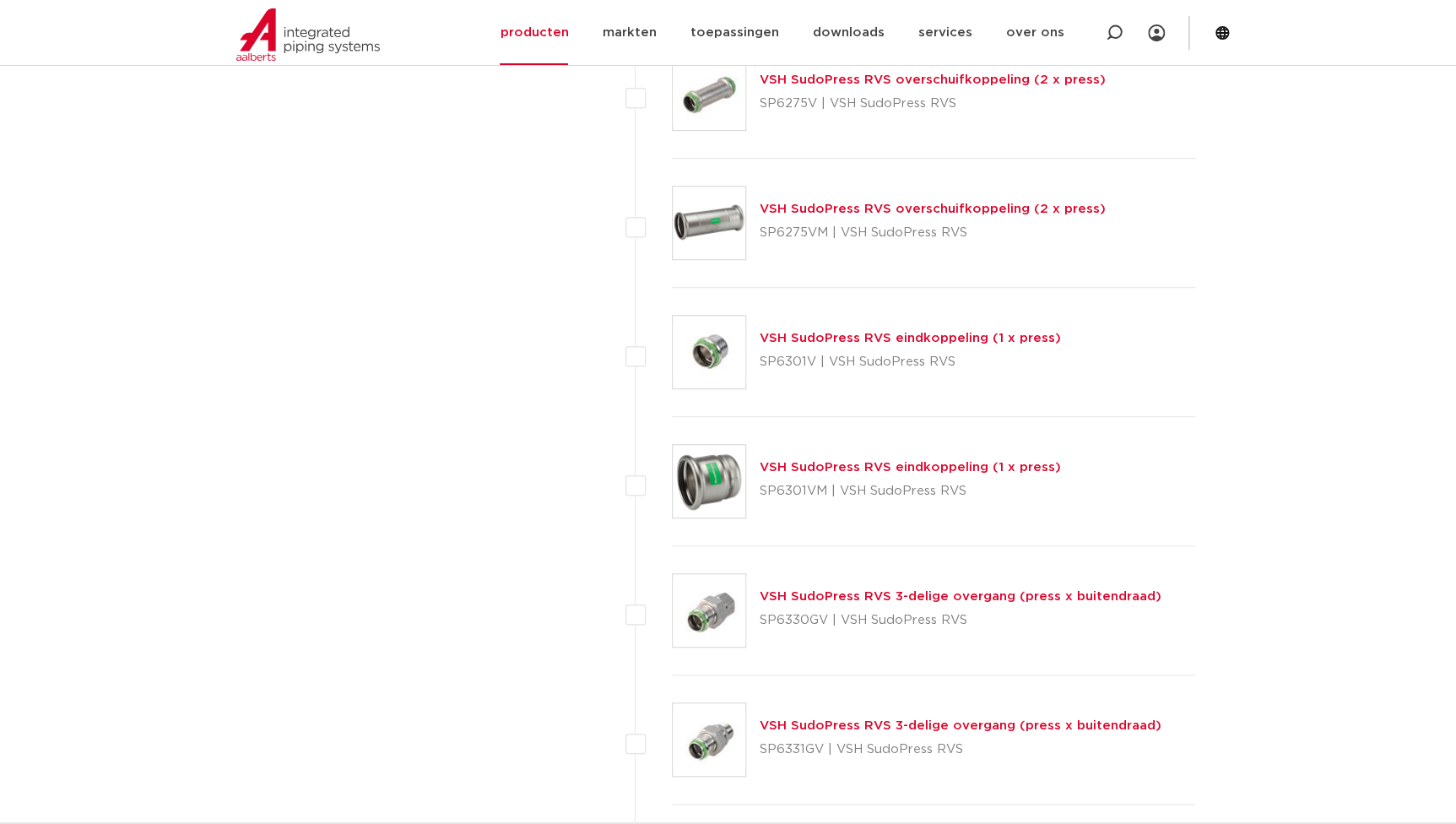
scroll to position [3912, 0]
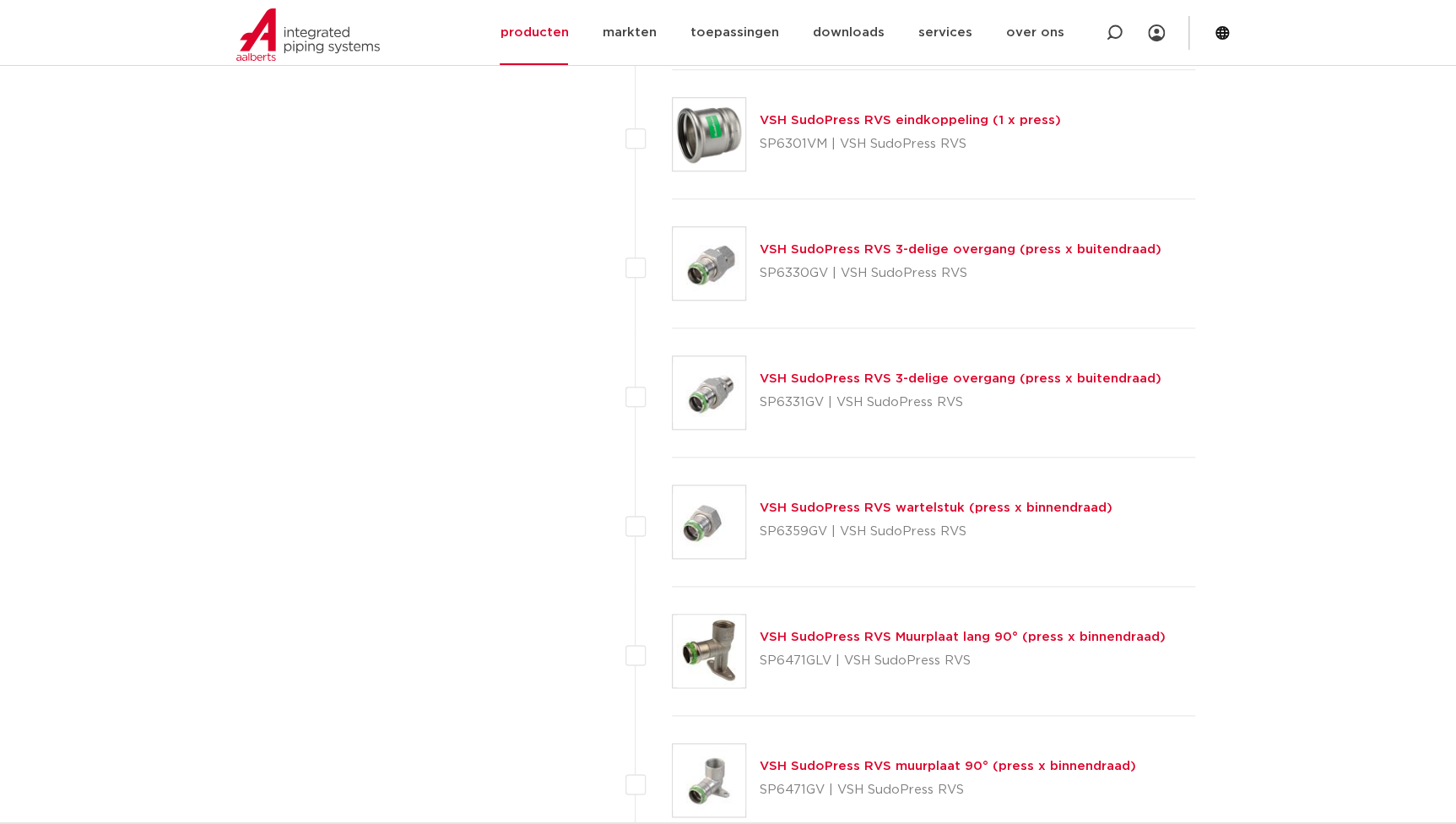
click at [792, 373] on link "VSH SudoPress RVS 3-delige overgang (press x buitendraad)" at bounding box center [960, 378] width 402 height 13
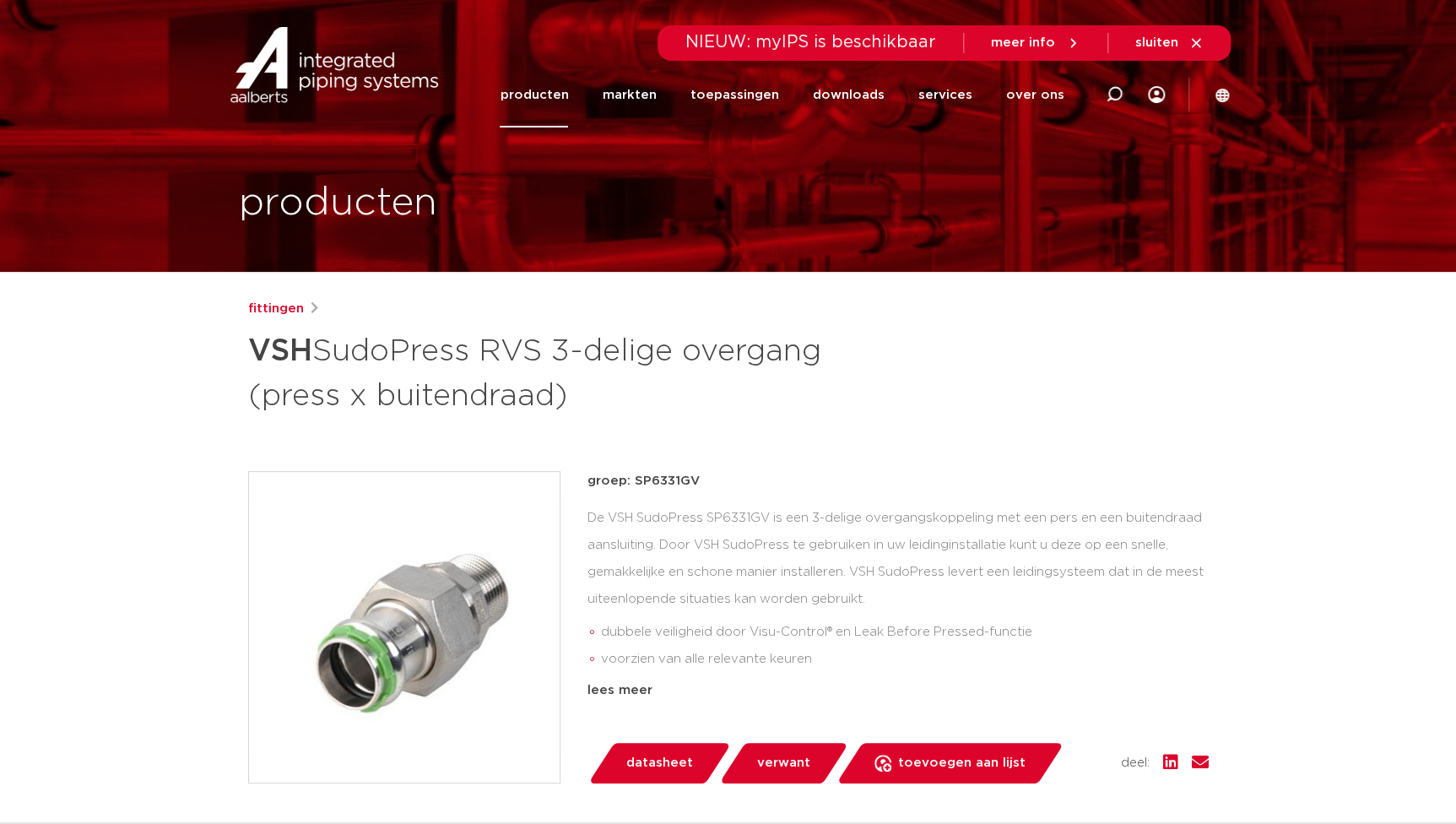
drag, startPoint x: 704, startPoint y: 482, endPoint x: 639, endPoint y: 482, distance: 65.0
click at [639, 482] on p "groep: SP6331GV" at bounding box center [898, 481] width 621 height 20
drag, startPoint x: 639, startPoint y: 482, endPoint x: 700, endPoint y: 482, distance: 61.0
click at [700, 482] on p "groep: SP6331GV" at bounding box center [898, 481] width 621 height 20
copy p "SP6331GV"
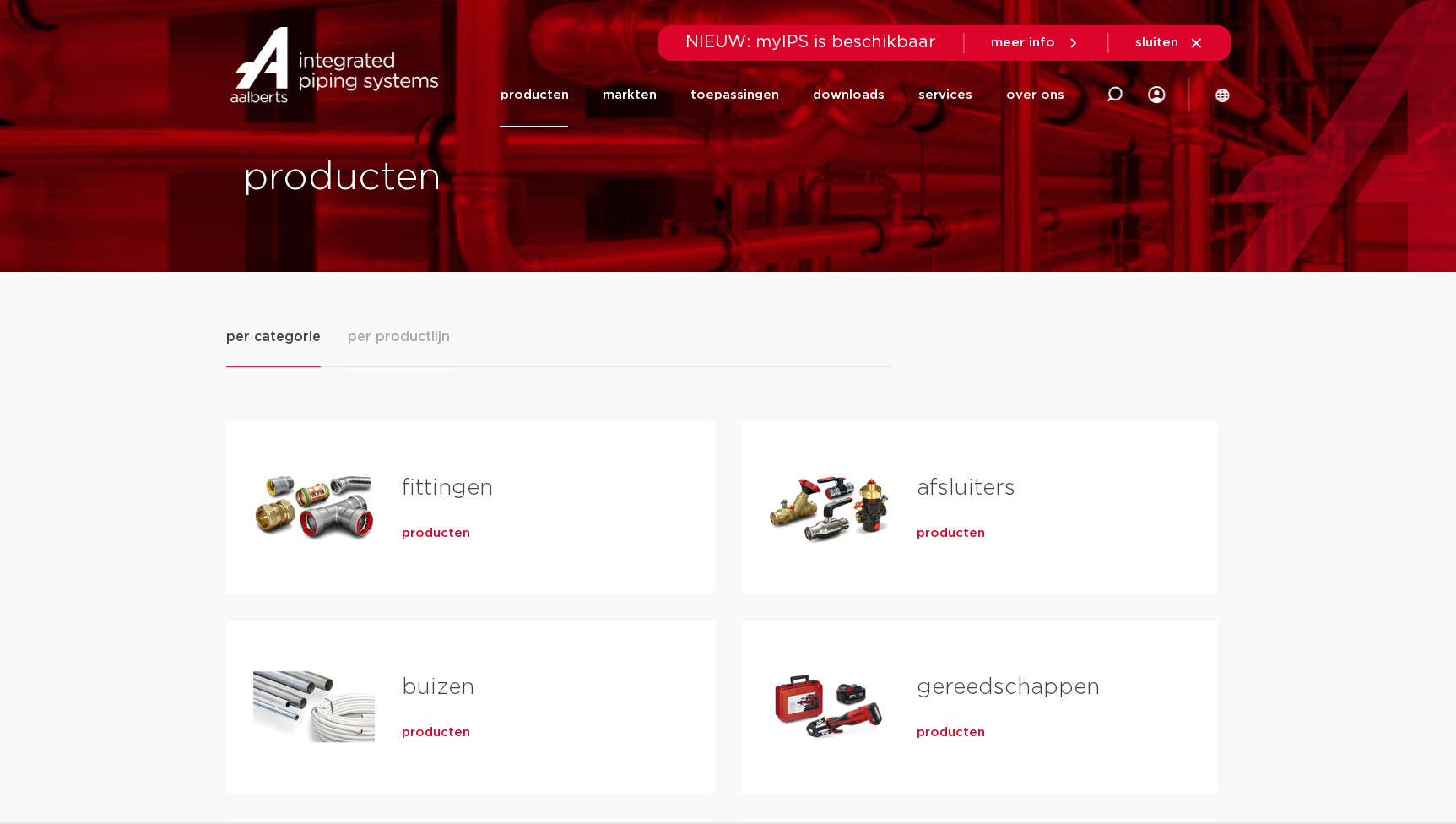
click at [432, 539] on span "producten" at bounding box center [435, 533] width 68 height 17
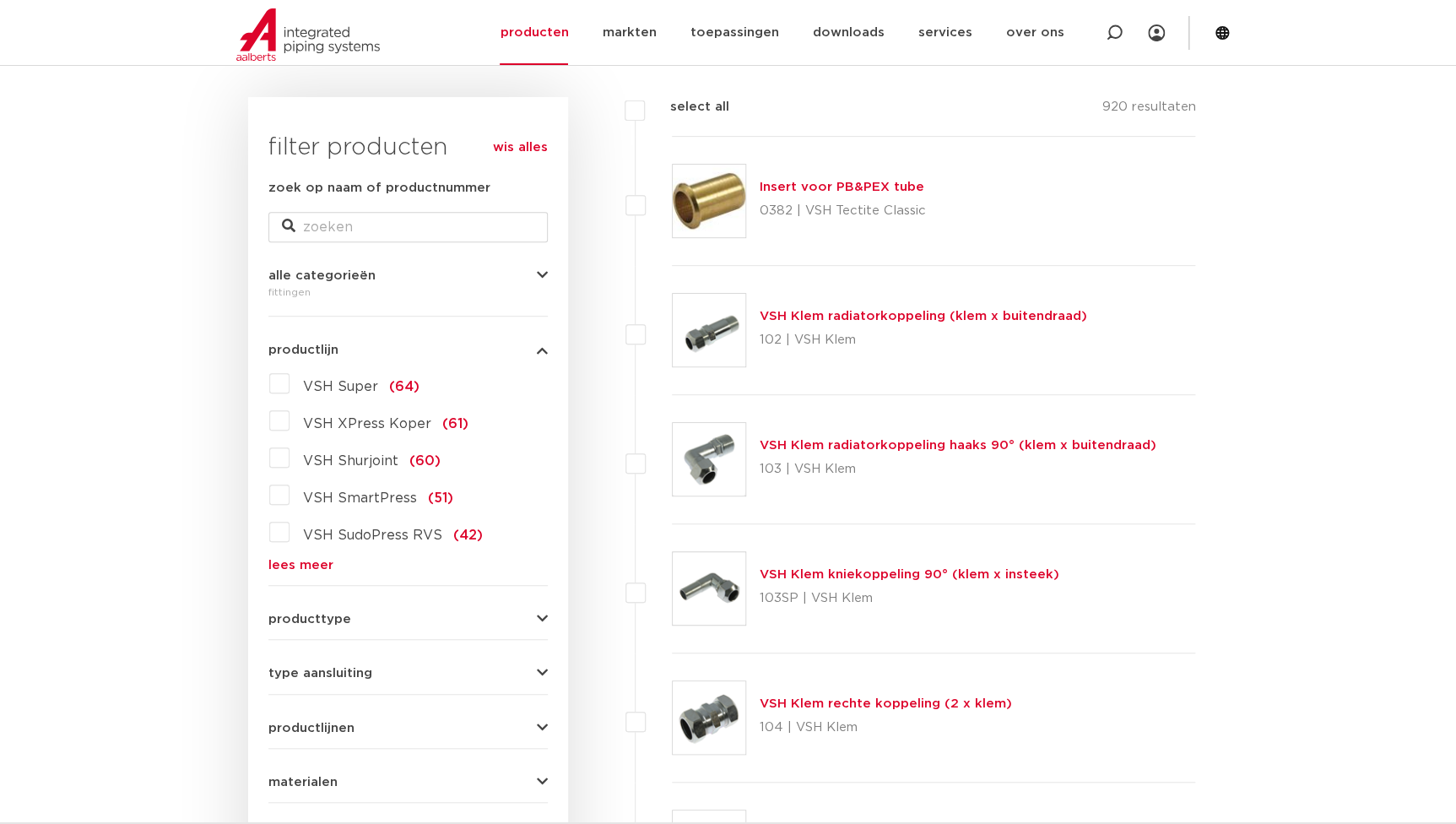
click at [309, 562] on link "lees meer" at bounding box center [408, 565] width 280 height 13
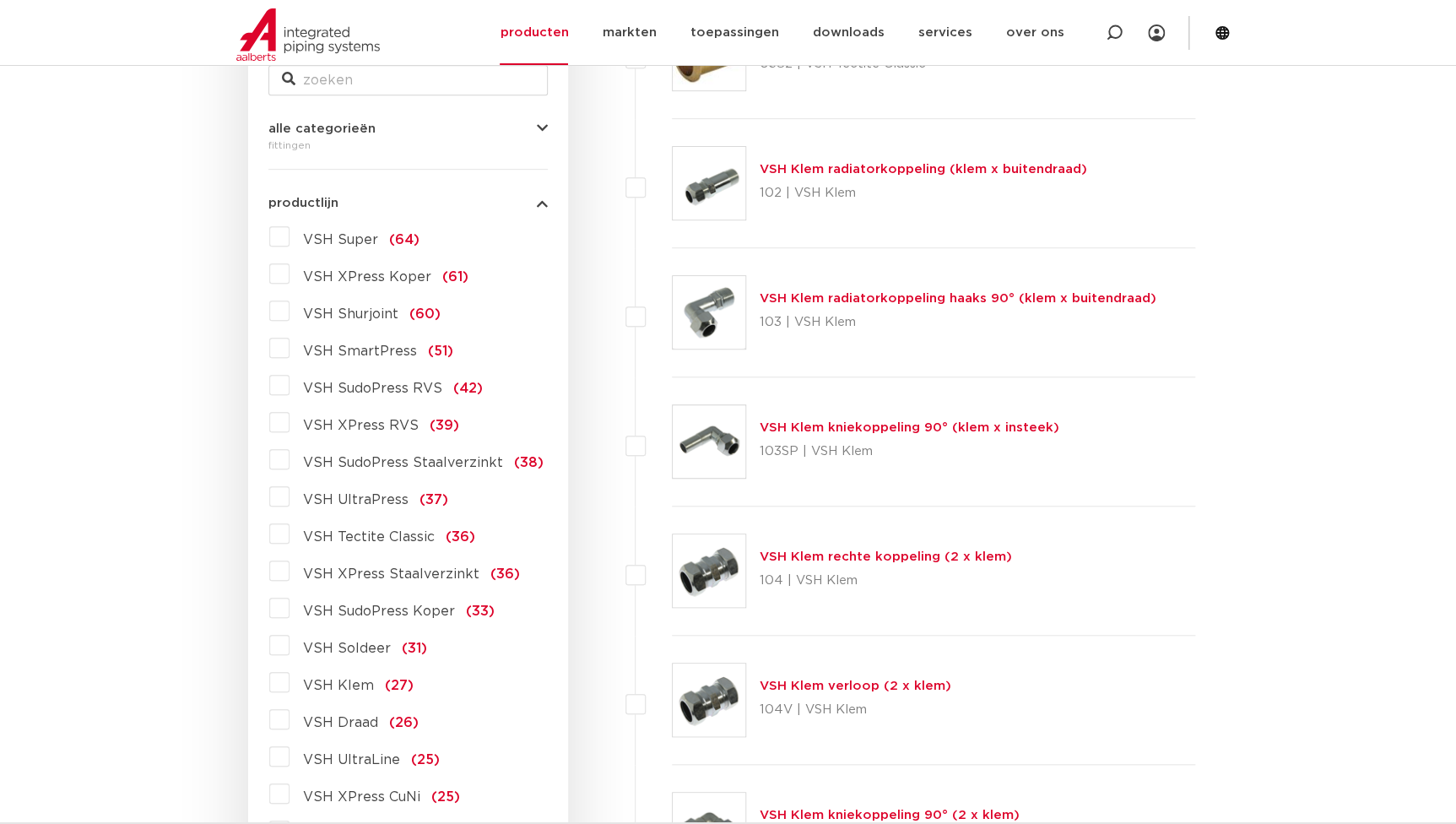
scroll to position [383, 0]
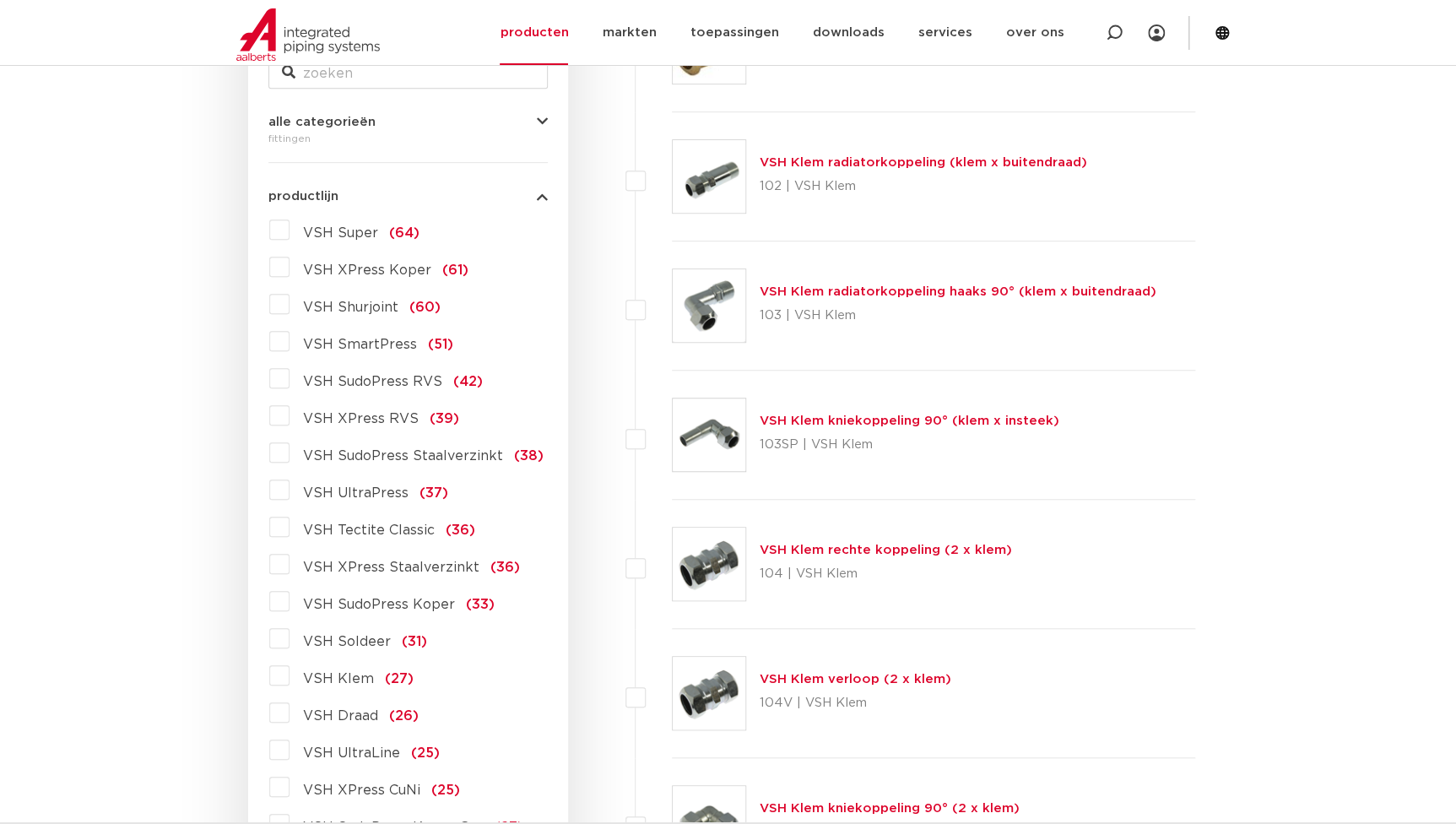
click at [367, 602] on span "VSH SudoPress Koper" at bounding box center [379, 604] width 152 height 14
click at [0, 0] on input "VSH SudoPress Koper (33)" at bounding box center [0, 0] width 0 height 0
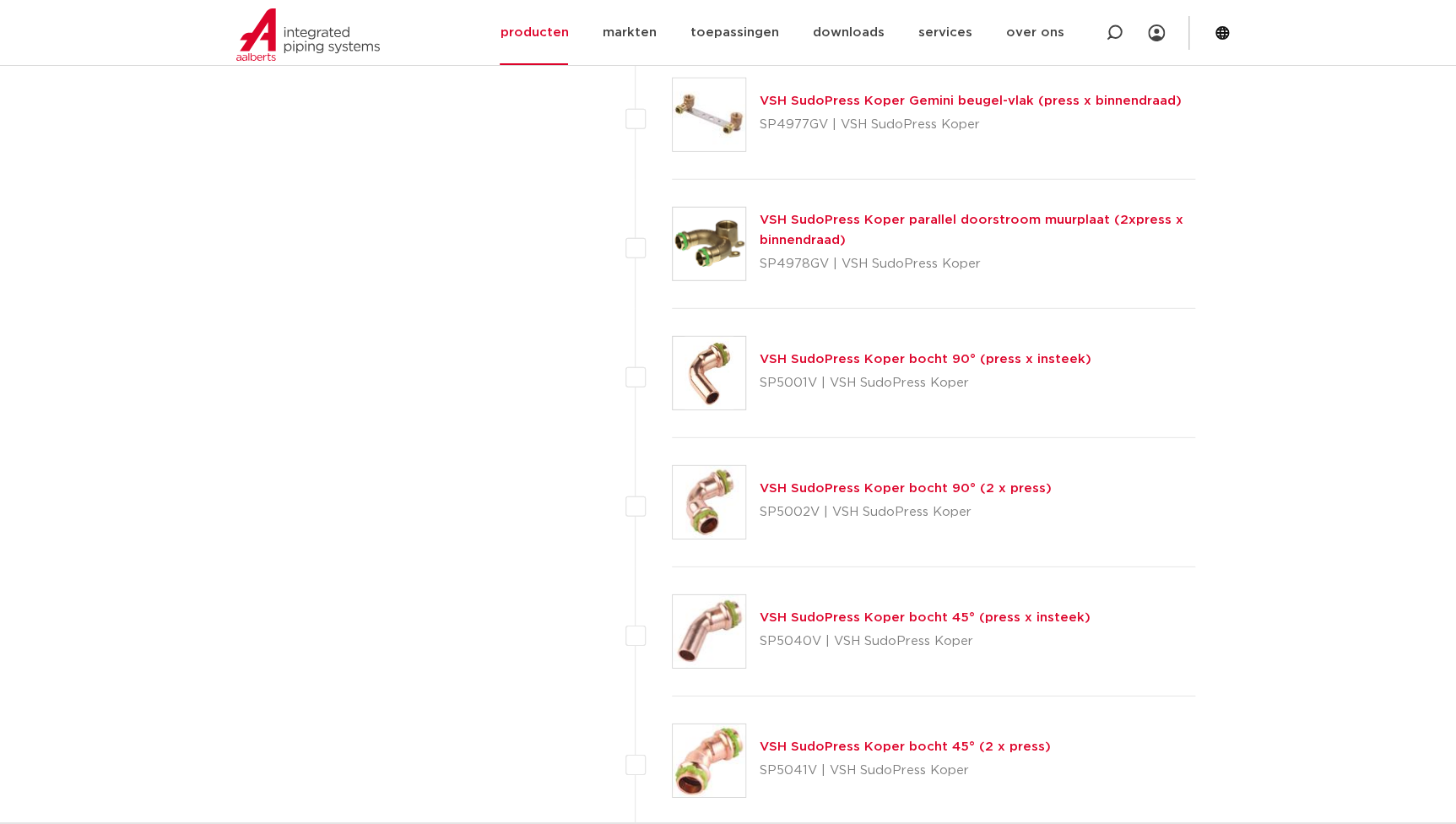
scroll to position [2301, 0]
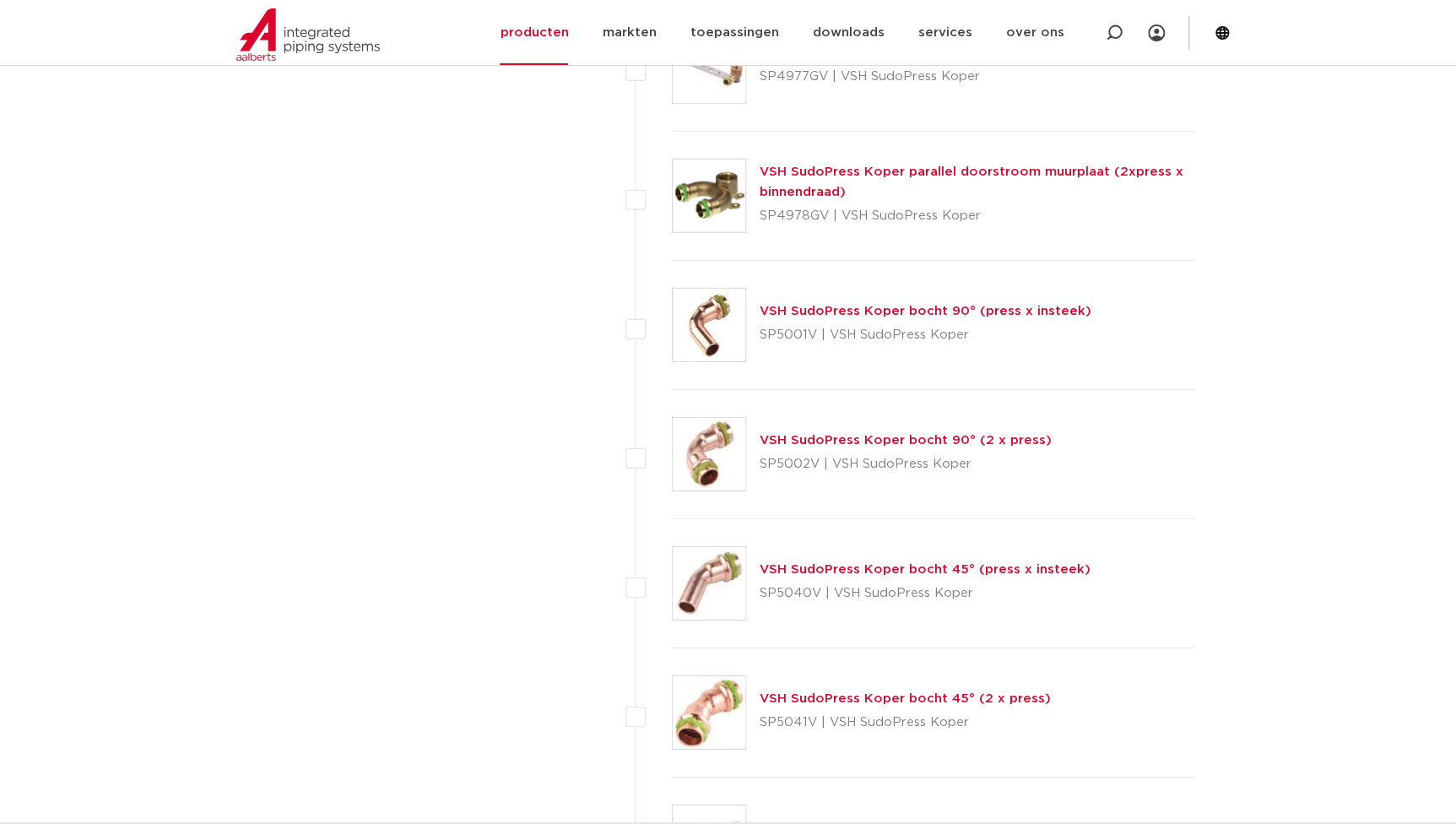
drag, startPoint x: 812, startPoint y: 336, endPoint x: 757, endPoint y: 343, distance: 55.4
click at [757, 343] on div "VSH SudoPress Koper bocht 90° (press x insteek) SP5001V | VSH SudoPress Koper" at bounding box center [934, 325] width 524 height 130
copy p "SP5001V"
drag, startPoint x: 816, startPoint y: 458, endPoint x: 758, endPoint y: 464, distance: 58.3
click at [758, 464] on div "VSH SudoPress Koper bocht 90° (2 x press) SP5002V | VSH SudoPress Koper" at bounding box center [934, 454] width 524 height 130
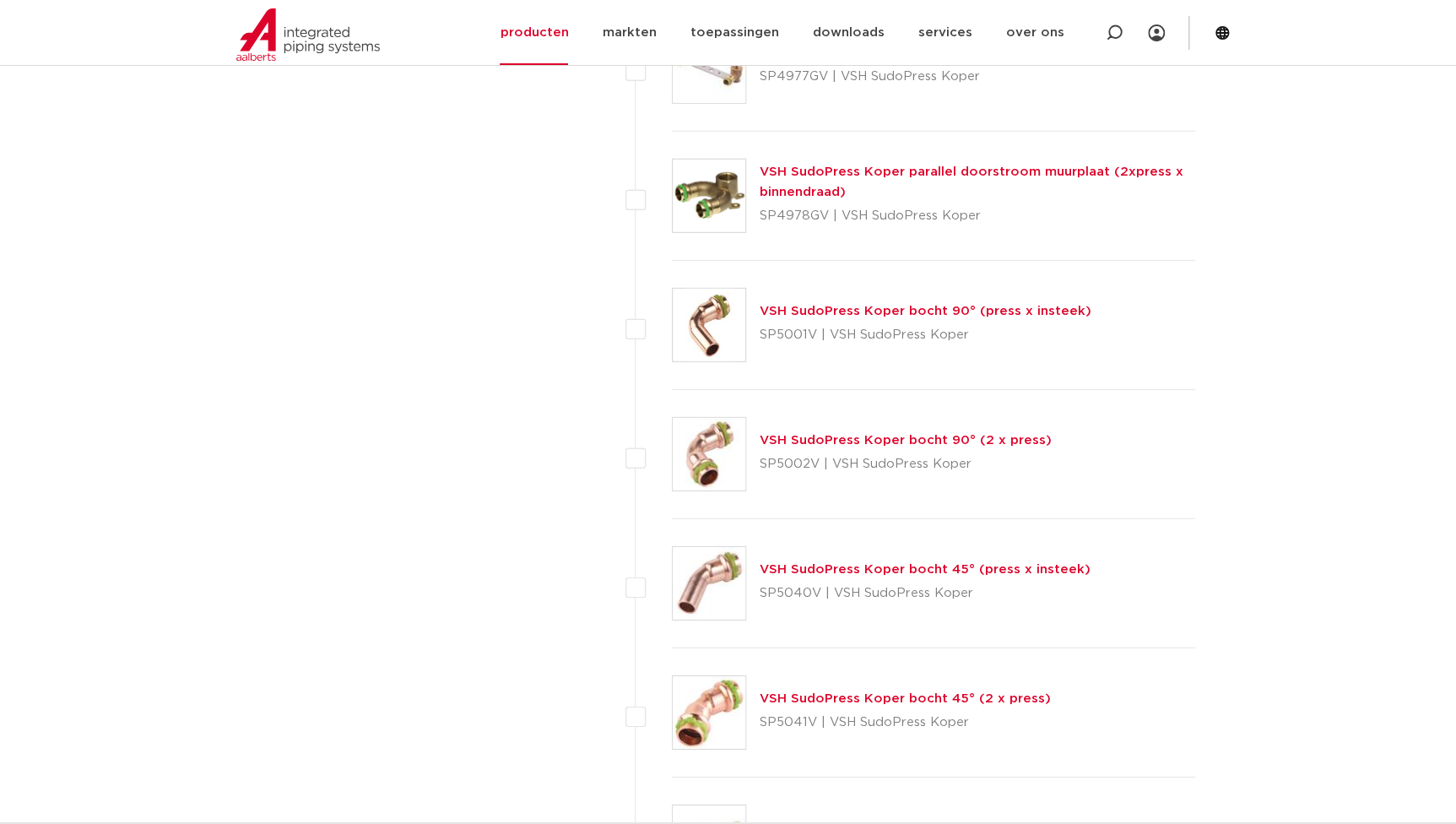
copy p "SP5002V"
drag, startPoint x: 816, startPoint y: 591, endPoint x: 761, endPoint y: 595, distance: 55.1
click at [761, 595] on p "SP5040V | VSH SudoPress Koper" at bounding box center [925, 593] width 331 height 27
copy p "SP5040V"
drag, startPoint x: 817, startPoint y: 722, endPoint x: 765, endPoint y: 724, distance: 52.0
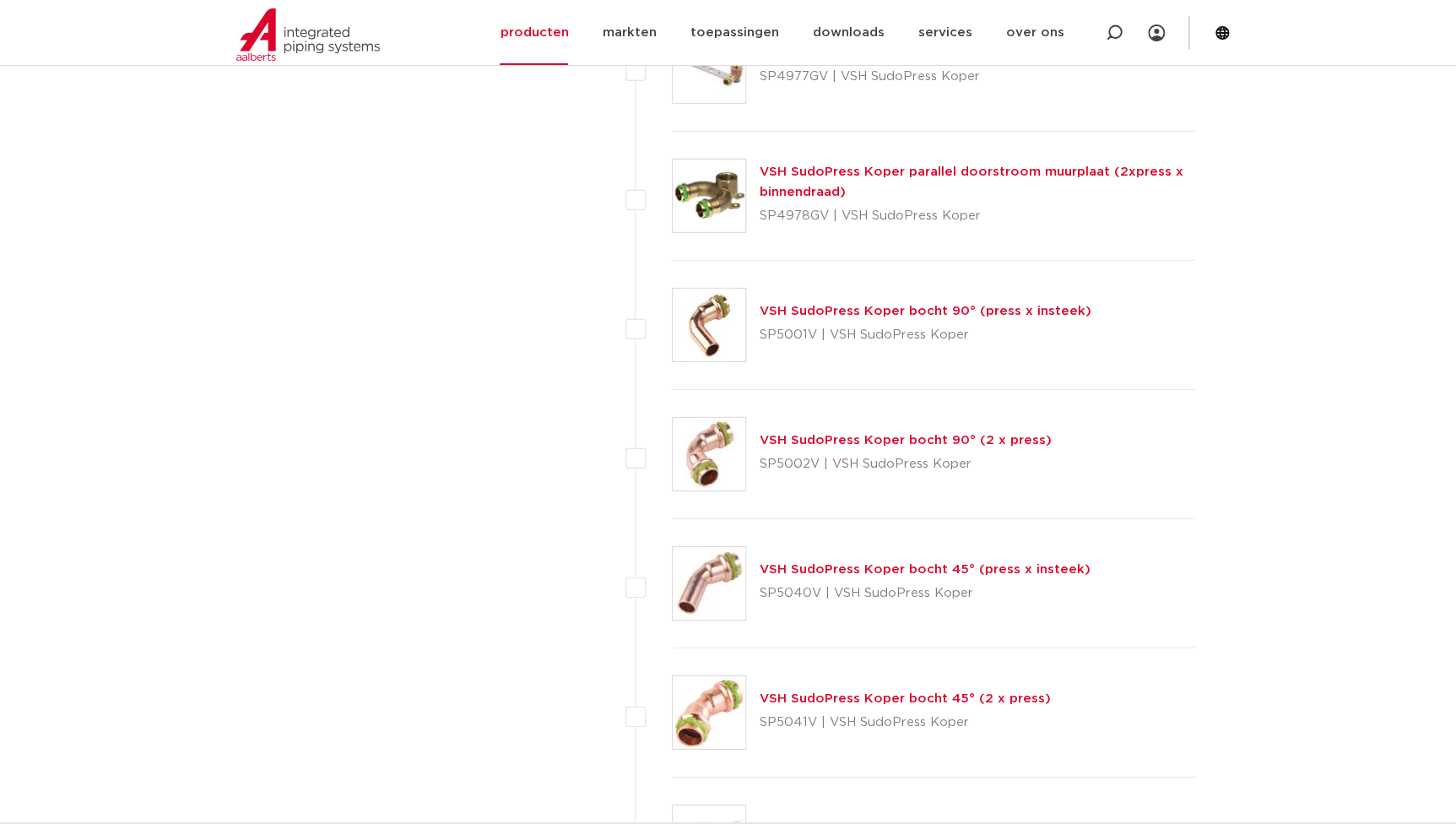
click at [765, 724] on p "SP5041V | VSH SudoPress Koper" at bounding box center [905, 722] width 291 height 27
click at [772, 733] on p "SP5041V | VSH SudoPress Koper" at bounding box center [905, 722] width 291 height 27
click at [768, 719] on p "SP5041V | VSH SudoPress Koper" at bounding box center [905, 722] width 291 height 27
drag, startPoint x: 763, startPoint y: 721, endPoint x: 816, endPoint y: 722, distance: 53.0
click at [816, 722] on p "SP5041V | VSH SudoPress Koper" at bounding box center [905, 722] width 291 height 27
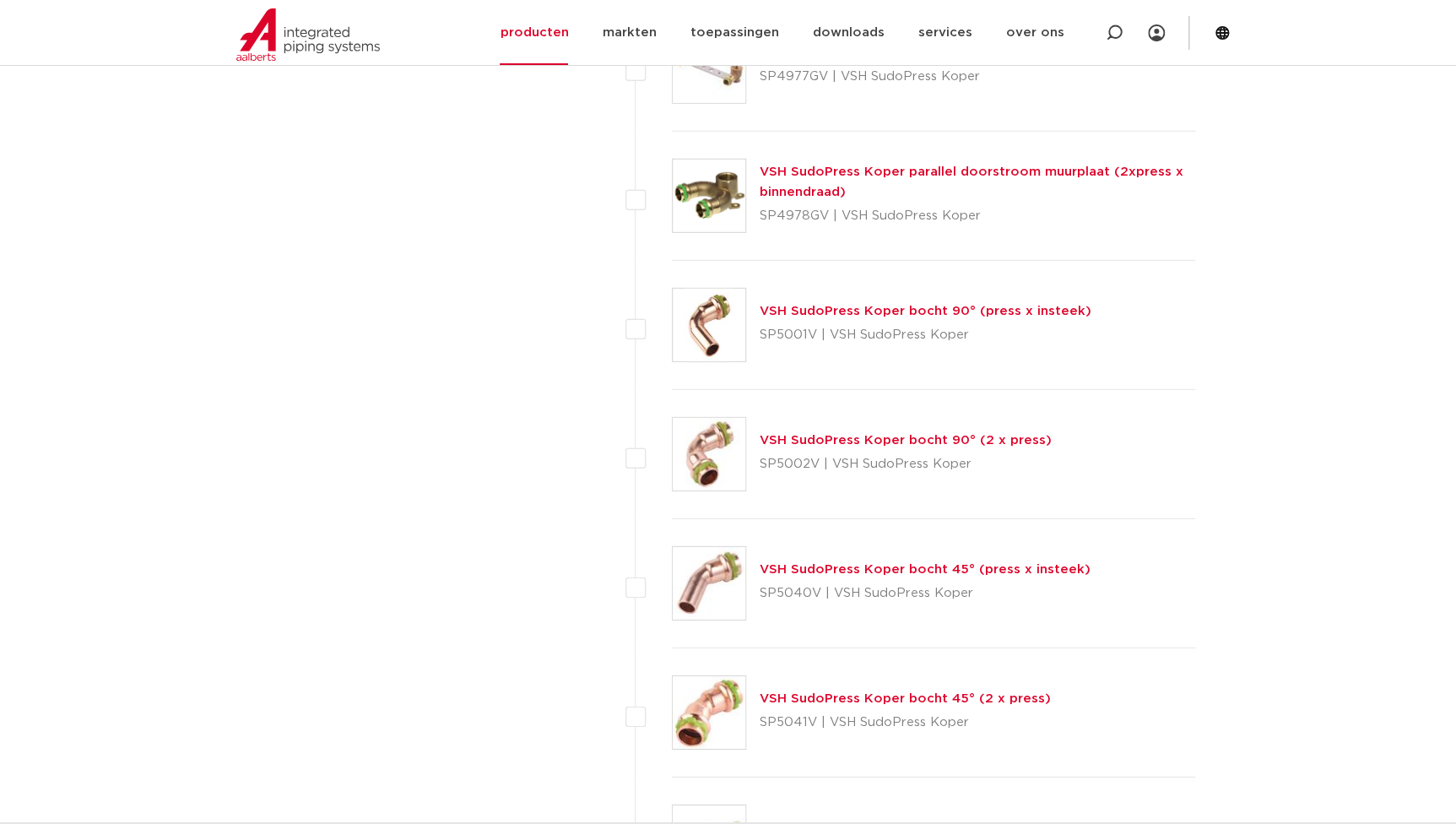
copy p "SP5041V"
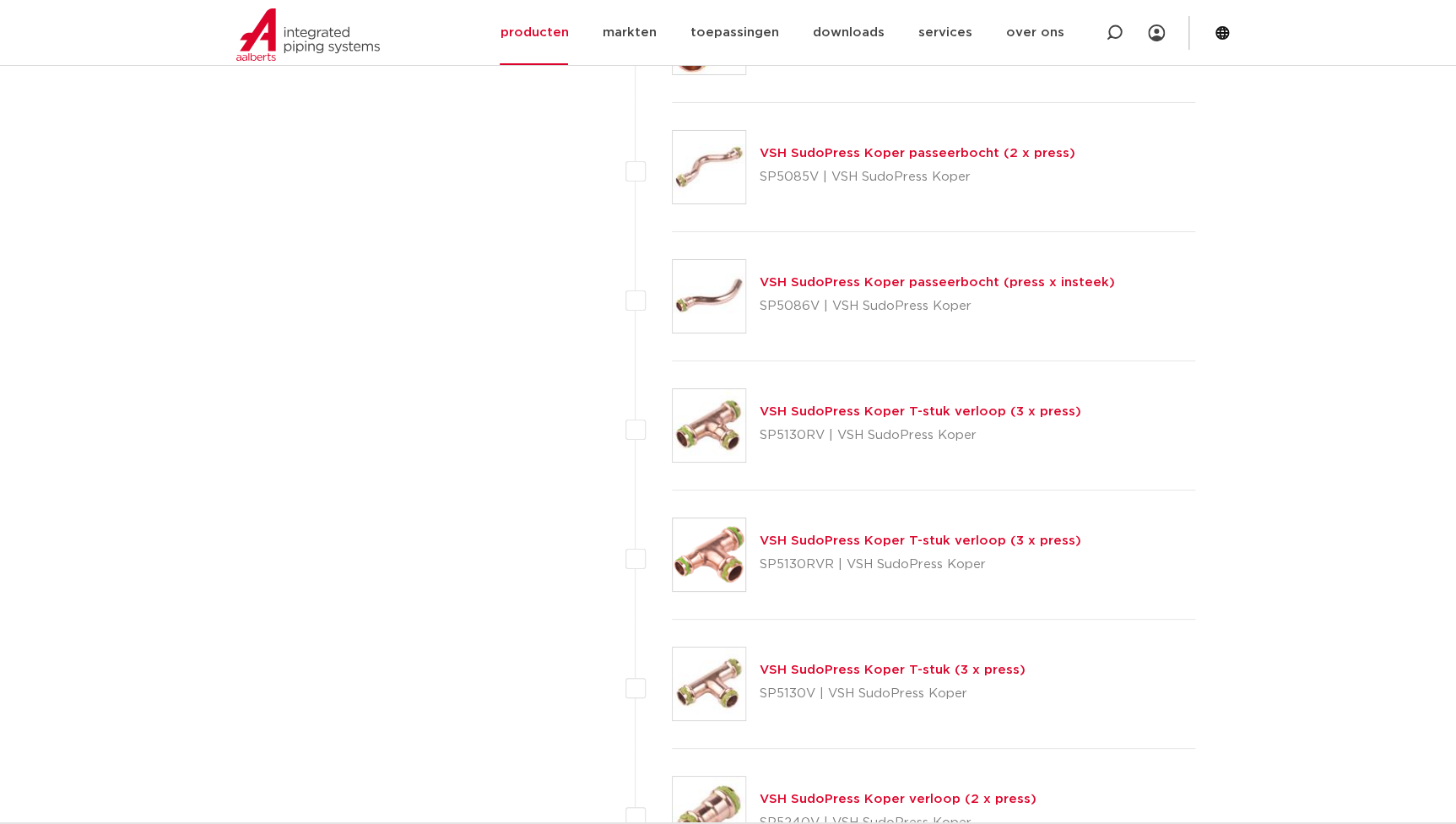
scroll to position [2991, 0]
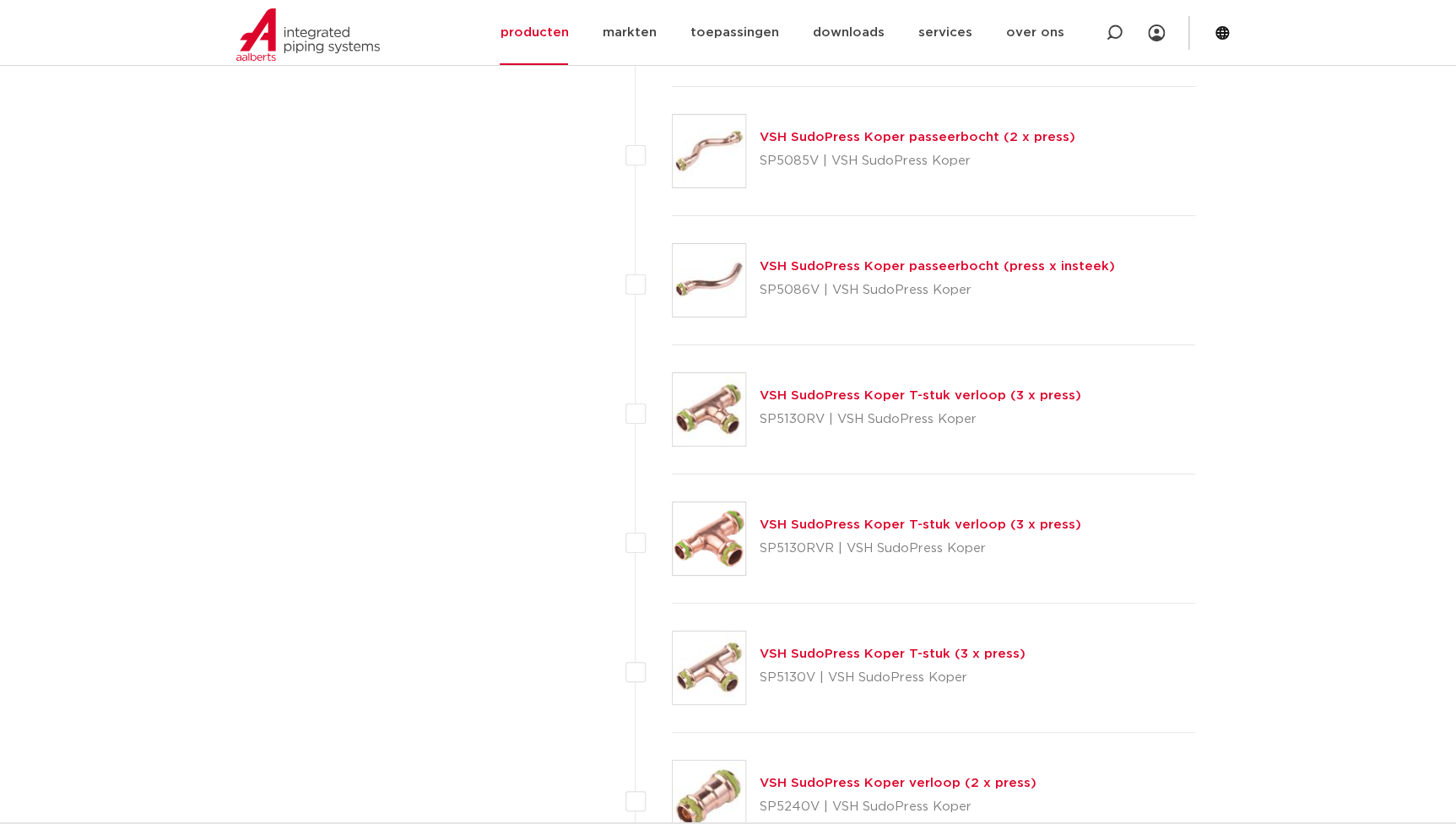
drag, startPoint x: 824, startPoint y: 412, endPoint x: 757, endPoint y: 410, distance: 67.0
click at [757, 410] on div "VSH SudoPress Koper T-stuk verloop (3 x press) SP5130RV | VSH SudoPress Koper" at bounding box center [934, 410] width 524 height 130
copy p "SP5130RV"
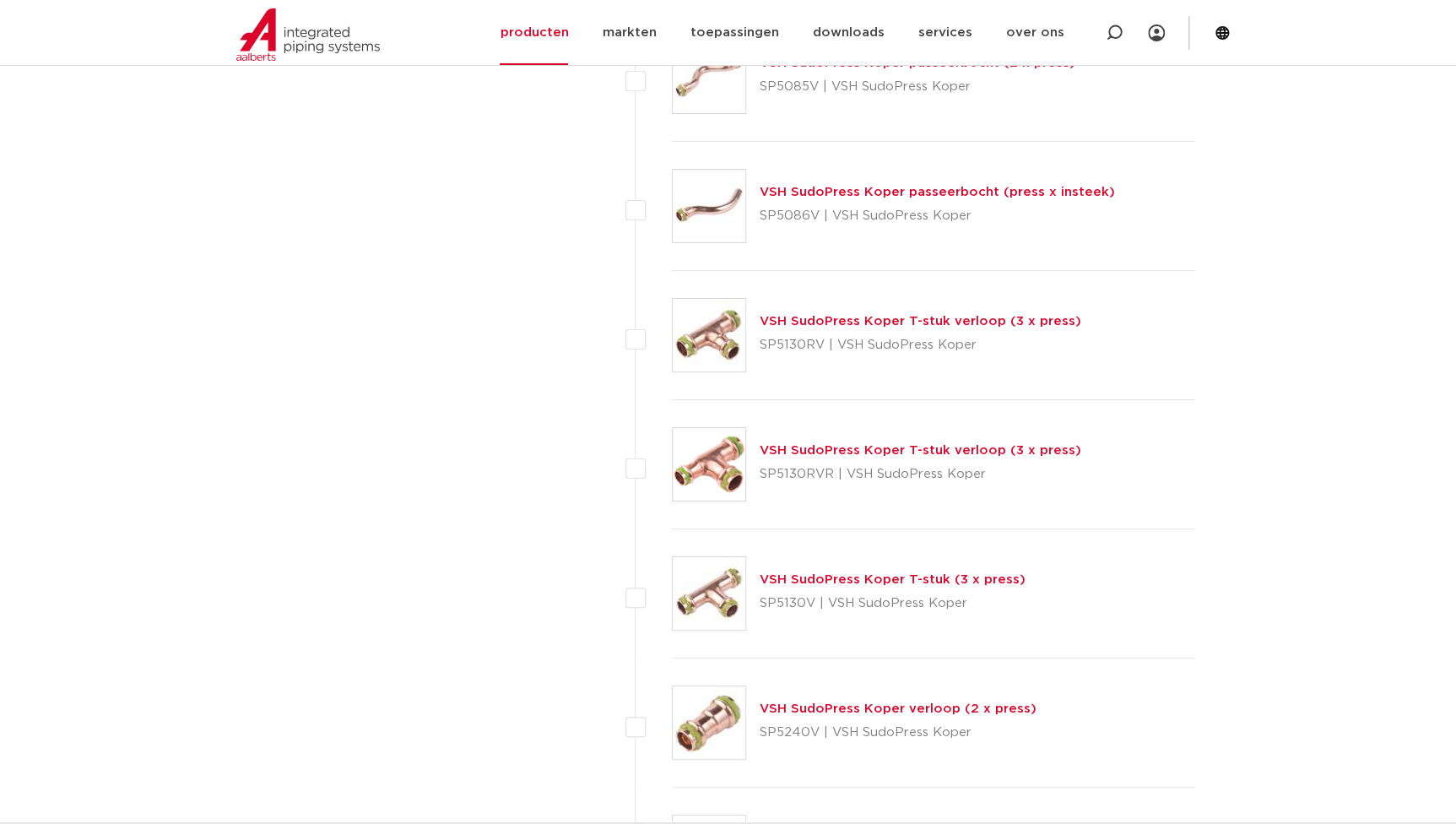
scroll to position [3222, 0]
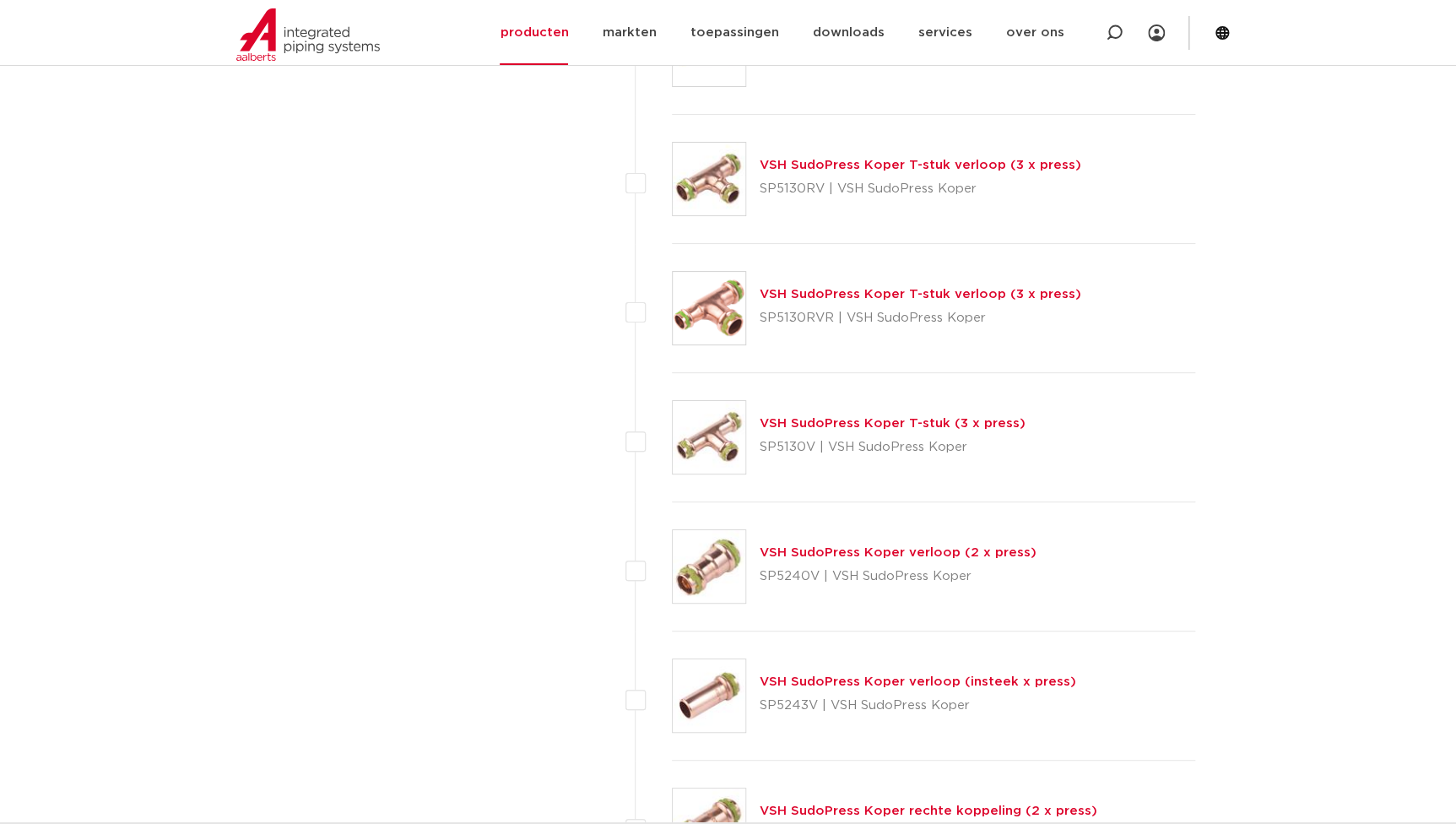
drag, startPoint x: 810, startPoint y: 447, endPoint x: 758, endPoint y: 452, distance: 52.2
click at [758, 452] on div "VSH SudoPress Koper T-stuk (3 x press) SP5130V | VSH SudoPress Koper" at bounding box center [934, 437] width 524 height 130
copy p "SP5130V"
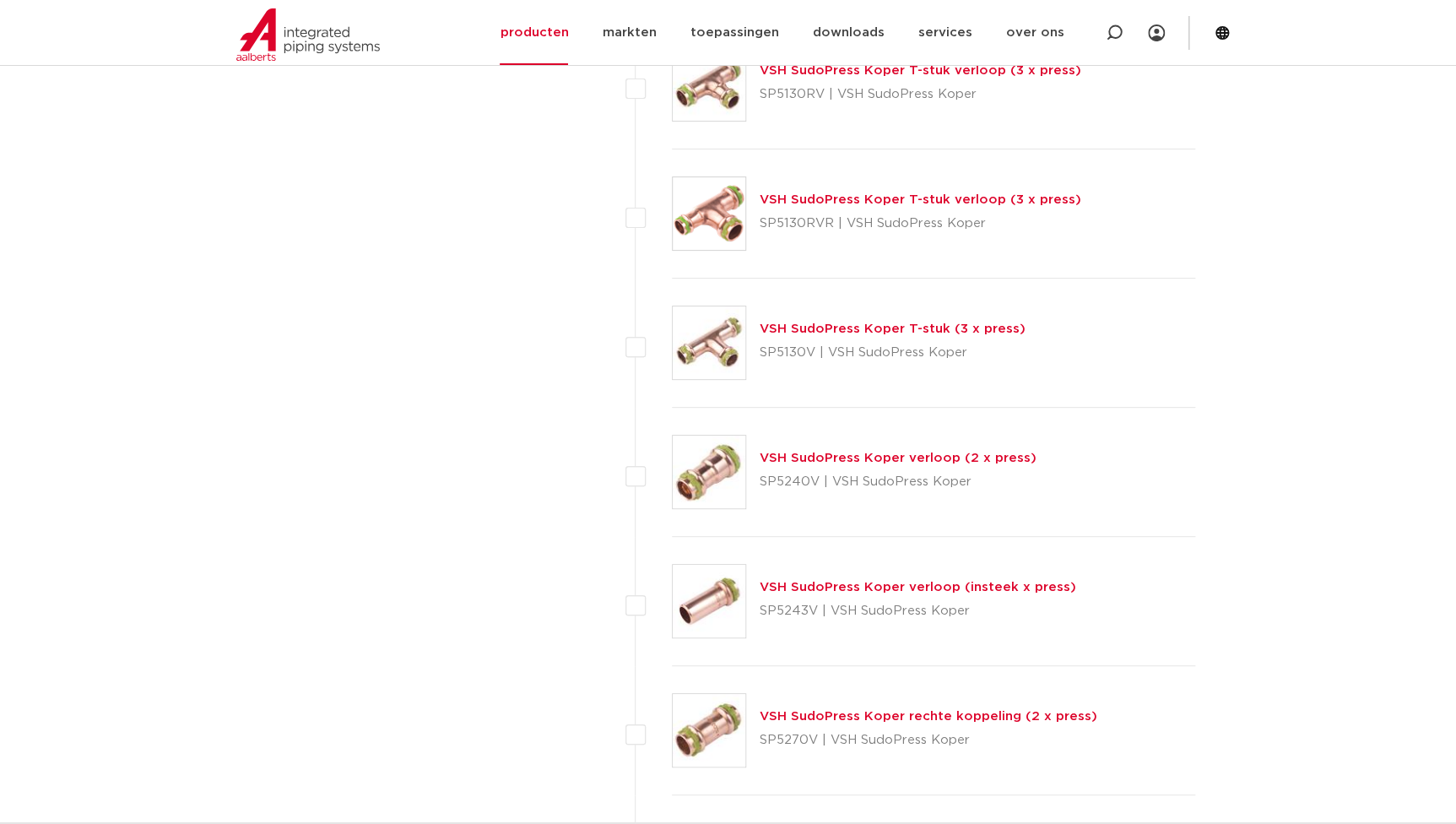
scroll to position [3299, 0]
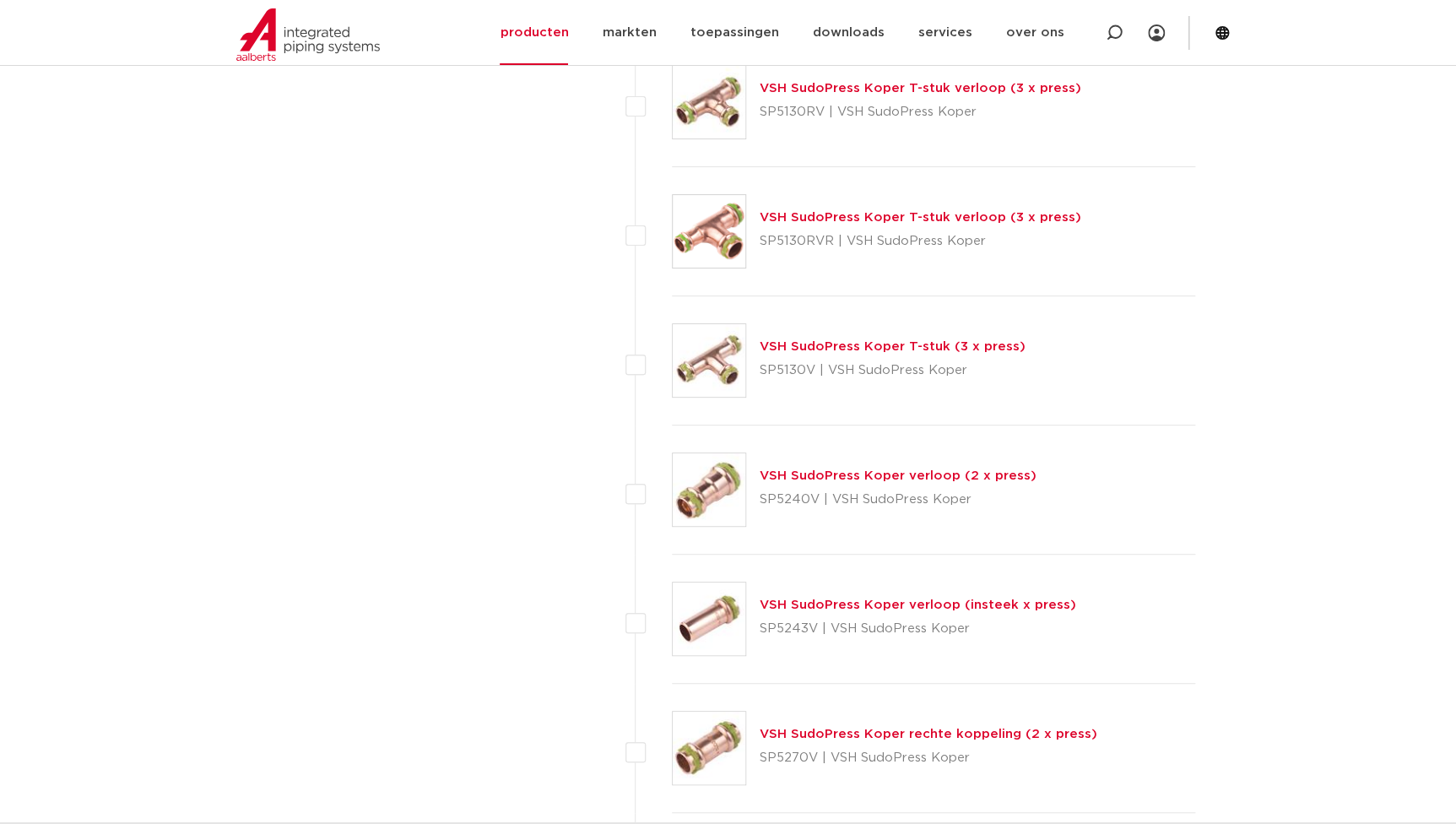
drag, startPoint x: 816, startPoint y: 497, endPoint x: 753, endPoint y: 496, distance: 63.0
click at [753, 496] on div "VSH SudoPress Koper verloop (2 x press) SP5240V | VSH SudoPress Koper" at bounding box center [934, 490] width 524 height 130
copy p "SP5240V"
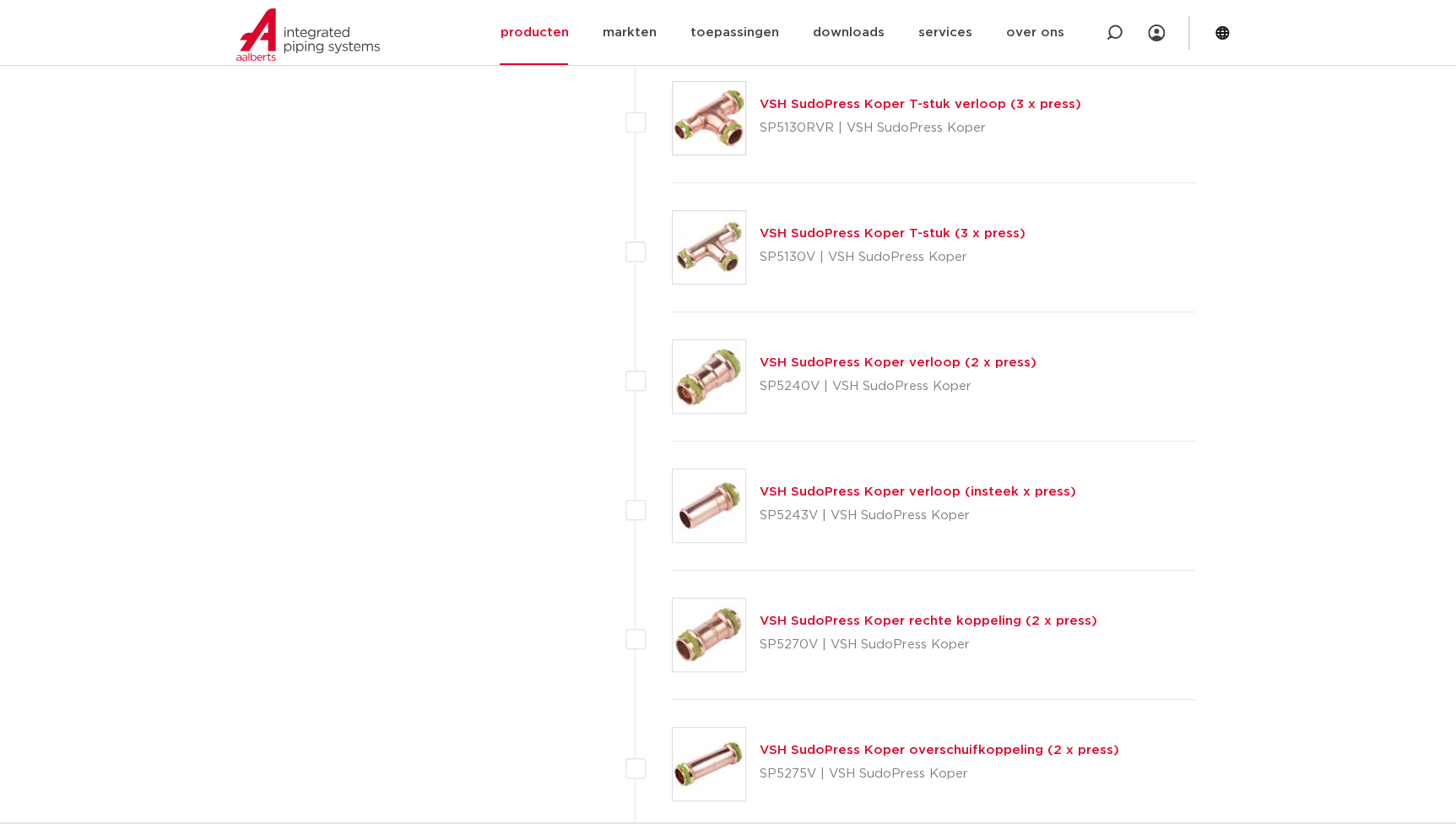
scroll to position [3606, 0]
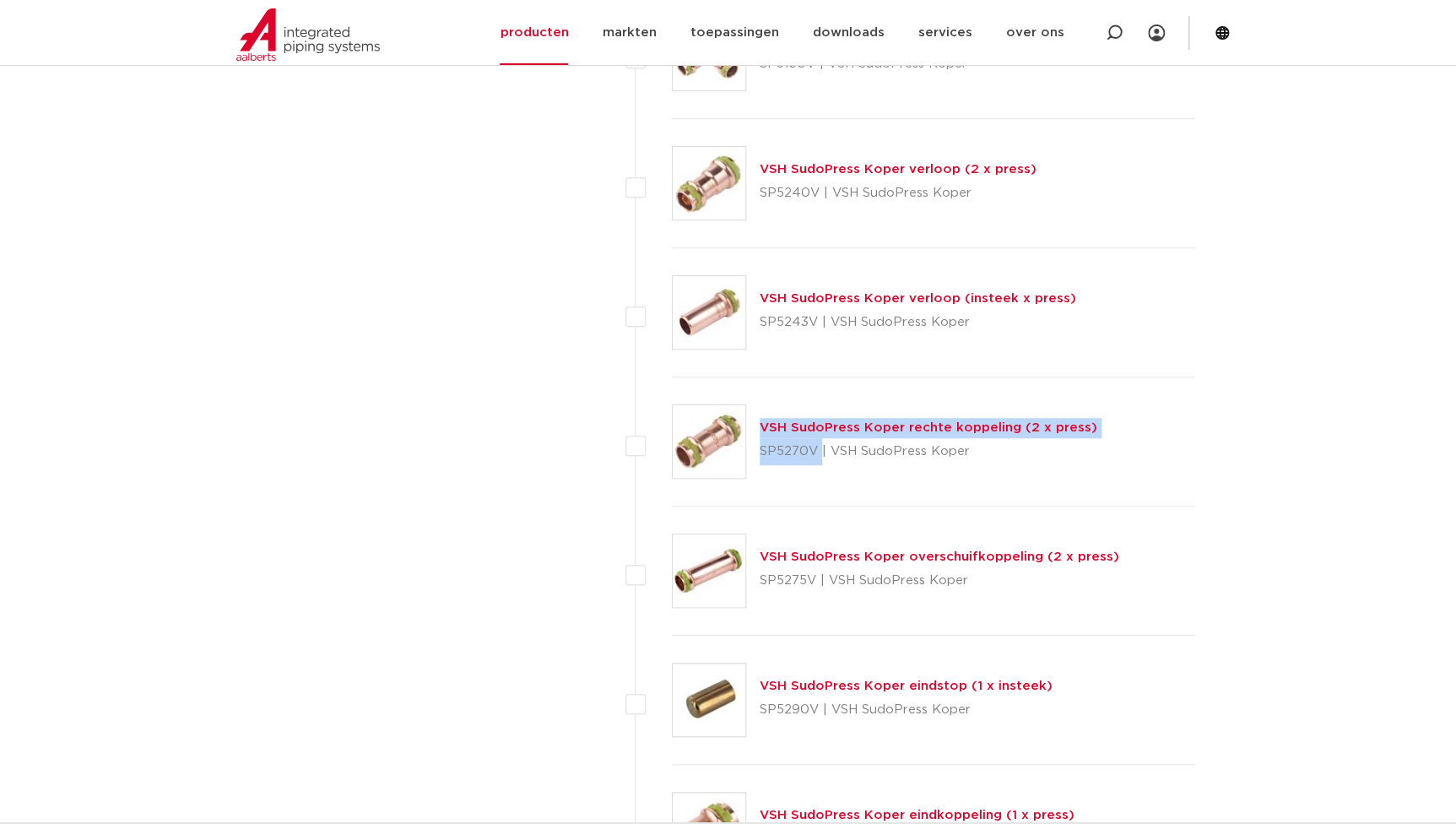
drag, startPoint x: 816, startPoint y: 451, endPoint x: 751, endPoint y: 447, distance: 65.1
click at [751, 447] on div "VSH SudoPress Koper rechte koppeling (2 x press) SP5270V | VSH SudoPress Koper" at bounding box center [934, 442] width 524 height 130
click at [786, 462] on div "VSH SudoPress Koper rechte koppeling (2 x press) SP5270V | VSH SudoPress Koper" at bounding box center [934, 442] width 524 height 130
drag, startPoint x: 816, startPoint y: 442, endPoint x: 760, endPoint y: 458, distance: 58.2
click at [760, 458] on p "SP5270V | VSH SudoPress Koper" at bounding box center [928, 451] width 337 height 27
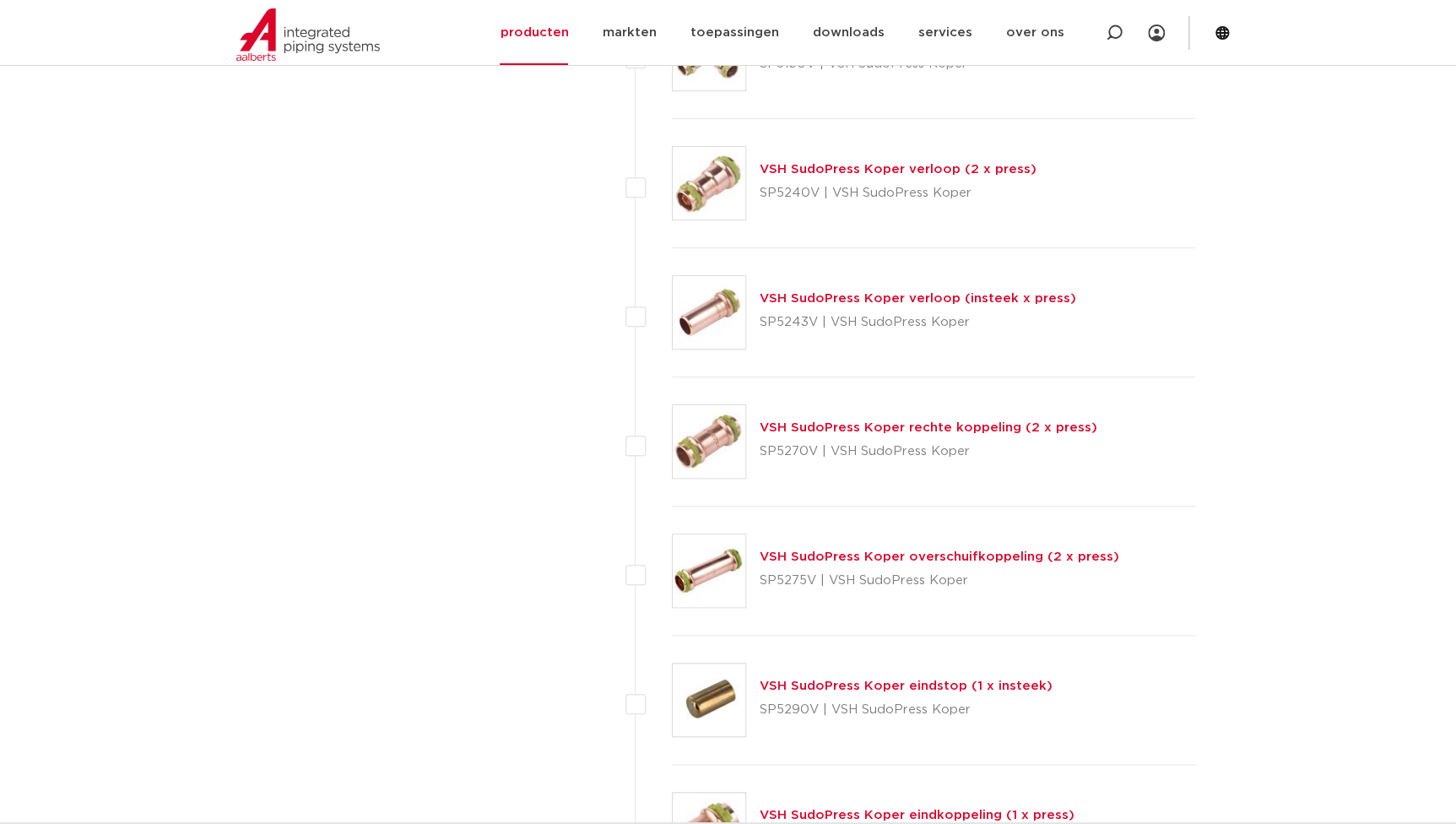
copy p "SP5270V"
click at [810, 578] on p "SP5275V | VSH SudoPress Koper" at bounding box center [940, 581] width 360 height 27
drag, startPoint x: 816, startPoint y: 575, endPoint x: 757, endPoint y: 573, distance: 59.0
click at [757, 573] on div "VSH SudoPress Koper overschuifkoppeling (2 x press) SP5275V | VSH SudoPress Kop…" at bounding box center [934, 571] width 524 height 130
copy p "SP5275V"
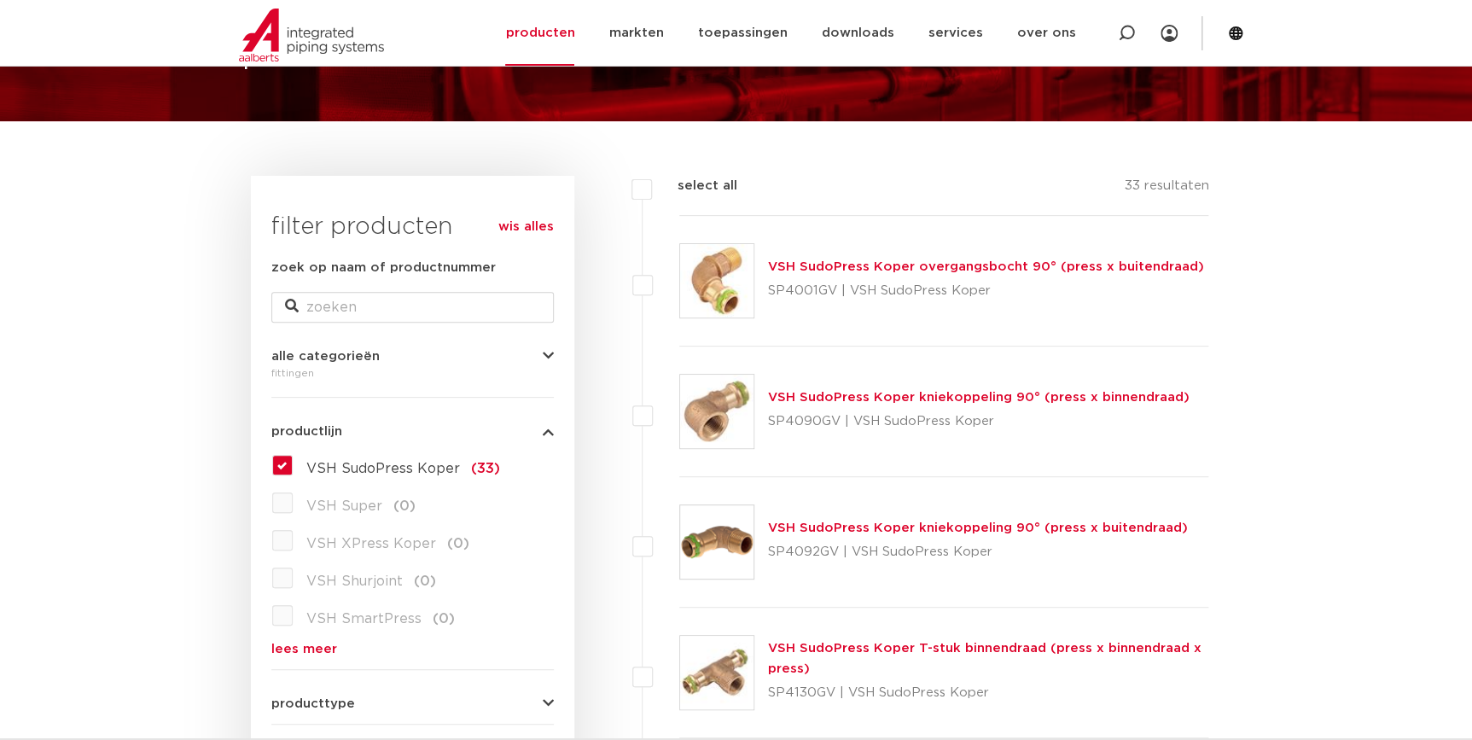
scroll to position [154, 0]
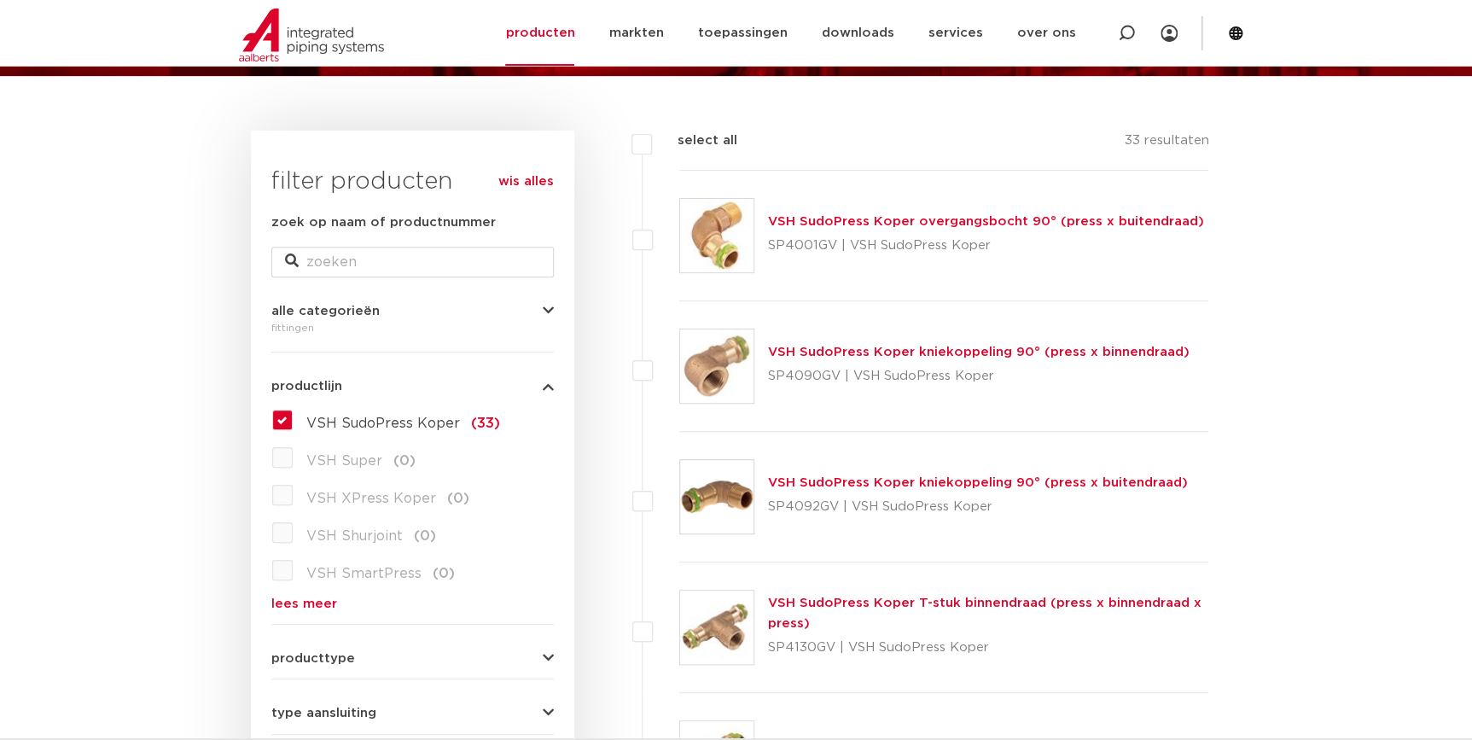
scroll to position [0, 0]
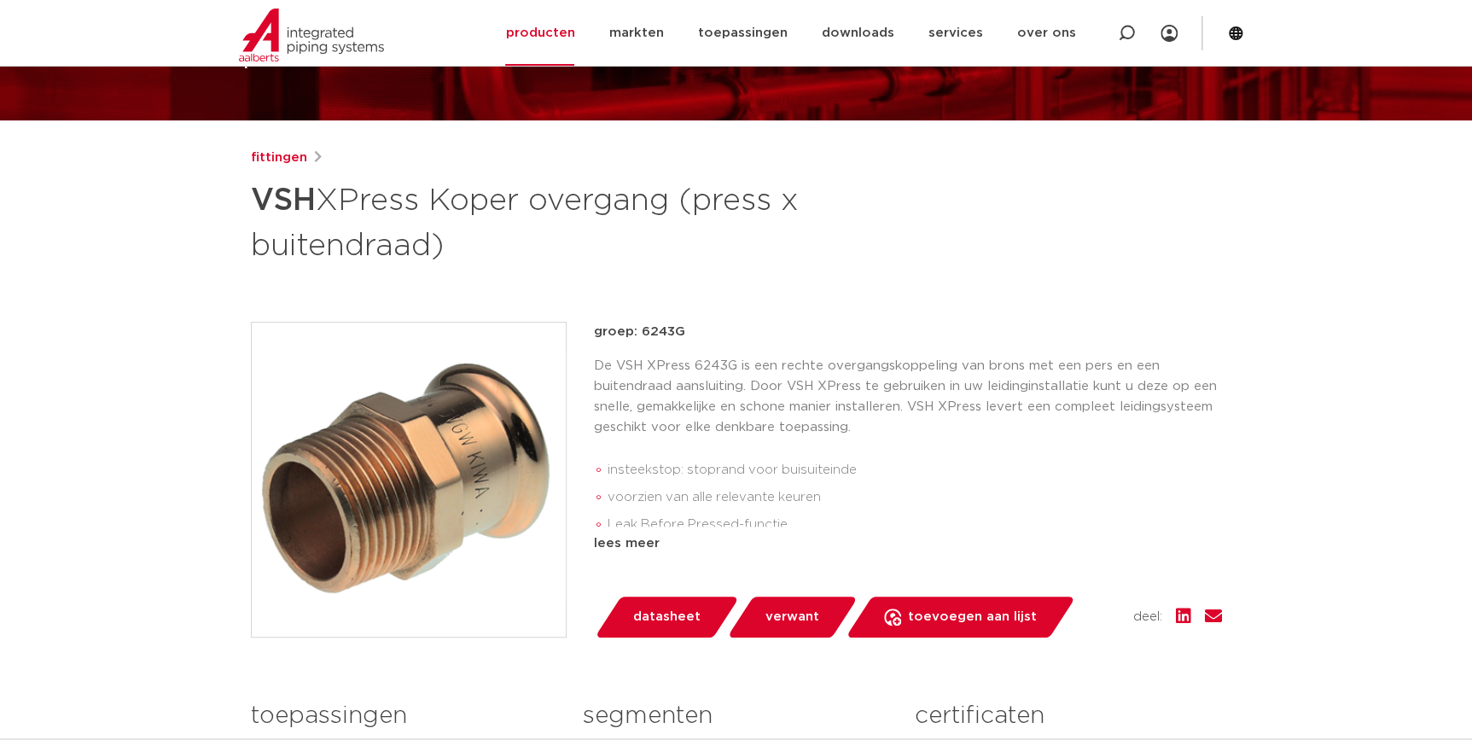
drag, startPoint x: 817, startPoint y: 411, endPoint x: 795, endPoint y: 395, distance: 26.3
click at [817, 411] on p "De VSH XPress 6243G is een rechte overgangskoppeling van brons met een pers en …" at bounding box center [908, 397] width 628 height 82
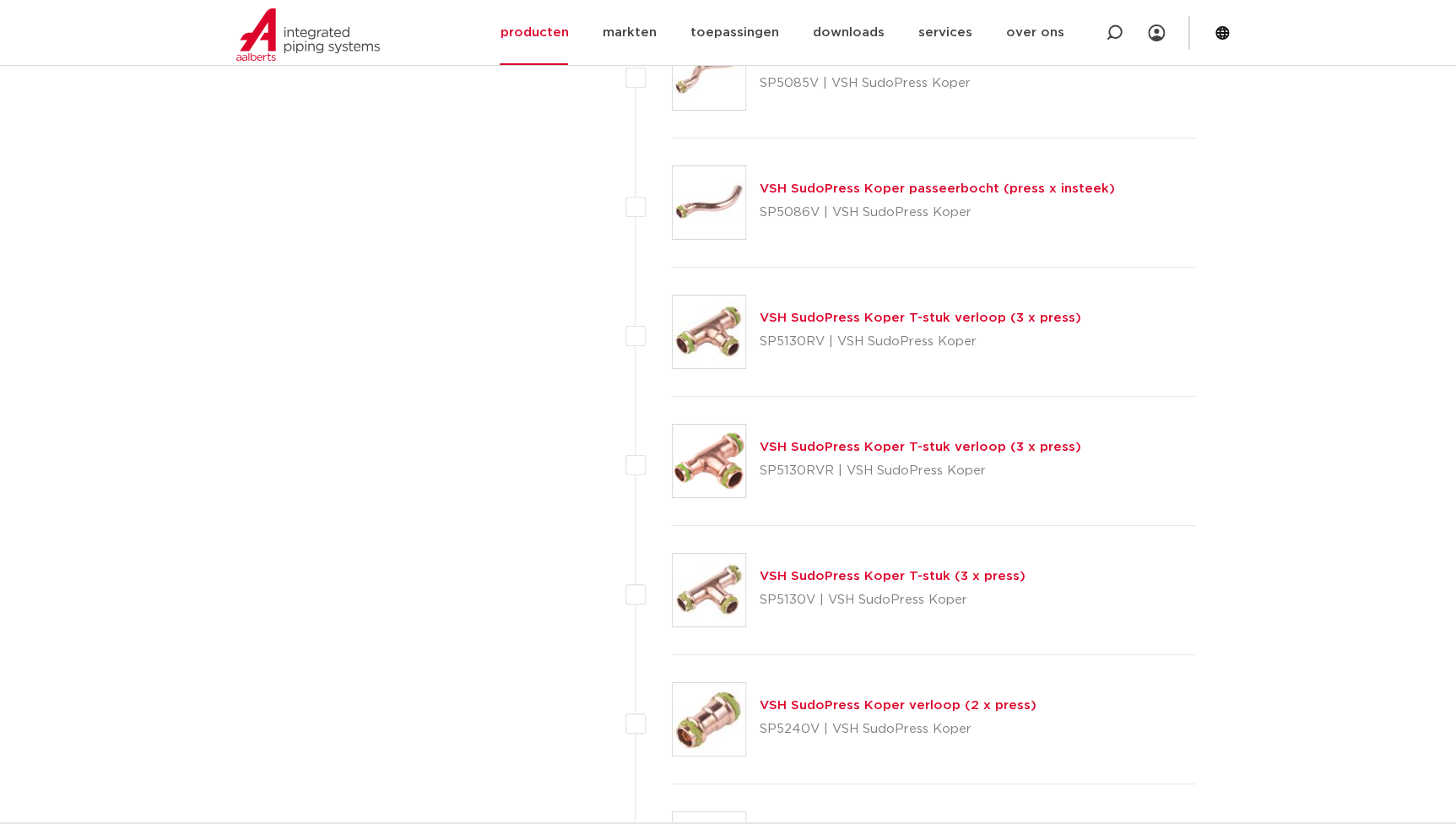
scroll to position [2914, 0]
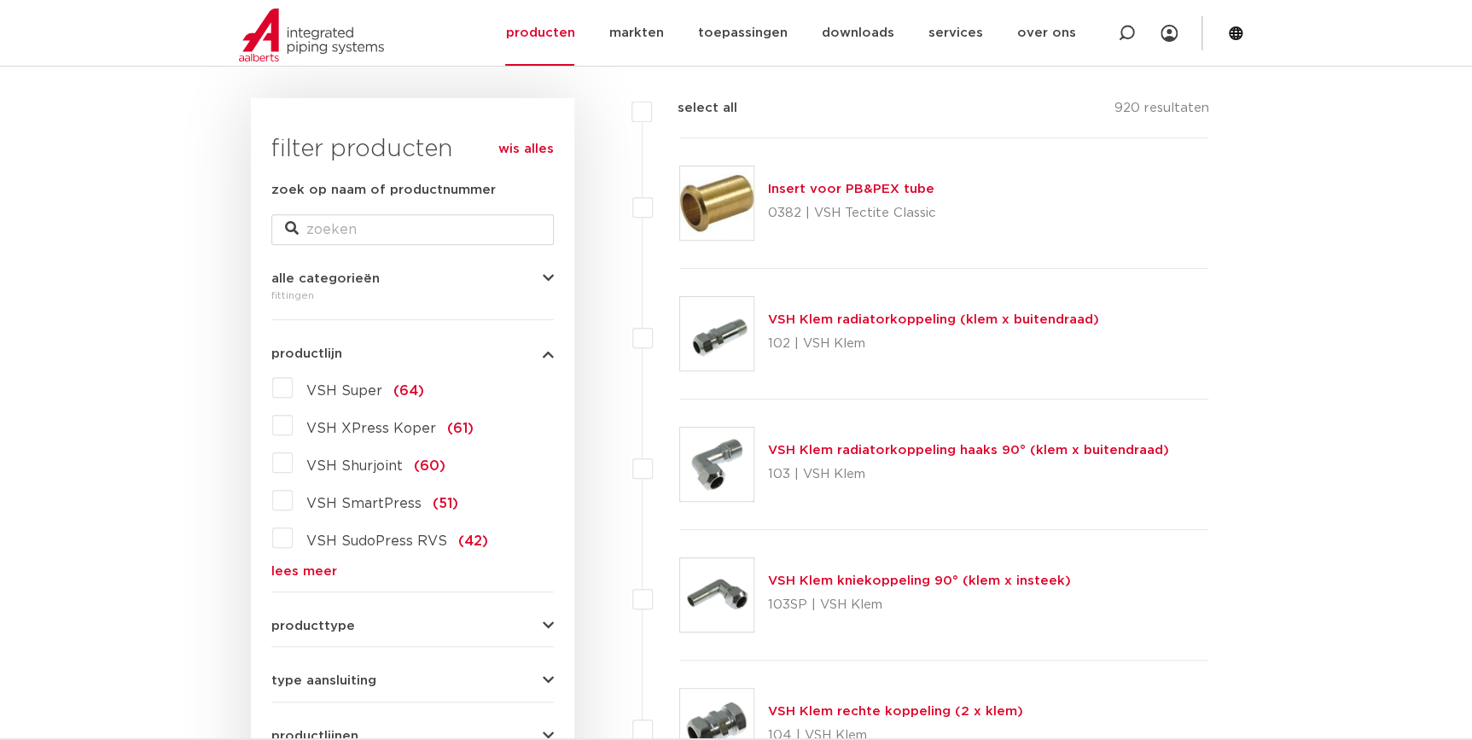
click at [334, 567] on link "lees meer" at bounding box center [412, 571] width 283 height 13
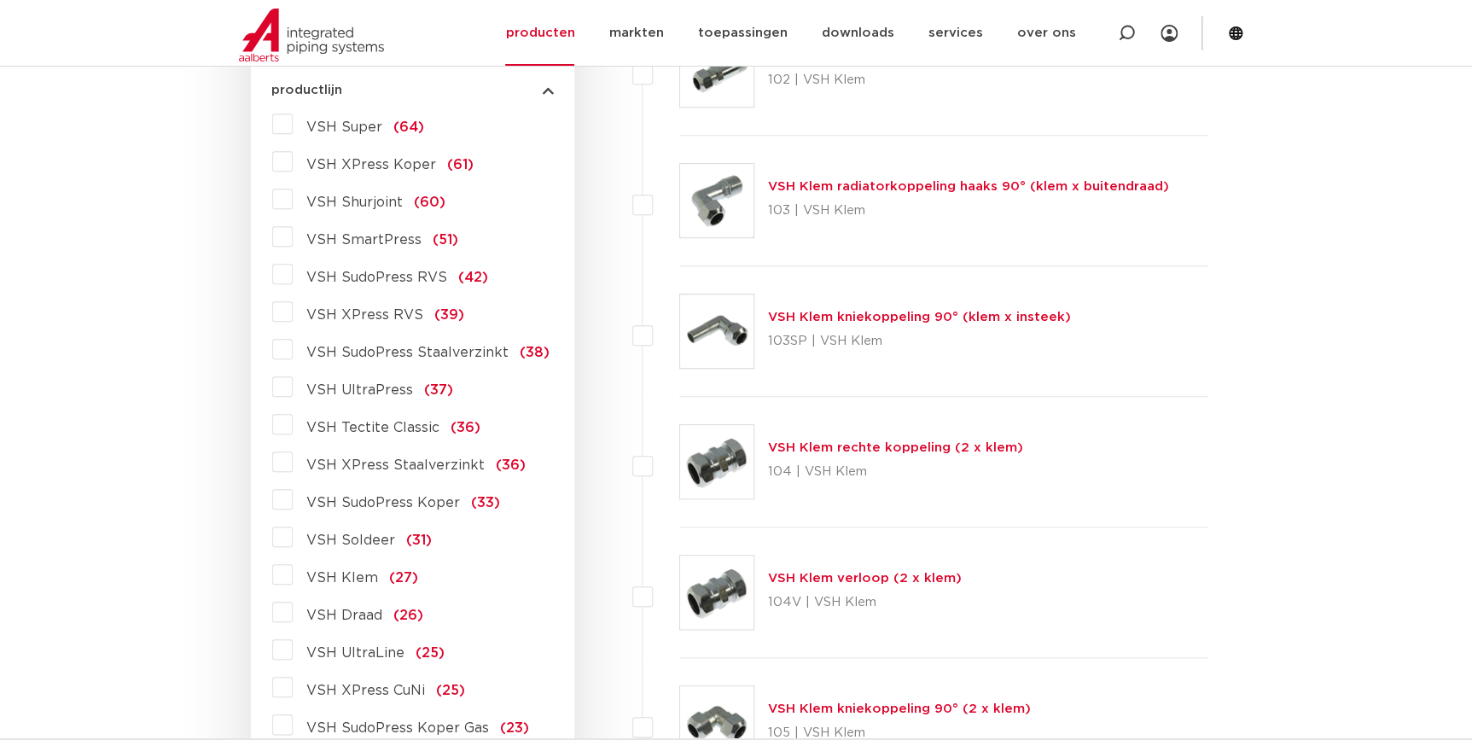
scroll to position [542, 0]
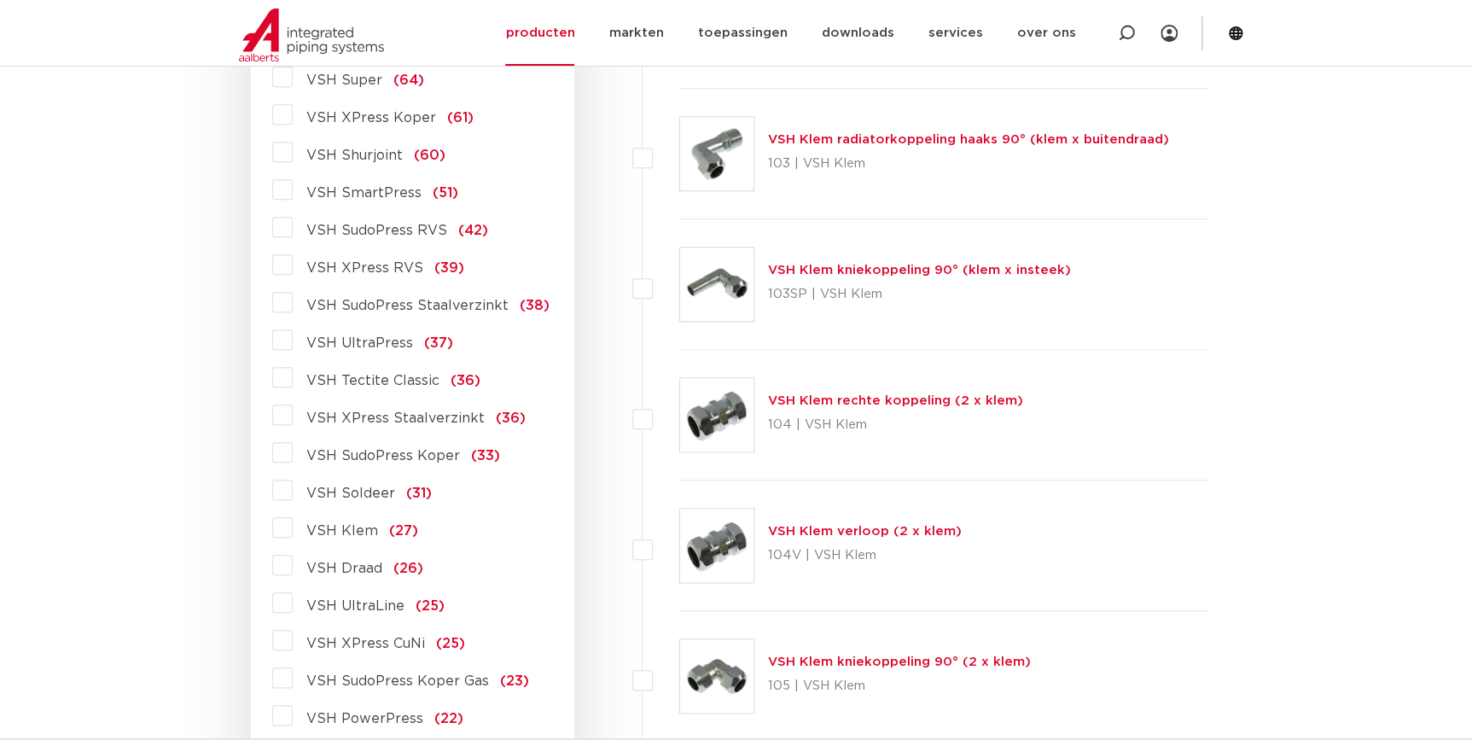
click at [358, 235] on span "VSH SudoPress RVS" at bounding box center [376, 231] width 141 height 14
click at [0, 0] on input "VSH SudoPress RVS (42)" at bounding box center [0, 0] width 0 height 0
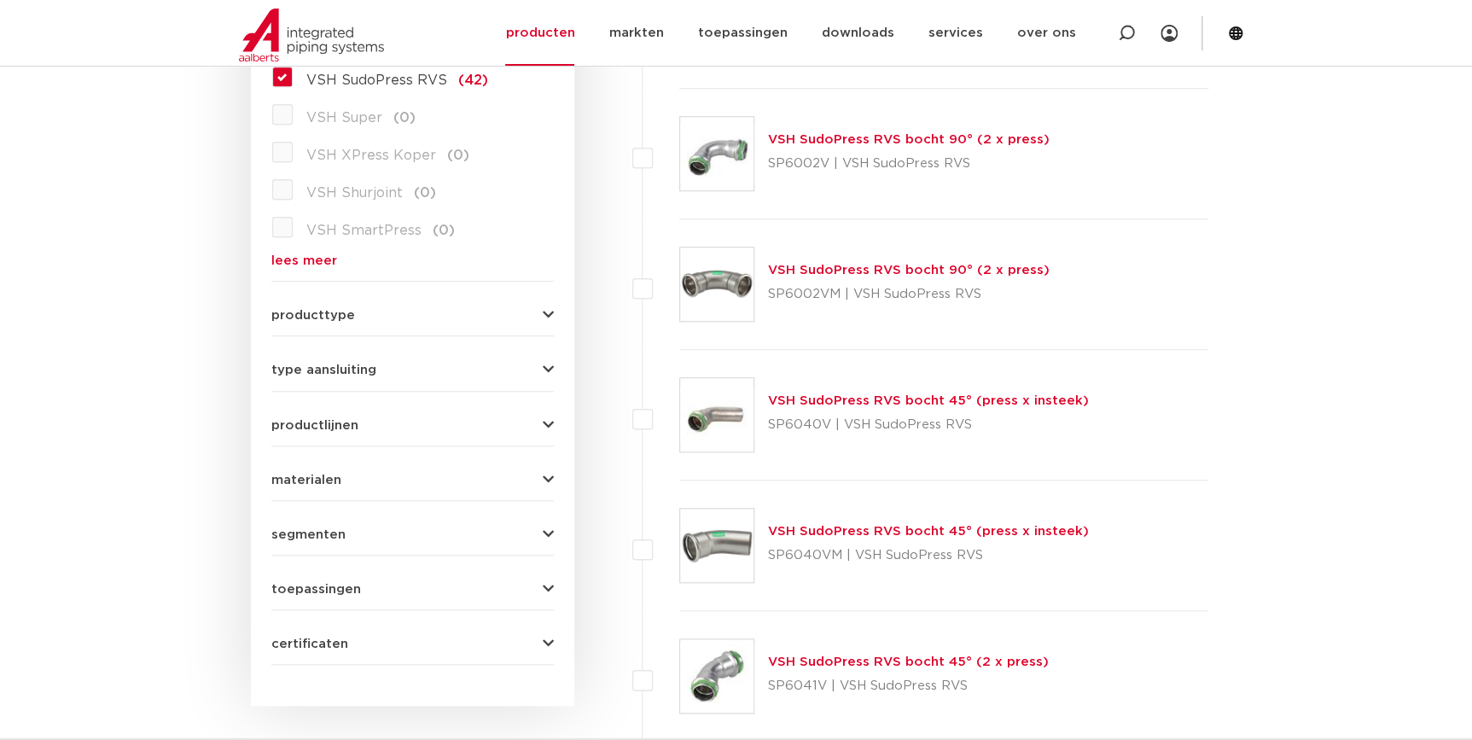
click at [316, 259] on link "lees meer" at bounding box center [412, 260] width 283 height 13
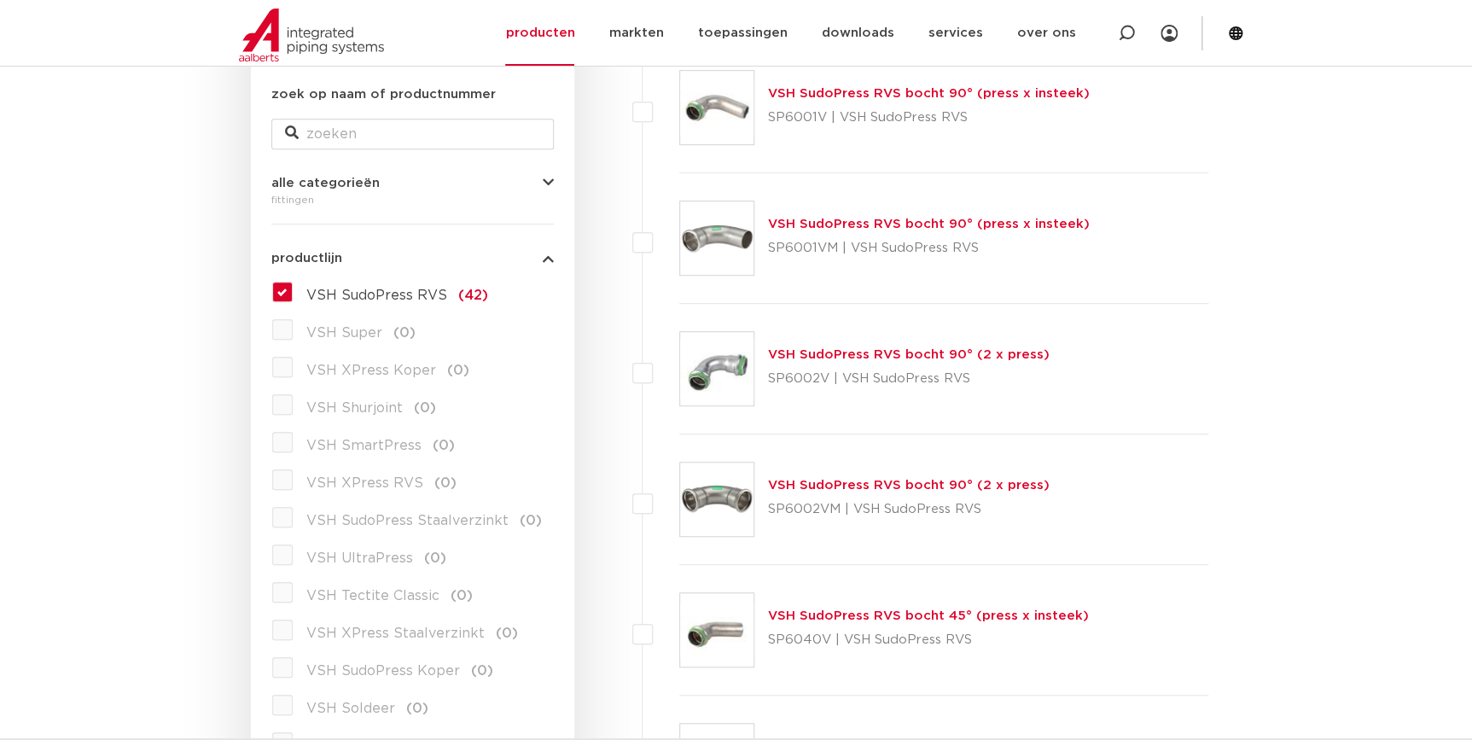
scroll to position [309, 0]
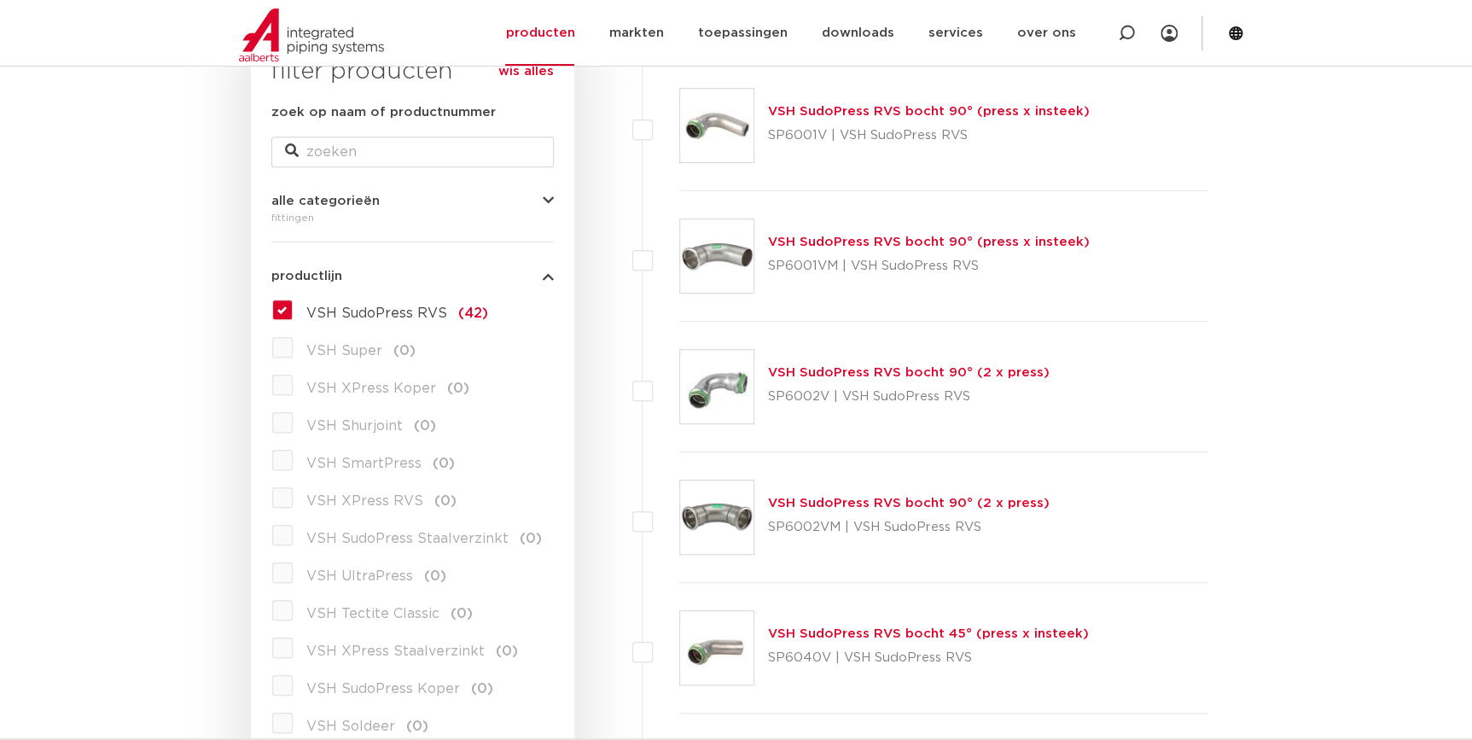
click at [293, 306] on label "VSH SudoPress RVS (42)" at bounding box center [390, 309] width 195 height 27
click at [0, 0] on input "VSH SudoPress RVS (42)" at bounding box center [0, 0] width 0 height 0
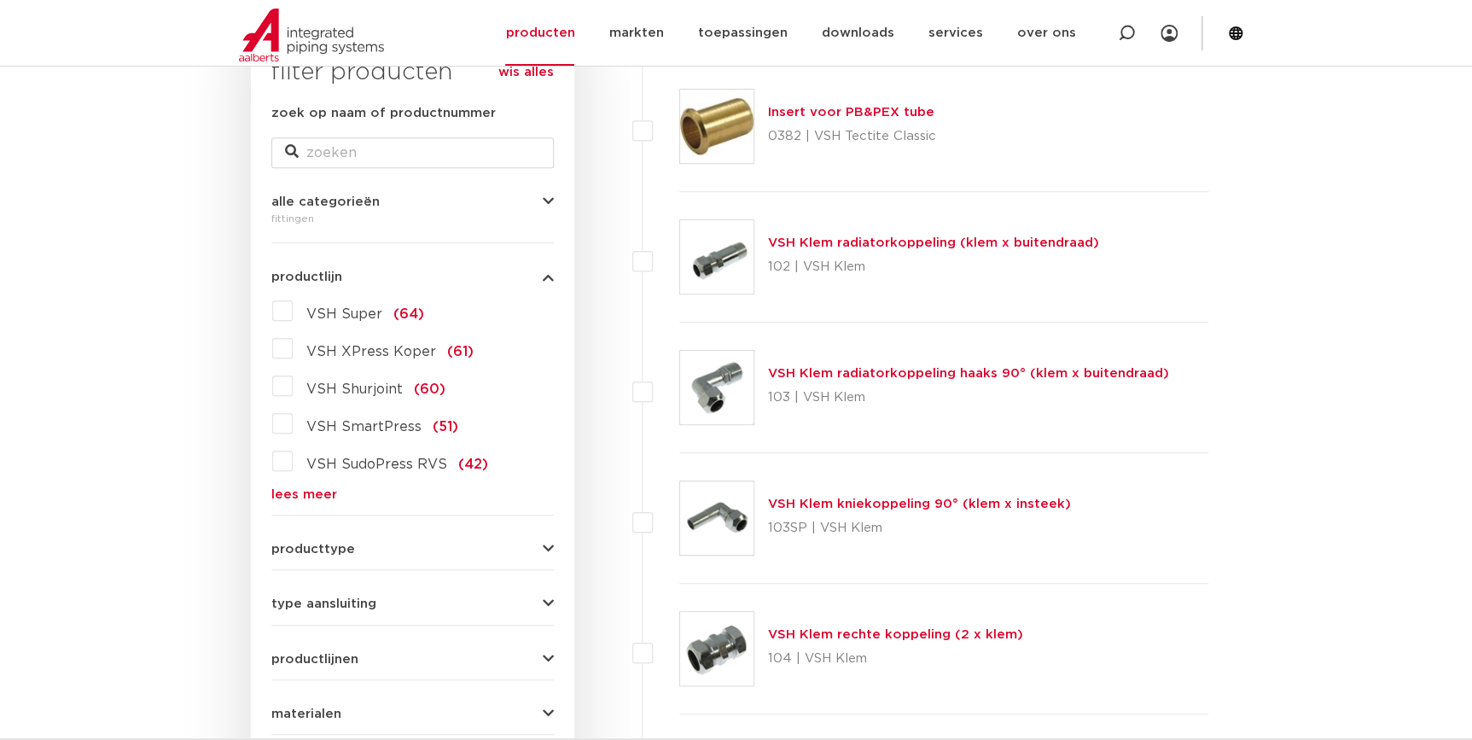
click at [324, 490] on link "lees meer" at bounding box center [412, 494] width 283 height 13
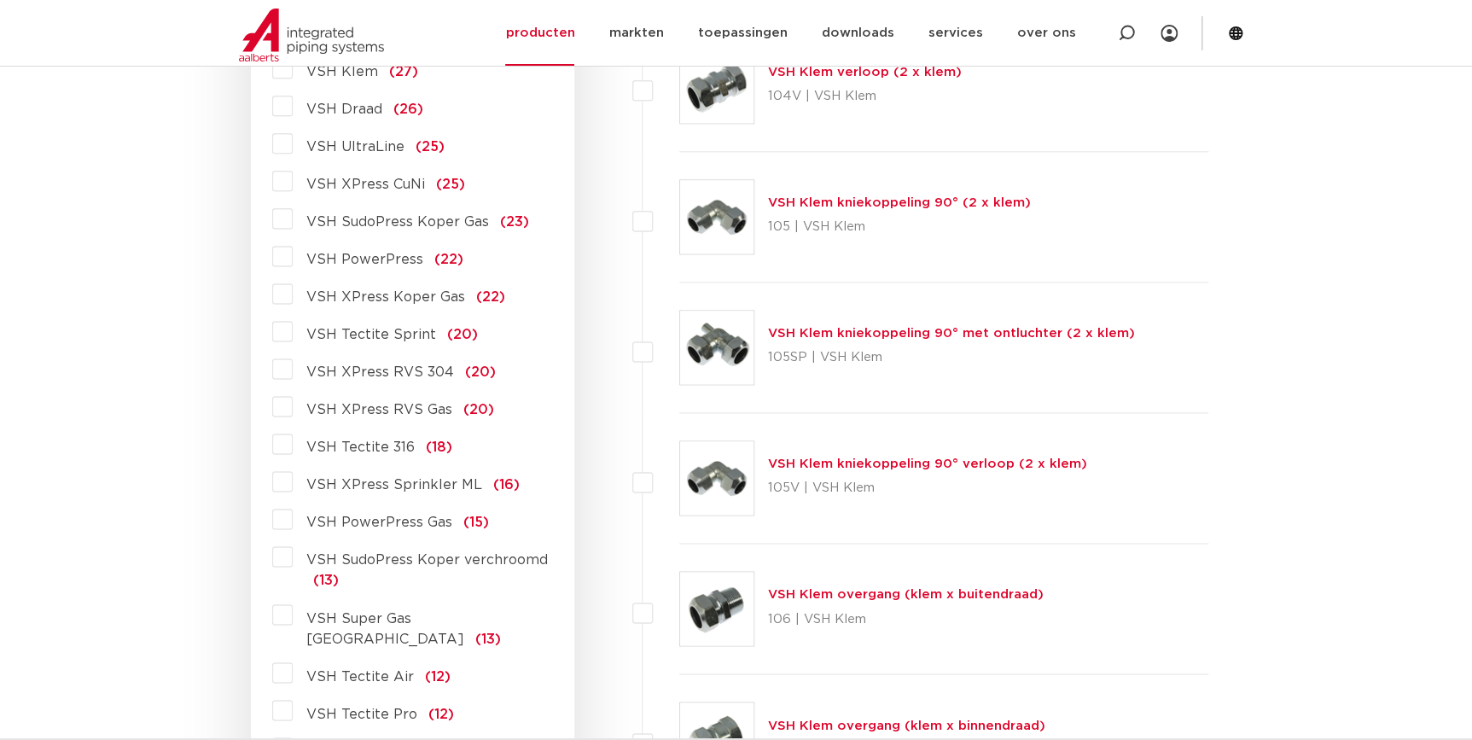
scroll to position [1007, 0]
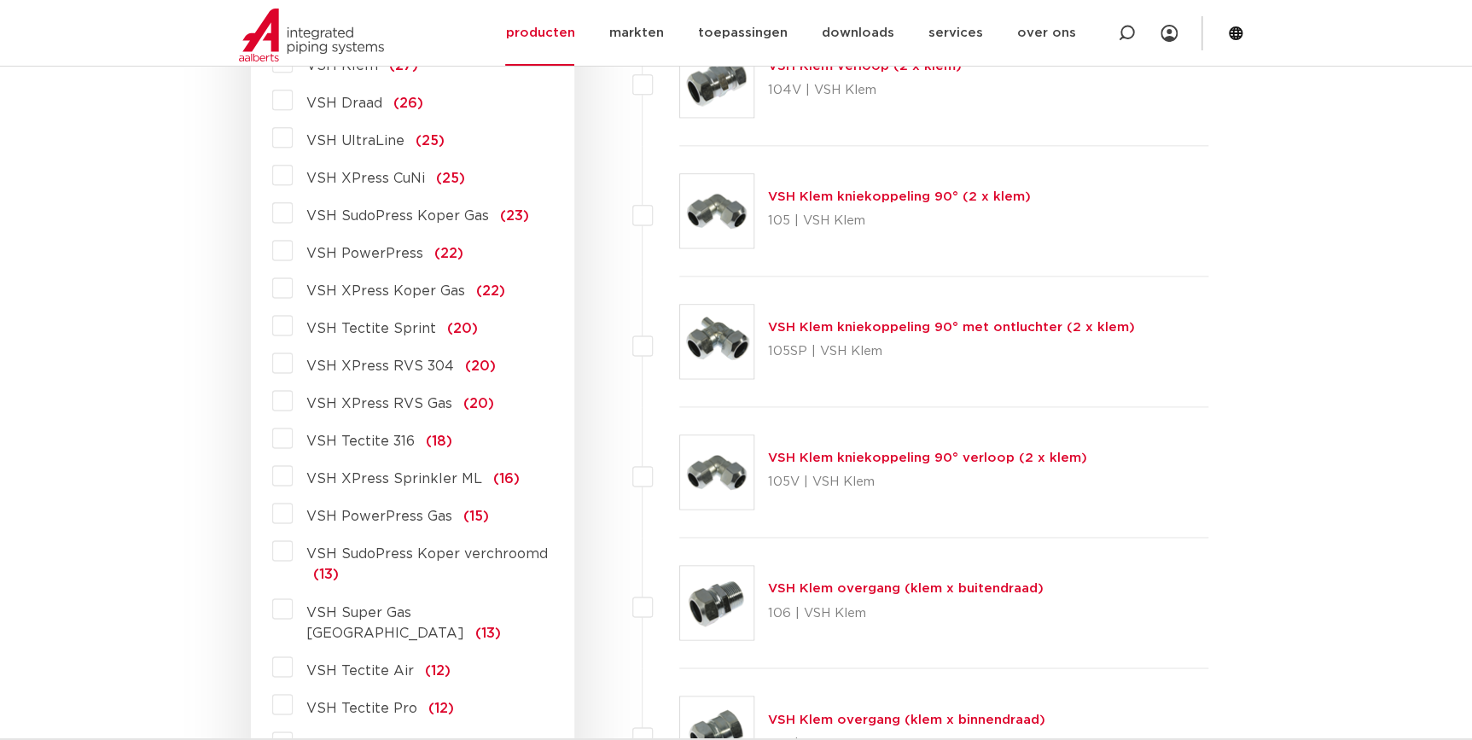
click at [415, 365] on span "VSH XPress RVS 304" at bounding box center [380, 366] width 148 height 14
click at [0, 0] on input "VSH XPress RVS 304 (20)" at bounding box center [0, 0] width 0 height 0
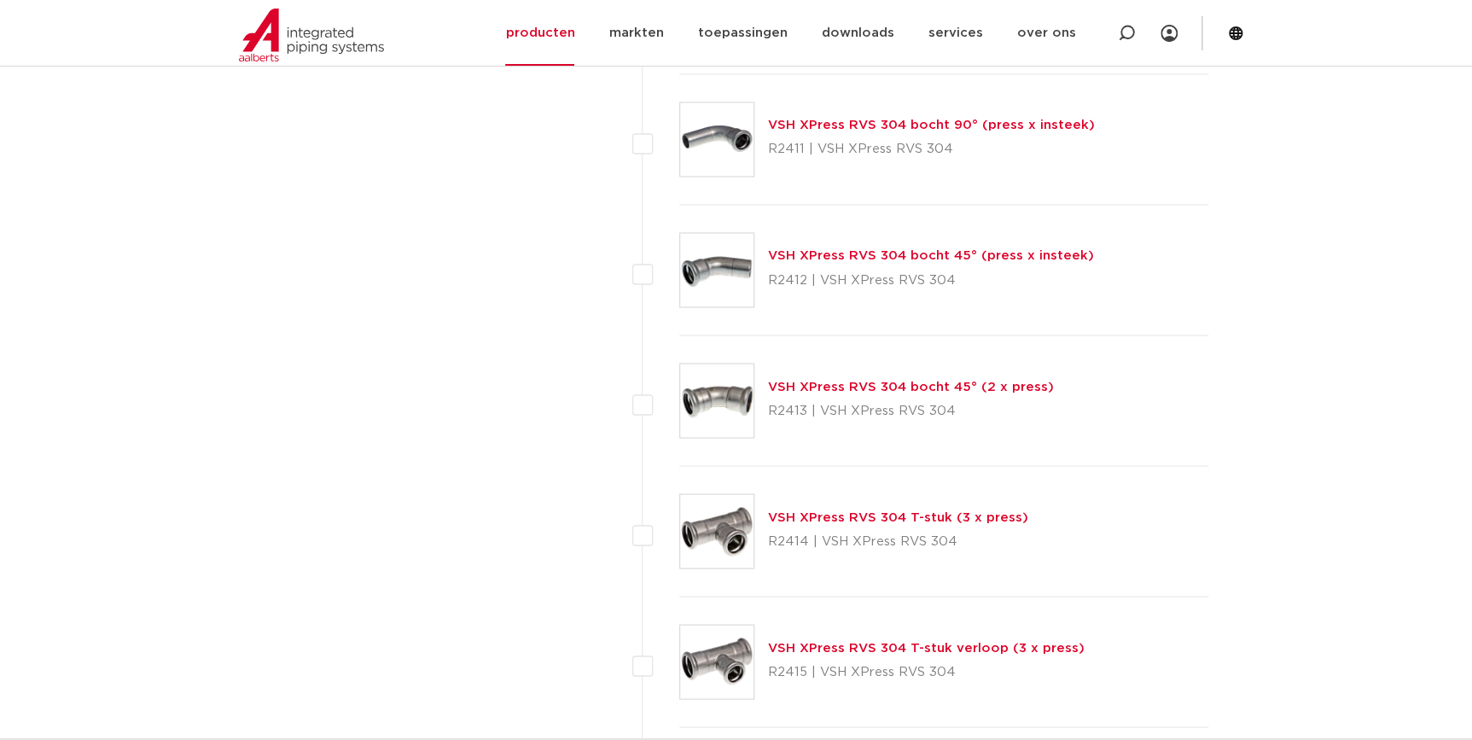
scroll to position [1317, 0]
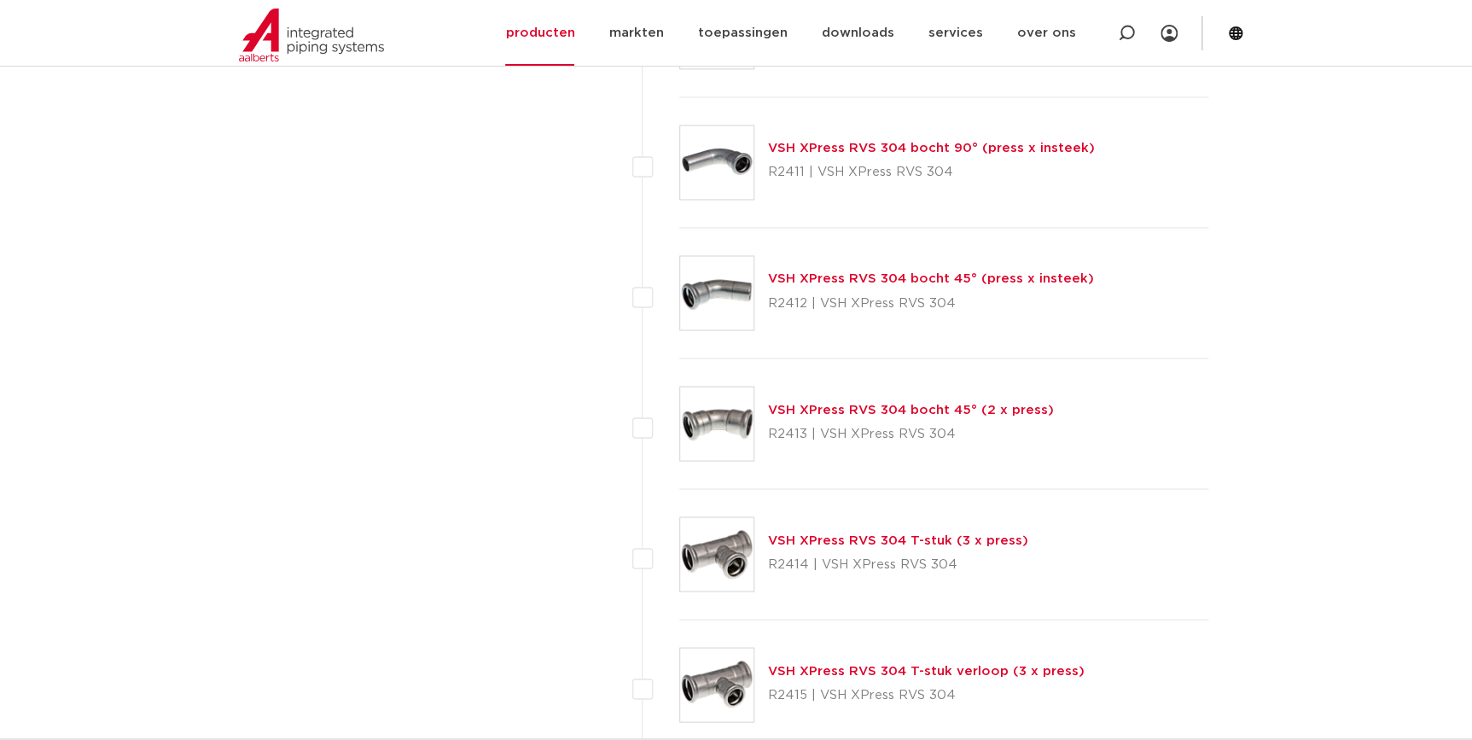
click at [894, 411] on link "VSH XPress RVS 304 bocht 45° (2 x press)" at bounding box center [911, 409] width 286 height 13
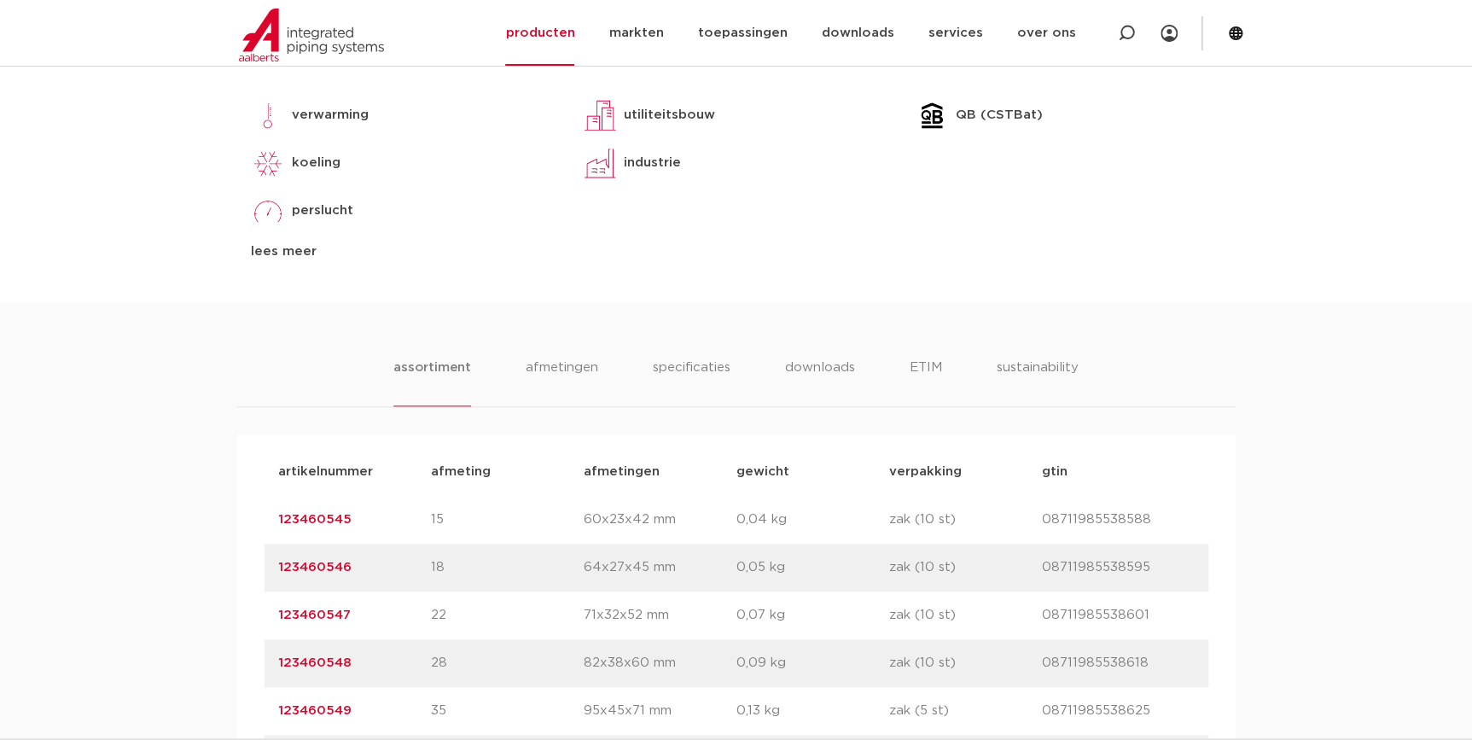
scroll to position [310, 0]
